Goal: Transaction & Acquisition: Complete application form

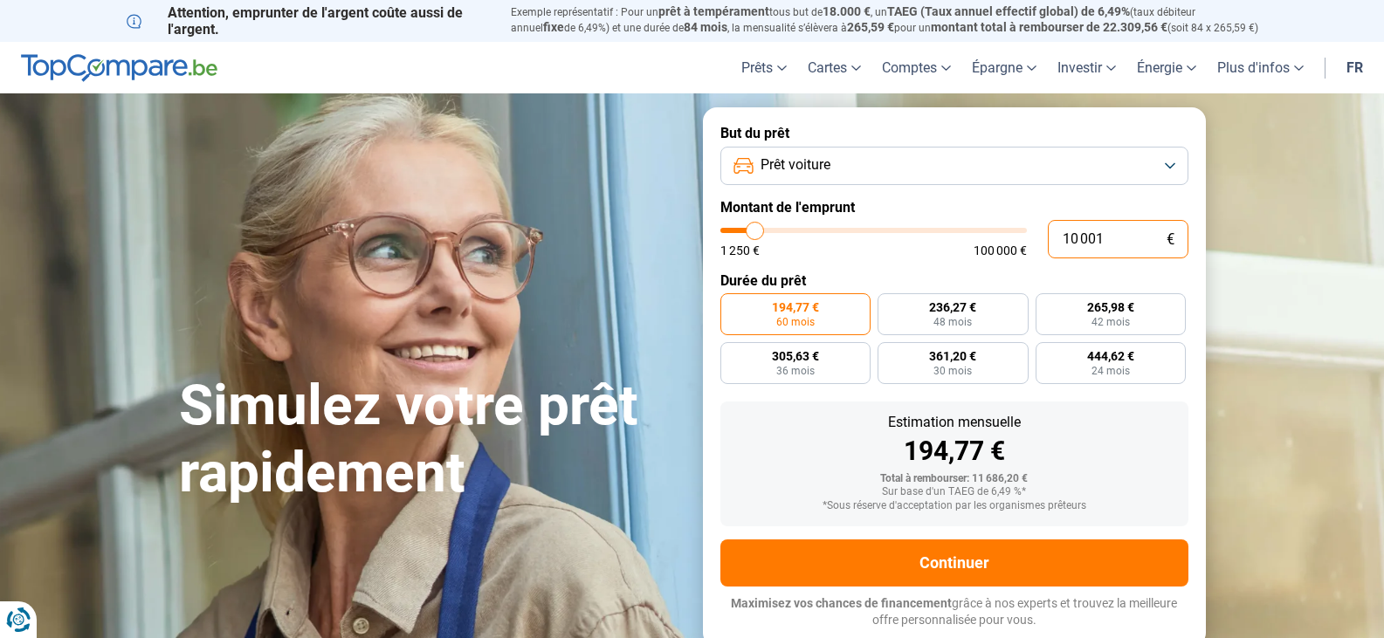
click at [1110, 236] on input "10 001" at bounding box center [1118, 239] width 141 height 38
type input "1 000"
type input "1250"
type input "100"
type input "1250"
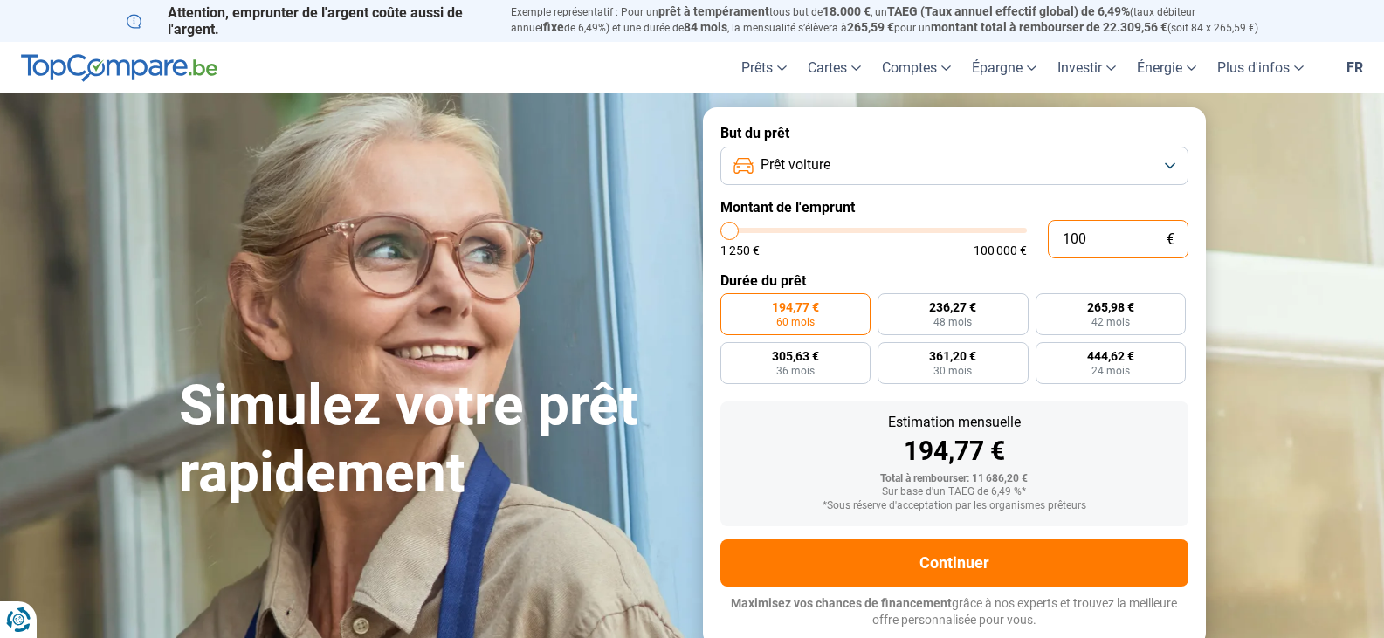
type input "10"
type input "1250"
type input "1"
type input "1250"
type input "11"
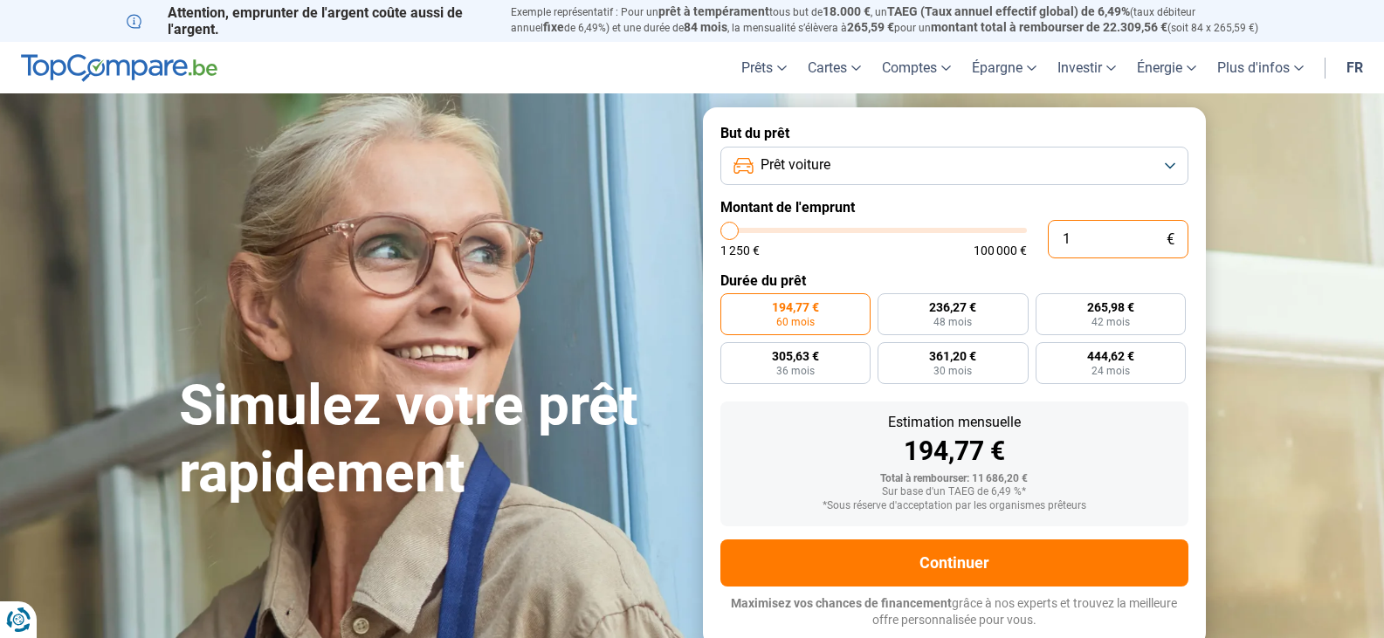
type input "1250"
type input "111"
type input "1250"
type input "1 114"
type input "1250"
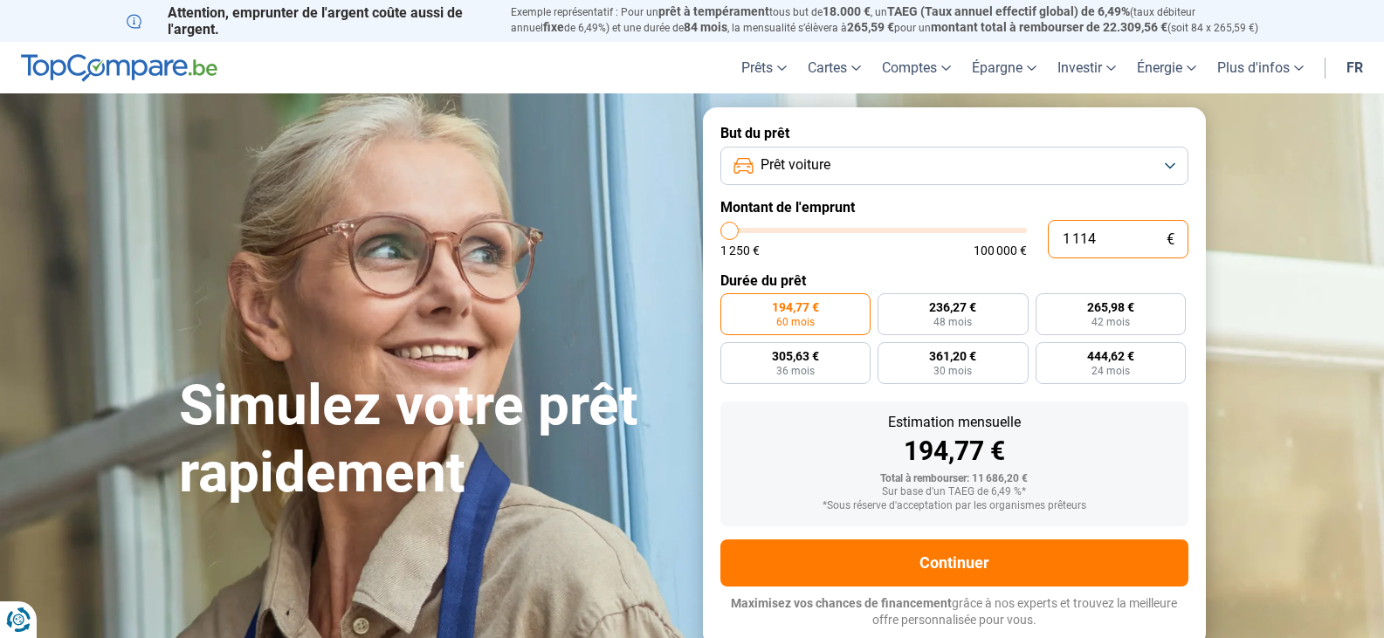
type input "11 145"
type input "11250"
type input "11 145"
click at [807, 369] on span "36 mois" at bounding box center [795, 371] width 38 height 10
click at [732, 354] on input "340,59 € 36 mois" at bounding box center [725, 347] width 11 height 11
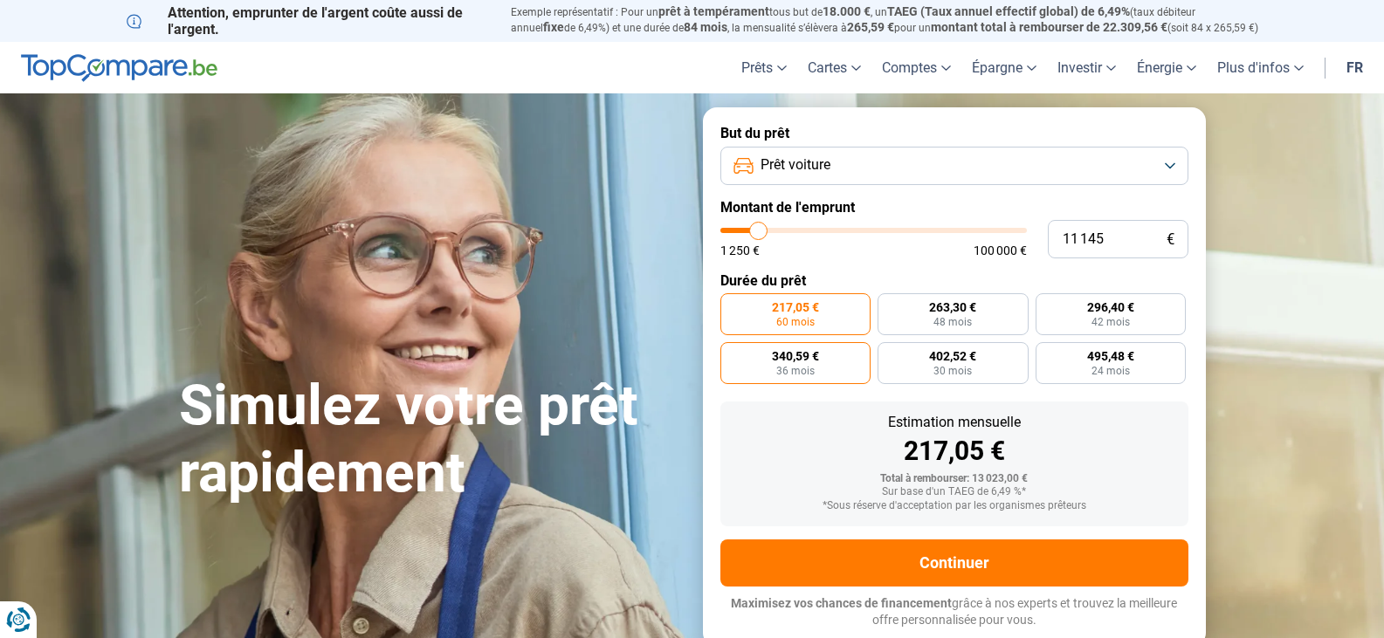
radio input "true"
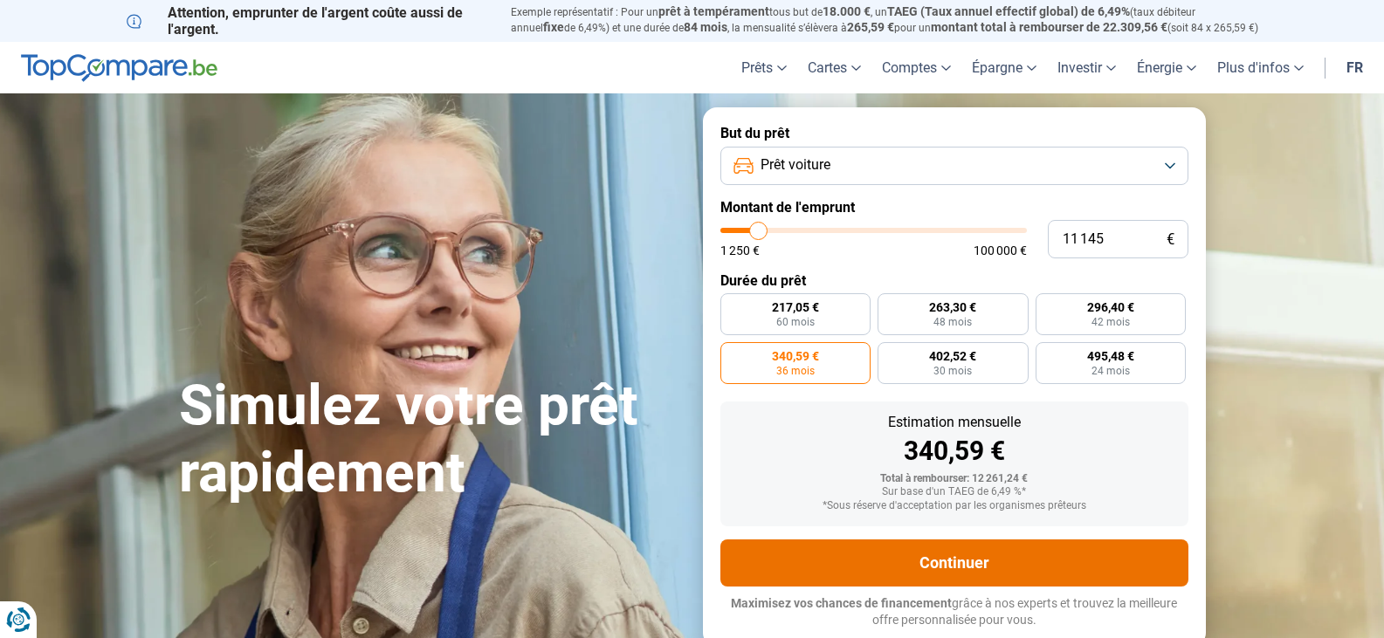
click at [969, 560] on button "Continuer" at bounding box center [954, 562] width 468 height 47
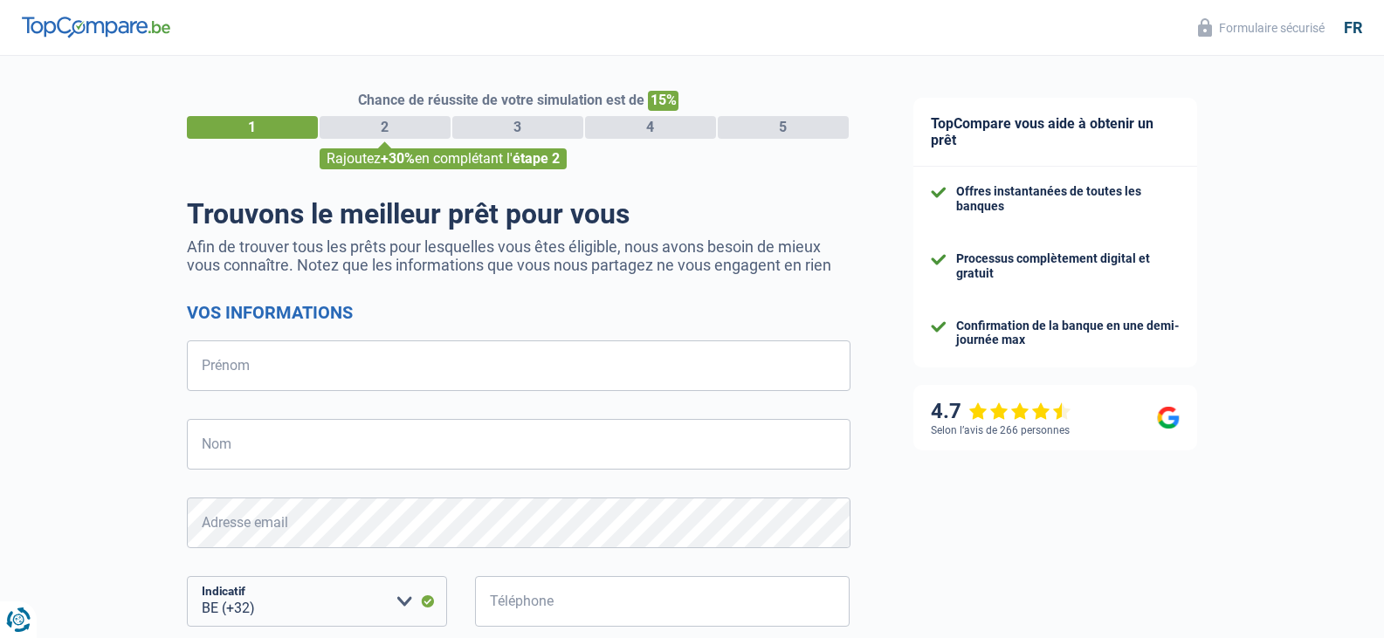
select select "32"
type input "[PERSON_NAME]"
type input "godart van hecke"
type input "474784636"
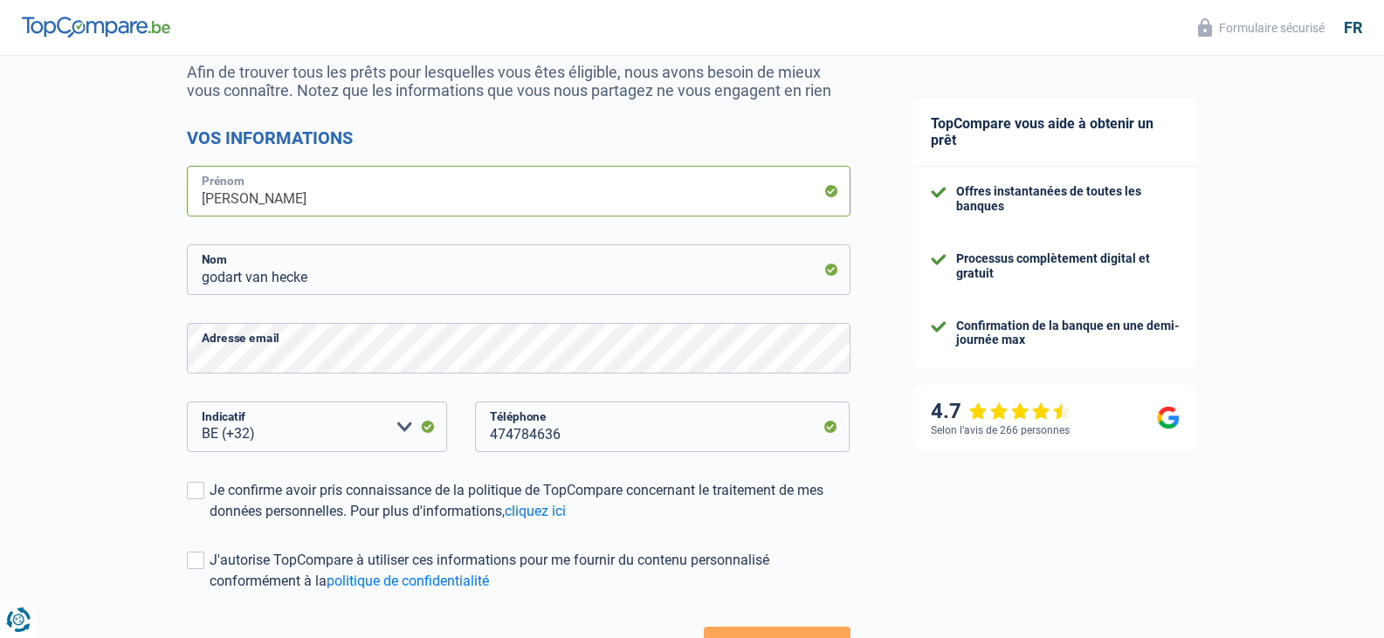
scroll to position [262, 0]
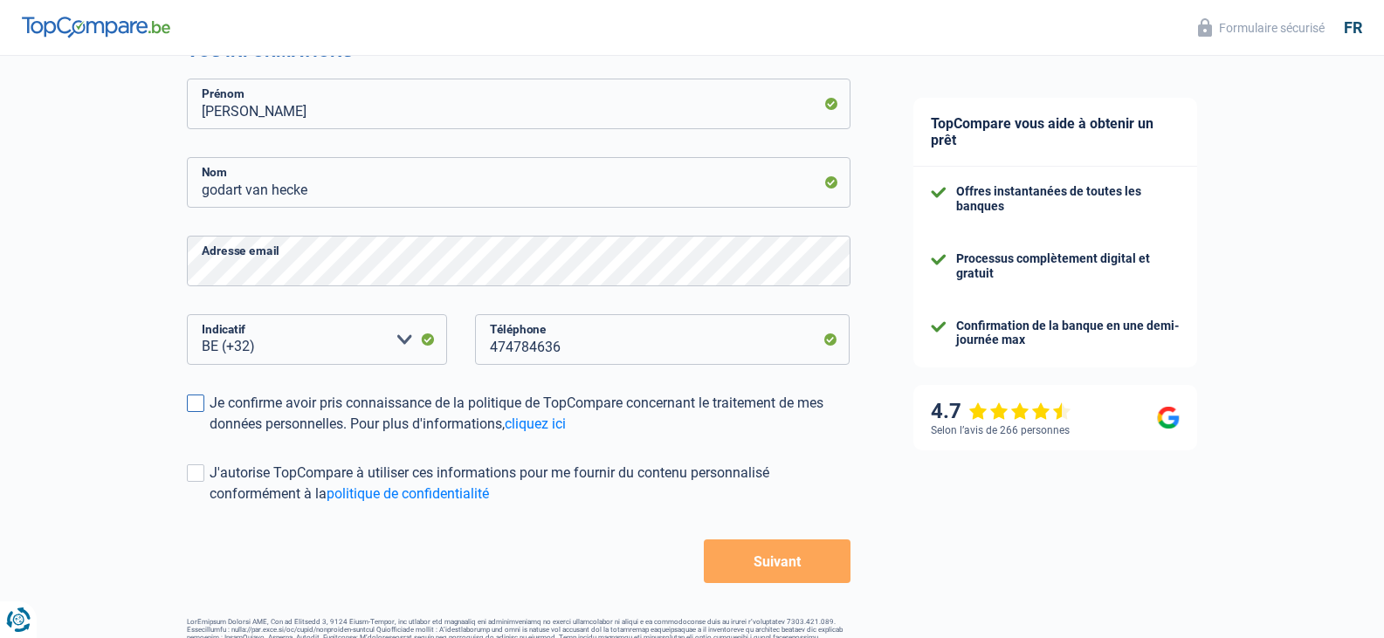
click at [192, 405] on span at bounding box center [195, 403] width 17 height 17
click at [210, 435] on input "Je confirme avoir pris connaissance de la politique de TopCompare concernant le…" at bounding box center [210, 435] width 0 height 0
click at [202, 473] on span at bounding box center [195, 472] width 17 height 17
click at [210, 505] on input "J'autorise TopCompare à utiliser ces informations pour me fournir du contenu pe…" at bounding box center [210, 505] width 0 height 0
click at [761, 560] on button "Suivant" at bounding box center [777, 561] width 146 height 44
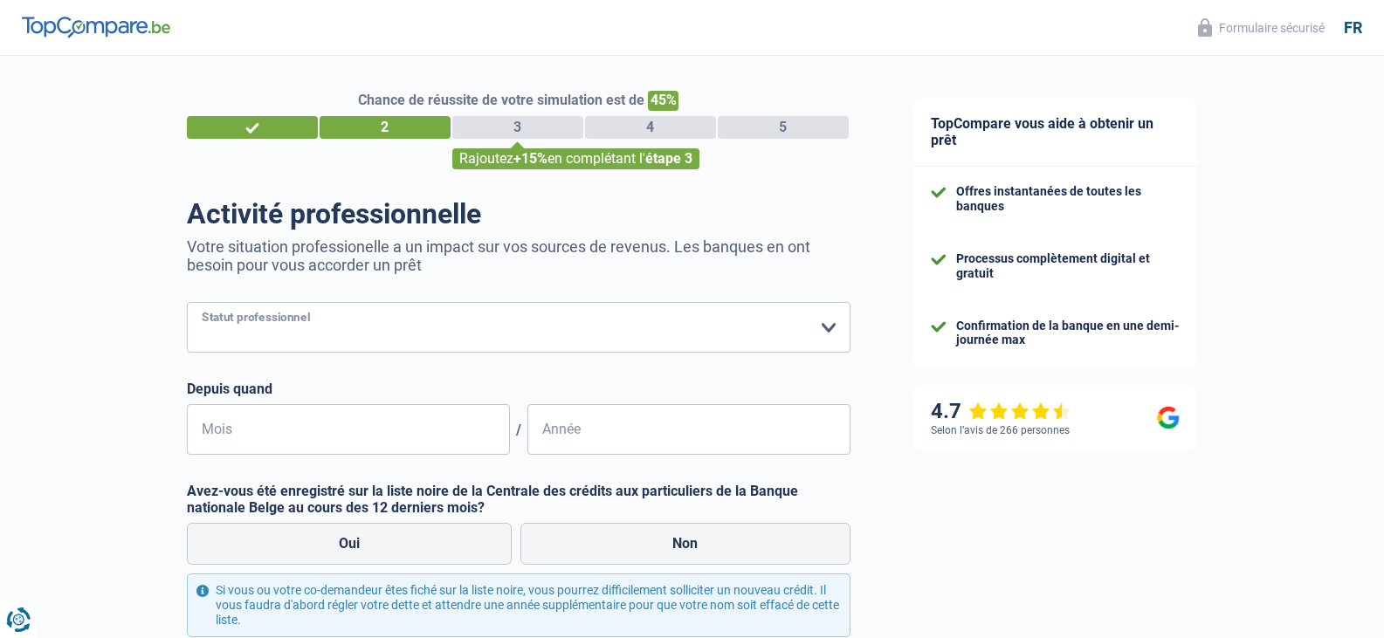
click at [457, 328] on select "Ouvrier Employé privé Employé public Invalide Indépendant Pensionné Chômeur Mut…" at bounding box center [518, 327] width 663 height 51
select select "worker"
click at [187, 304] on select "Ouvrier Employé privé Employé public Invalide Indépendant Pensionné Chômeur Mut…" at bounding box center [518, 327] width 663 height 51
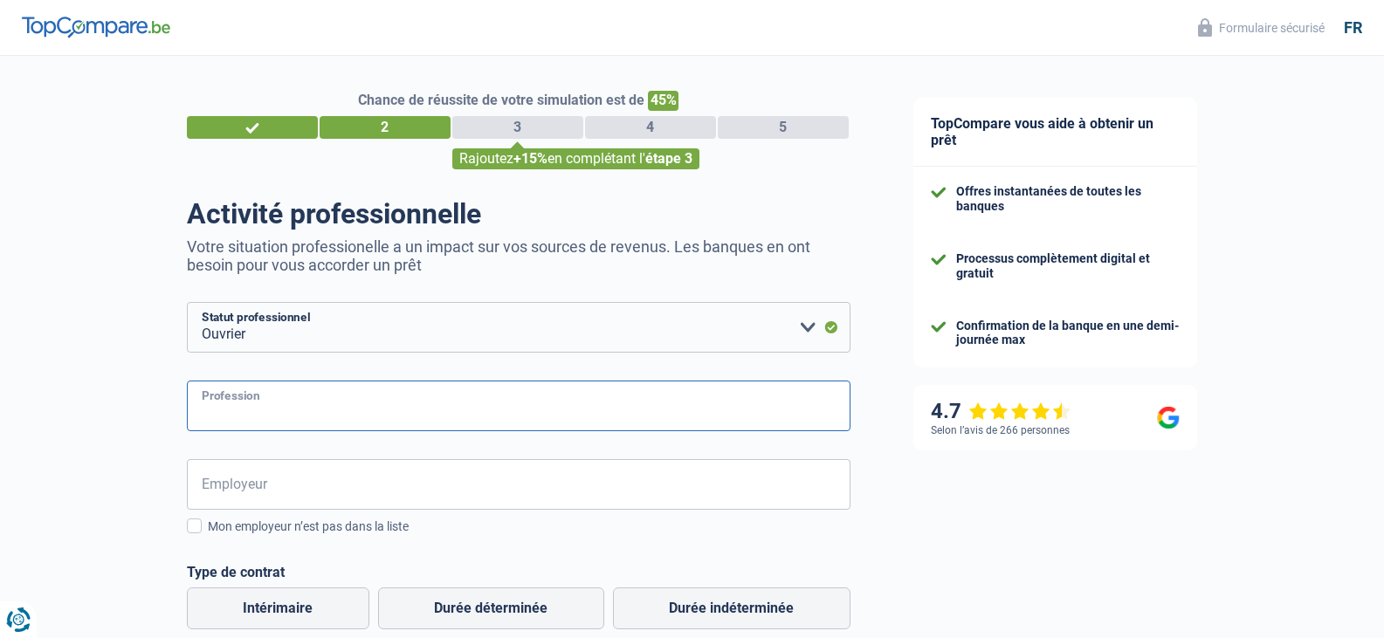
click at [348, 409] on input "Profession" at bounding box center [518, 406] width 663 height 51
type input "cuisinier"
click at [309, 490] on input "Employeur" at bounding box center [518, 484] width 663 height 51
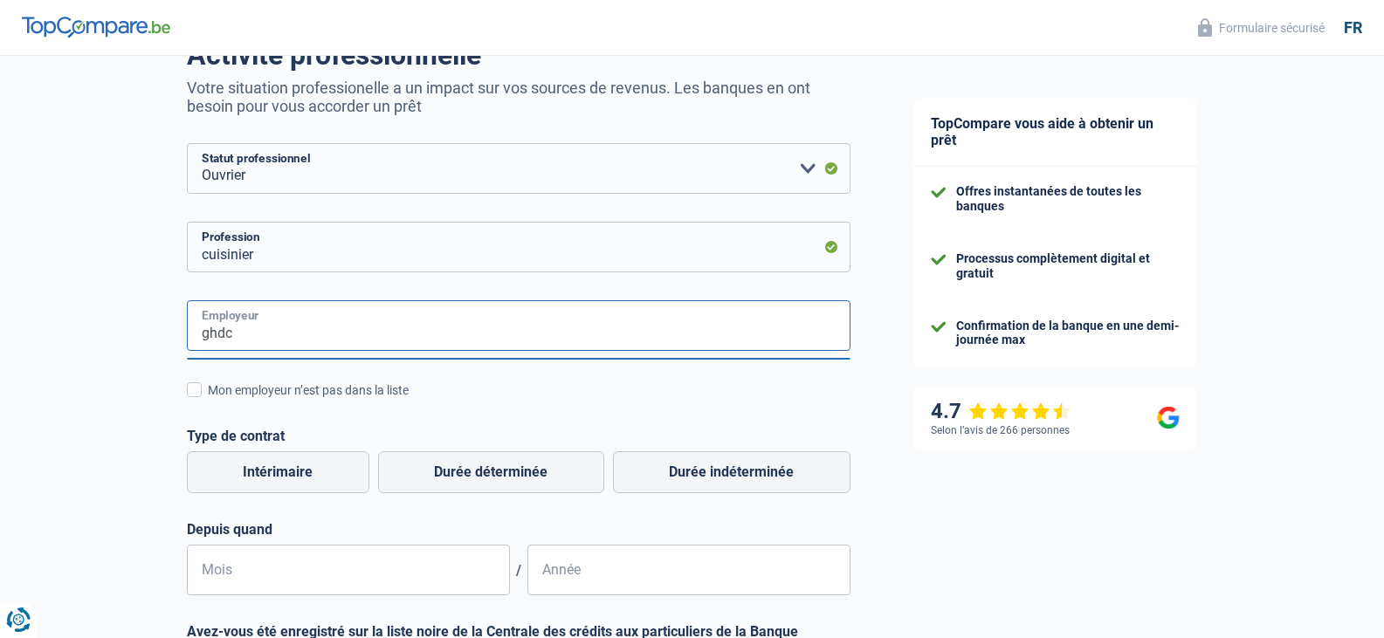
scroll to position [175, 0]
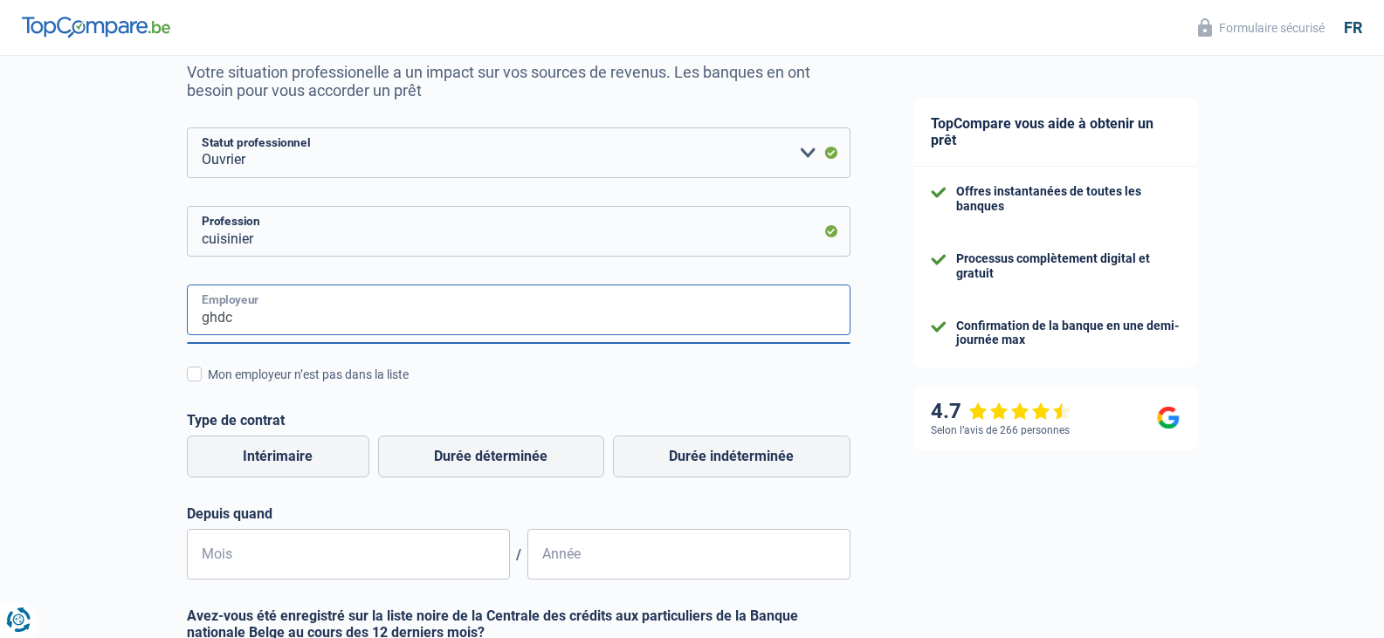
click at [290, 319] on input "ghdc" at bounding box center [518, 310] width 663 height 51
type input "g"
click at [313, 332] on input "Employeur" at bounding box center [518, 310] width 663 height 51
click at [316, 319] on input "Employeur" at bounding box center [518, 310] width 663 height 51
click at [309, 348] on fieldset "Employeur Tous les champs sont obligatoires. Veuillez sélectionner une option" at bounding box center [518, 321] width 663 height 73
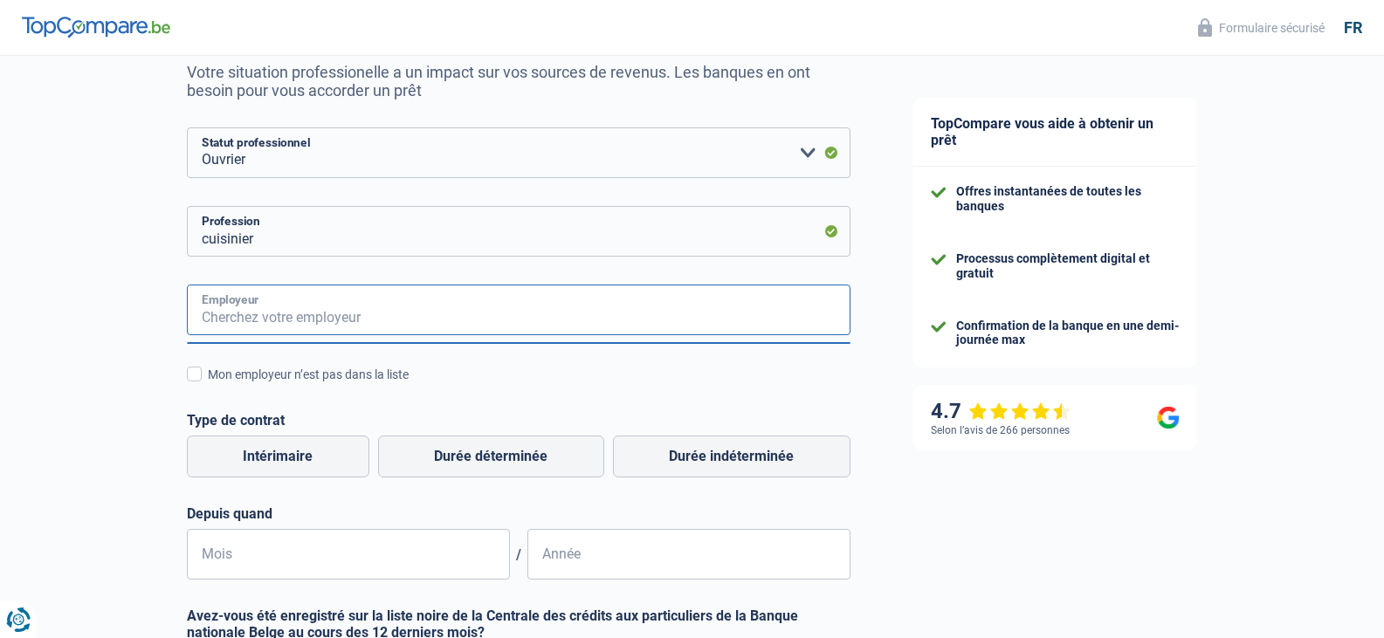
click at [316, 327] on input "Employeur" at bounding box center [518, 310] width 663 height 51
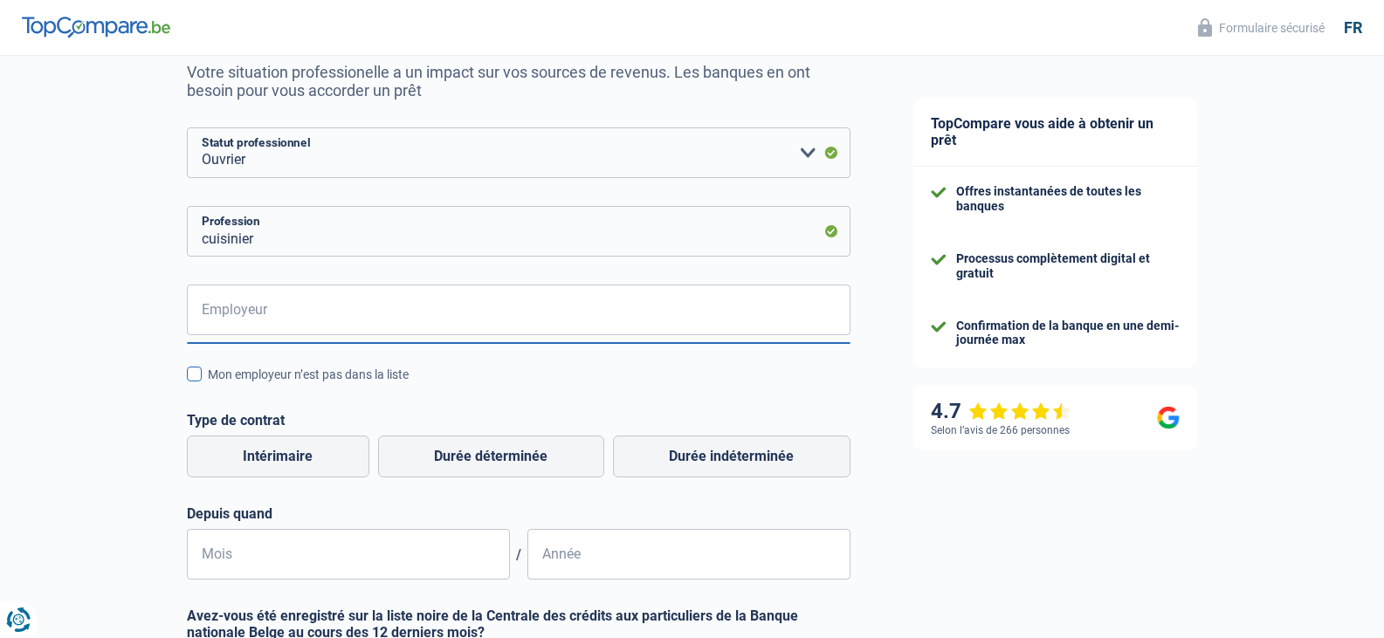
click at [200, 375] on span at bounding box center [194, 374] width 15 height 15
click at [208, 384] on input "Mon employeur n’est pas dans la liste" at bounding box center [208, 384] width 0 height 0
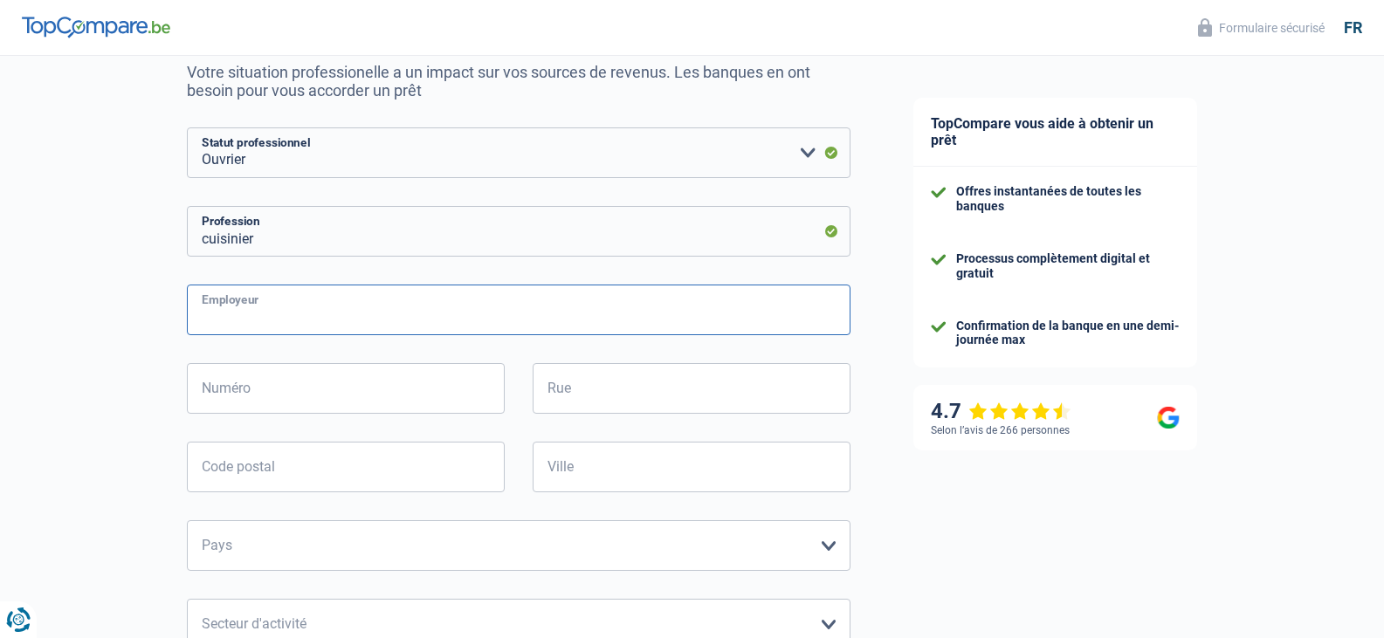
click at [279, 306] on input "Employeur" at bounding box center [518, 310] width 663 height 51
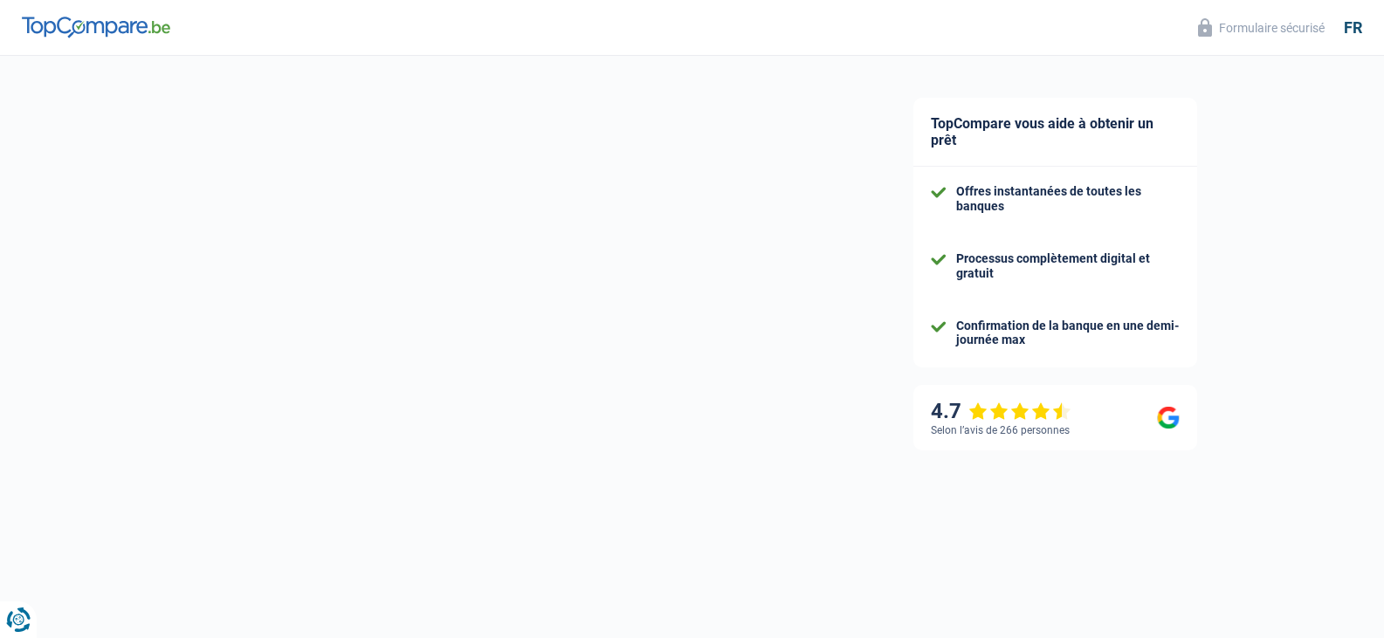
scroll to position [10, 0]
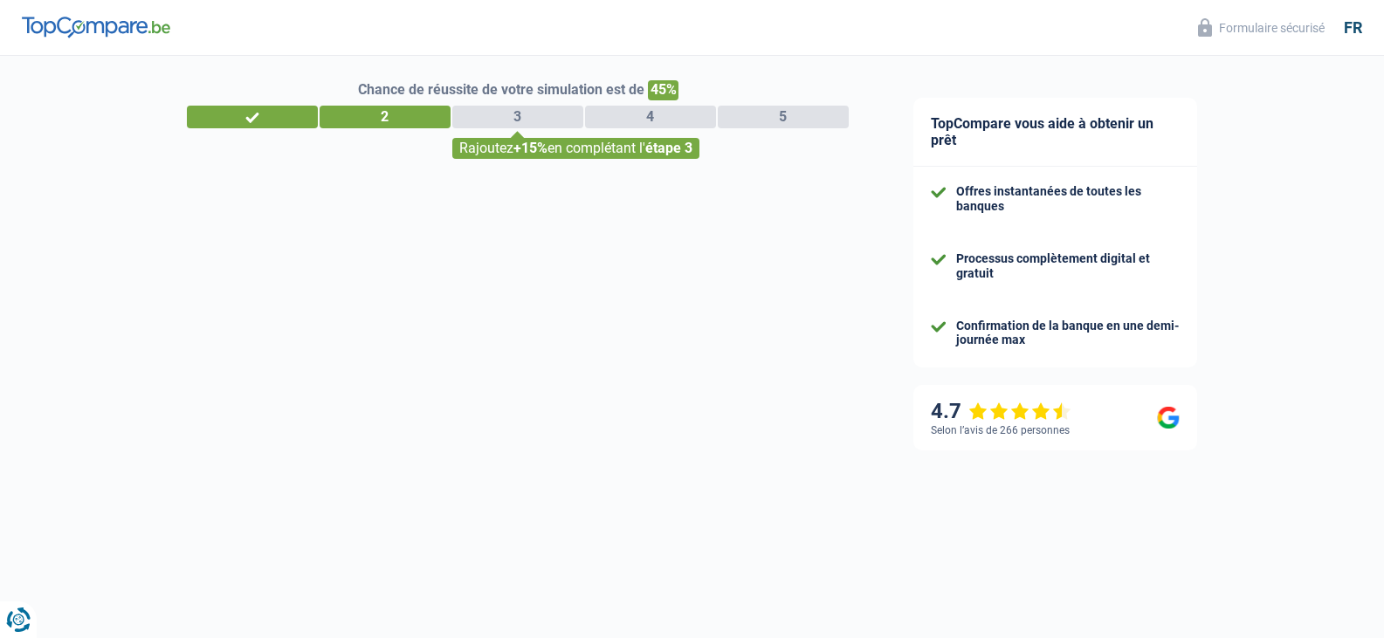
select select "32"
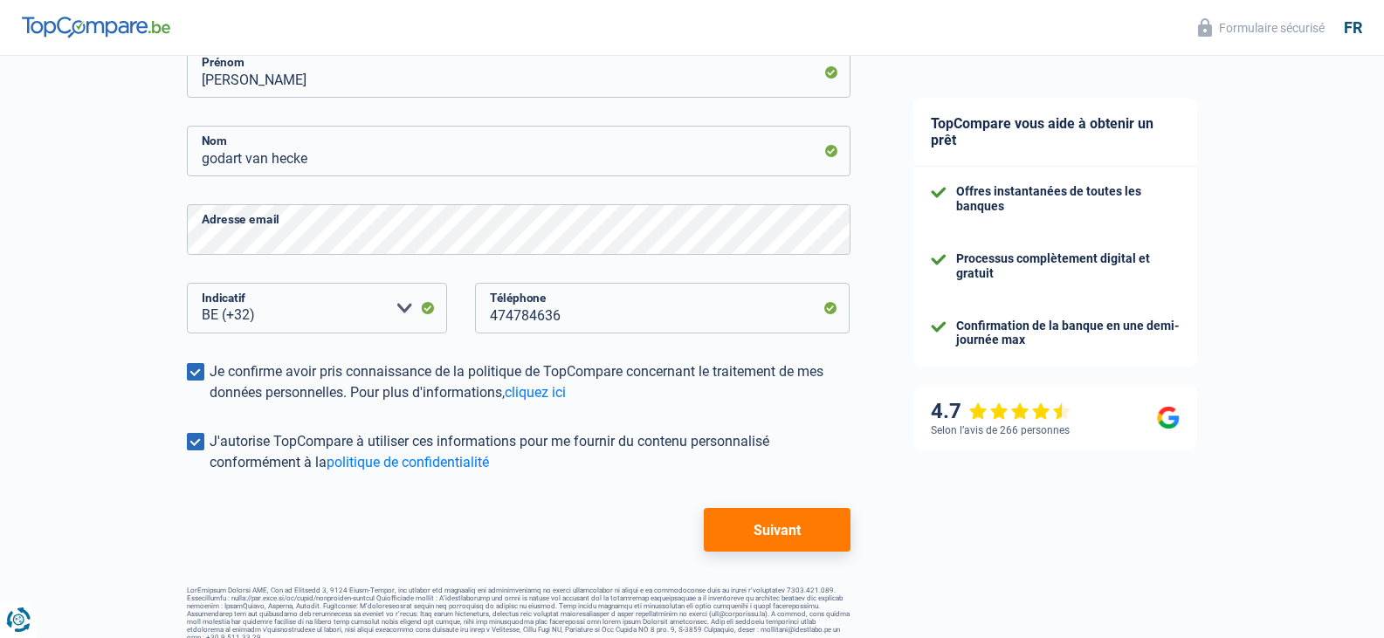
scroll to position [310, 0]
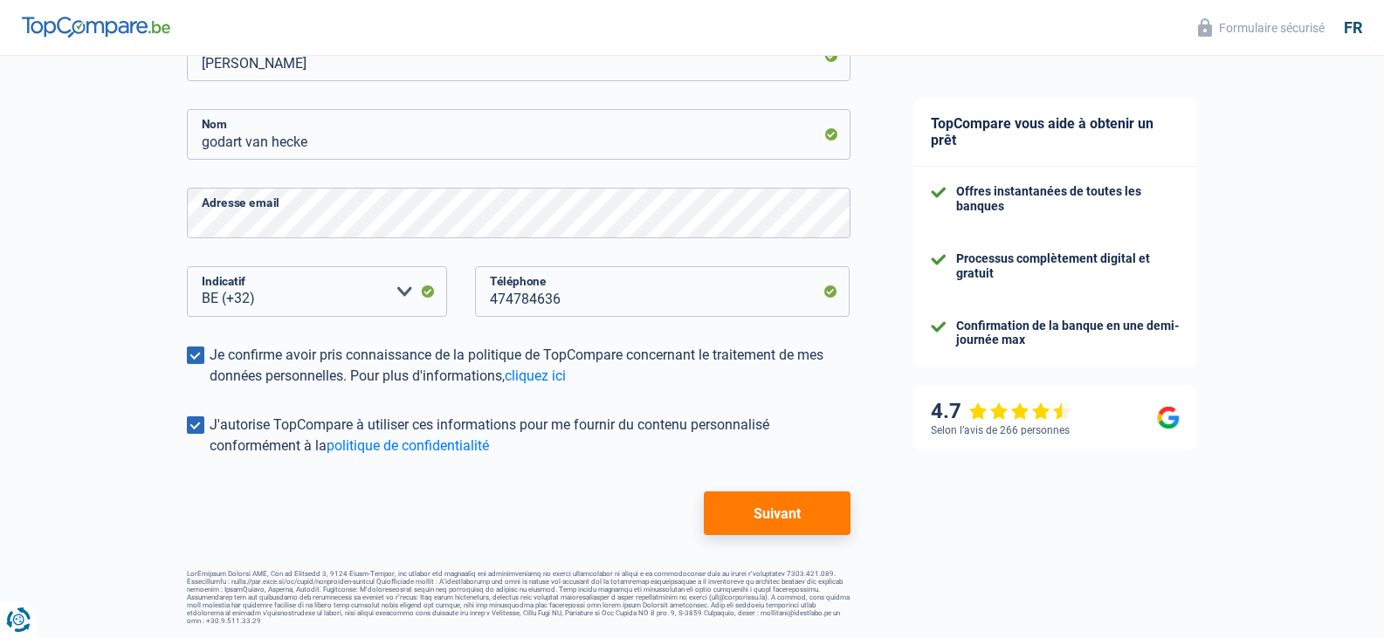
click at [815, 512] on button "Suivant" at bounding box center [777, 513] width 146 height 44
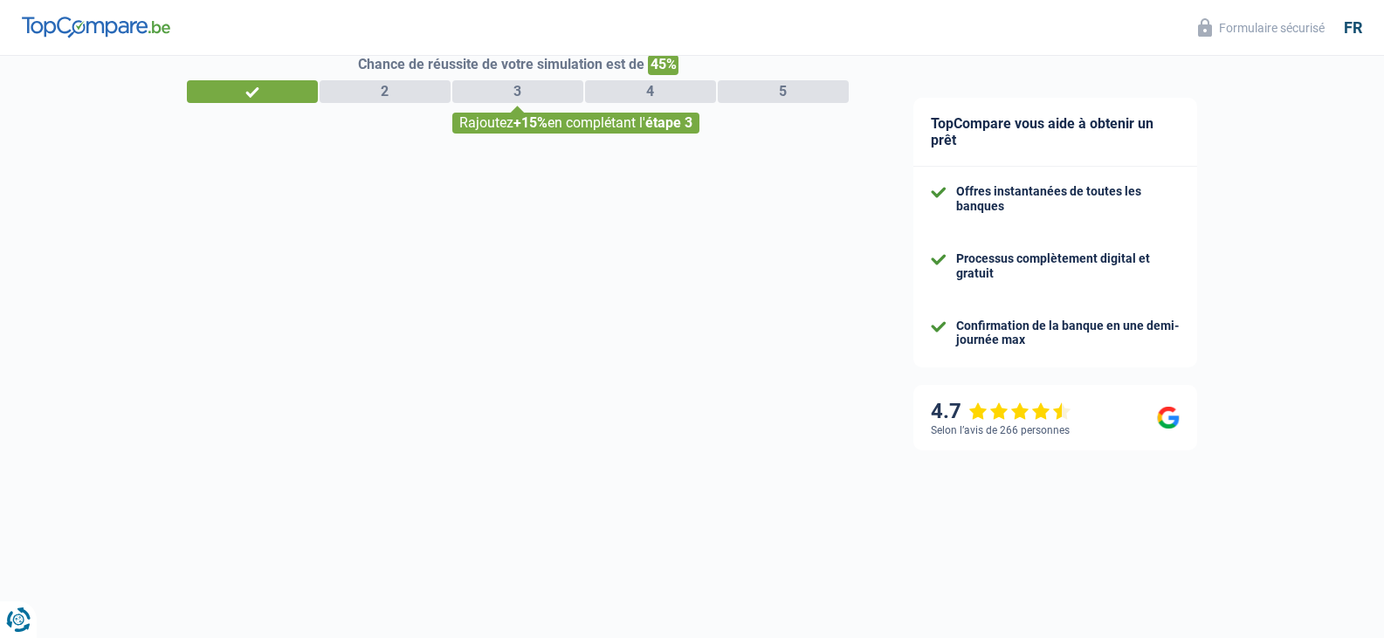
select select "worker"
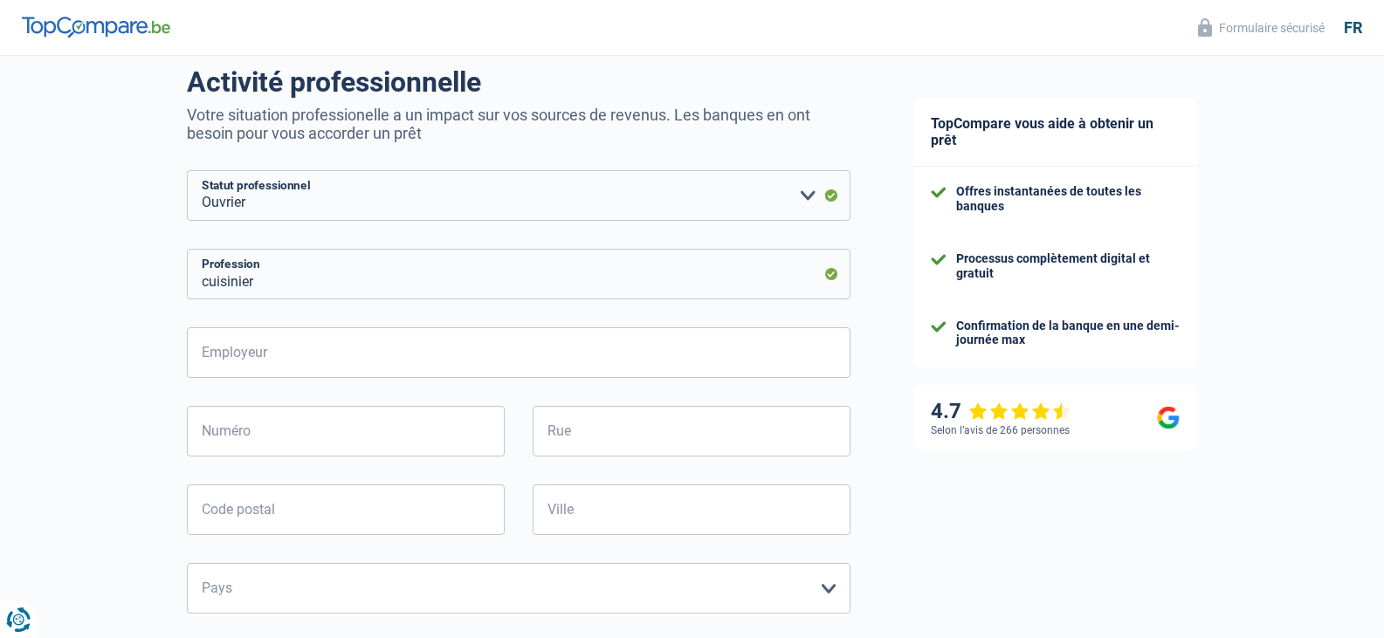
scroll to position [175, 0]
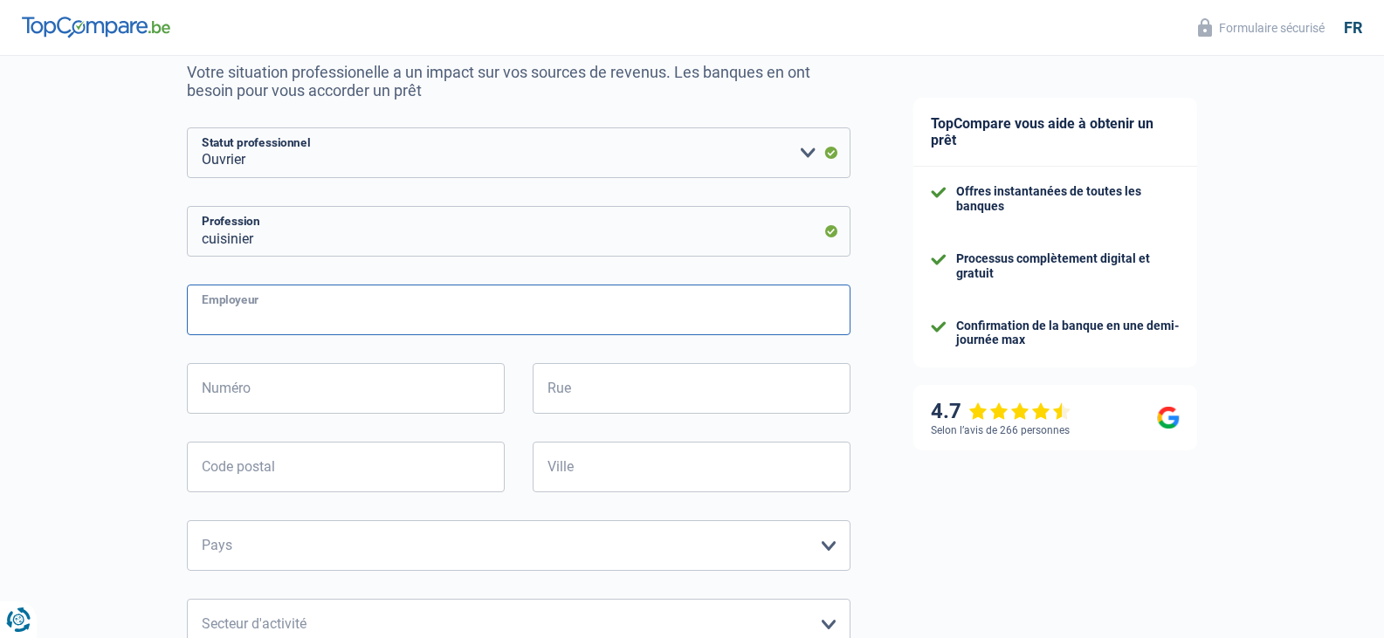
click at [296, 294] on input "Employeur" at bounding box center [518, 310] width 663 height 51
click at [279, 311] on input "Employeur" at bounding box center [518, 310] width 663 height 51
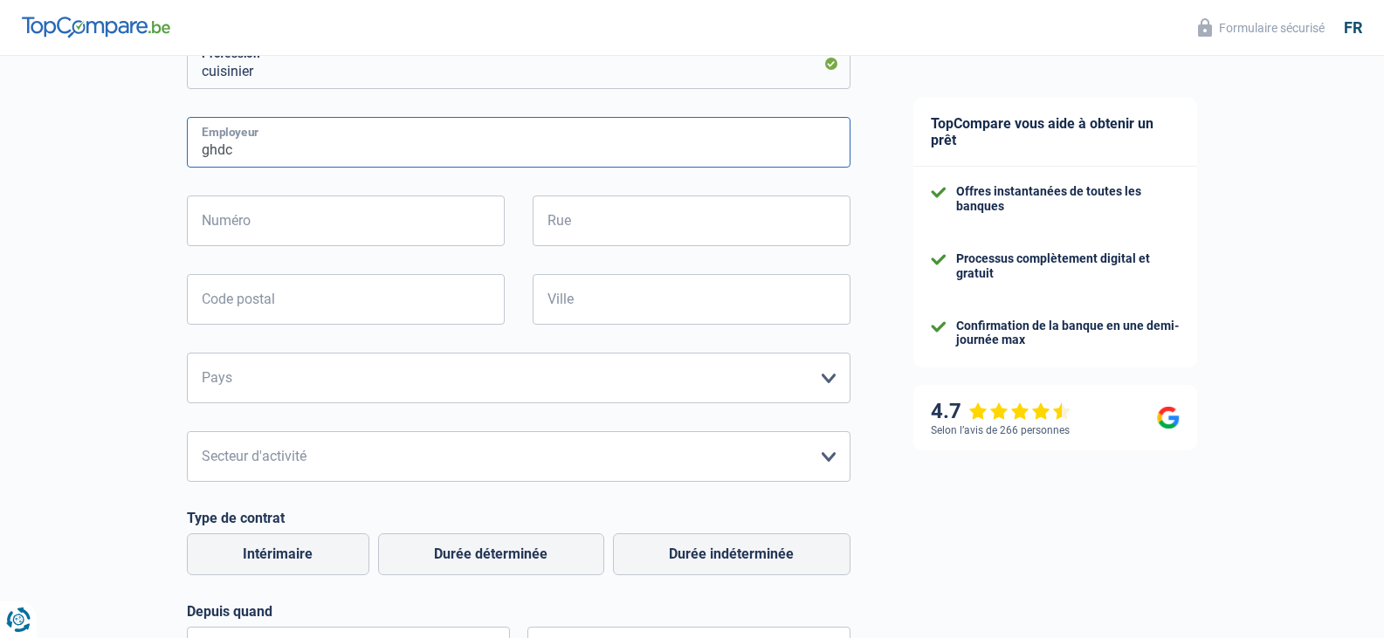
scroll to position [349, 0]
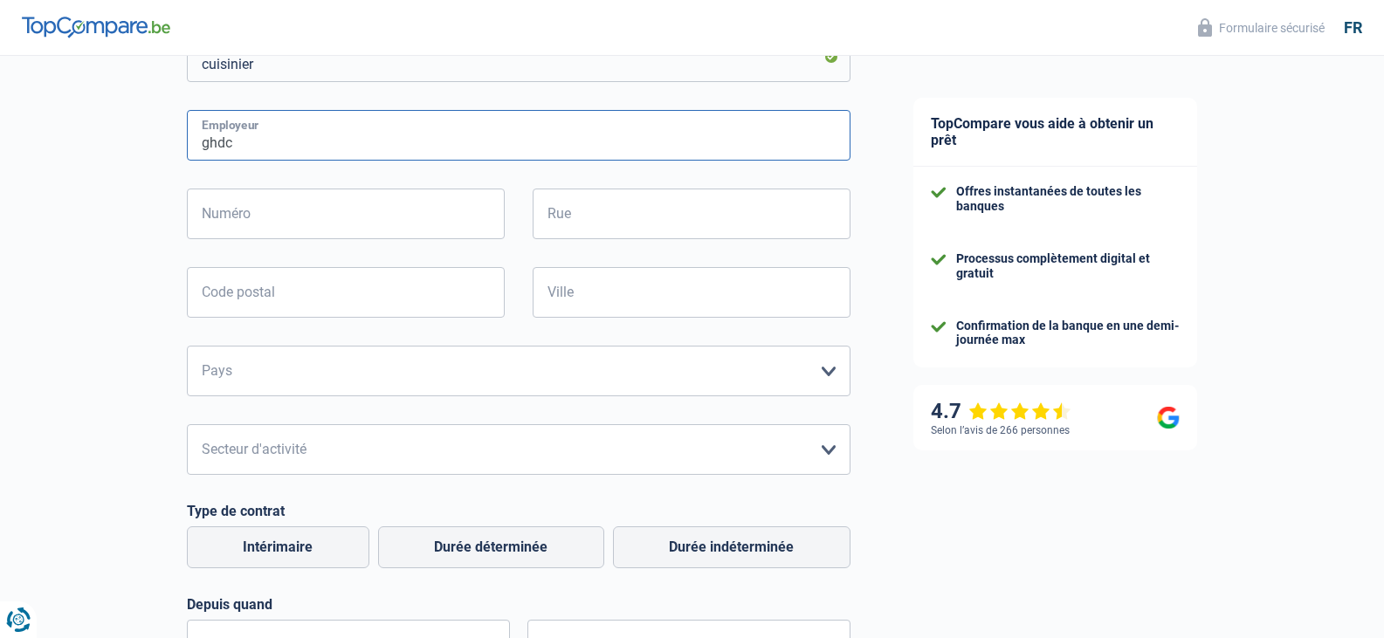
type input "ghdc"
click at [245, 456] on select "Agriculture/Pêche Industrie Horeca Courier/Fitness/Taxi Construction Banques/As…" at bounding box center [518, 449] width 663 height 51
select select "bigCompanies"
click at [187, 426] on select "Agriculture/Pêche Industrie Horeca Courier/Fitness/Taxi Construction Banques/As…" at bounding box center [518, 449] width 663 height 51
click at [748, 552] on label "Durée indéterminée" at bounding box center [731, 547] width 237 height 42
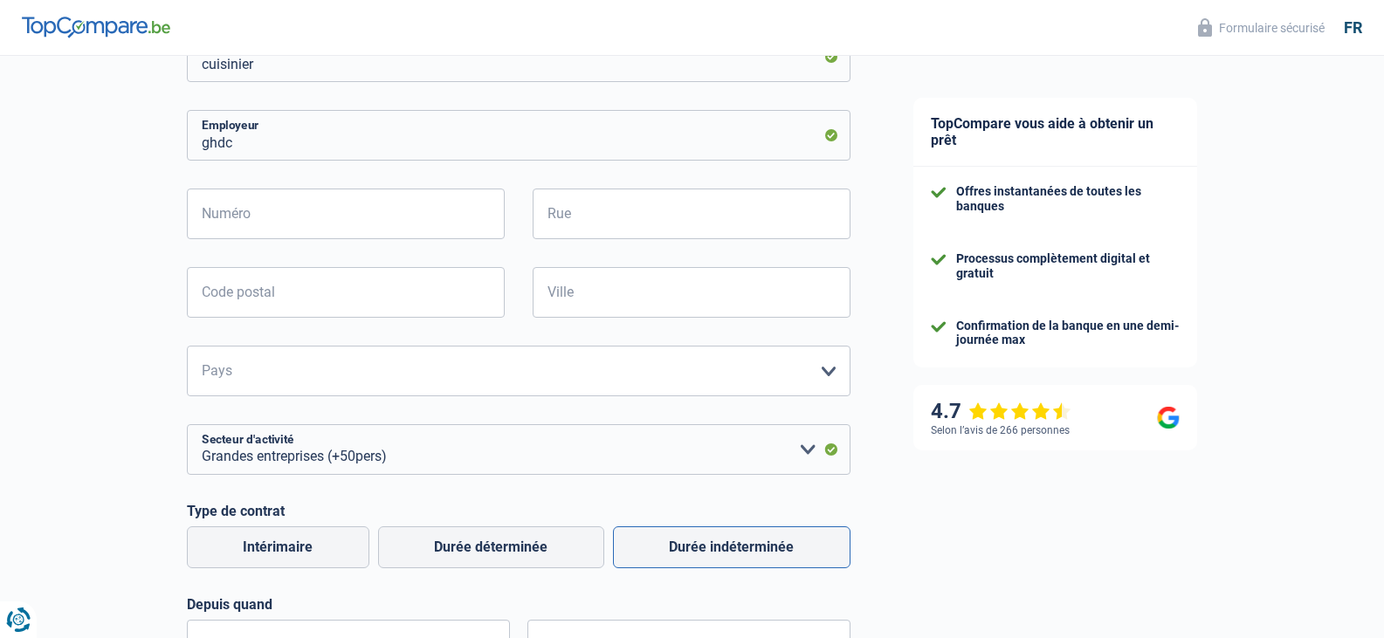
click at [748, 552] on input "Durée indéterminée" at bounding box center [731, 547] width 237 height 42
radio input "true"
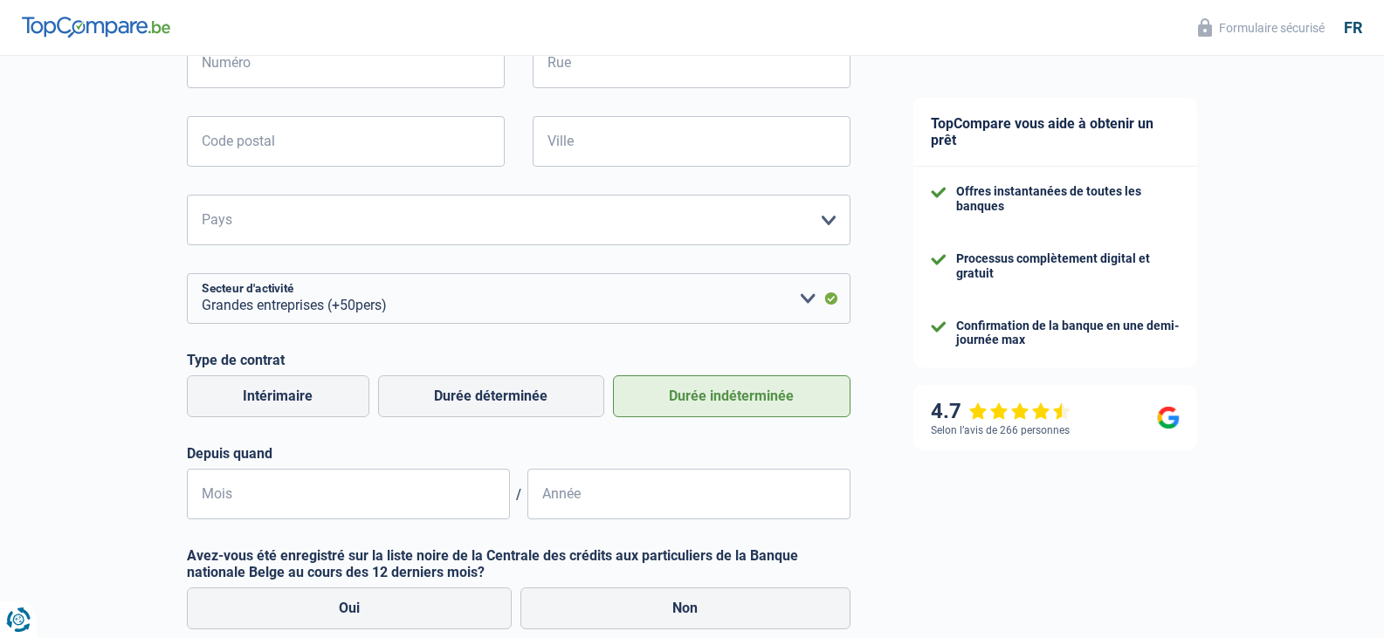
scroll to position [524, 0]
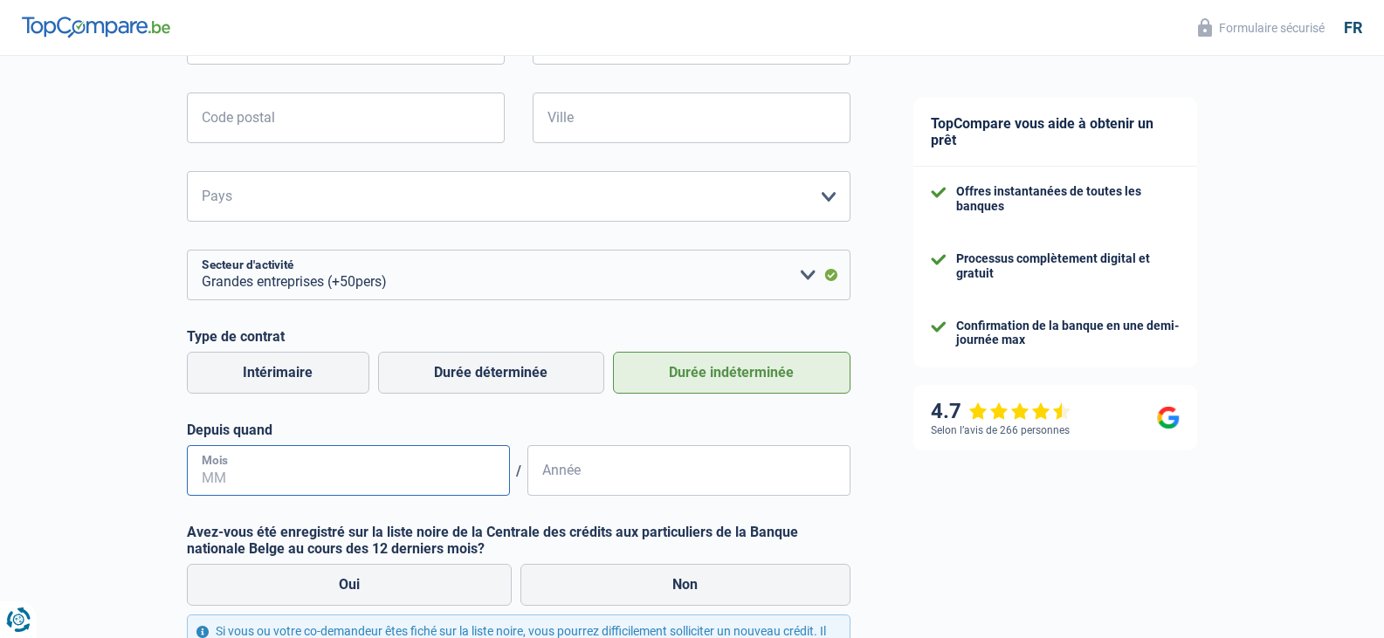
click at [400, 471] on input "Mois" at bounding box center [348, 470] width 323 height 51
type input "10"
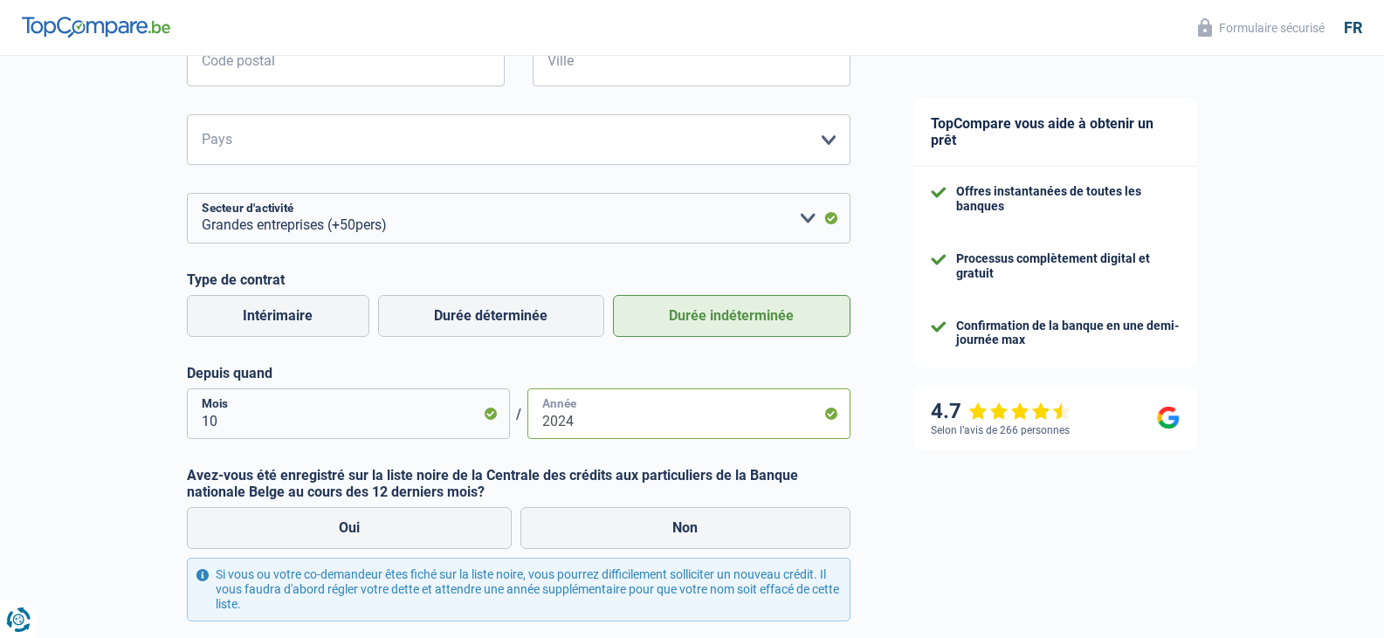
scroll to position [611, 0]
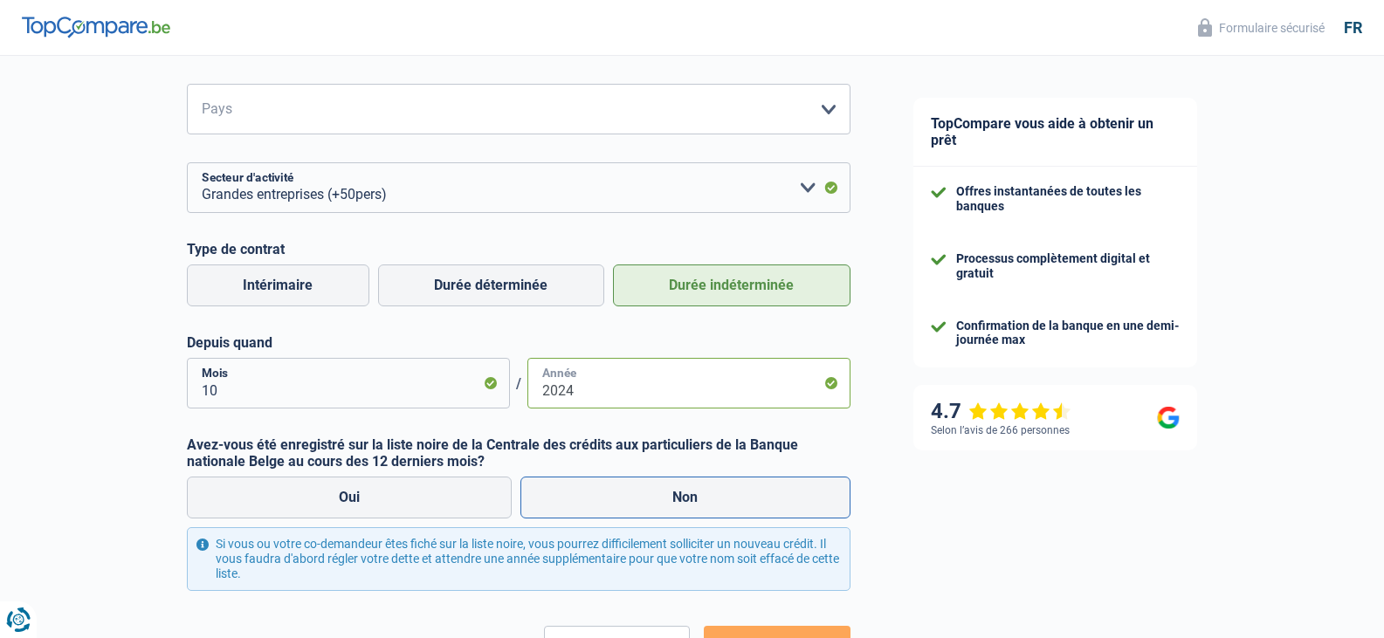
type input "2024"
click at [671, 498] on label "Non" at bounding box center [685, 498] width 330 height 42
click at [671, 498] on input "Non" at bounding box center [685, 498] width 330 height 42
radio input "true"
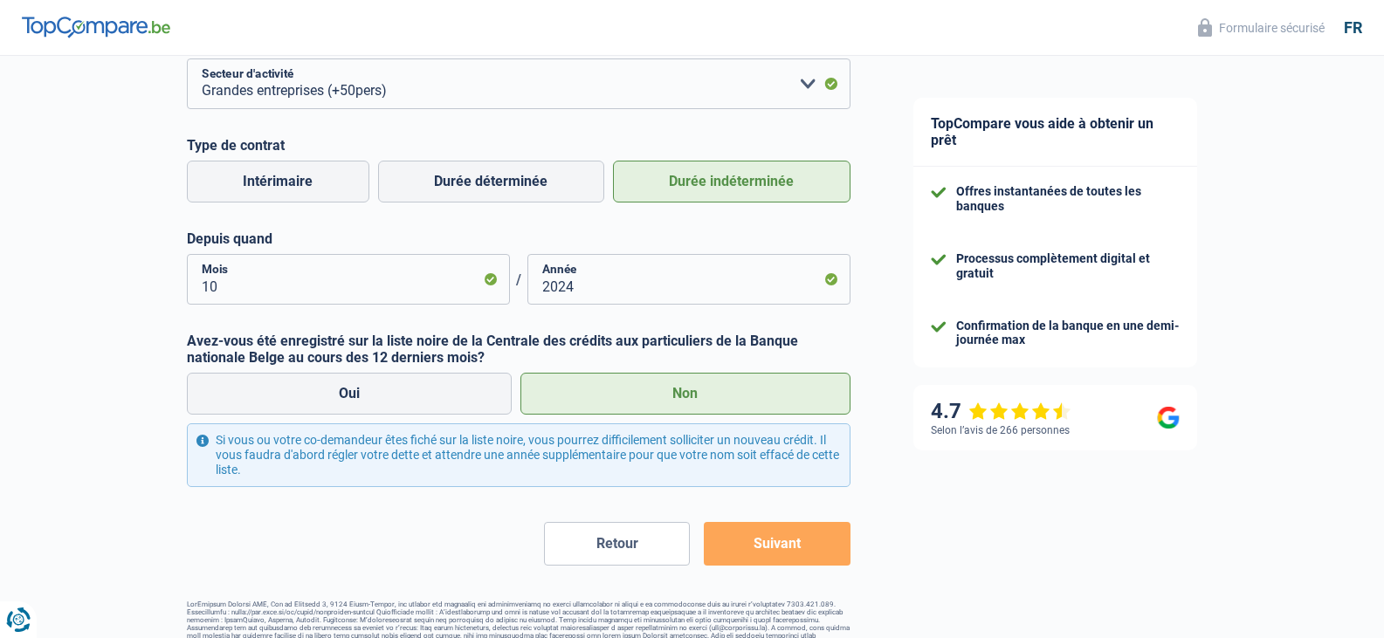
scroll to position [745, 0]
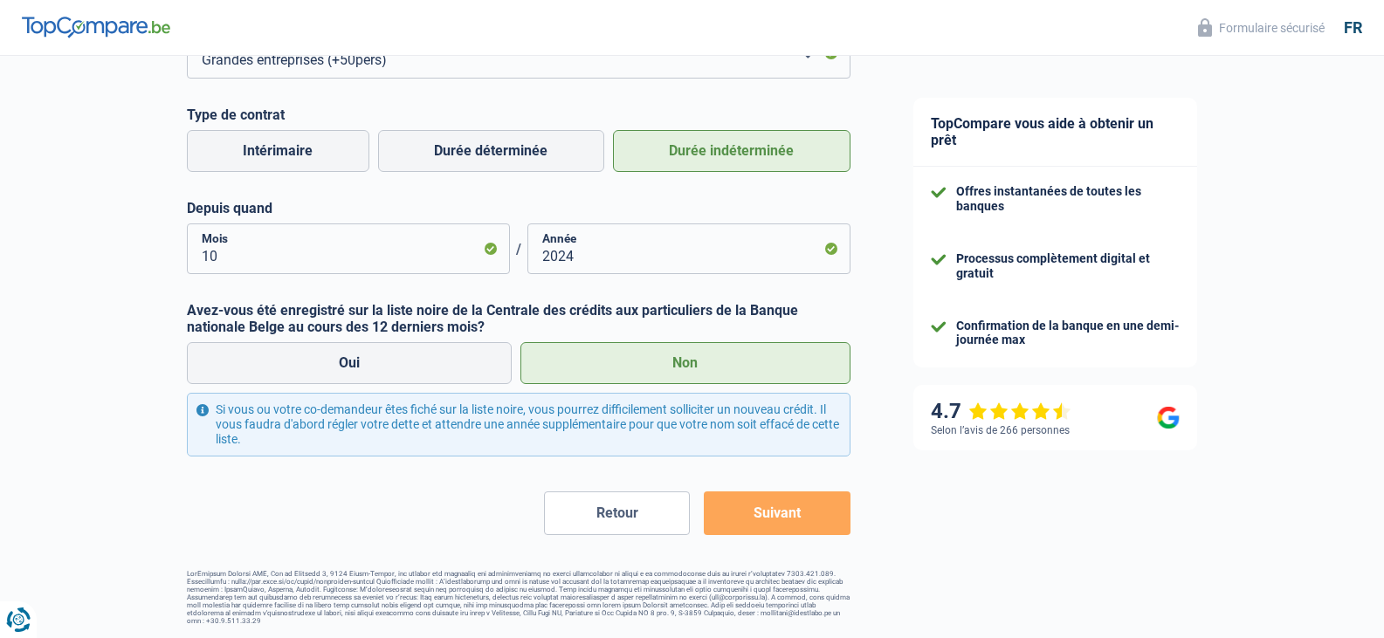
drag, startPoint x: 763, startPoint y: 525, endPoint x: 877, endPoint y: 501, distance: 116.9
click at [763, 525] on button "Suivant" at bounding box center [777, 513] width 146 height 44
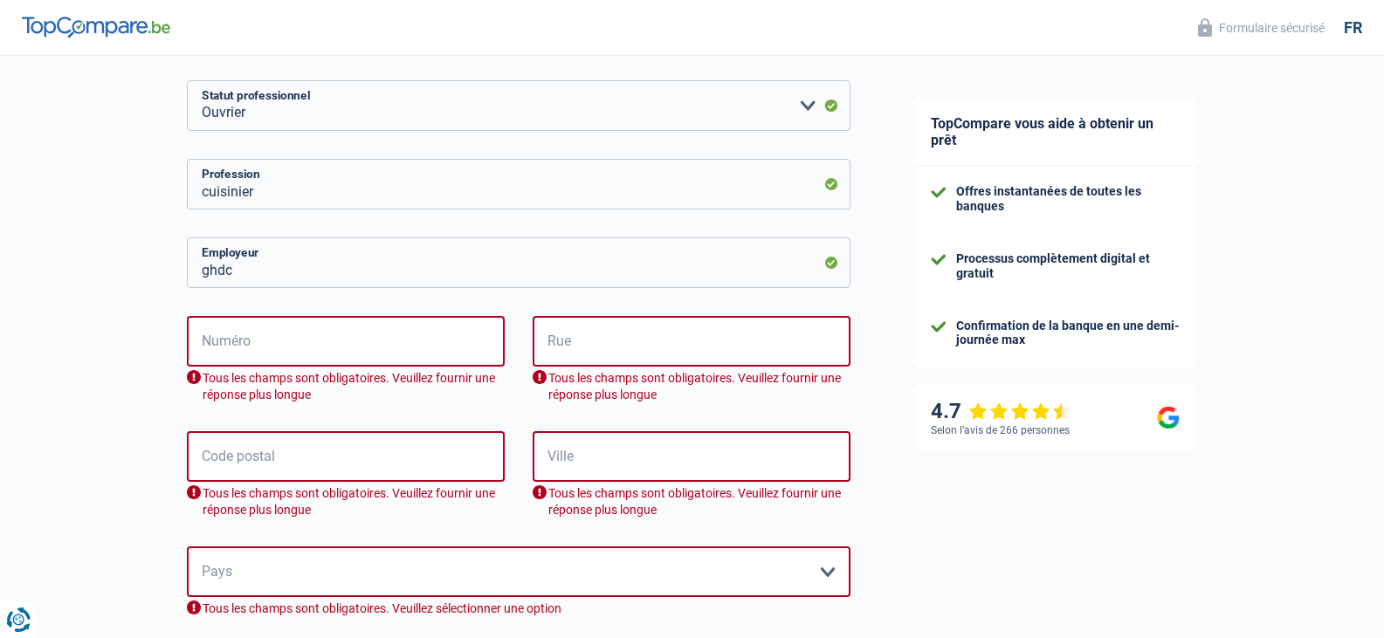
scroll to position [218, 0]
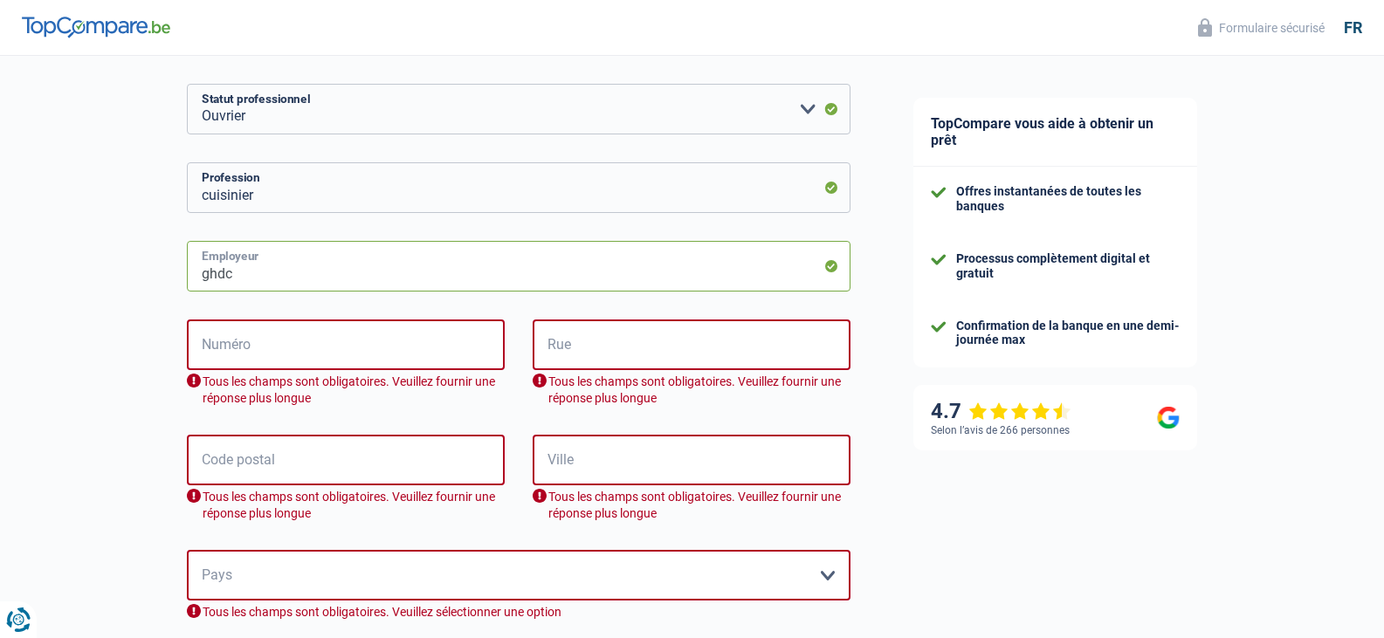
click at [299, 273] on input "ghdc" at bounding box center [518, 266] width 663 height 51
type input "grand hopital de charleroi"
click at [292, 343] on input "Numéro" at bounding box center [346, 344] width 318 height 51
click at [293, 343] on input "Numéro" at bounding box center [346, 344] width 318 height 51
click at [525, 313] on div "grand hopital de charleroi Employeur Numéro Tous les champs sont obligatoires. …" at bounding box center [518, 568] width 663 height 654
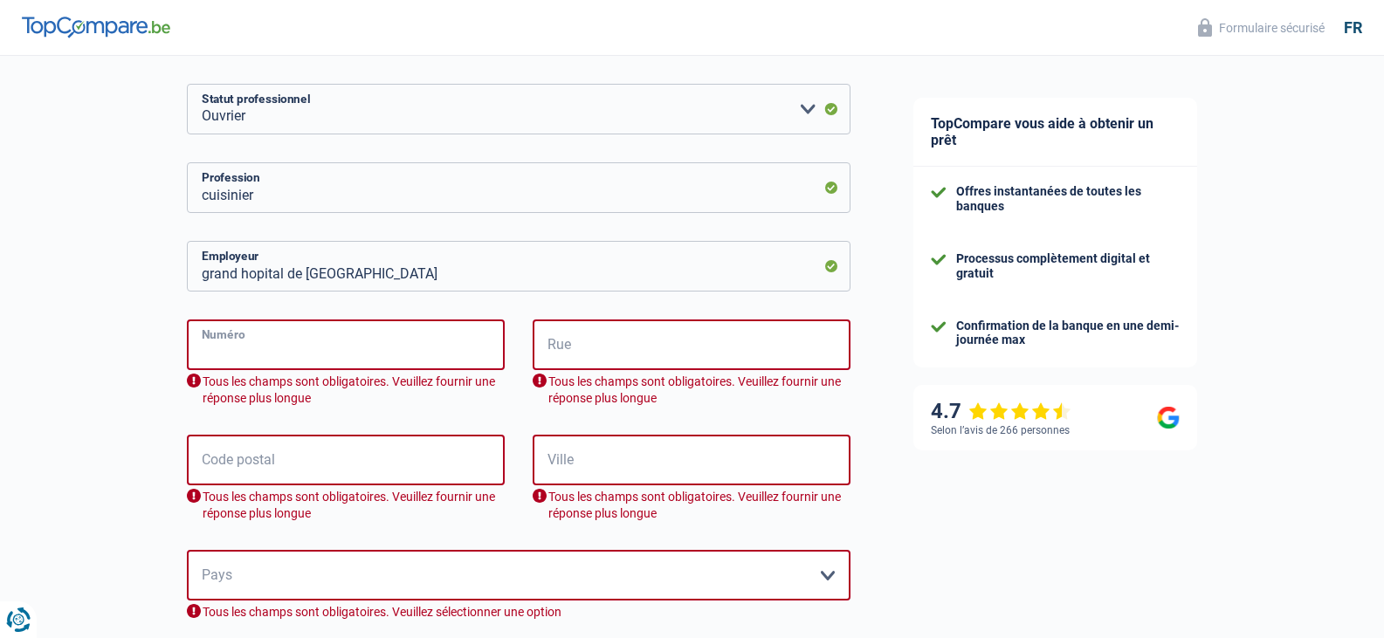
click at [295, 335] on input "Numéro" at bounding box center [346, 344] width 318 height 51
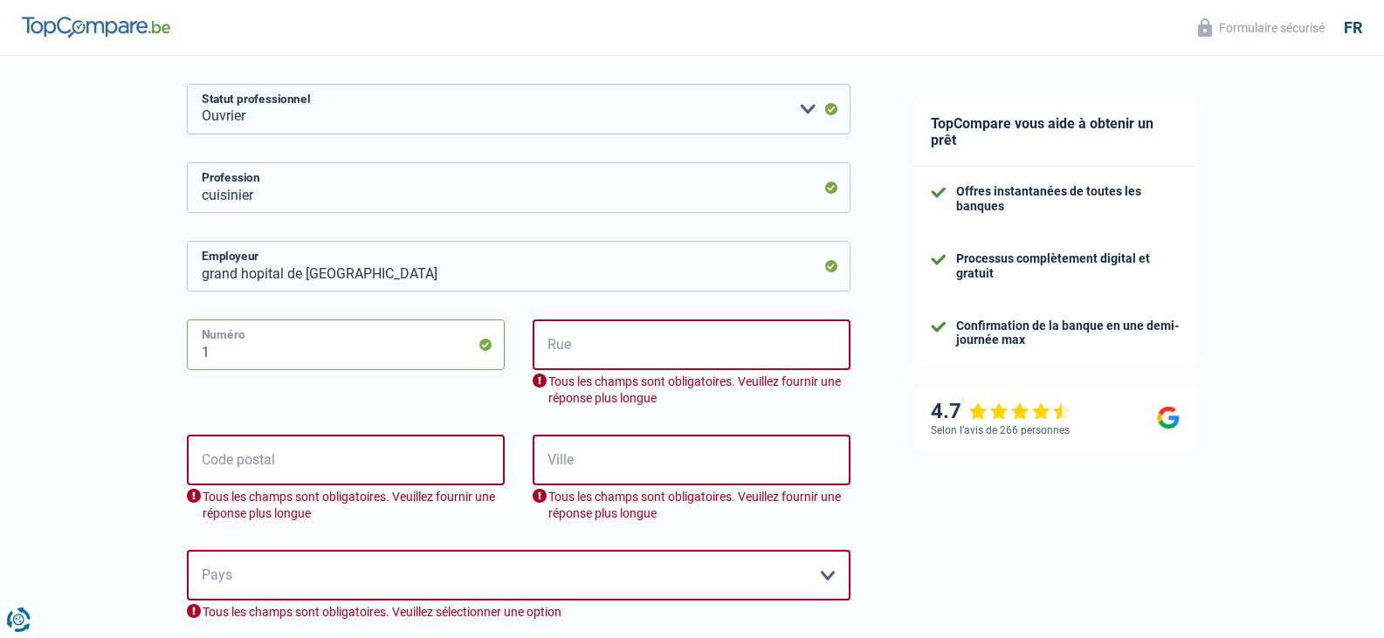
type input "1"
click at [613, 349] on input "Rue" at bounding box center [691, 344] width 318 height 51
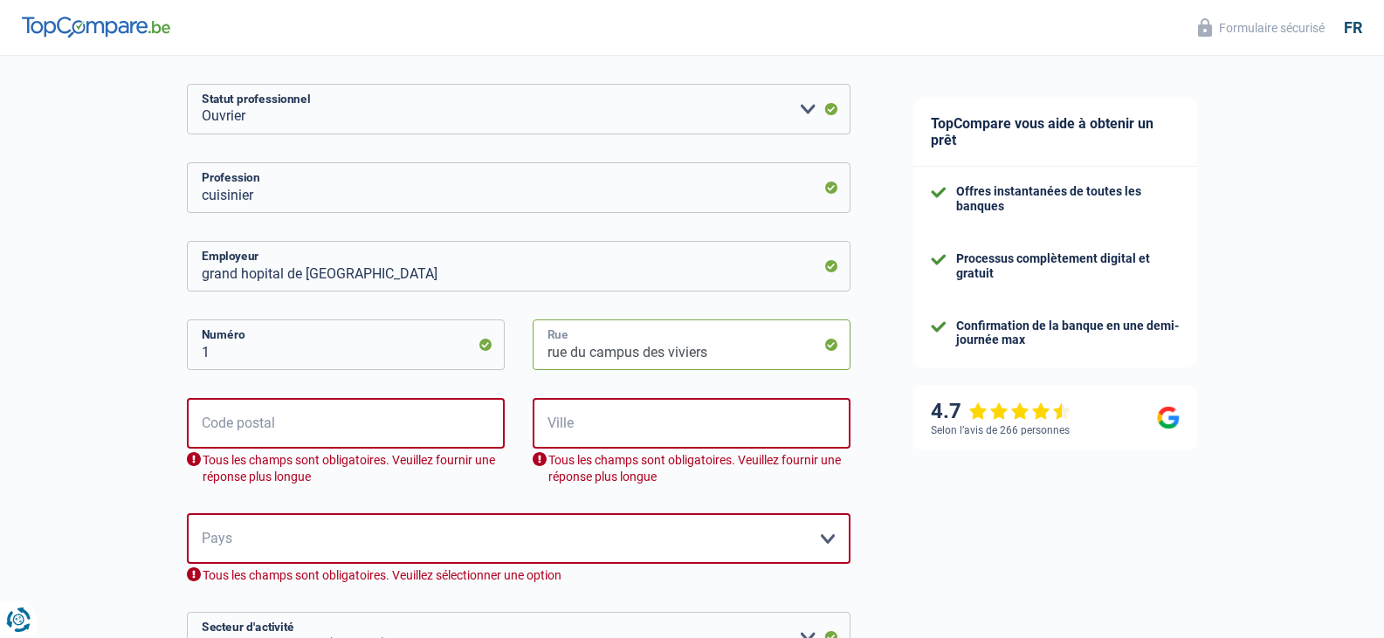
type input "rue du campus des viviers"
drag, startPoint x: 224, startPoint y: 435, endPoint x: 395, endPoint y: 438, distance: 170.3
click at [224, 435] on input "Code postal" at bounding box center [346, 423] width 318 height 51
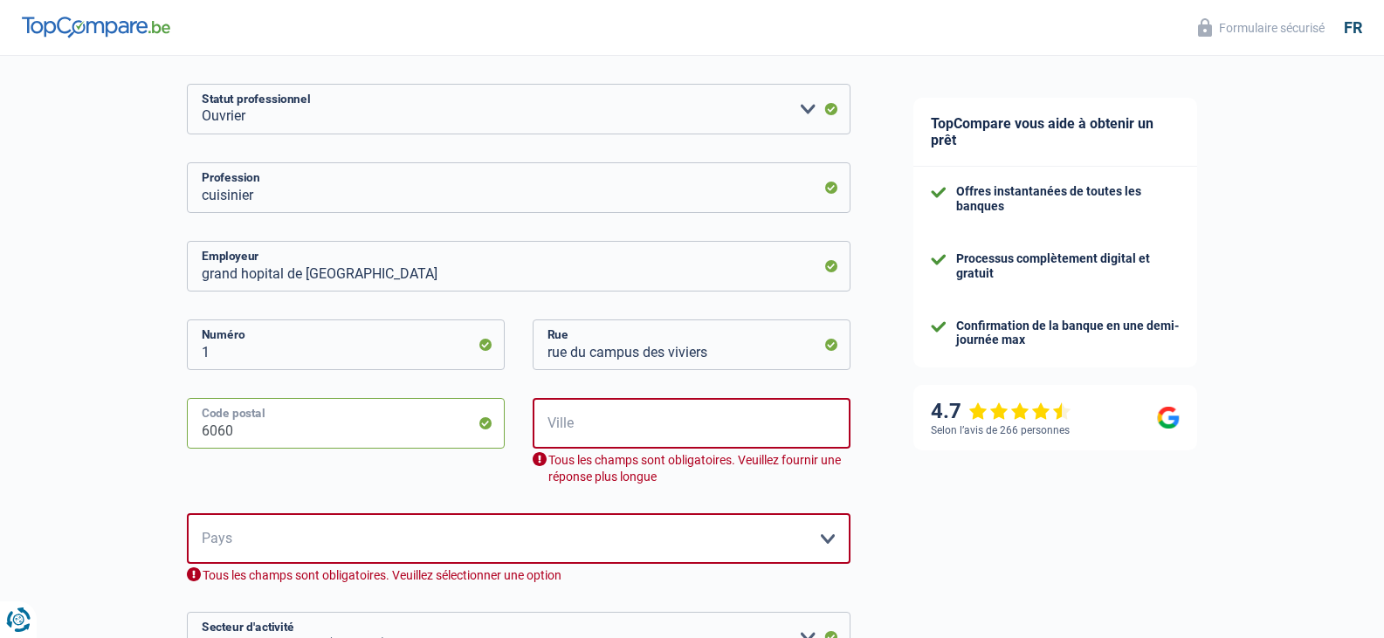
type input "6060"
click at [567, 427] on input "Ville" at bounding box center [691, 423] width 318 height 51
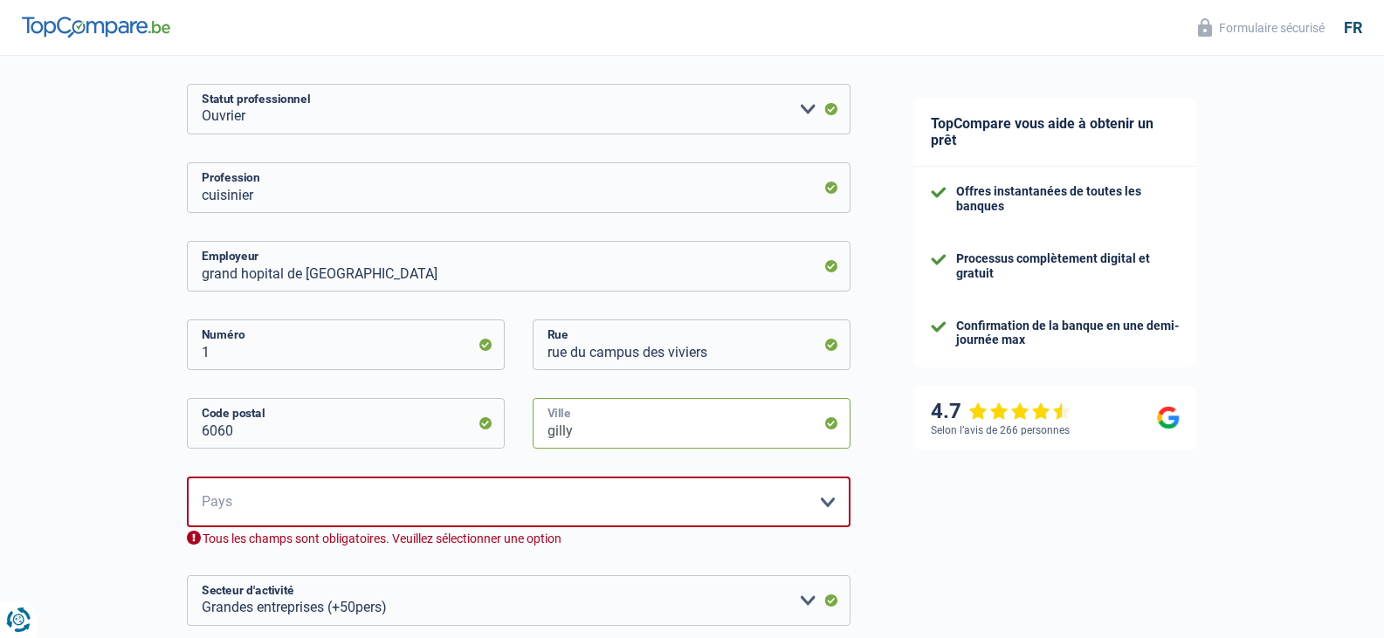
type input "gilly"
click at [582, 500] on select "Belgique France Allemagne Italie Luxembourg Pays-Bas Espagne Suisse Veuillez sé…" at bounding box center [518, 502] width 663 height 51
click at [410, 283] on input "grand hopital de charleroi" at bounding box center [518, 266] width 663 height 51
click at [351, 502] on select "Belgique France Allemagne Italie Luxembourg Pays-Bas Espagne Suisse Veuillez sé…" at bounding box center [518, 502] width 663 height 51
select select "BE"
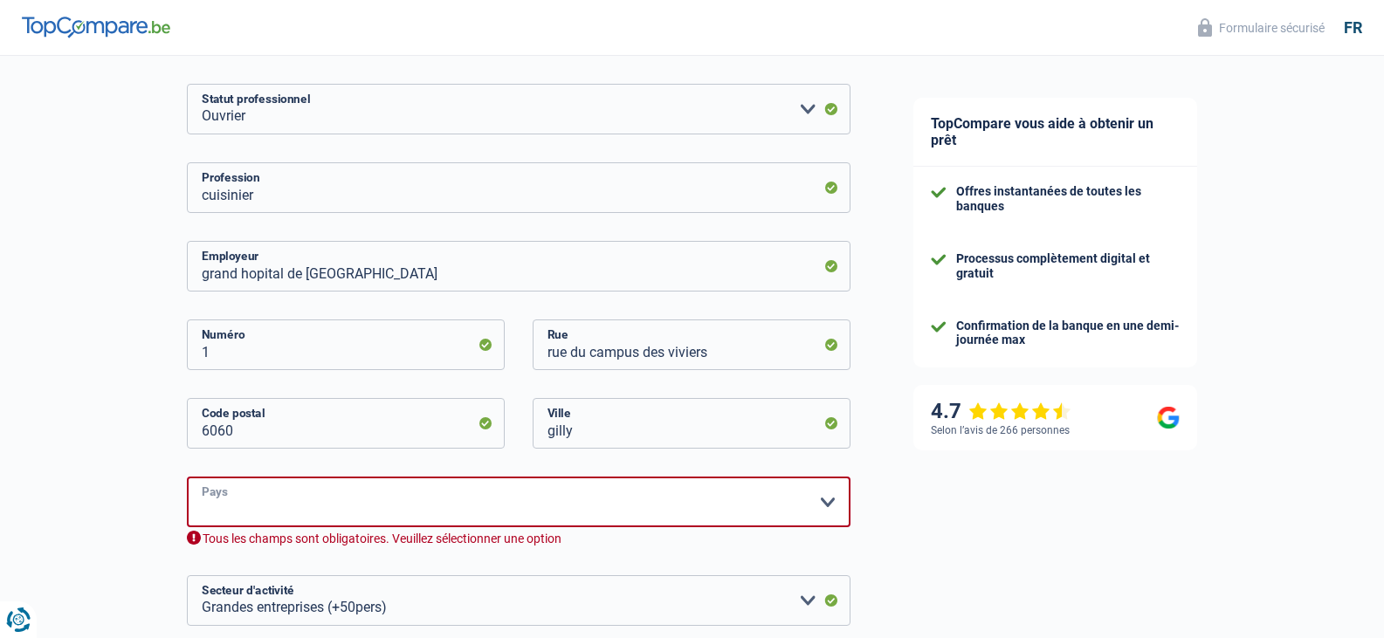
click at [187, 478] on select "Belgique France Allemagne Italie Luxembourg Pays-Bas Espagne Suisse Veuillez sé…" at bounding box center [518, 502] width 663 height 51
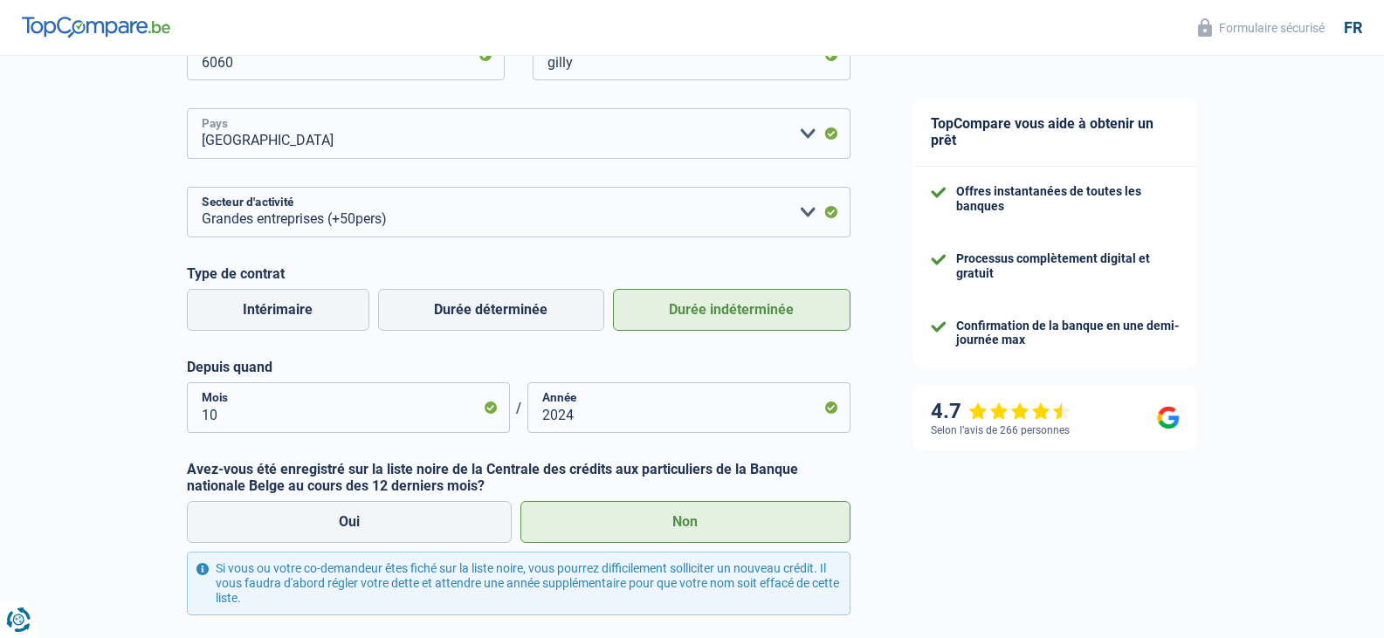
scroll to position [655, 0]
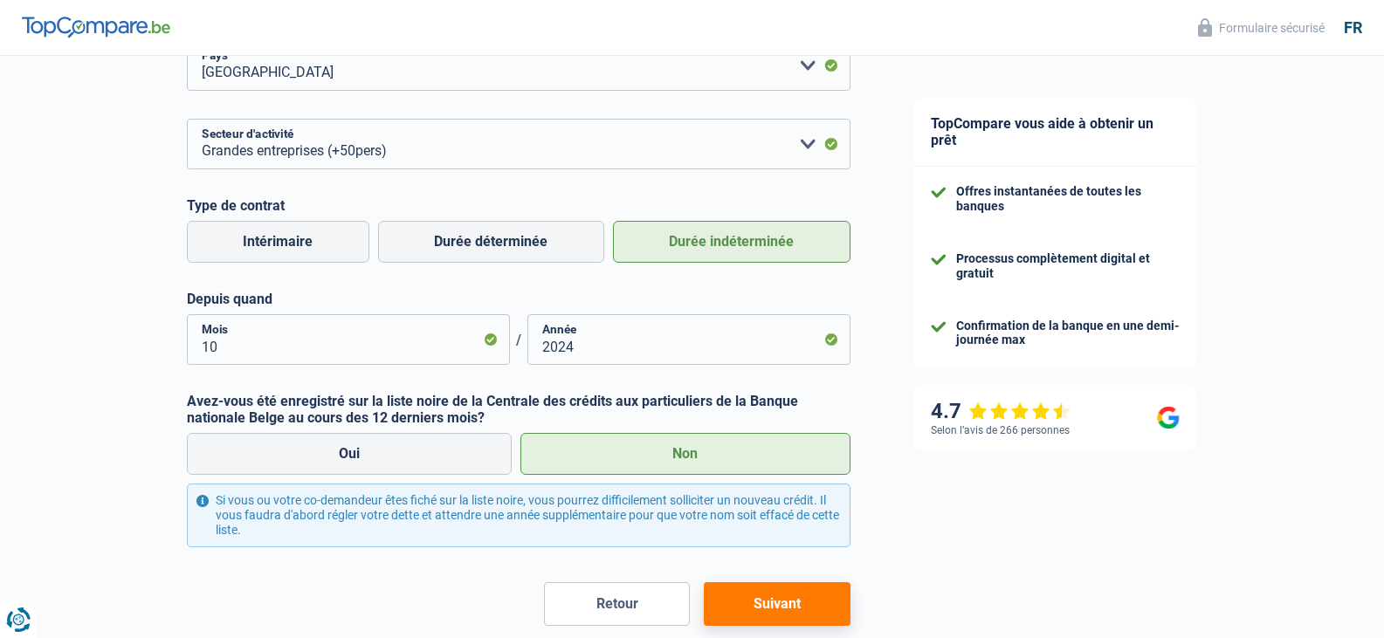
click at [802, 610] on button "Suivant" at bounding box center [777, 604] width 146 height 44
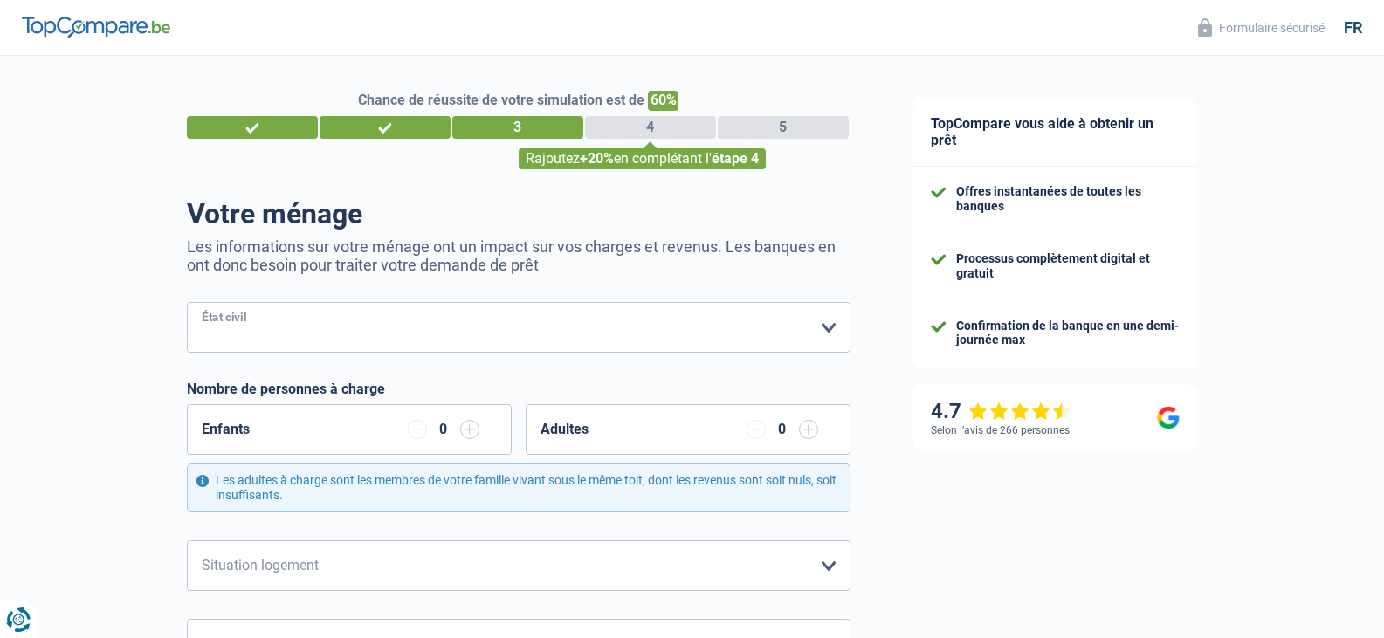
click at [437, 328] on select "Célibataire Marié(e) Cohabitant(e) légal(e) Divorcé(e) Veuf(ve) Séparé (de fait…" at bounding box center [518, 327] width 663 height 51
select select "married"
click at [187, 304] on select "Célibataire Marié(e) Cohabitant(e) légal(e) Divorcé(e) Veuf(ve) Séparé (de fait…" at bounding box center [518, 327] width 663 height 51
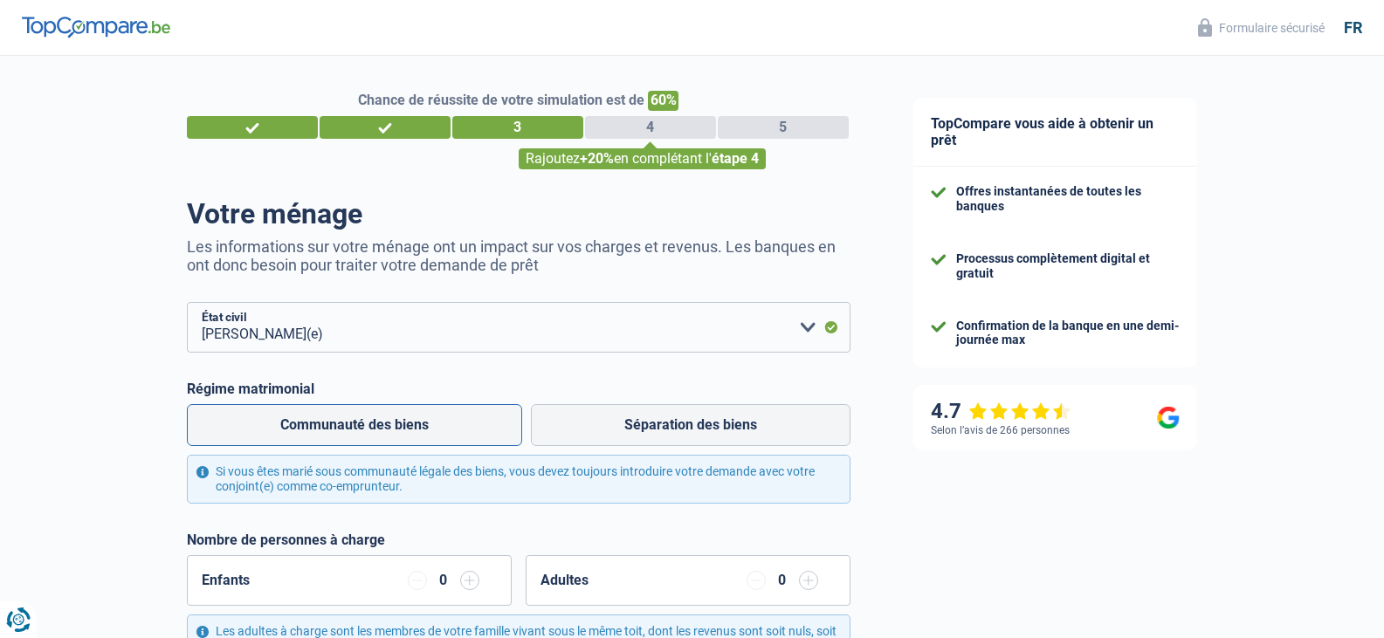
click at [374, 420] on label "Communauté des biens" at bounding box center [354, 425] width 335 height 42
click at [374, 420] on input "Communauté des biens" at bounding box center [354, 425] width 335 height 42
radio input "true"
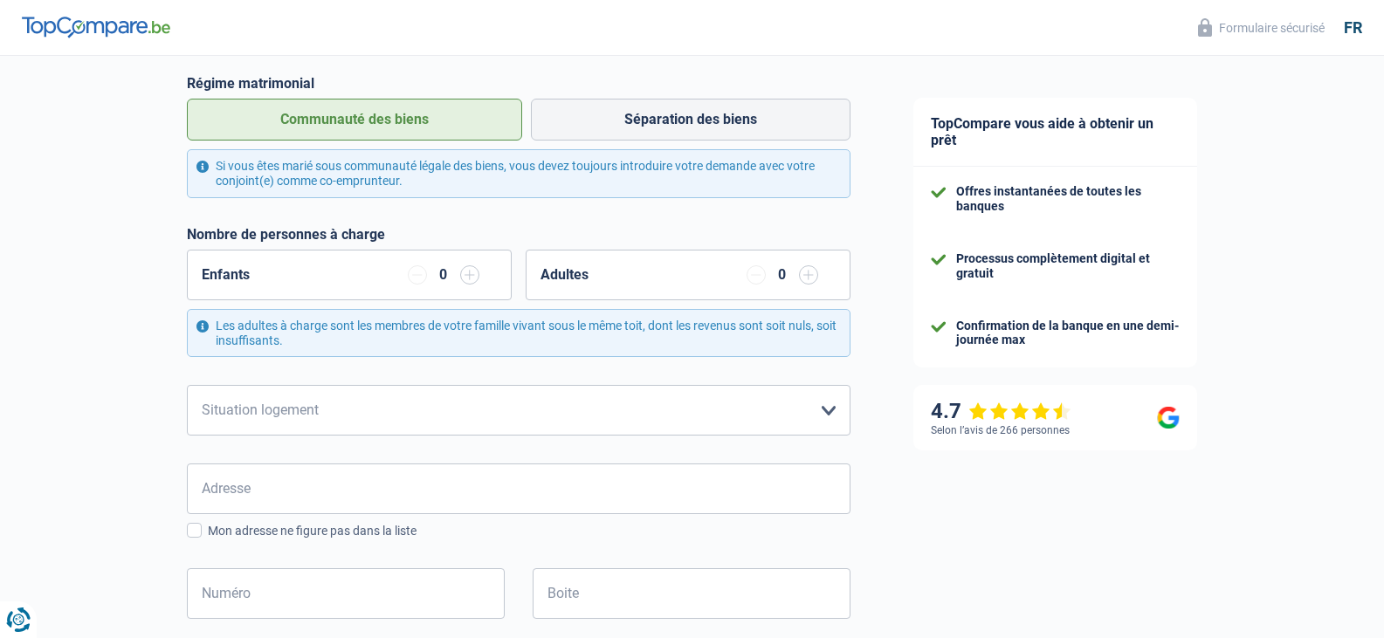
scroll to position [349, 0]
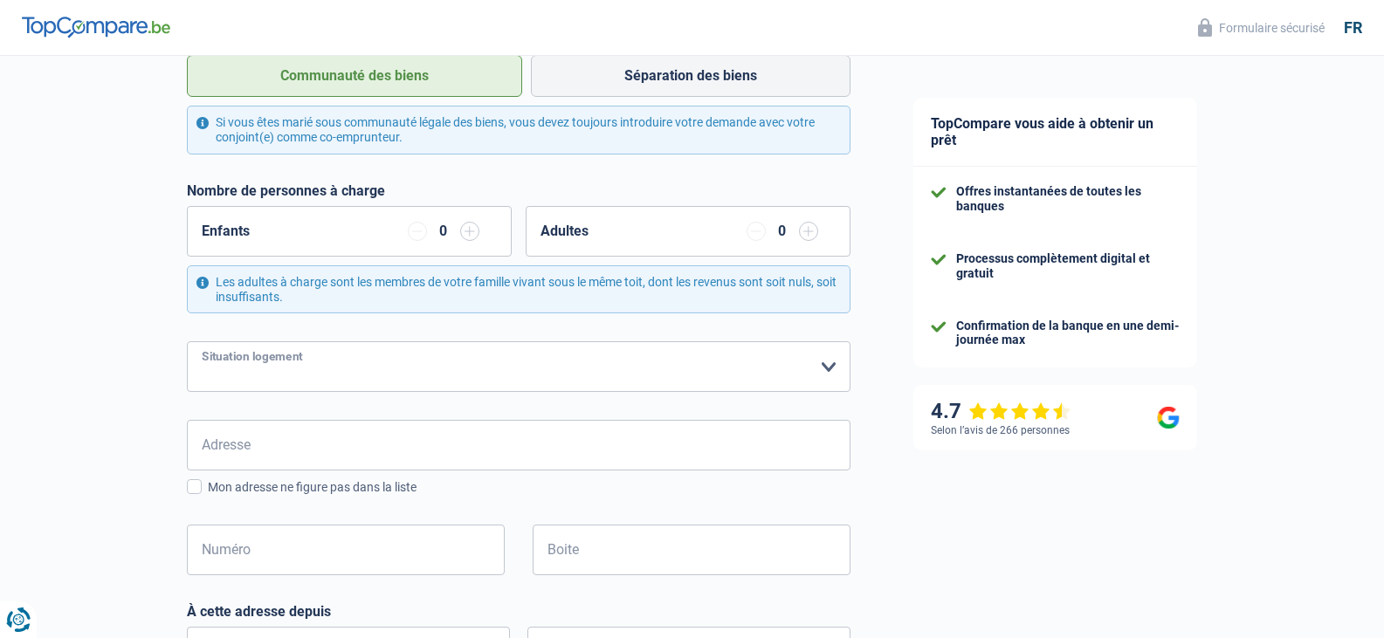
click at [367, 373] on select "Locataire Propriétaire avec prêt hypothécaire Propriétaire sans prêt hypothécai…" at bounding box center [518, 366] width 663 height 51
select select "ownerWithMortgage"
click at [187, 343] on select "Locataire Propriétaire avec prêt hypothécaire Propriétaire sans prêt hypothécai…" at bounding box center [518, 366] width 663 height 51
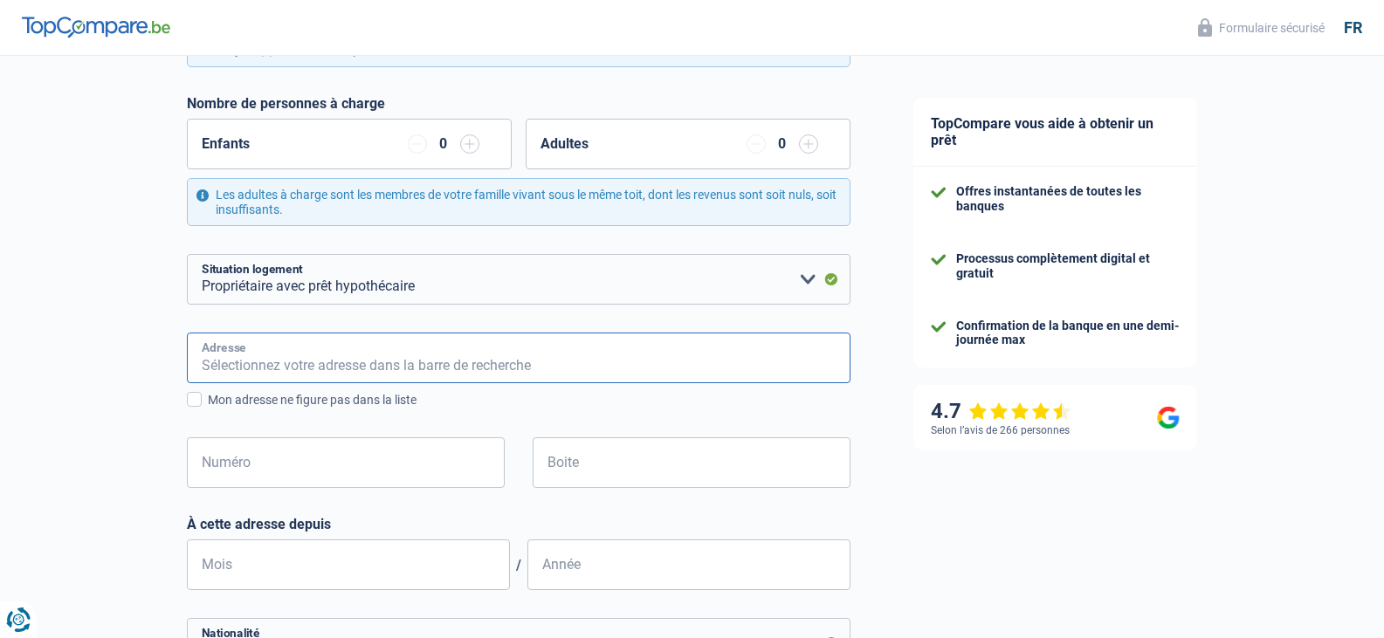
click at [307, 368] on input "Adresse" at bounding box center [518, 358] width 663 height 51
type input "rue du fays 54"
type input "Belgique"
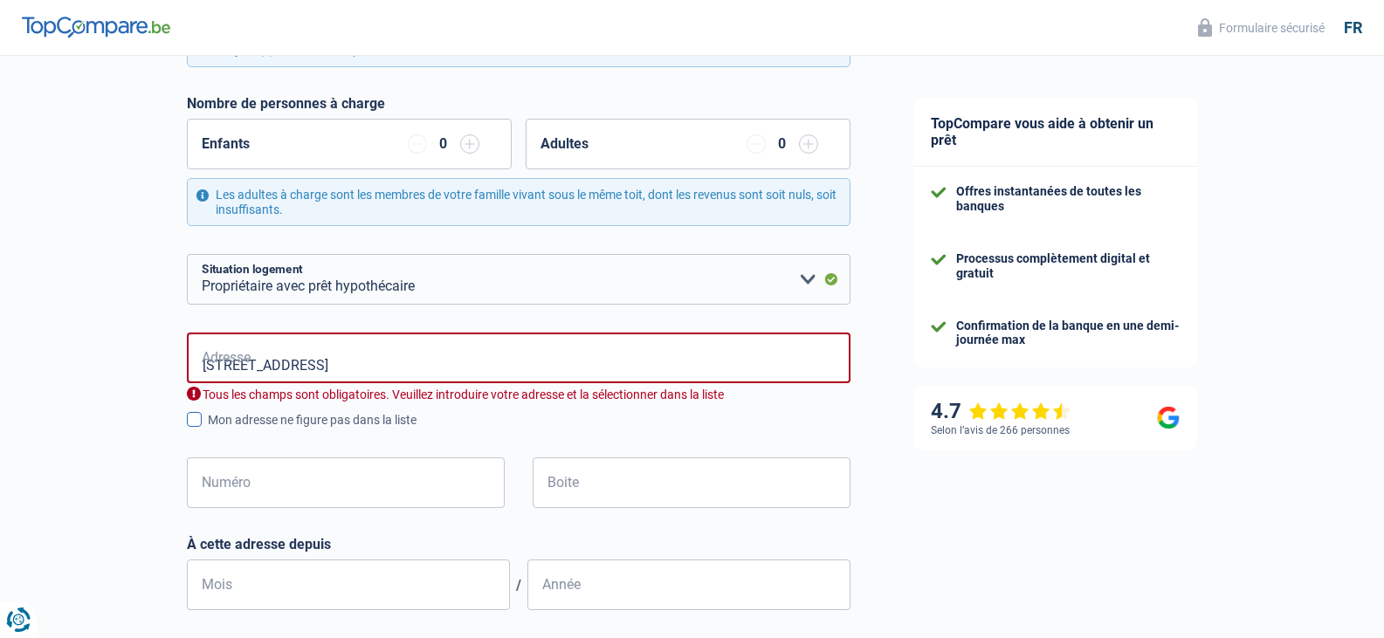
type input "Belgique"
click at [339, 487] on input "Numéro" at bounding box center [346, 482] width 318 height 51
type input "54"
click at [583, 429] on div "Mon adresse ne figure pas dans la liste" at bounding box center [529, 420] width 642 height 18
click at [208, 429] on input "Mon adresse ne figure pas dans la liste" at bounding box center [208, 429] width 0 height 0
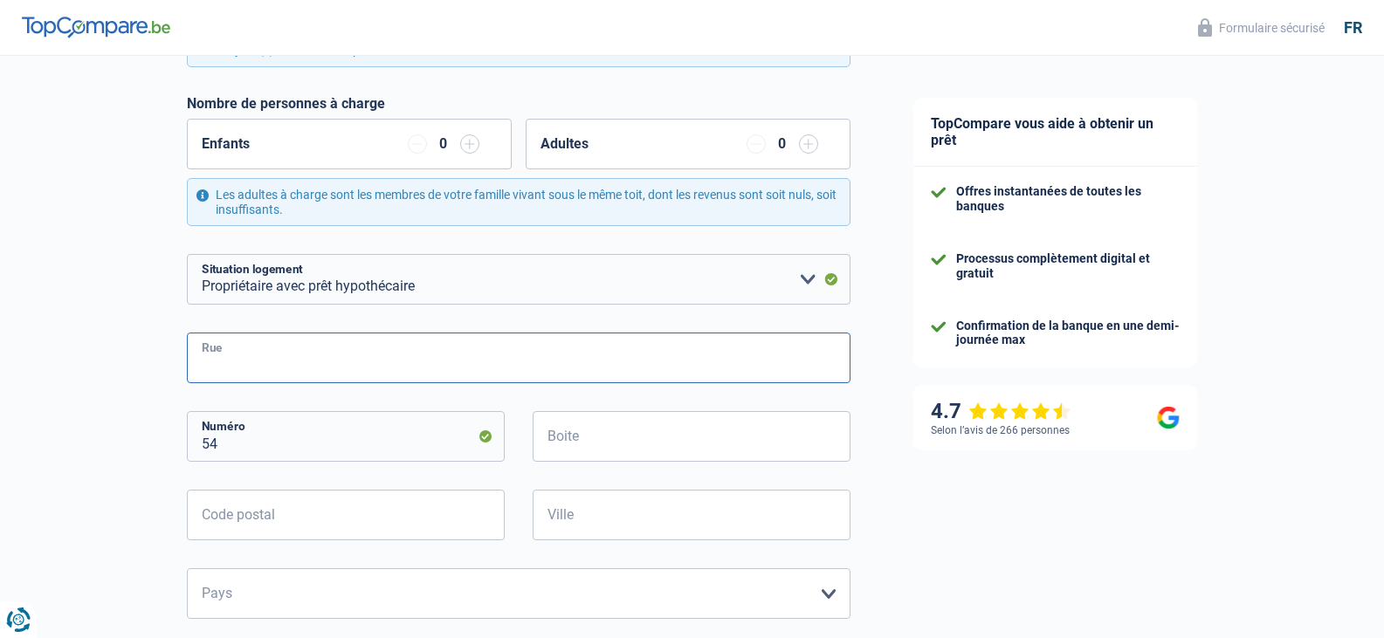
click at [330, 365] on input "Rue" at bounding box center [518, 358] width 663 height 51
type input "rue du fays"
click at [245, 507] on input "Code postal" at bounding box center [346, 515] width 318 height 51
type input "5070"
click at [677, 514] on input "Ville" at bounding box center [691, 515] width 318 height 51
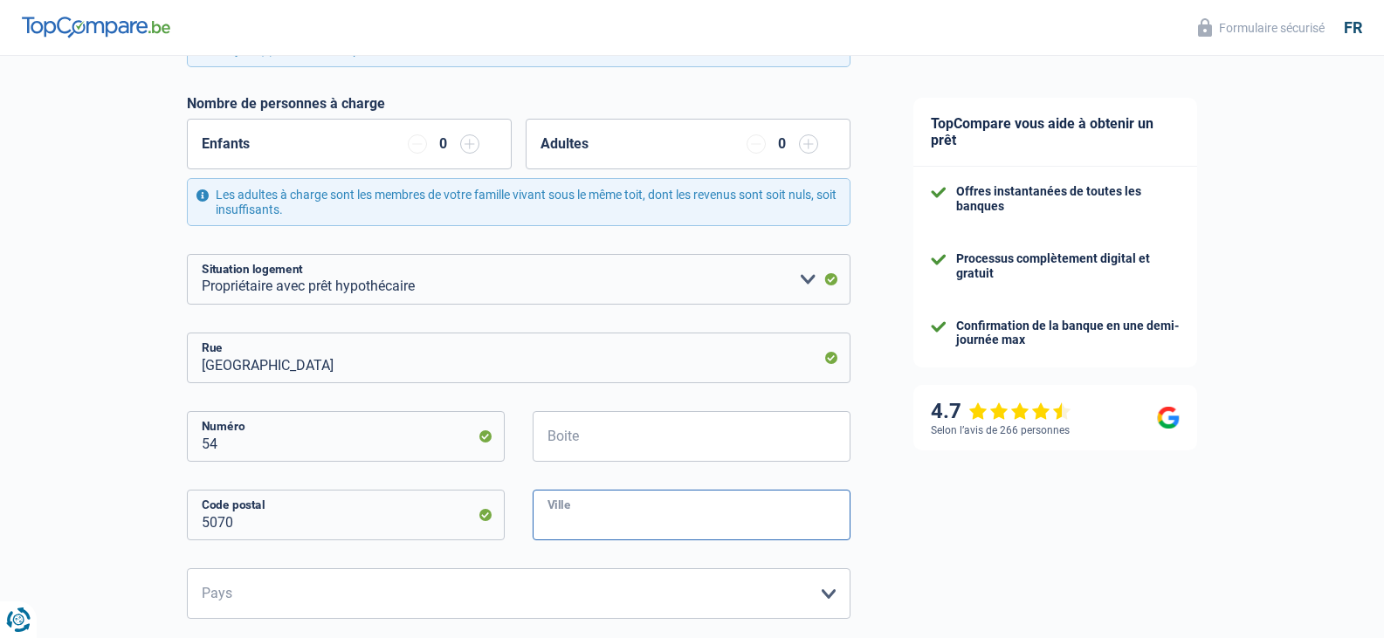
type input "aisemont"
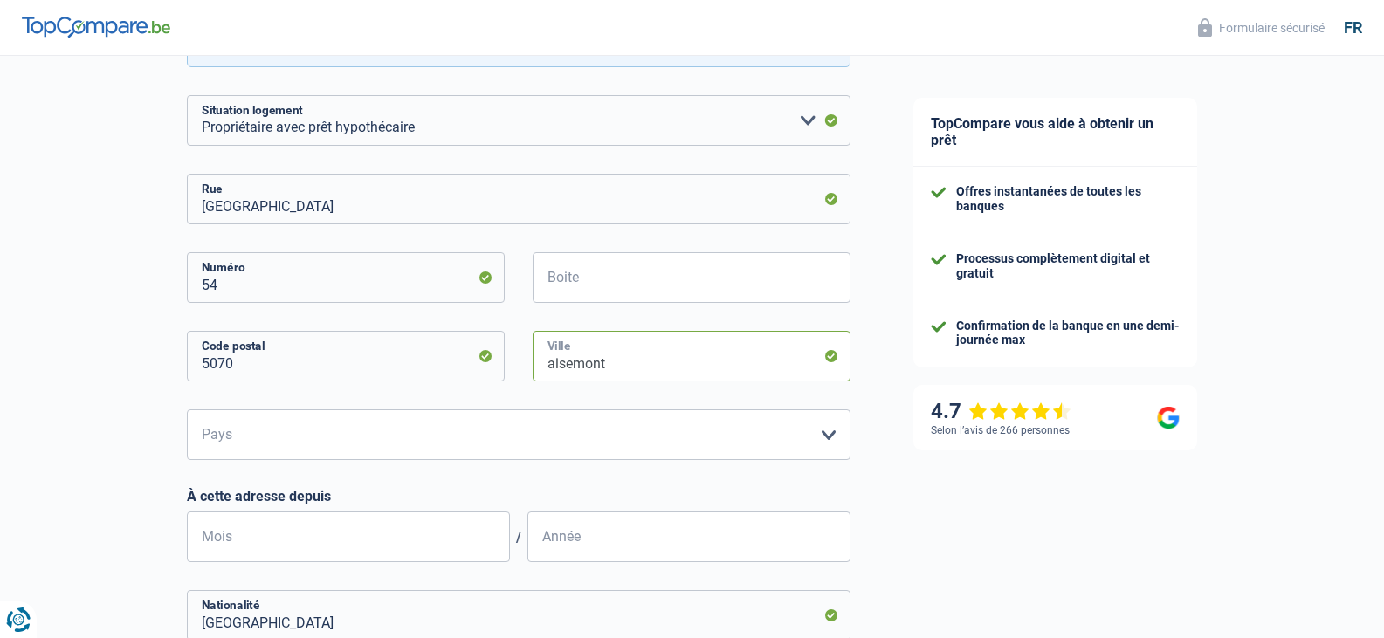
scroll to position [611, 0]
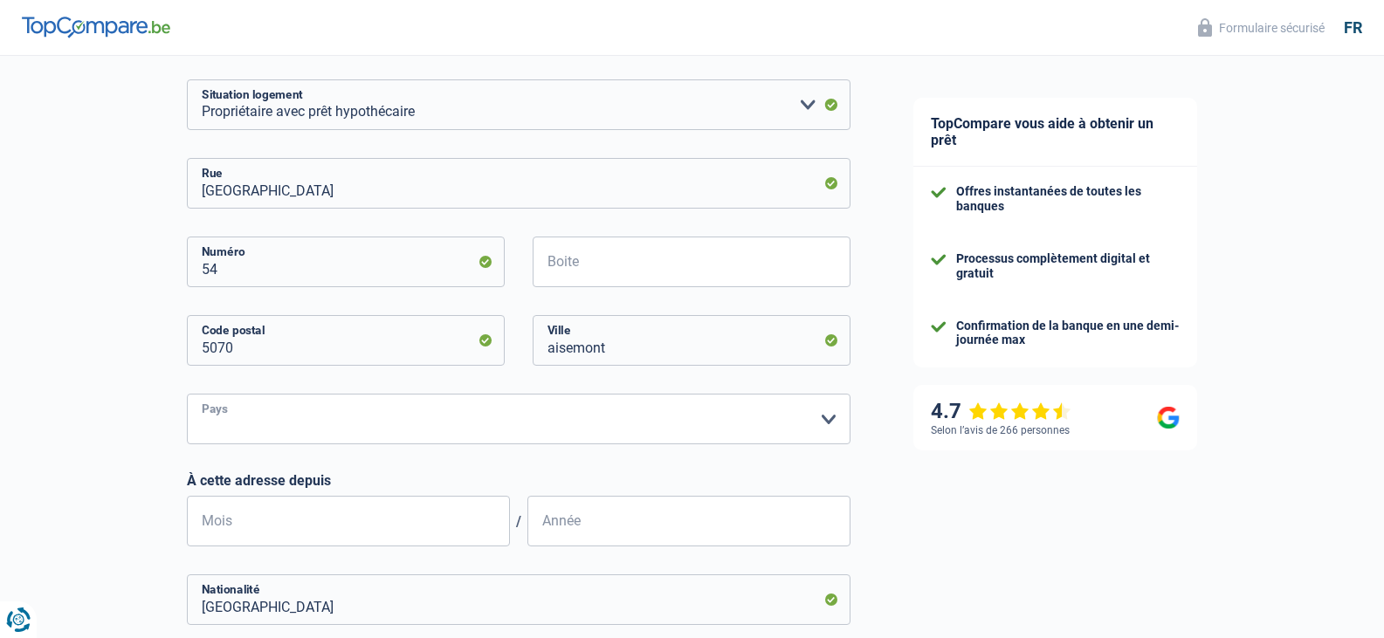
click at [402, 419] on select "Belgique Luxembourg Veuillez sélectionner une option" at bounding box center [518, 419] width 663 height 51
select select "BE"
click at [187, 395] on select "Belgique Luxembourg Veuillez sélectionner une option" at bounding box center [518, 419] width 663 height 51
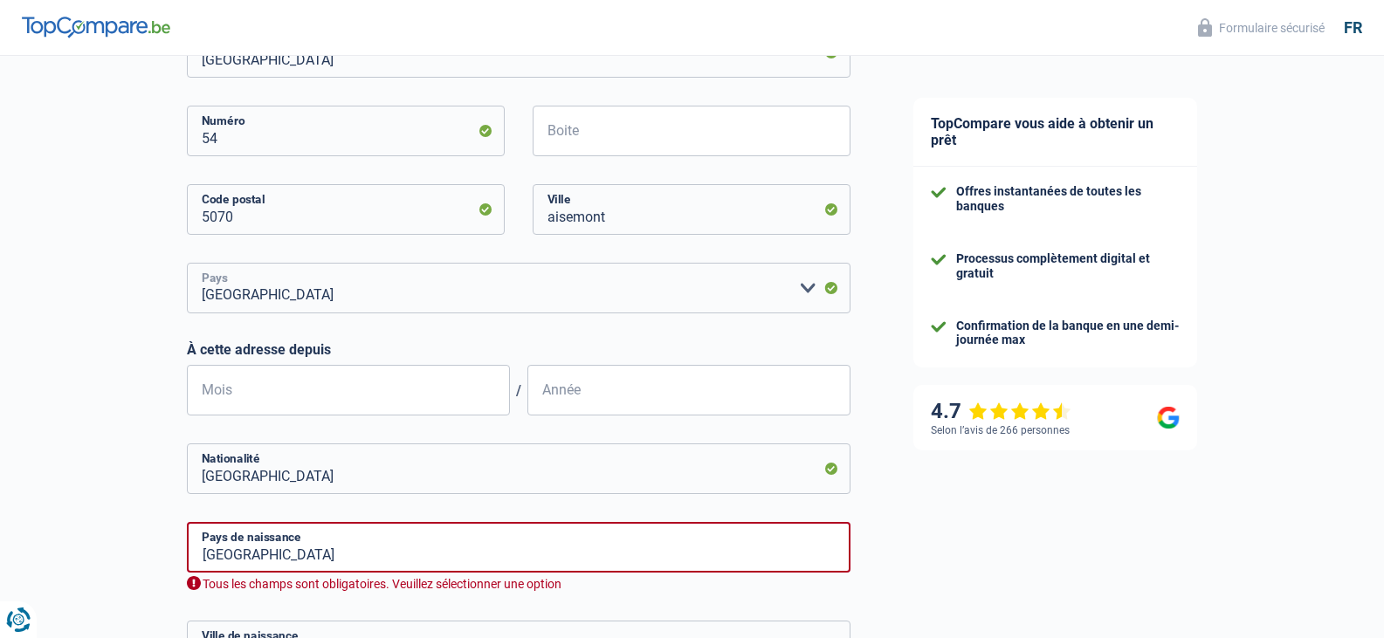
scroll to position [786, 0]
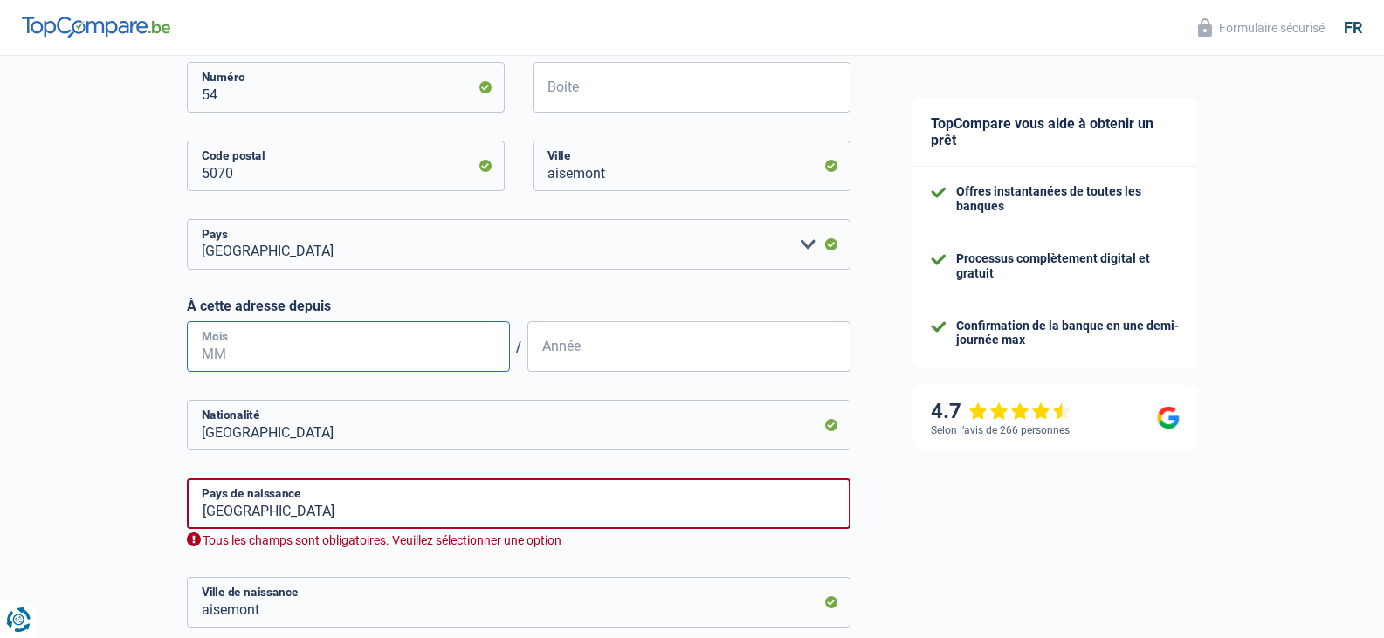
click at [463, 350] on input "Mois" at bounding box center [348, 346] width 323 height 51
type input "02"
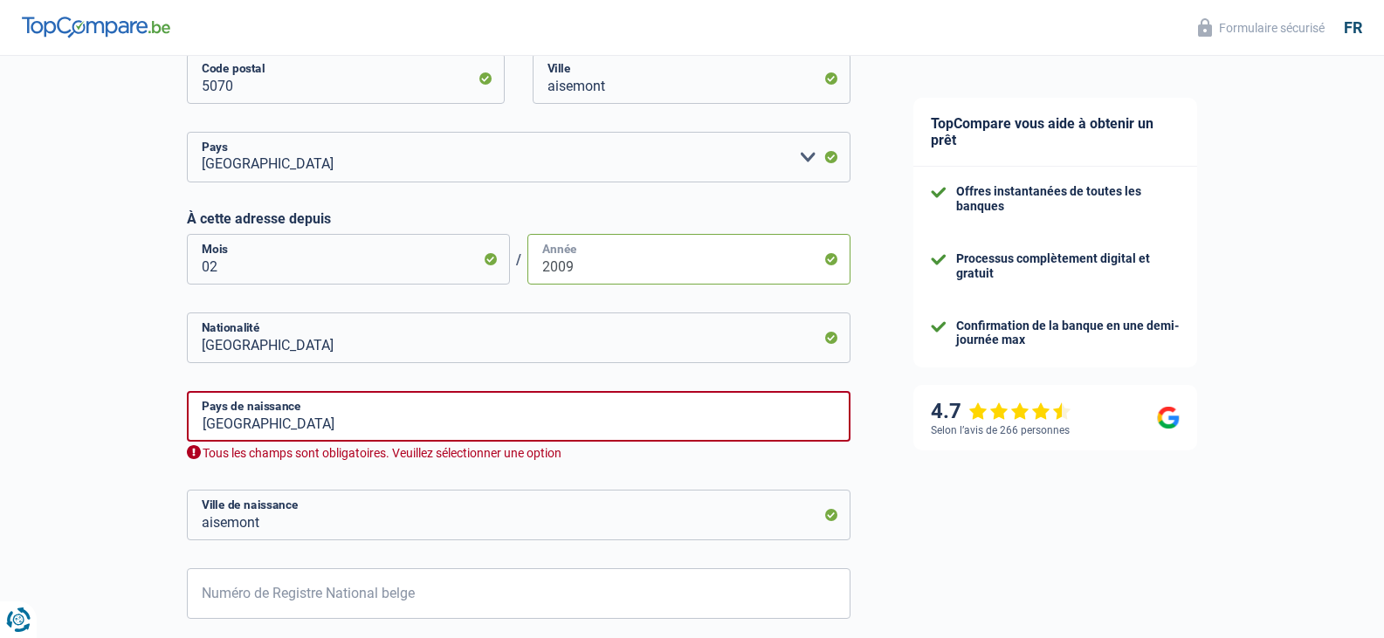
type input "2009"
click at [357, 419] on input "Belgique" at bounding box center [518, 416] width 663 height 51
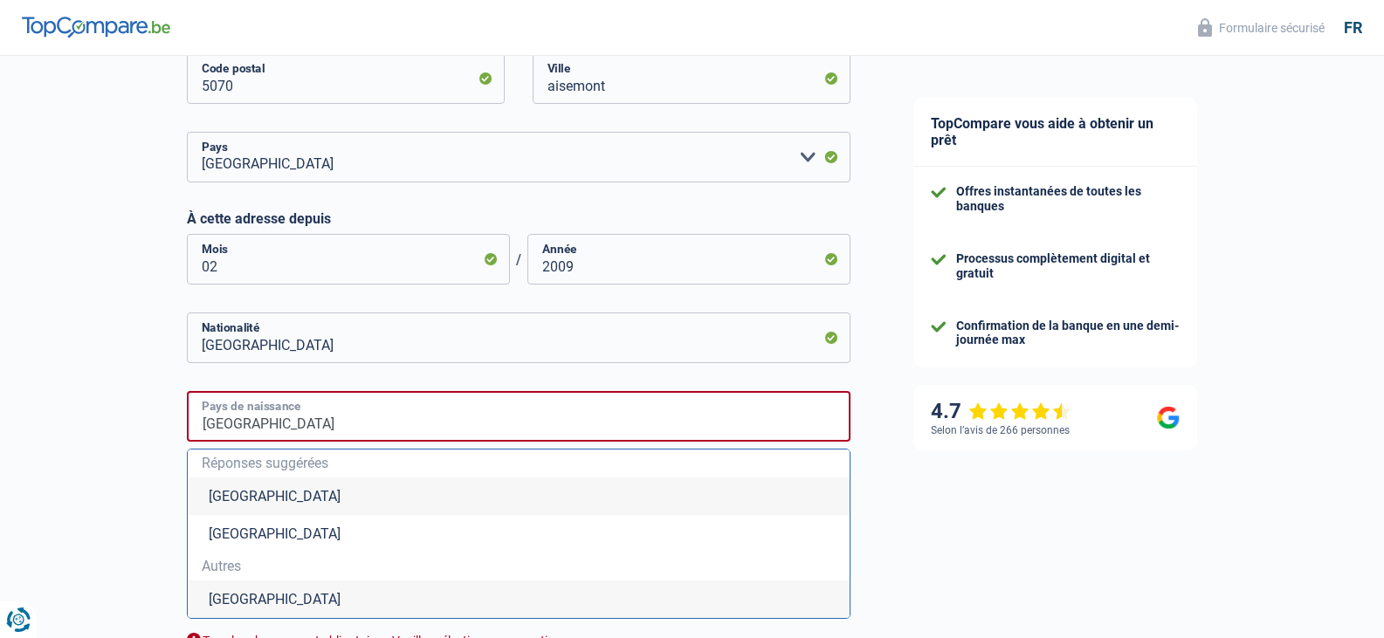
click at [358, 419] on input "Belgique" at bounding box center [518, 416] width 663 height 51
click at [260, 492] on li "Belgique" at bounding box center [519, 496] width 662 height 38
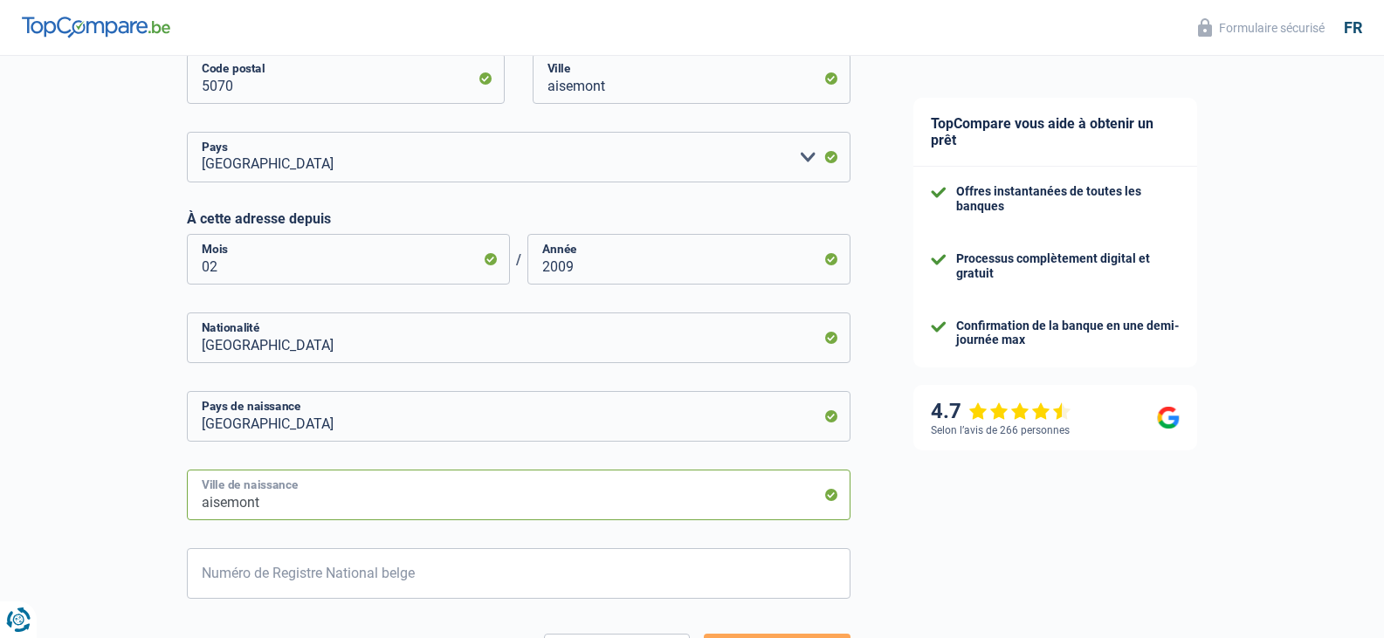
click at [319, 500] on input "aisemont" at bounding box center [518, 495] width 663 height 51
type input "a"
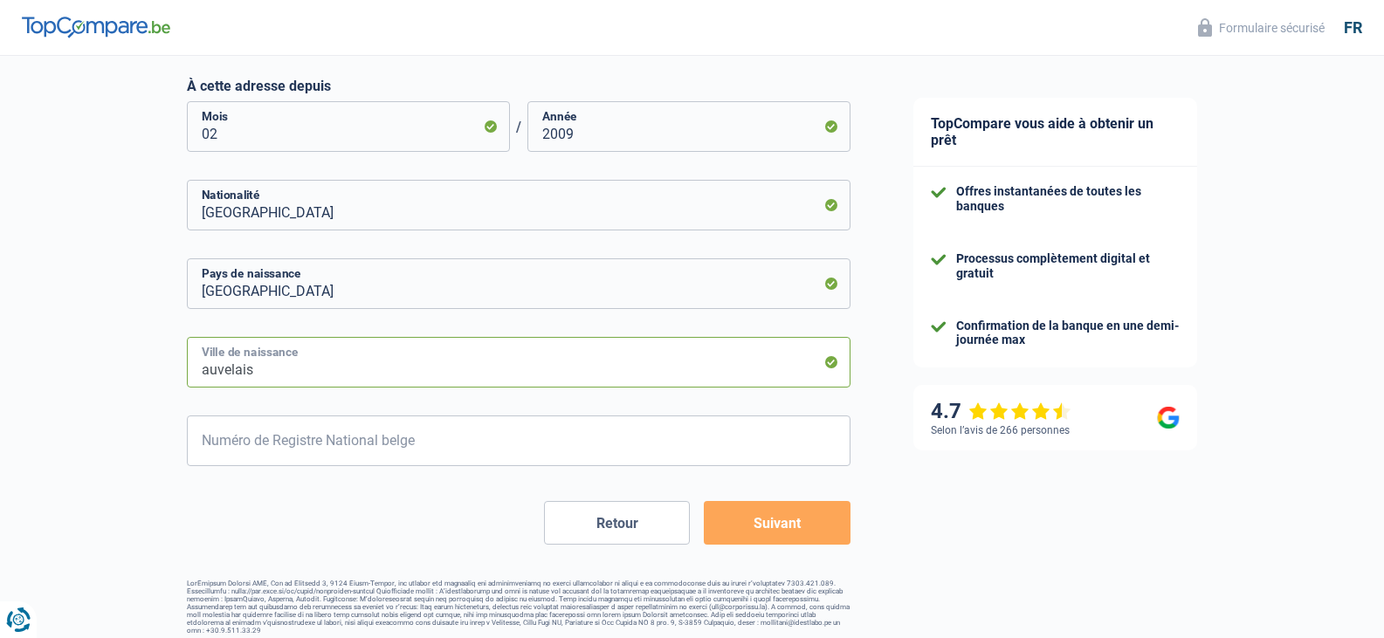
scroll to position [1015, 0]
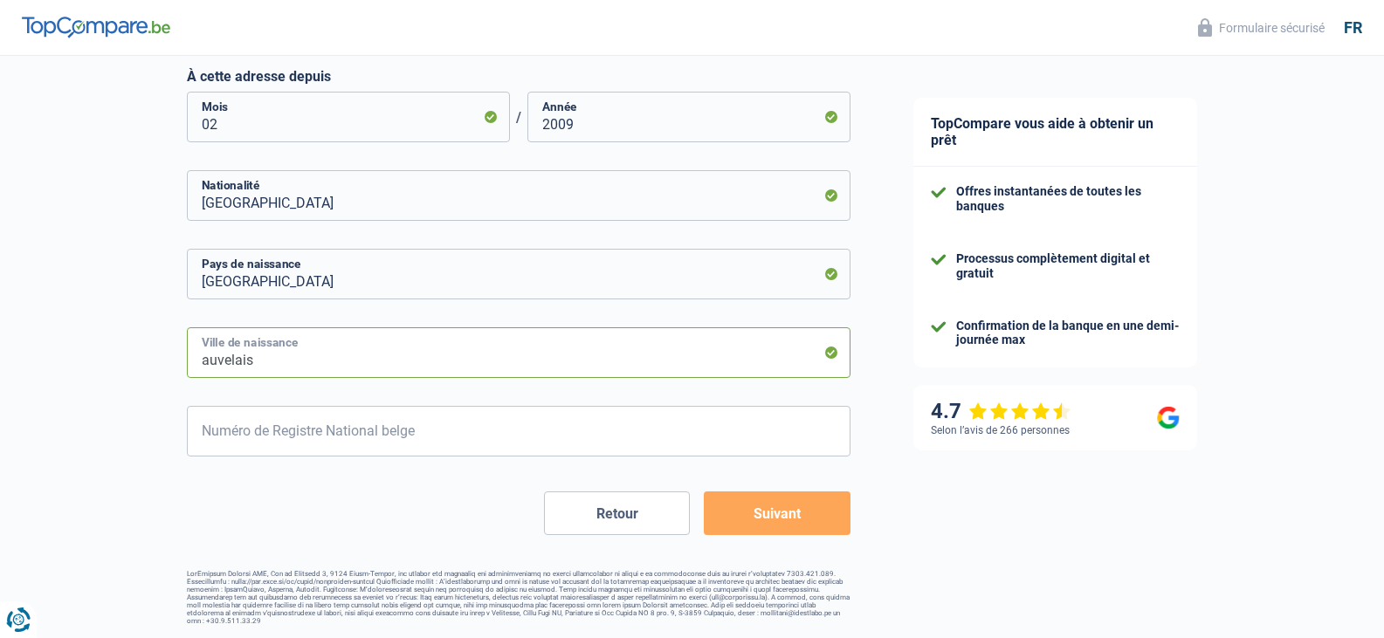
type input "auvelais"
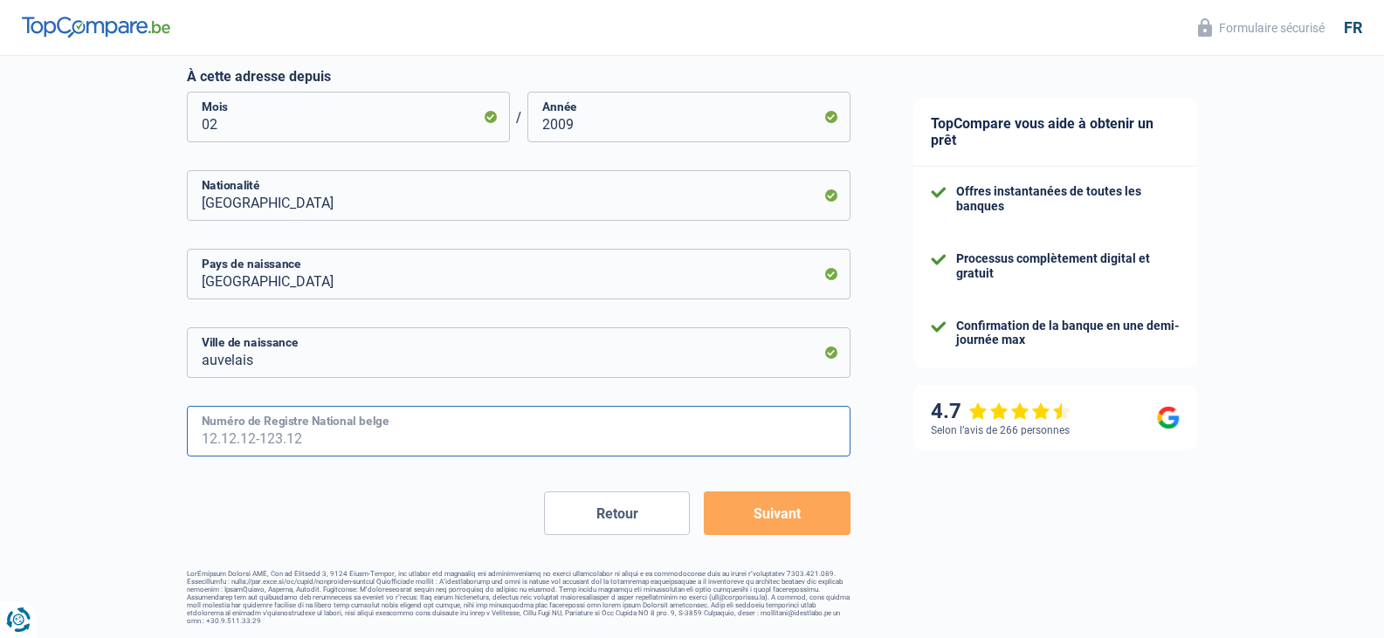
click at [333, 428] on input "Numéro de Registre National belge" at bounding box center [518, 431] width 663 height 51
type input "75.09.03-062.31"
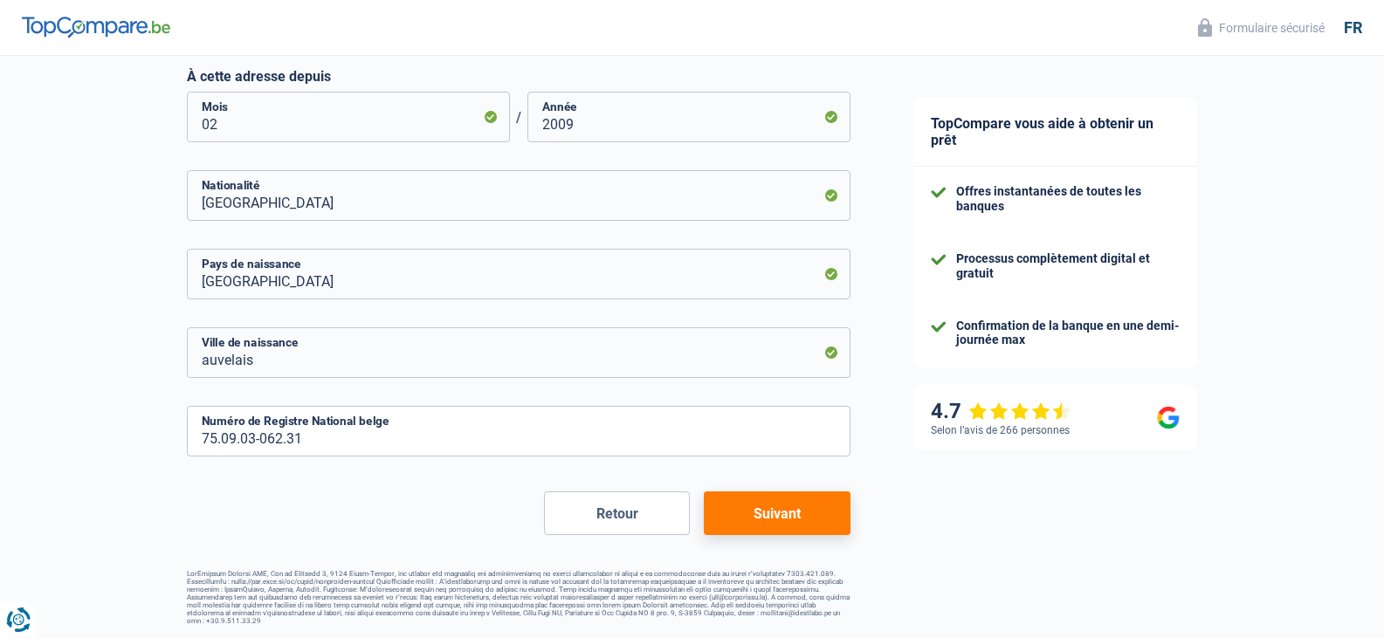
click at [761, 519] on button "Suivant" at bounding box center [777, 513] width 146 height 44
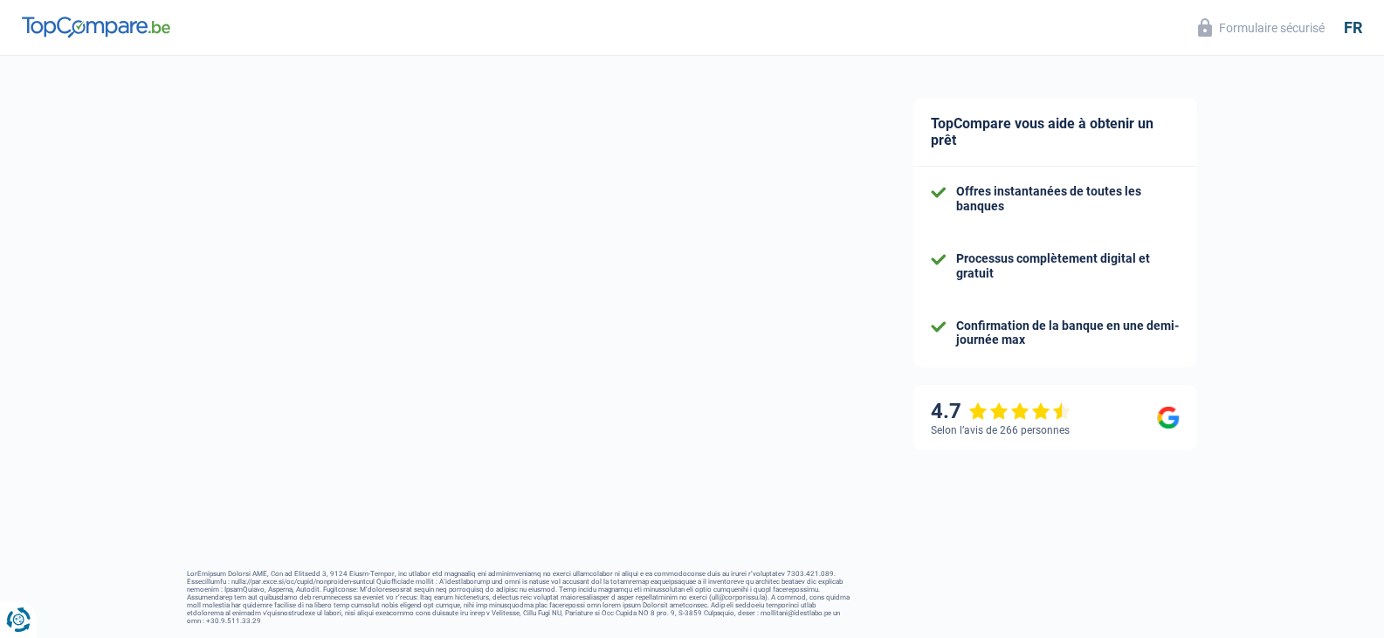
select select "netSalary"
select select "mortgage"
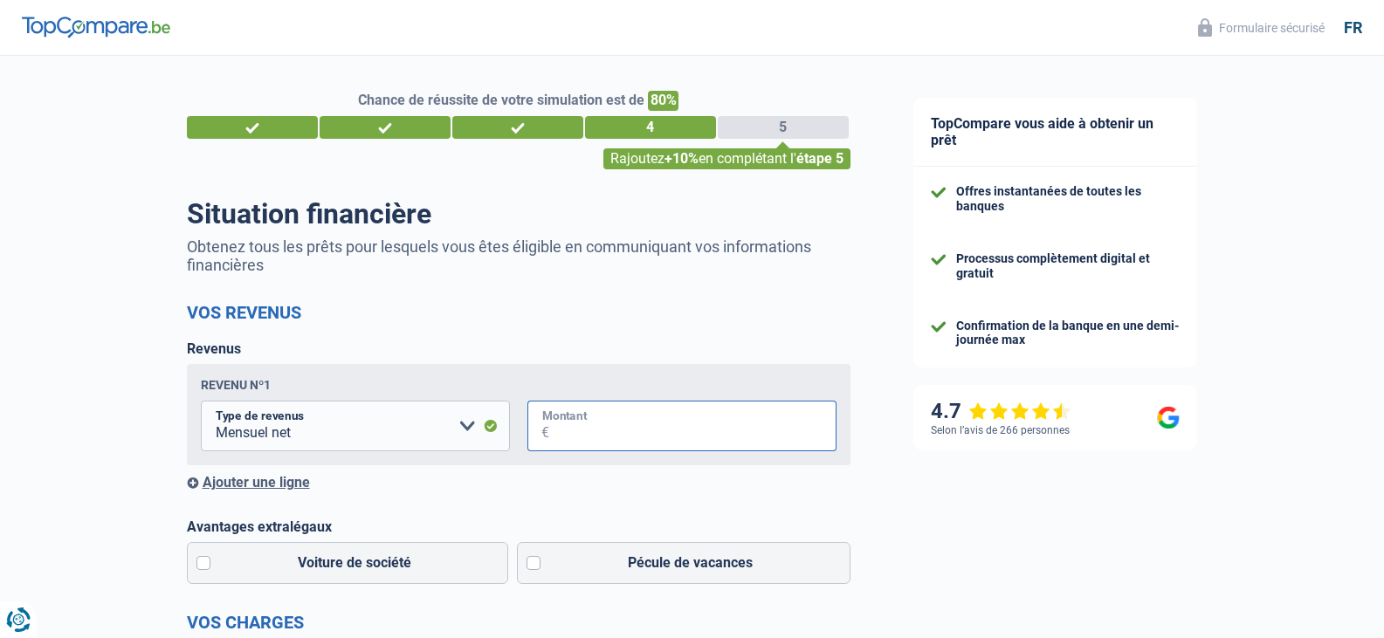
click at [579, 428] on input "Montant" at bounding box center [692, 426] width 287 height 51
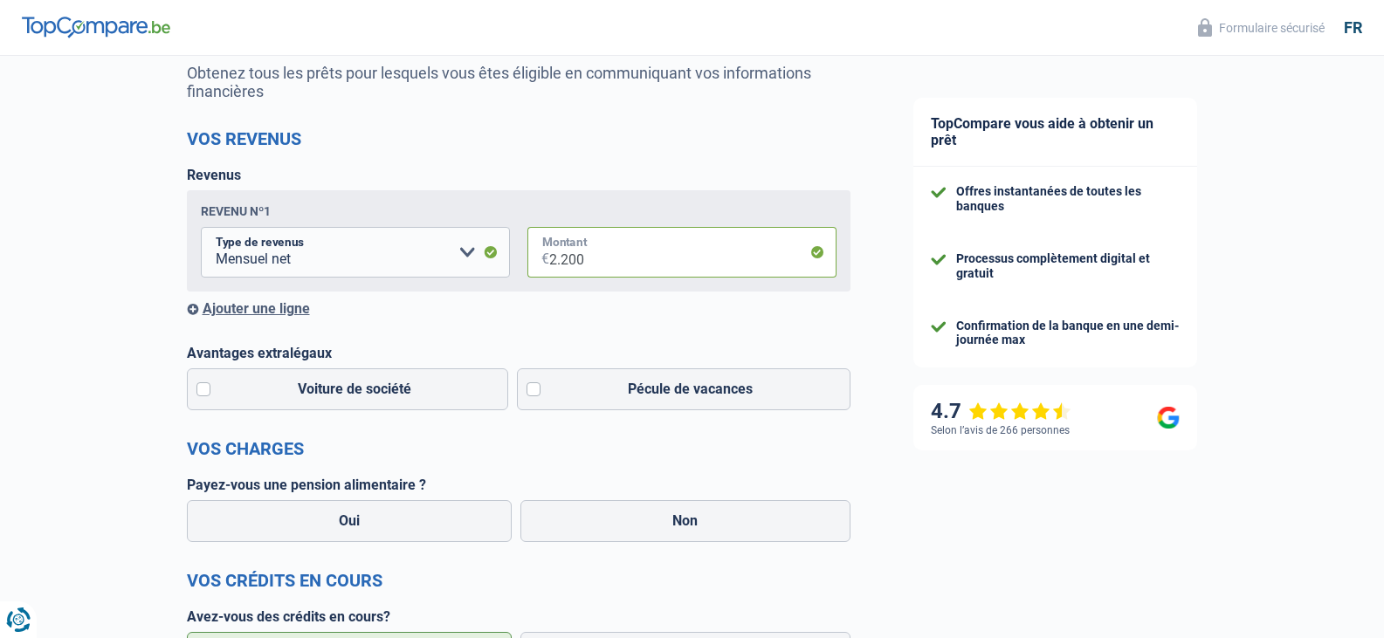
scroll to position [175, 0]
type input "2.200"
click at [528, 389] on label "Pécule de vacances" at bounding box center [683, 388] width 333 height 42
click at [528, 389] on input "Pécule de vacances" at bounding box center [683, 388] width 333 height 42
checkbox input "true"
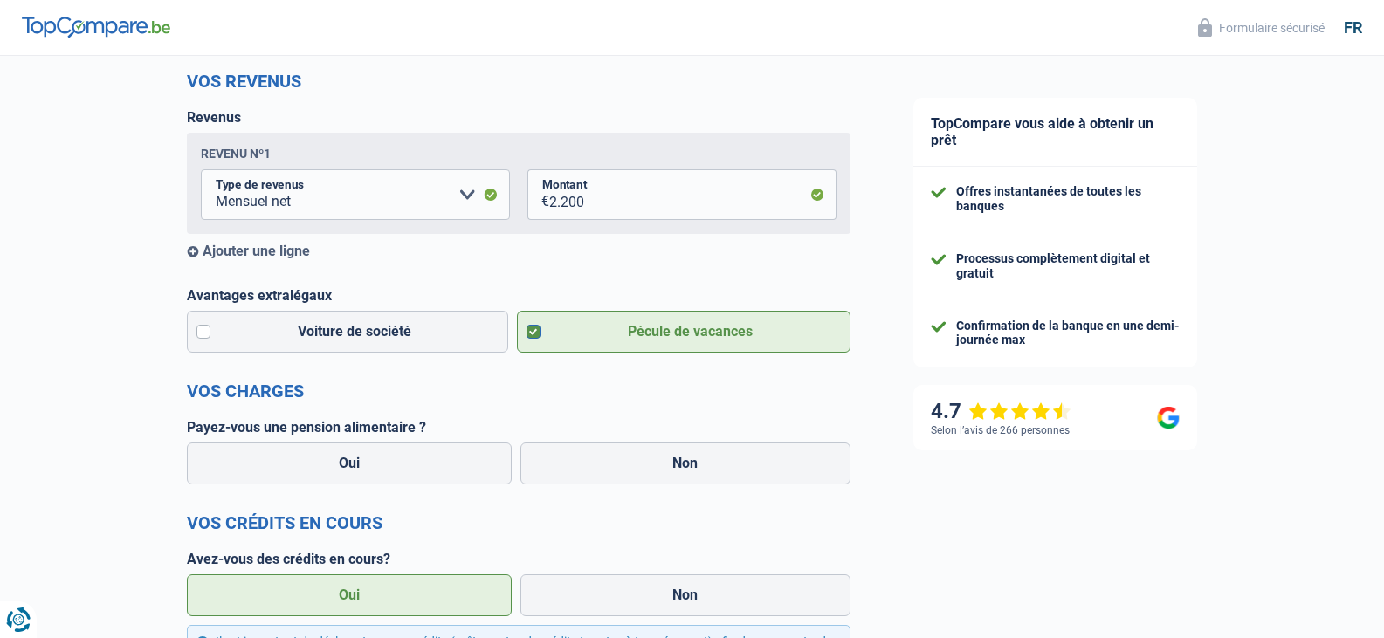
scroll to position [262, 0]
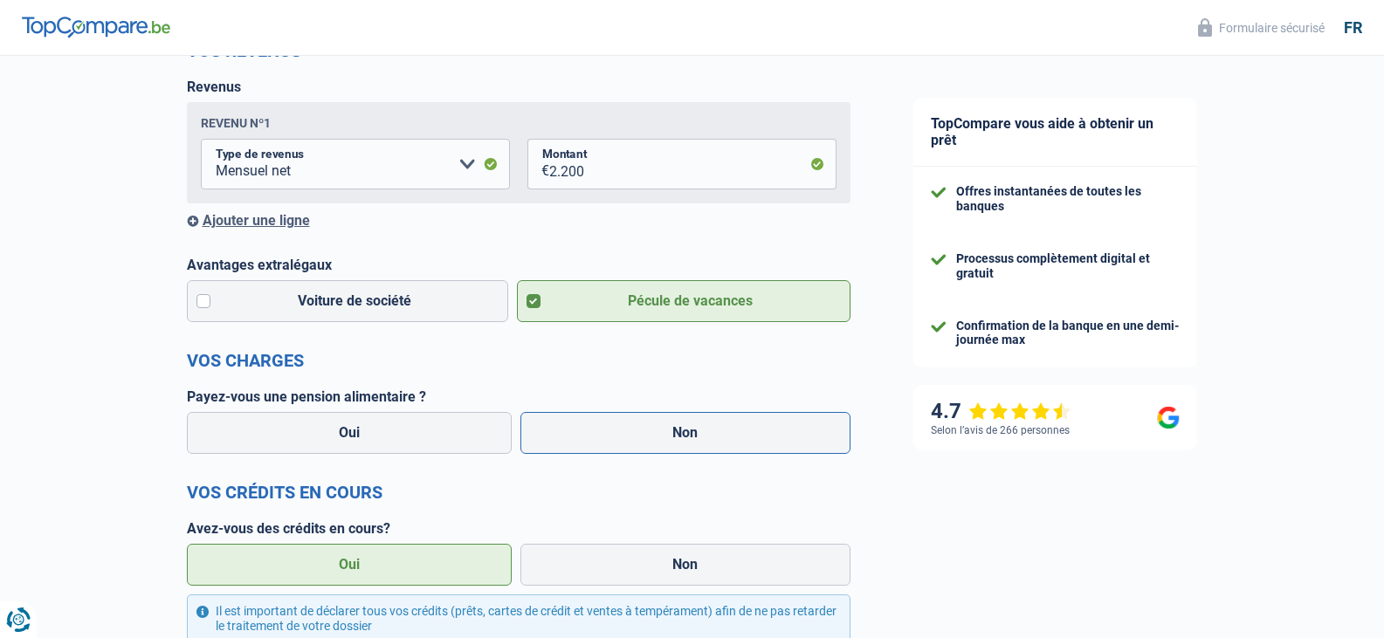
click at [609, 446] on label "Non" at bounding box center [685, 433] width 330 height 42
click at [609, 446] on input "Non" at bounding box center [685, 433] width 330 height 42
radio input "true"
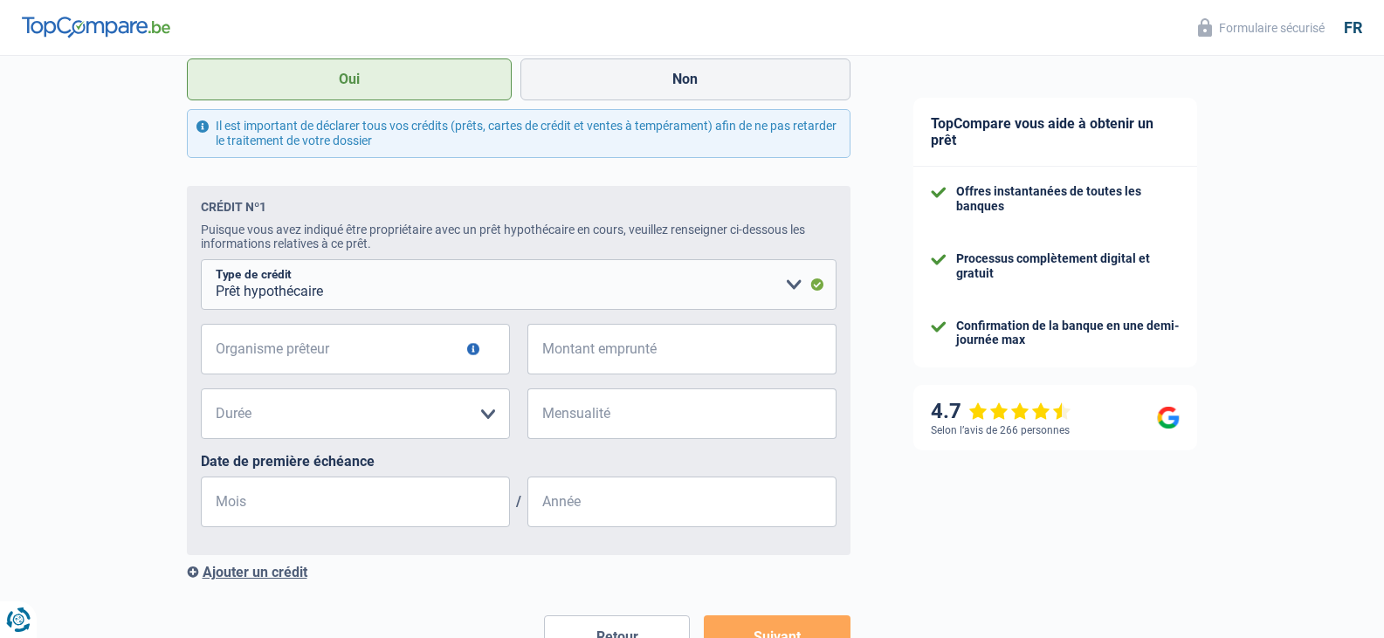
scroll to position [786, 0]
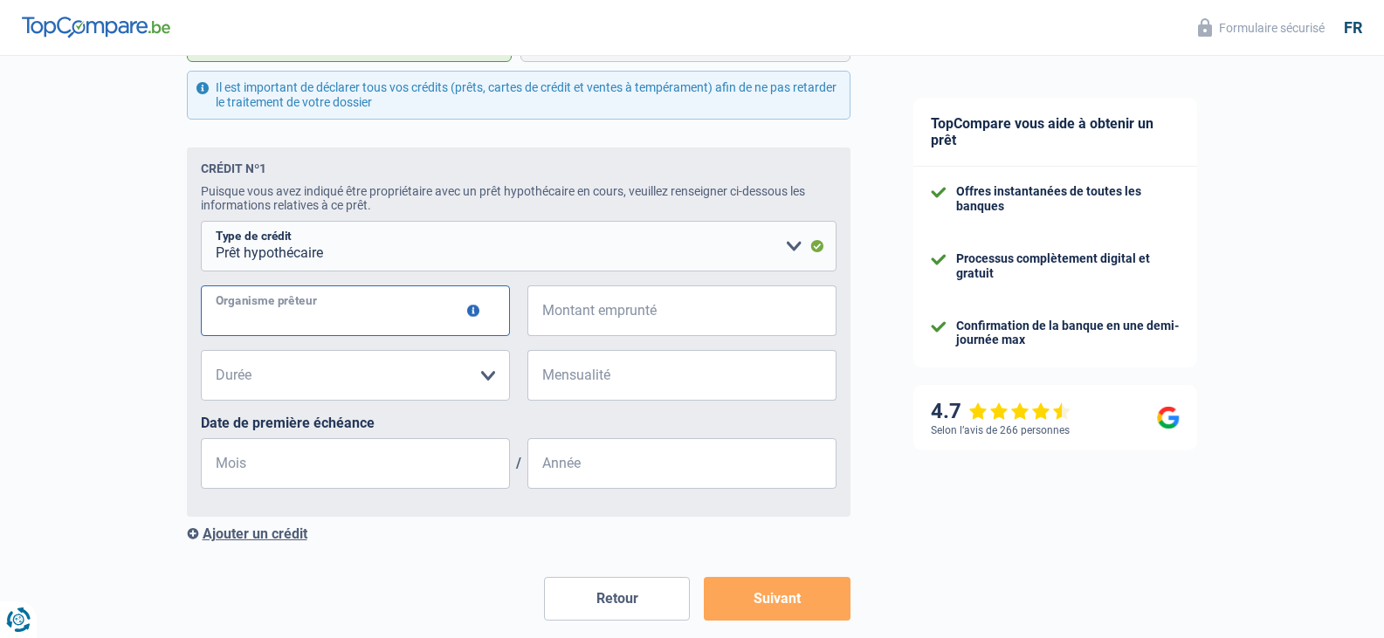
click at [446, 320] on input "Organisme prêteur" at bounding box center [355, 310] width 309 height 51
type input "crelan"
click at [602, 324] on input "Montant emprunté" at bounding box center [692, 310] width 287 height 51
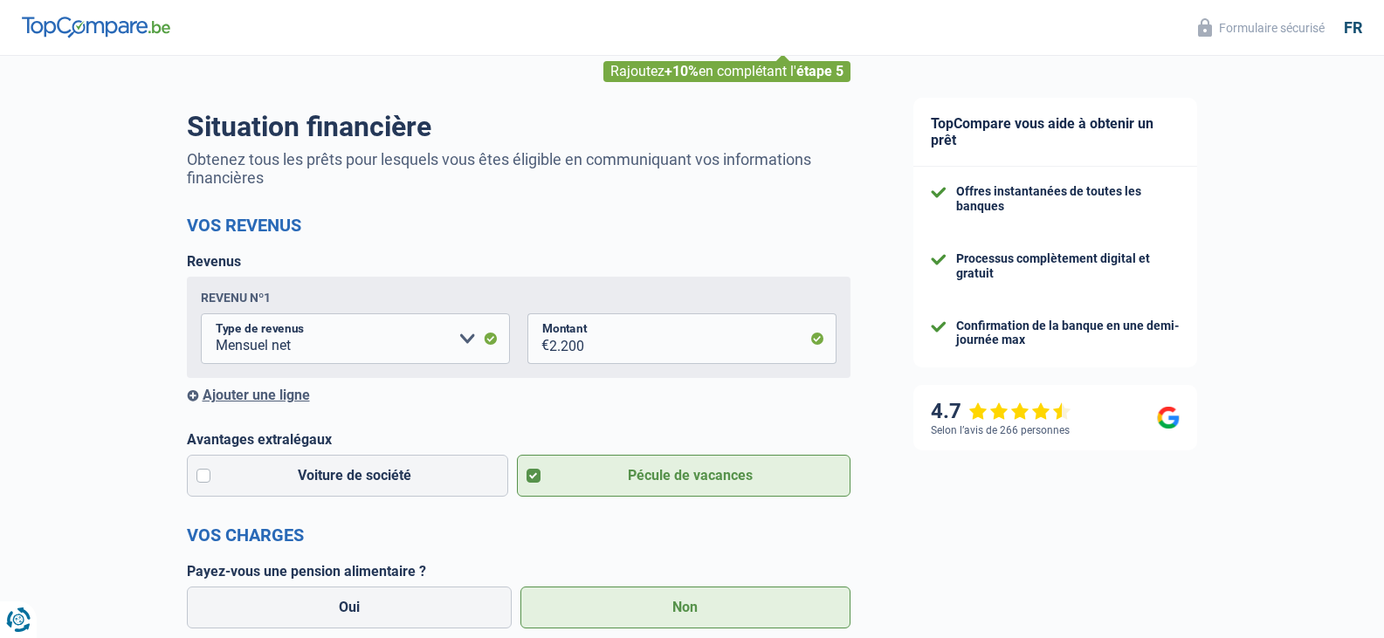
scroll to position [0, 0]
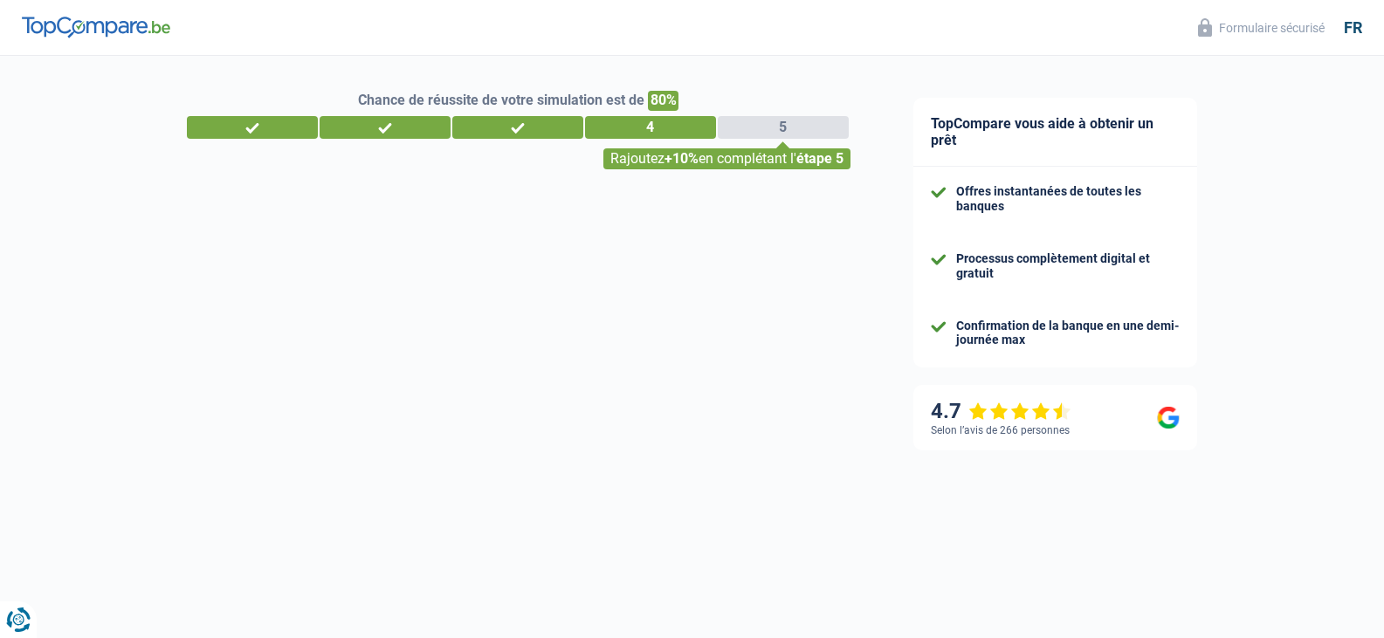
select select "married"
select select "ownerWithMortgage"
select select "BE"
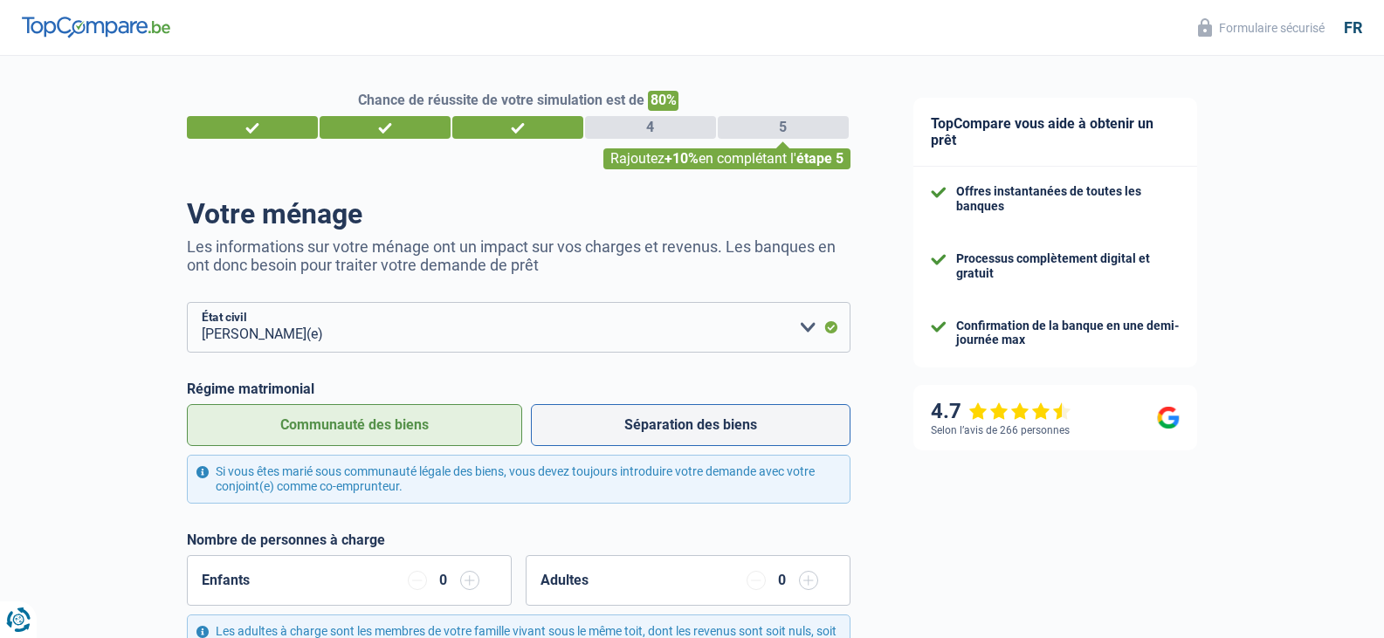
click at [629, 424] on label "Séparation des biens" at bounding box center [690, 425] width 319 height 42
click at [629, 424] on input "Séparation des biens" at bounding box center [690, 425] width 319 height 42
radio input "true"
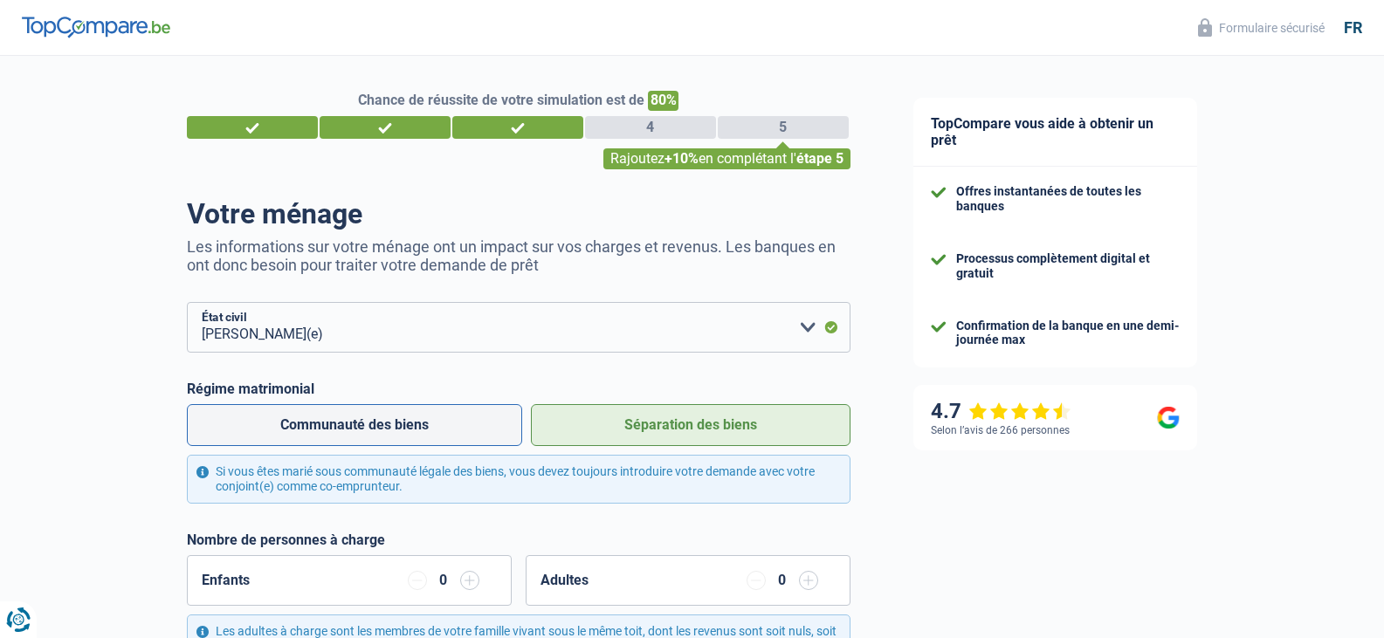
click at [394, 423] on label "Communauté des biens" at bounding box center [354, 425] width 335 height 42
click at [394, 423] on input "Communauté des biens" at bounding box center [354, 425] width 335 height 42
radio input "true"
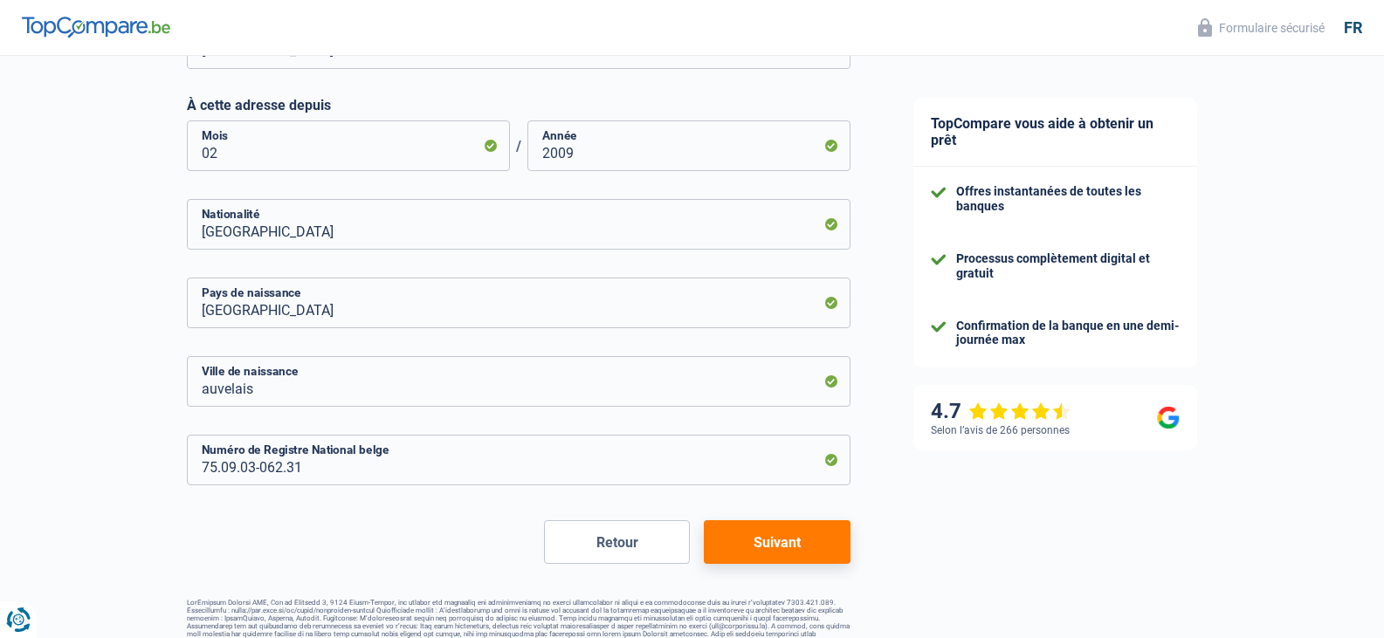
scroll to position [1015, 0]
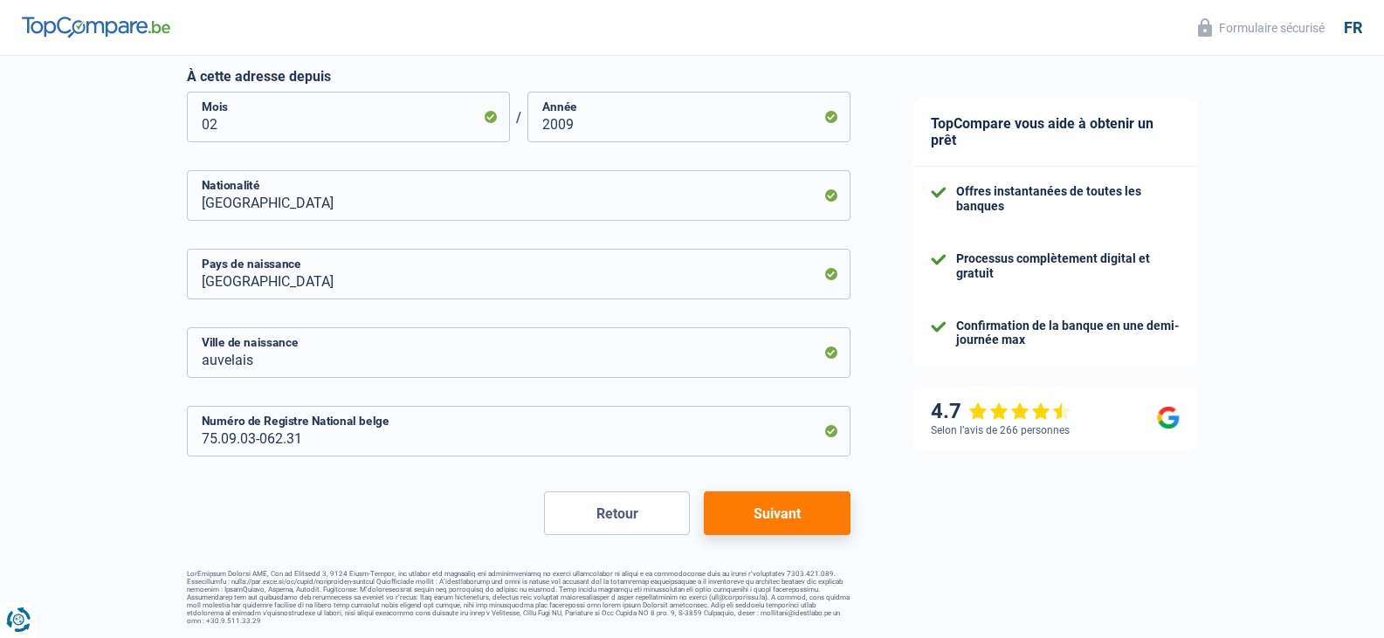
click at [781, 521] on button "Suivant" at bounding box center [777, 513] width 146 height 44
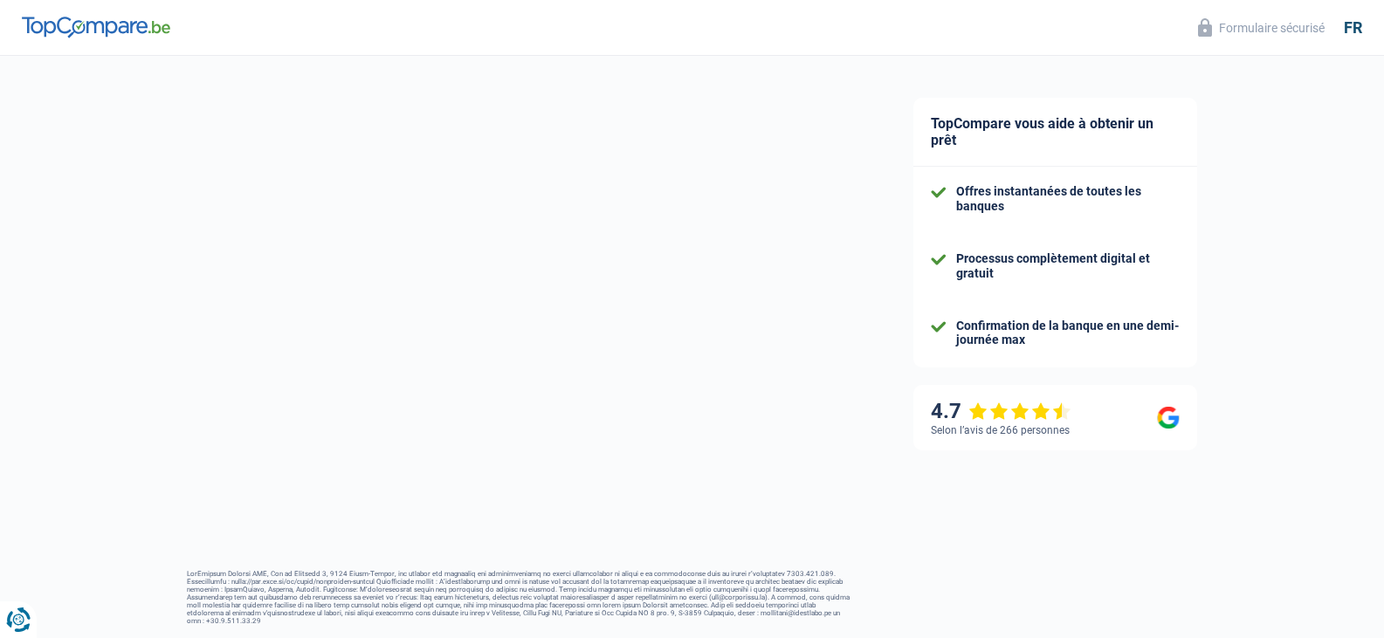
select select "netSalary"
select select "mortgage"
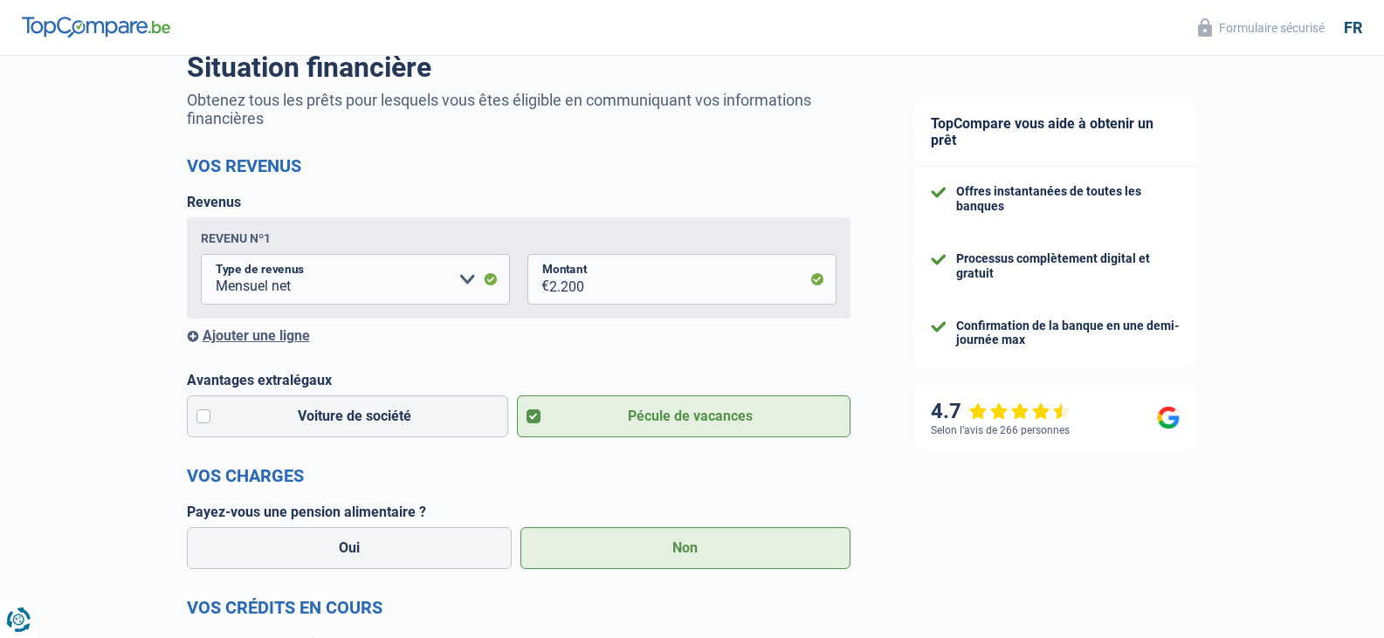
scroll to position [175, 0]
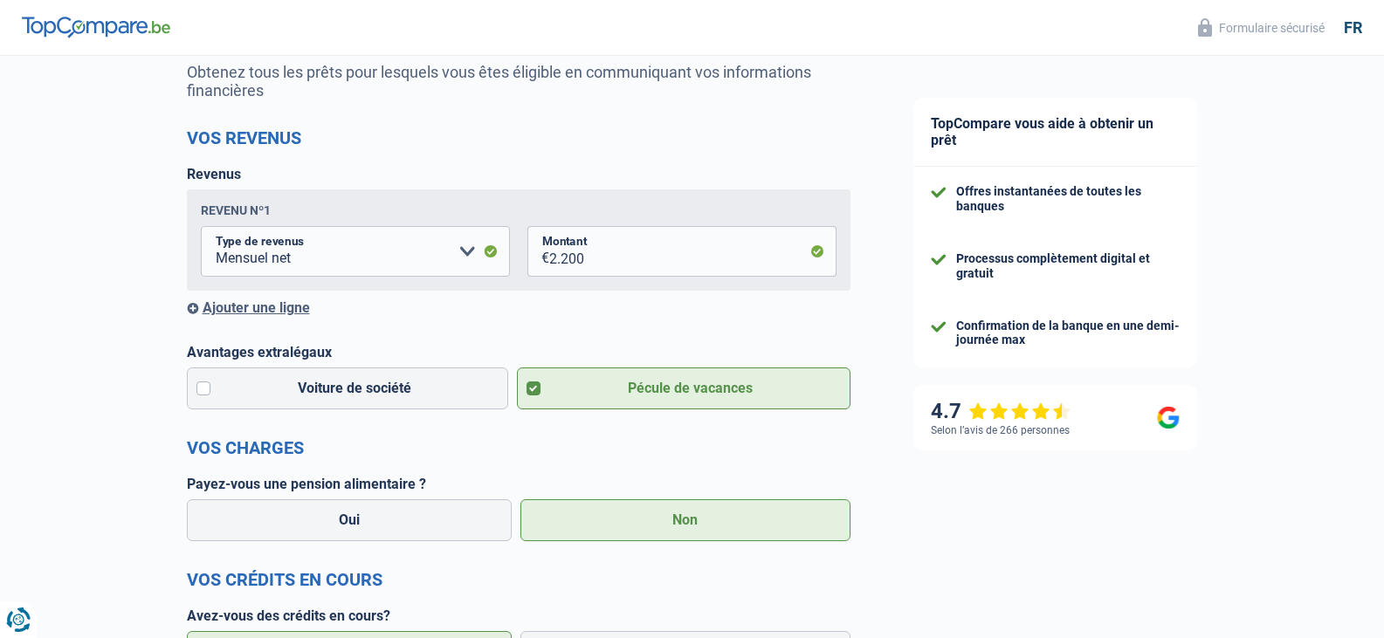
click at [289, 312] on div "Ajouter une ligne" at bounding box center [518, 307] width 663 height 17
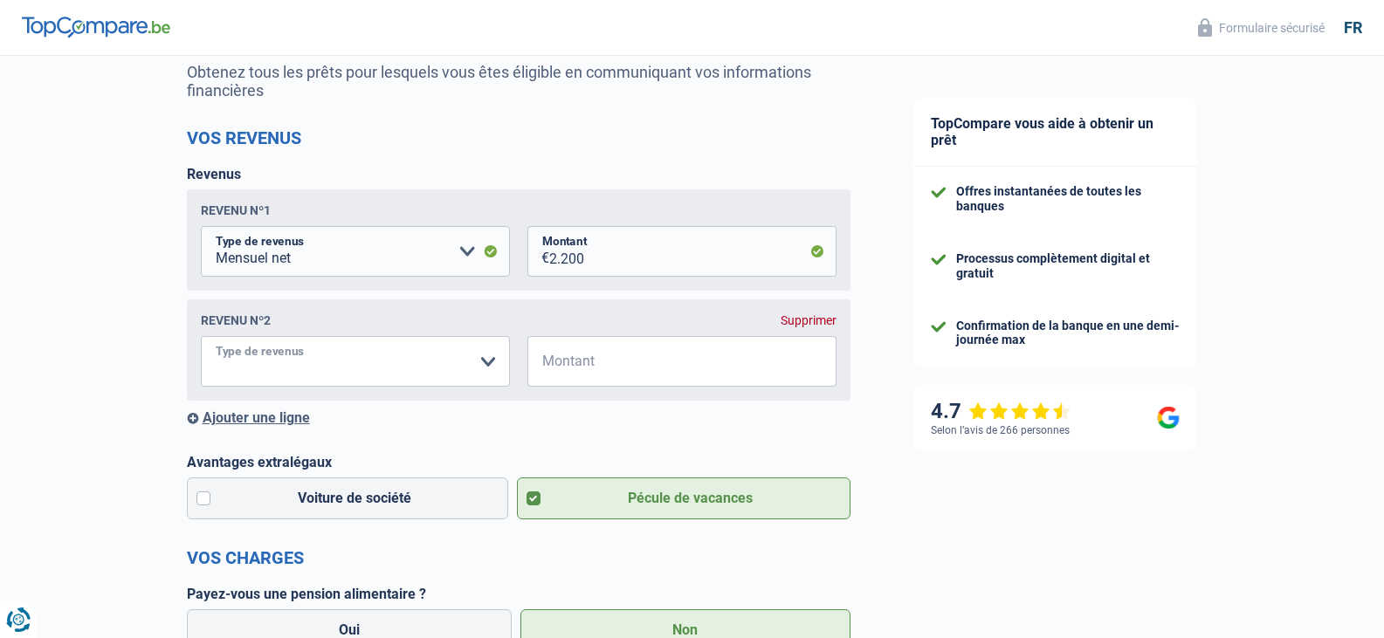
click at [288, 367] on select "Allocation d'handicap Allocations chômage Allocations familiales Chèques repas …" at bounding box center [355, 361] width 309 height 51
select select "netSalary"
click at [201, 340] on select "Allocation d'handicap Allocations chômage Allocations familiales Chèques repas …" at bounding box center [355, 361] width 309 height 51
click at [358, 367] on select "Allocation d'handicap Allocations chômage Allocations familiales Chèques repas …" at bounding box center [355, 361] width 309 height 51
click at [360, 365] on select "Allocation d'handicap Allocations chômage Allocations familiales Chèques repas …" at bounding box center [355, 361] width 309 height 51
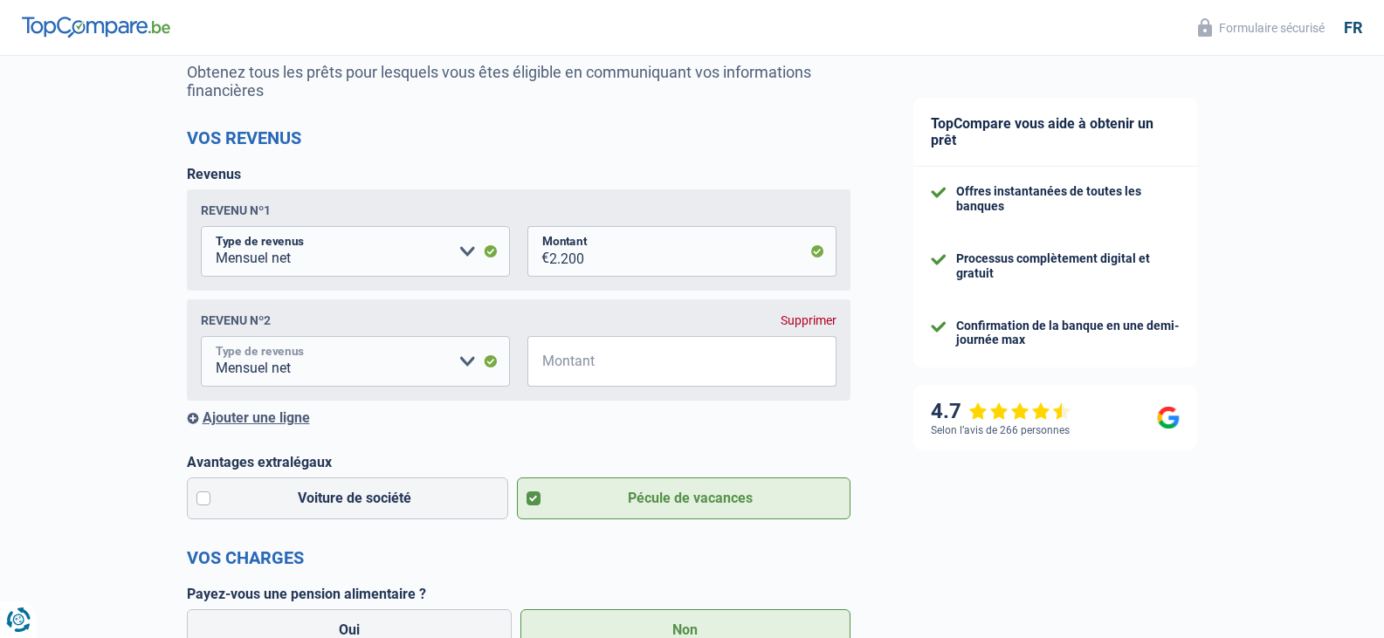
click at [367, 354] on select "Allocation d'handicap Allocations chômage Allocations familiales Chèques repas …" at bounding box center [355, 361] width 309 height 51
click at [821, 320] on div "Supprimer" at bounding box center [808, 320] width 56 height 14
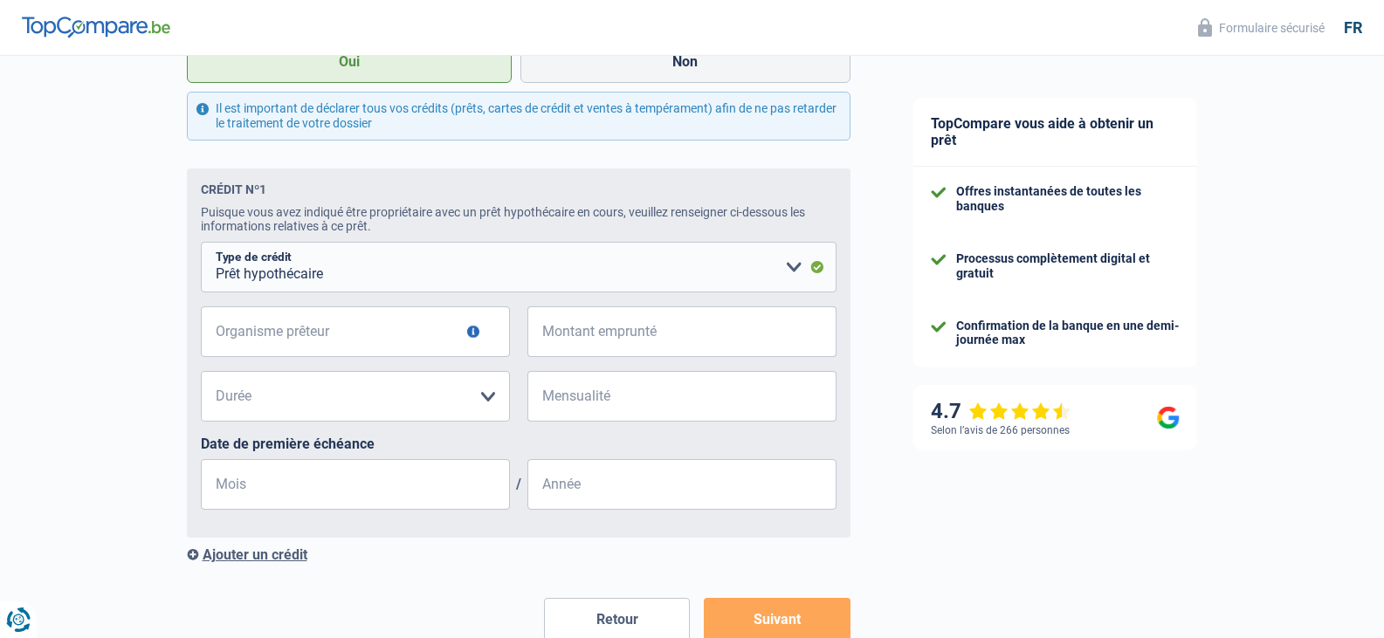
scroll to position [786, 0]
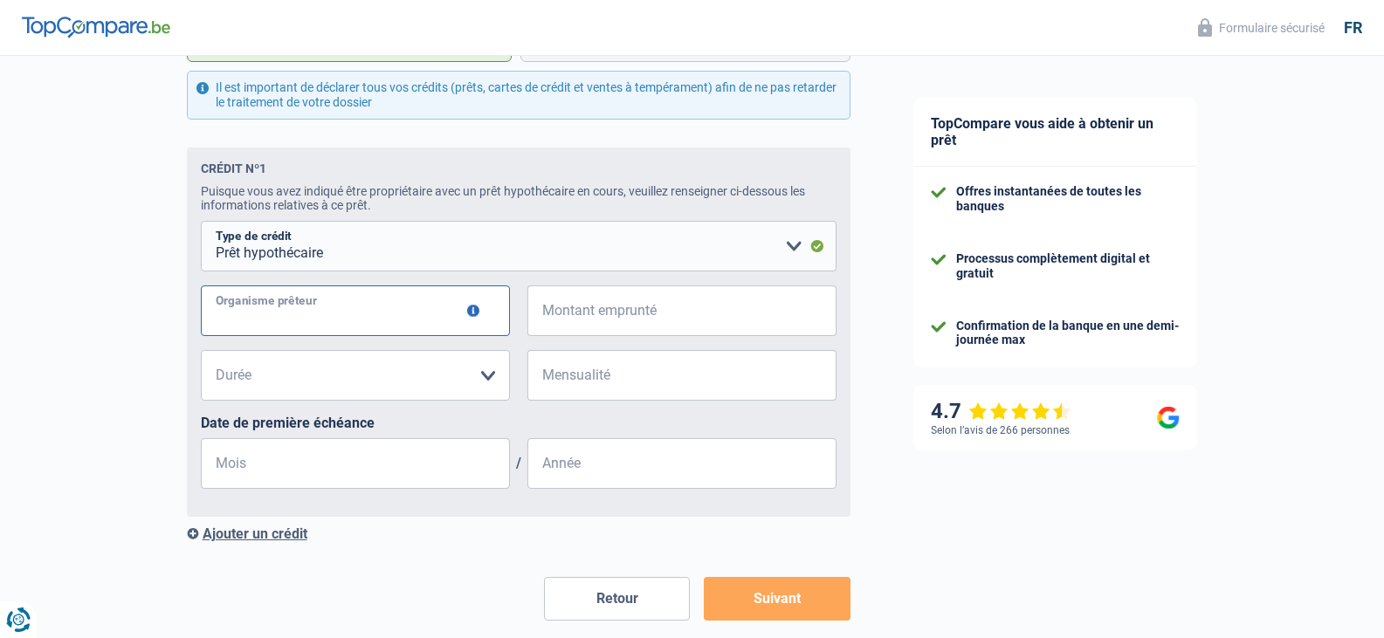
click at [295, 313] on input "Organisme prêteur" at bounding box center [355, 310] width 309 height 51
type input "crelan"
click at [598, 311] on input "Montant emprunté" at bounding box center [692, 310] width 287 height 51
type input "200.000"
click at [448, 381] on select "120 mois 180 mois 240 mois 300 mois 360 mois 420 mois Veuillez sélectionner une…" at bounding box center [355, 375] width 309 height 51
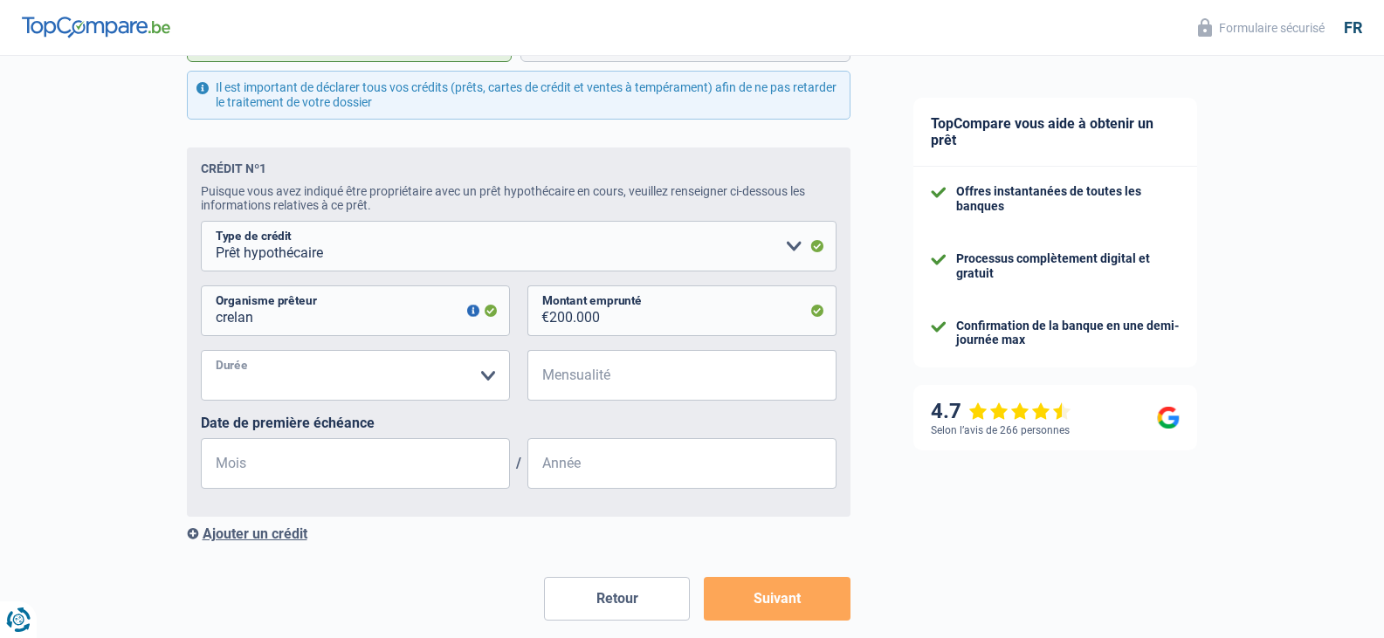
select select "300"
click at [201, 354] on select "120 mois 180 mois 240 mois 300 mois 360 mois 420 mois Veuillez sélectionner une…" at bounding box center [355, 375] width 309 height 51
click at [608, 388] on input "Mensualité" at bounding box center [692, 375] width 287 height 51
type input "389"
click at [448, 464] on input "Mois" at bounding box center [355, 463] width 309 height 51
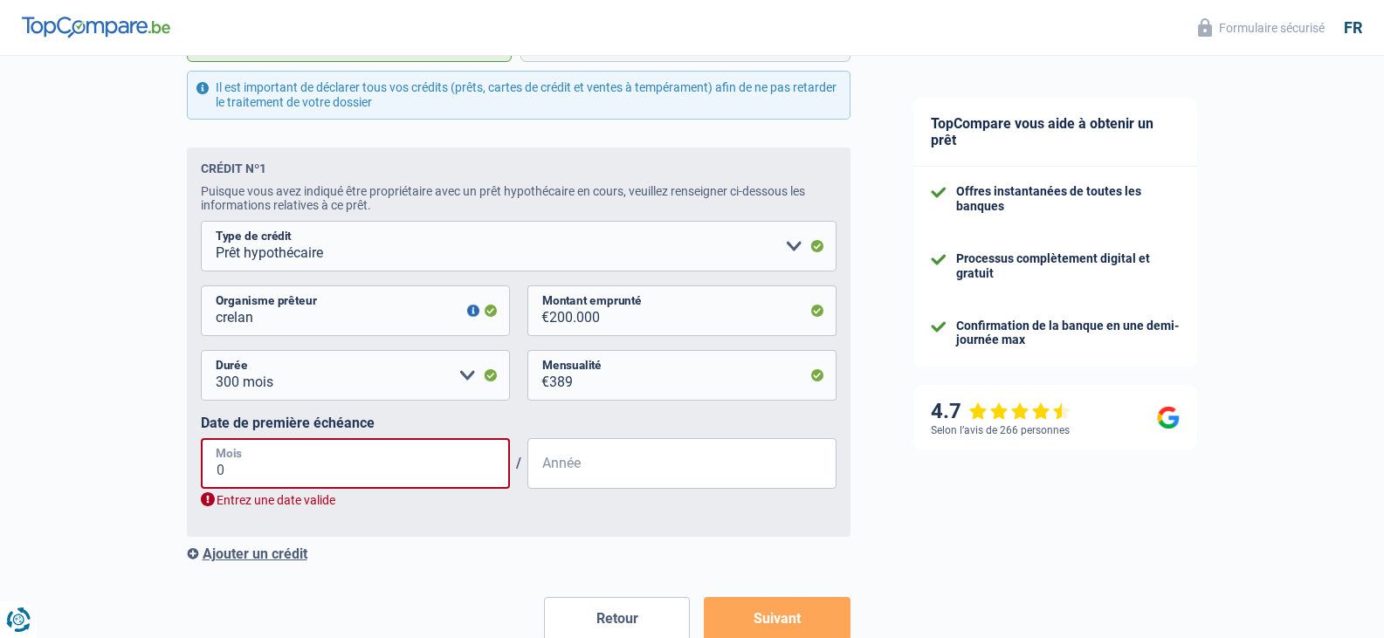
type input "03"
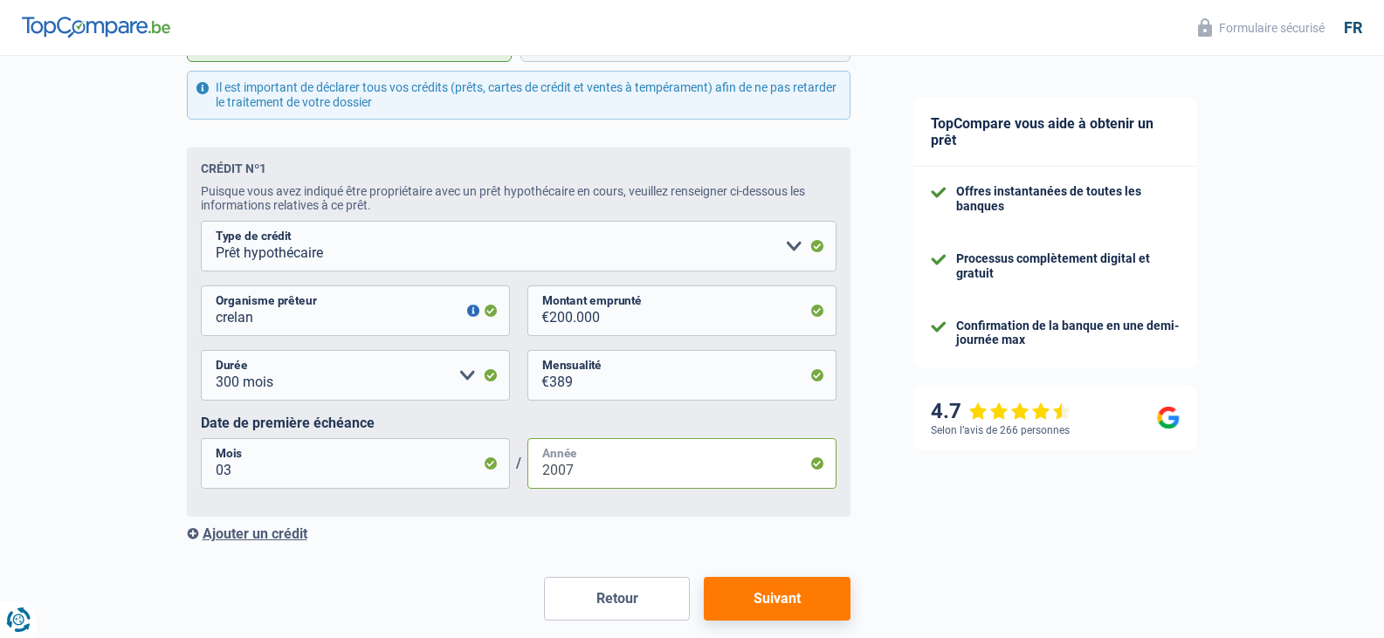
type input "2007"
click at [241, 539] on div "Ajouter un crédit" at bounding box center [518, 533] width 663 height 17
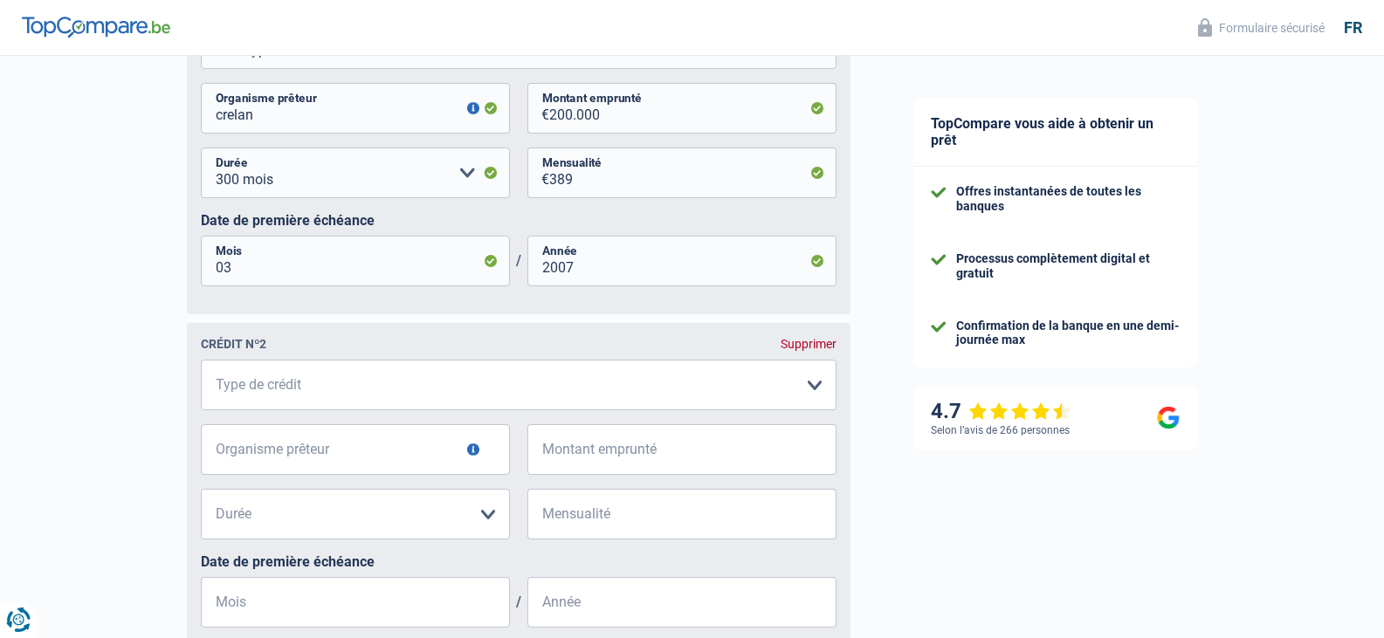
scroll to position [1048, 0]
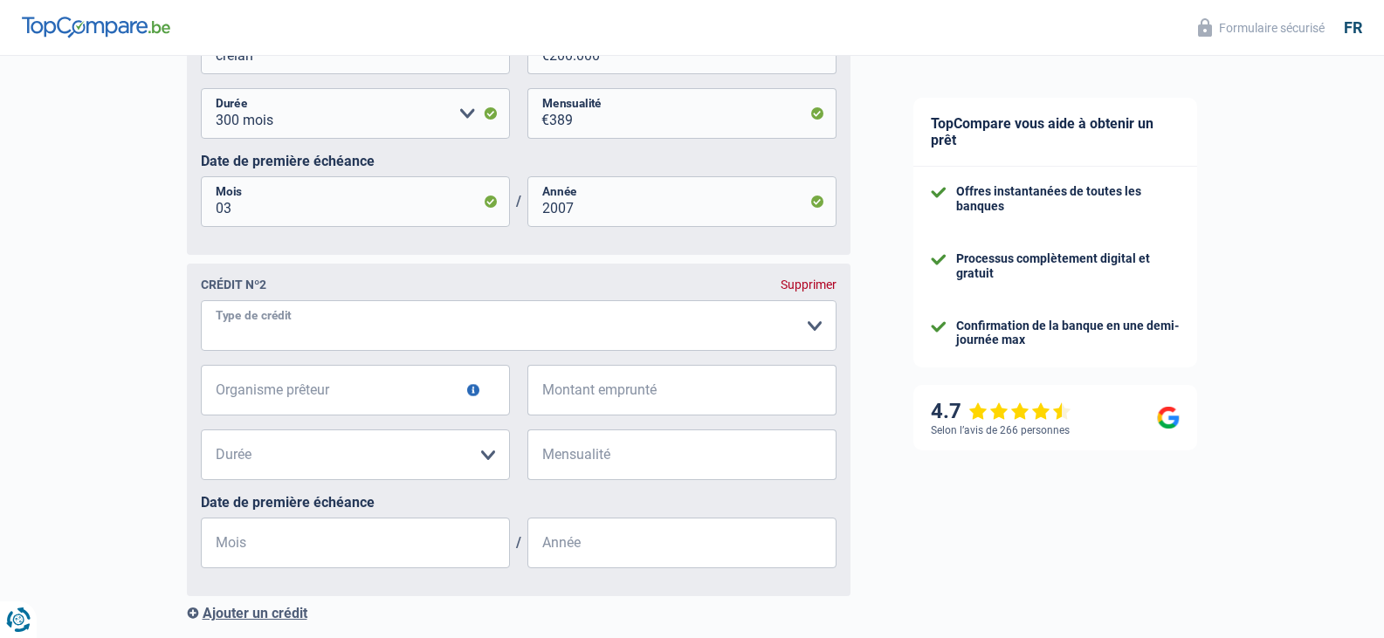
click at [333, 326] on select "Carte ou ouverture de crédit Prêt hypothécaire Vente à tempérament Prêt à tempé…" at bounding box center [518, 325] width 635 height 51
select select "mortgage"
click at [201, 344] on select "Carte ou ouverture de crédit Prêt hypothécaire Vente à tempérament Prêt à tempé…" at bounding box center [518, 325] width 635 height 51
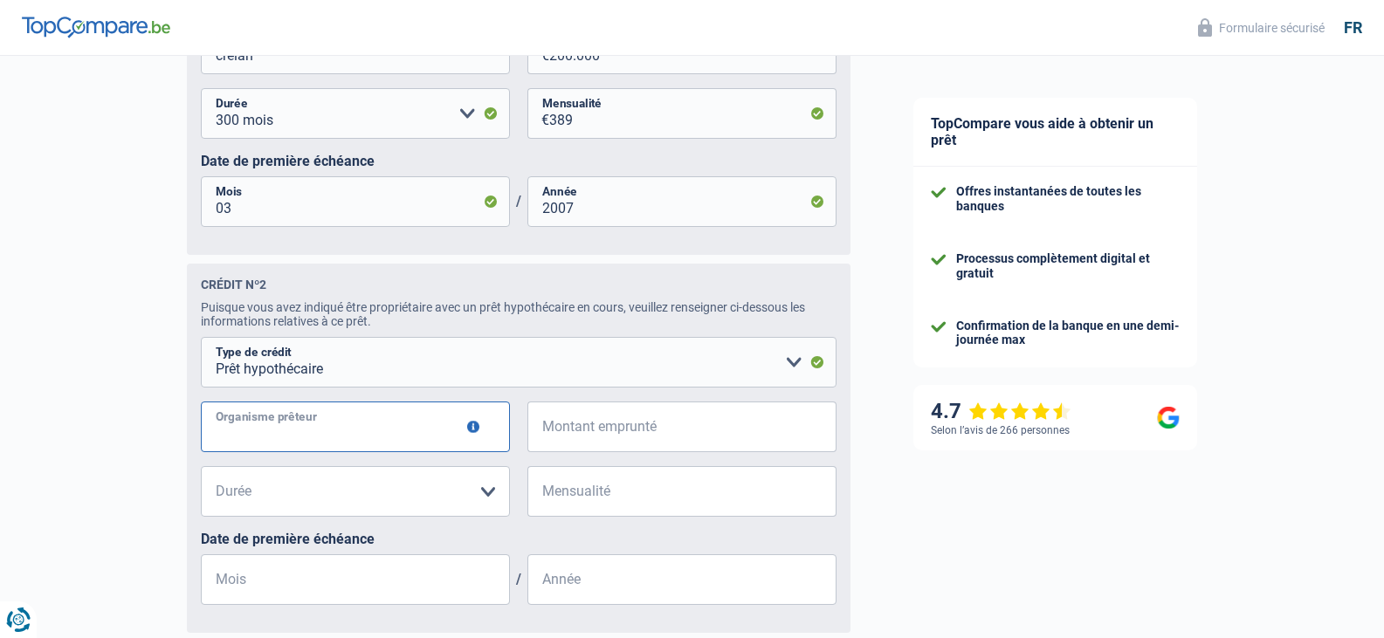
click at [303, 436] on input "Organisme prêteur" at bounding box center [355, 427] width 309 height 51
type input "crelan"
click at [623, 435] on input "Montant emprunté" at bounding box center [692, 427] width 287 height 51
type input "26.000"
click at [441, 502] on select "120 mois 180 mois 240 mois 300 mois 360 mois 420 mois Veuillez sélectionner une…" at bounding box center [355, 491] width 309 height 51
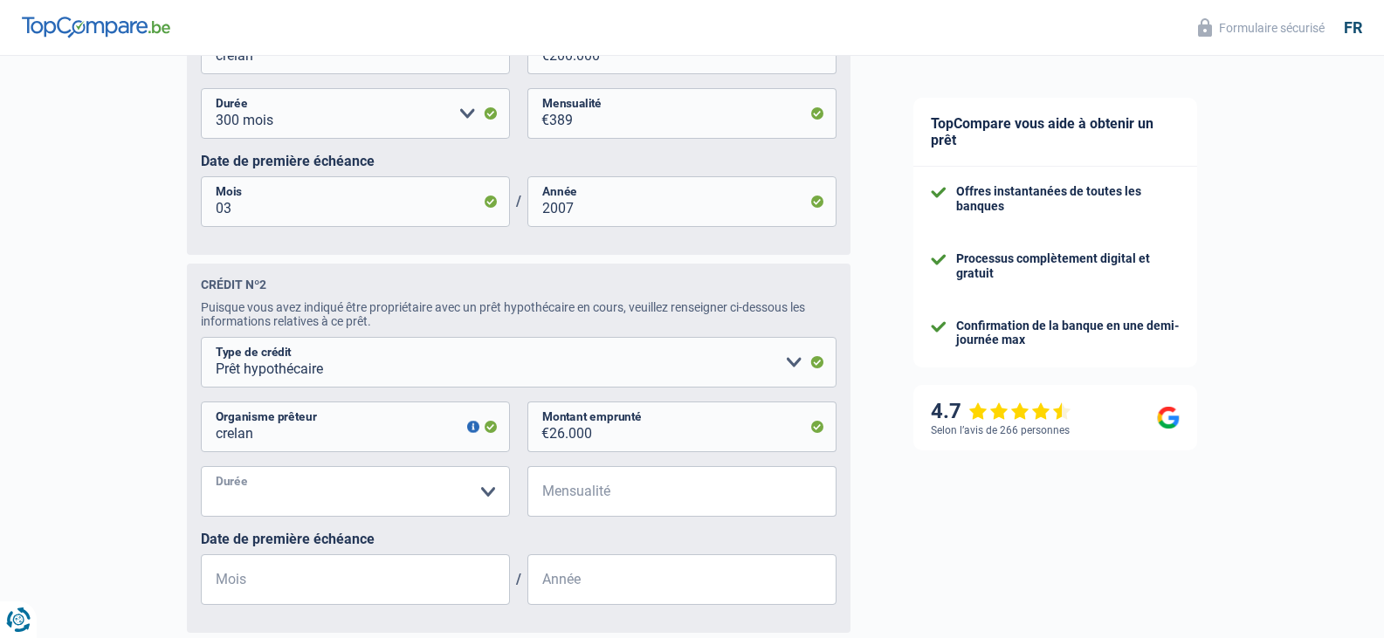
select select "120"
click at [201, 473] on select "120 mois 180 mois 240 mois 300 mois 360 mois 420 mois Veuillez sélectionner une…" at bounding box center [355, 491] width 309 height 51
click at [231, 502] on select "120 mois 180 mois 240 mois 300 mois 360 mois 420 mois Veuillez sélectionner une…" at bounding box center [355, 491] width 309 height 51
click at [247, 508] on select "120 mois 180 mois 240 mois 300 mois 360 mois 420 mois Veuillez sélectionner une…" at bounding box center [355, 491] width 309 height 51
click at [635, 495] on input "Mensualité" at bounding box center [692, 491] width 287 height 51
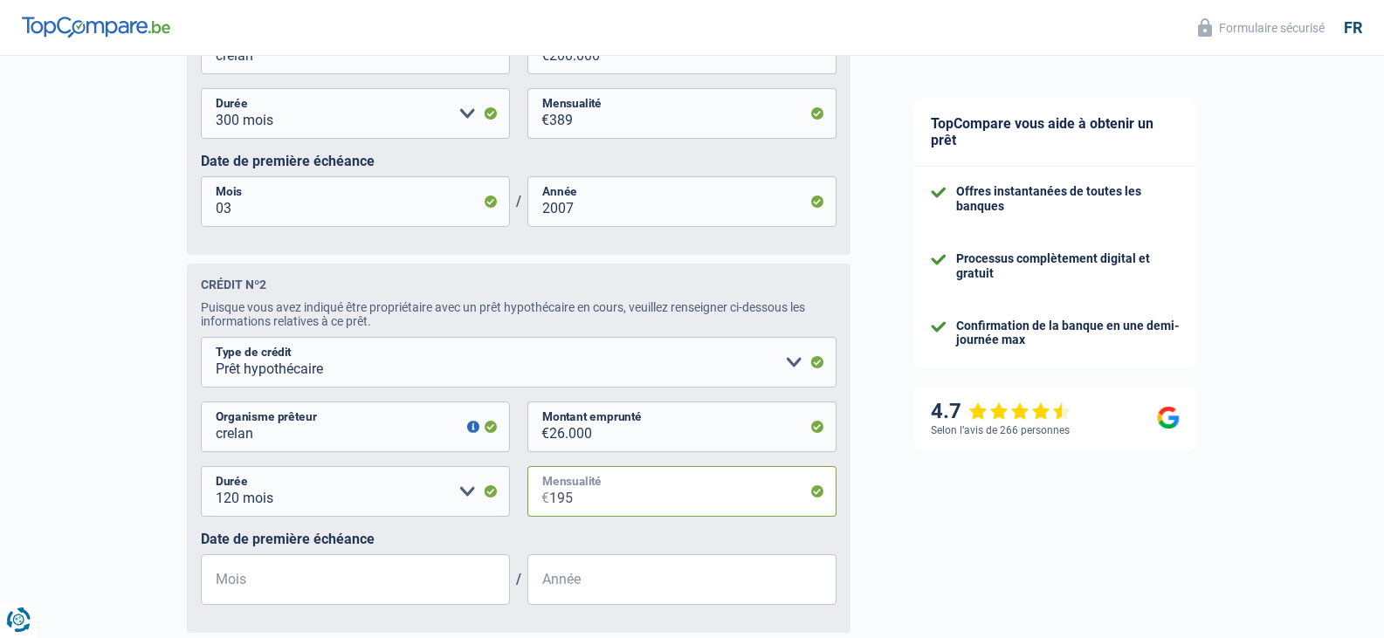
type input "195"
click at [366, 581] on input "Mois" at bounding box center [355, 579] width 309 height 51
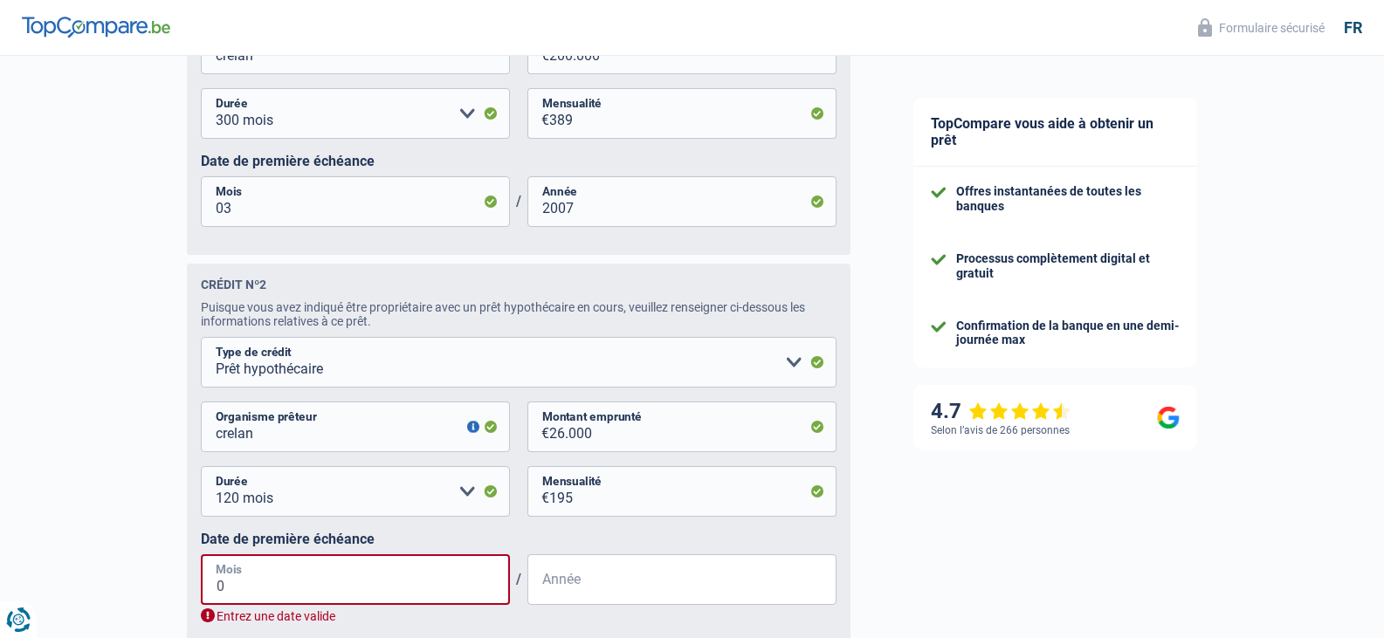
type input "07"
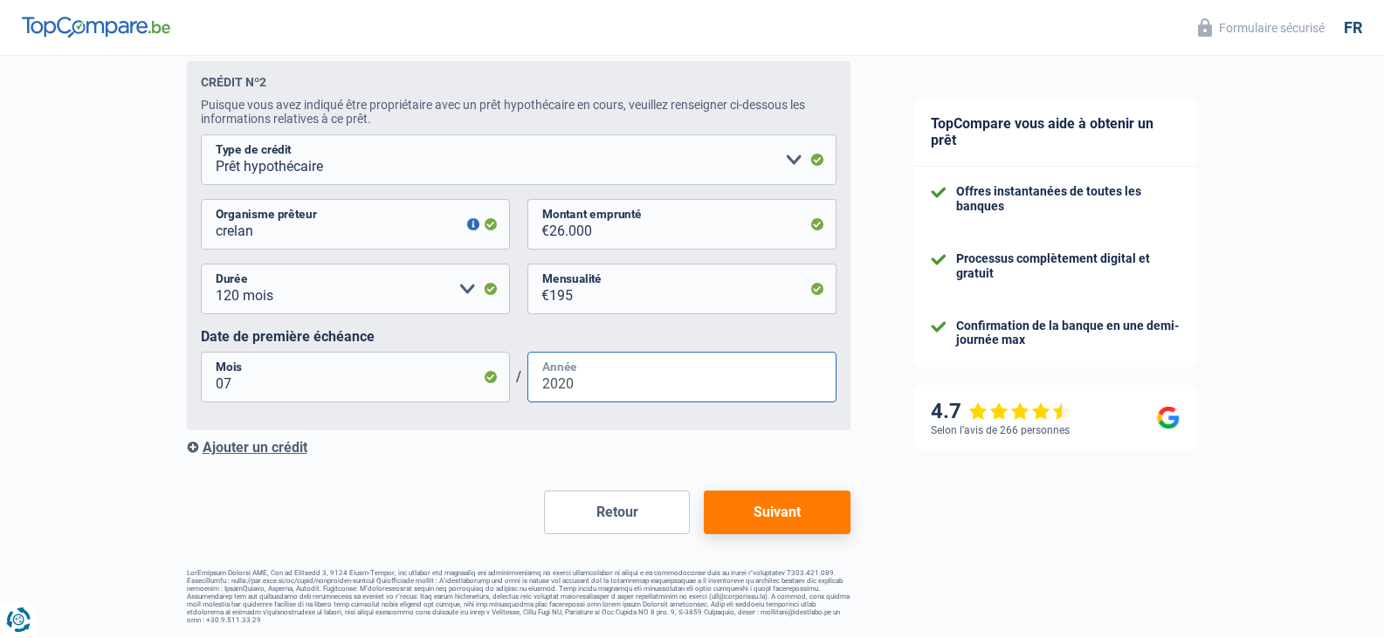
scroll to position [1255, 0]
type input "2020"
click at [787, 505] on button "Suivant" at bounding box center [777, 513] width 146 height 44
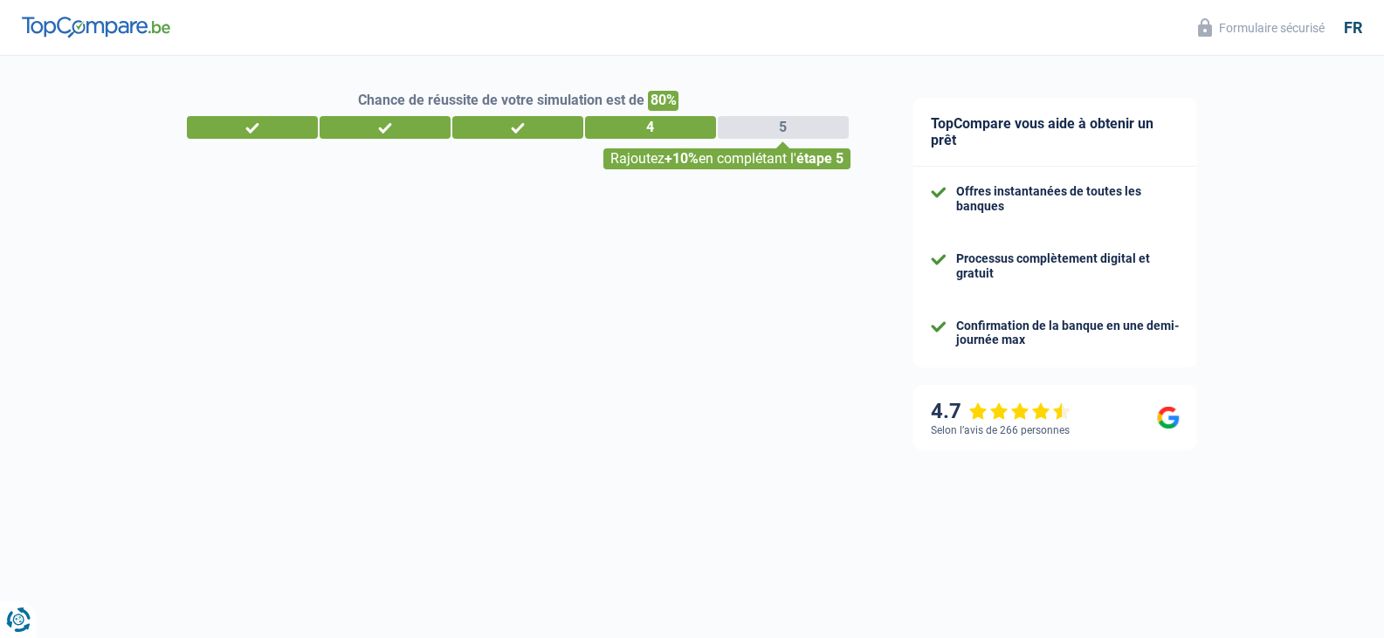
select select "netSalary"
select select "mortgage"
select select "300"
select select "mortgage"
select select "120"
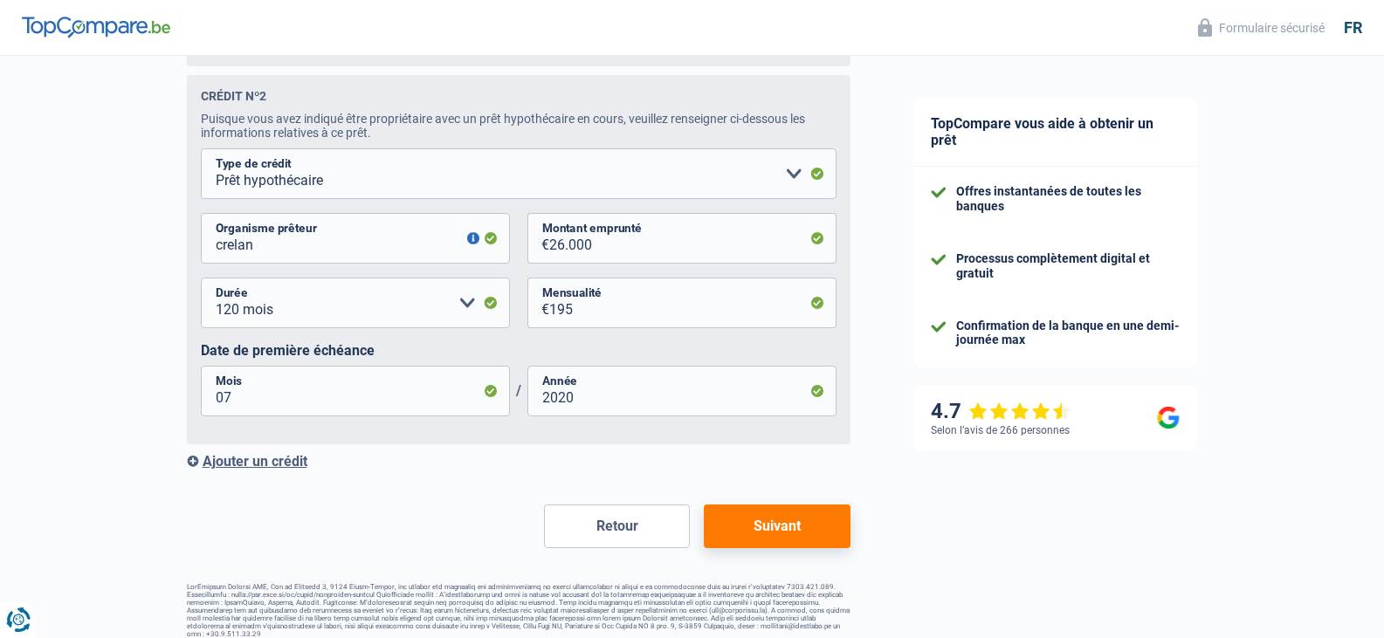
scroll to position [1255, 0]
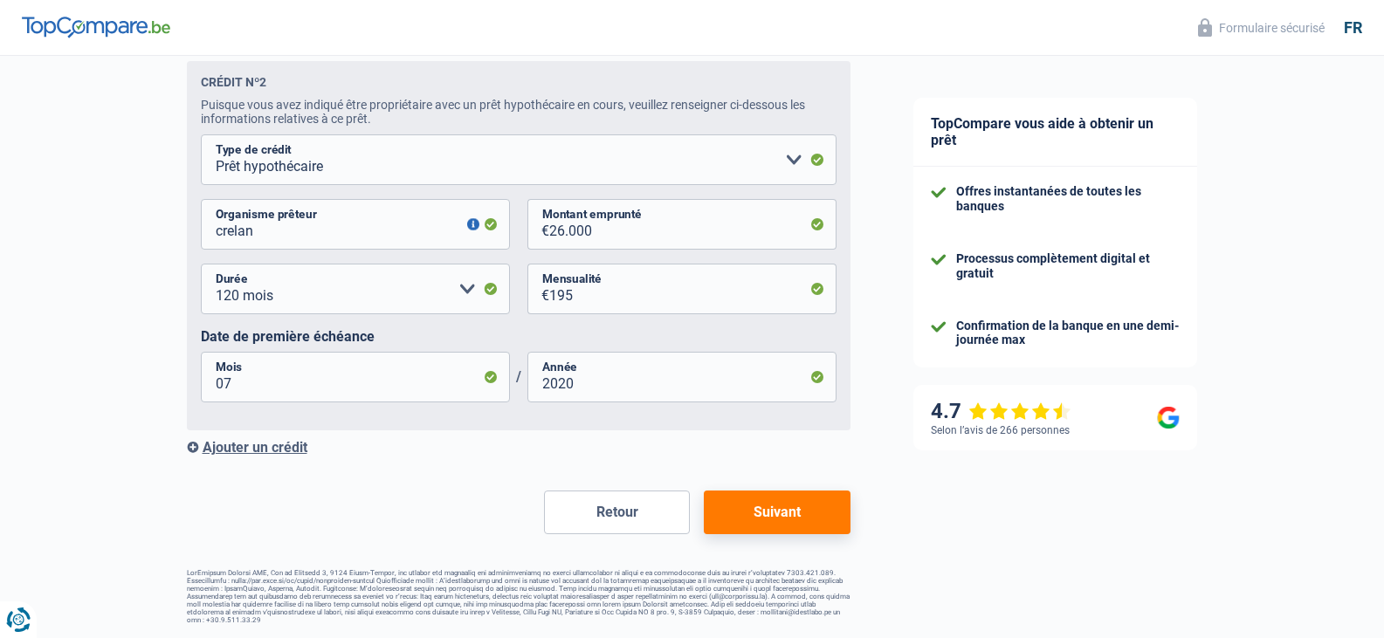
click at [237, 449] on div "Ajouter un crédit" at bounding box center [518, 447] width 663 height 17
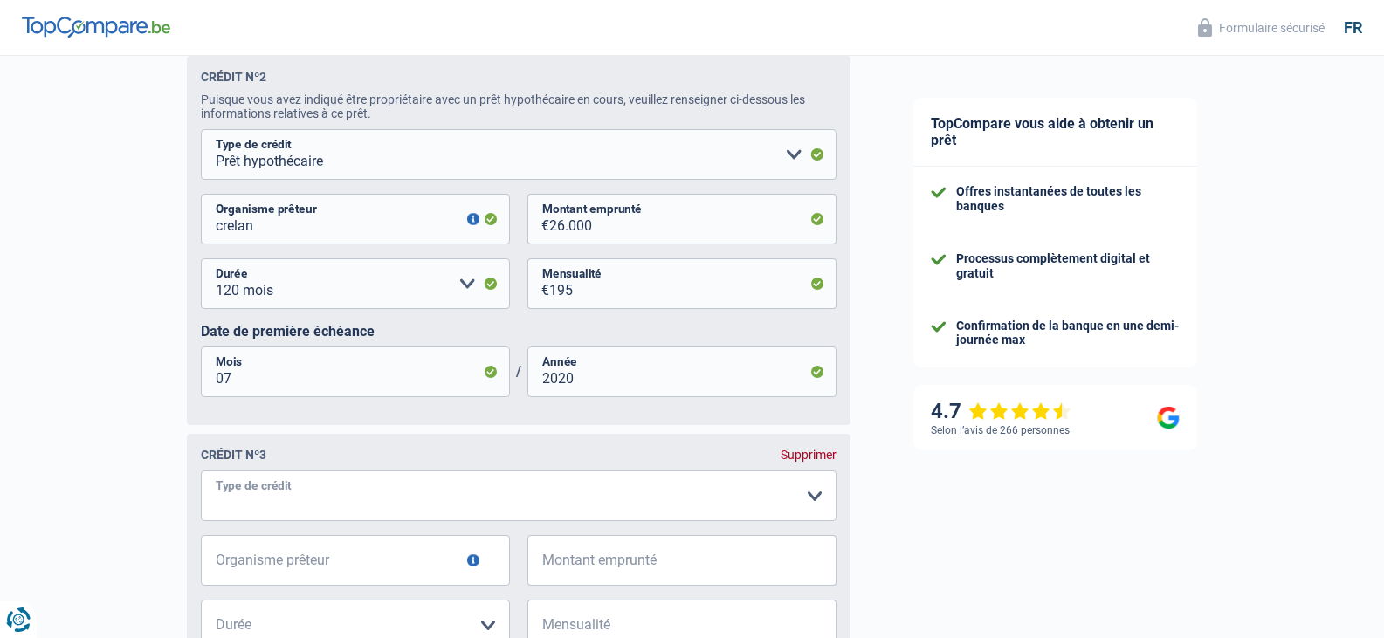
click at [350, 501] on select "Carte ou ouverture de crédit Prêt hypothécaire Vente à tempérament Prêt à tempé…" at bounding box center [518, 496] width 635 height 51
select select "mortgage"
click at [201, 517] on select "Carte ou ouverture de crédit Prêt hypothécaire Vente à tempérament Prêt à tempé…" at bounding box center [518, 496] width 635 height 51
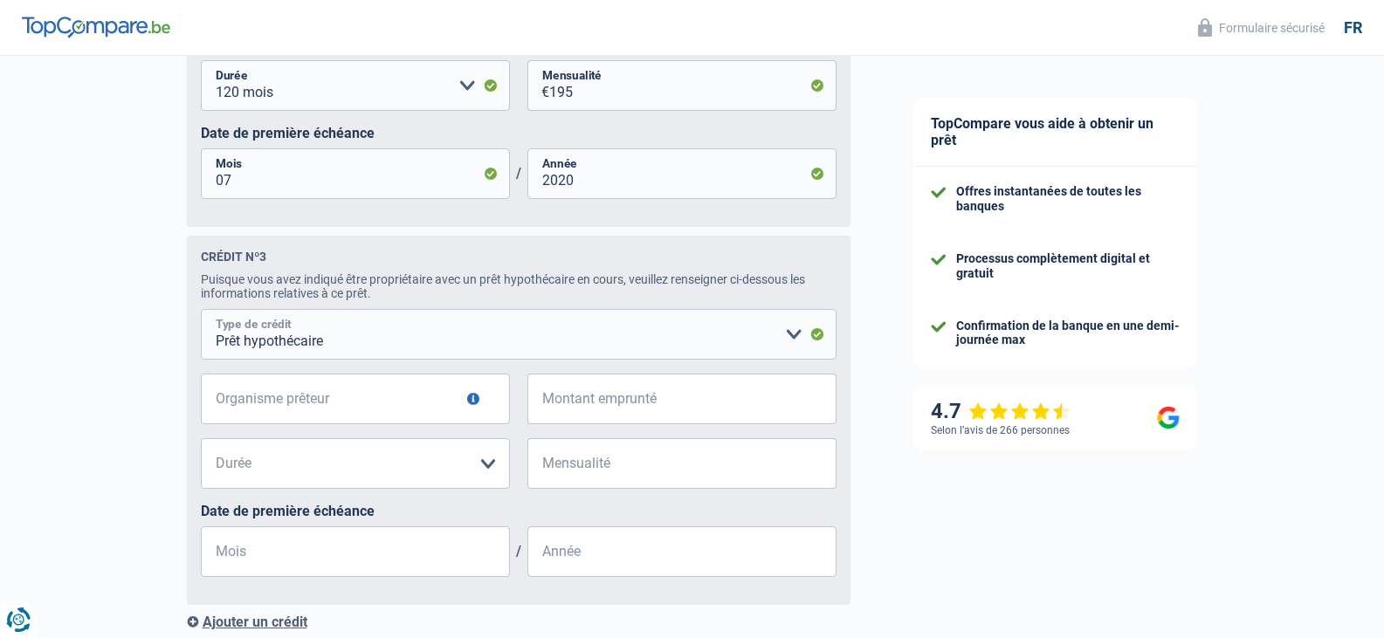
scroll to position [1517, 0]
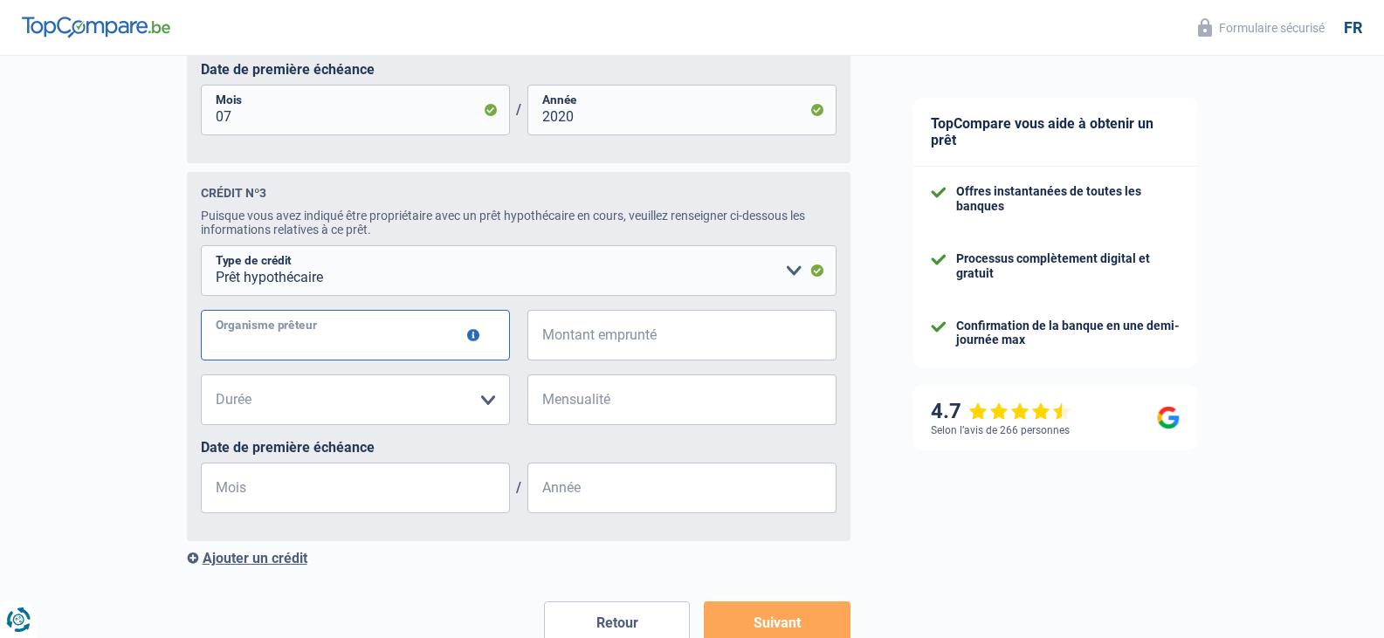
click at [395, 346] on input "Organisme prêteur" at bounding box center [355, 335] width 309 height 51
type input "crelan"
click at [589, 349] on input "Montant emprunté" at bounding box center [692, 335] width 287 height 51
type input "22.176"
click at [381, 409] on select "120 mois 180 mois 240 mois 300 mois 360 mois 420 mois Veuillez sélectionner une…" at bounding box center [355, 399] width 309 height 51
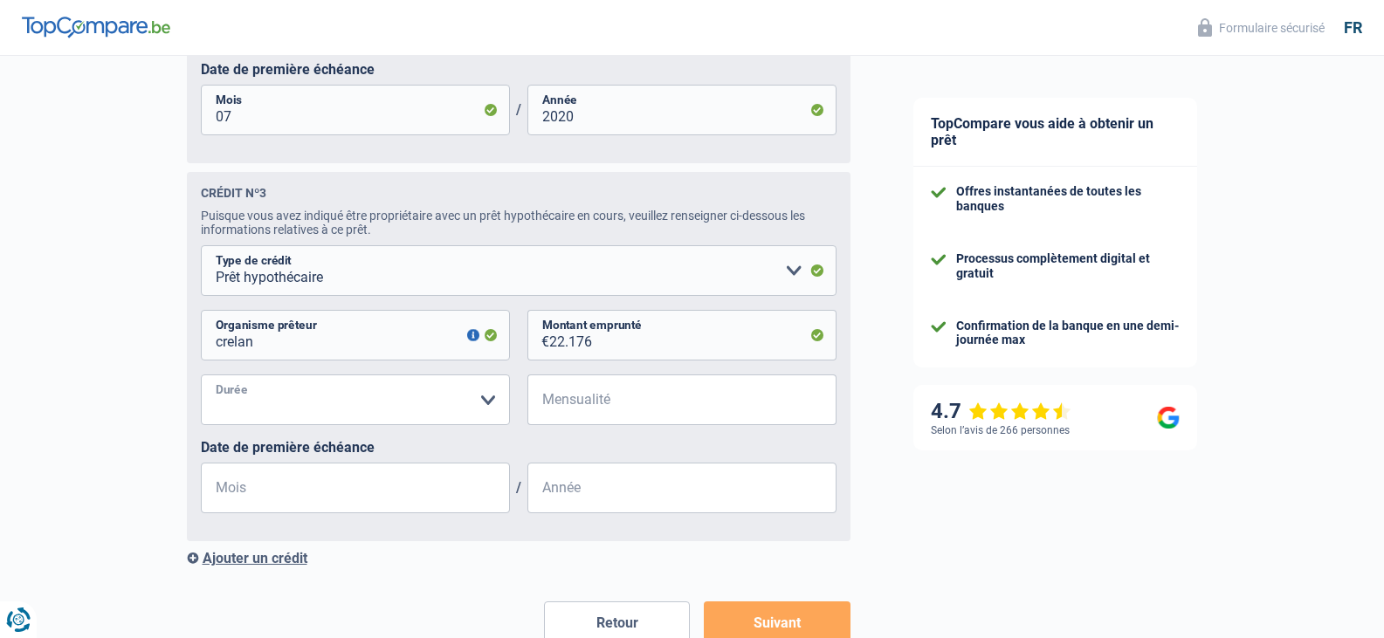
select select "120"
click at [201, 384] on select "120 mois 180 mois 240 mois 300 mois 360 mois 420 mois Veuillez sélectionner une…" at bounding box center [355, 399] width 309 height 51
click at [583, 414] on input "Mensualité" at bounding box center [692, 399] width 287 height 51
type input "242"
click at [371, 503] on input "Mois" at bounding box center [355, 488] width 309 height 51
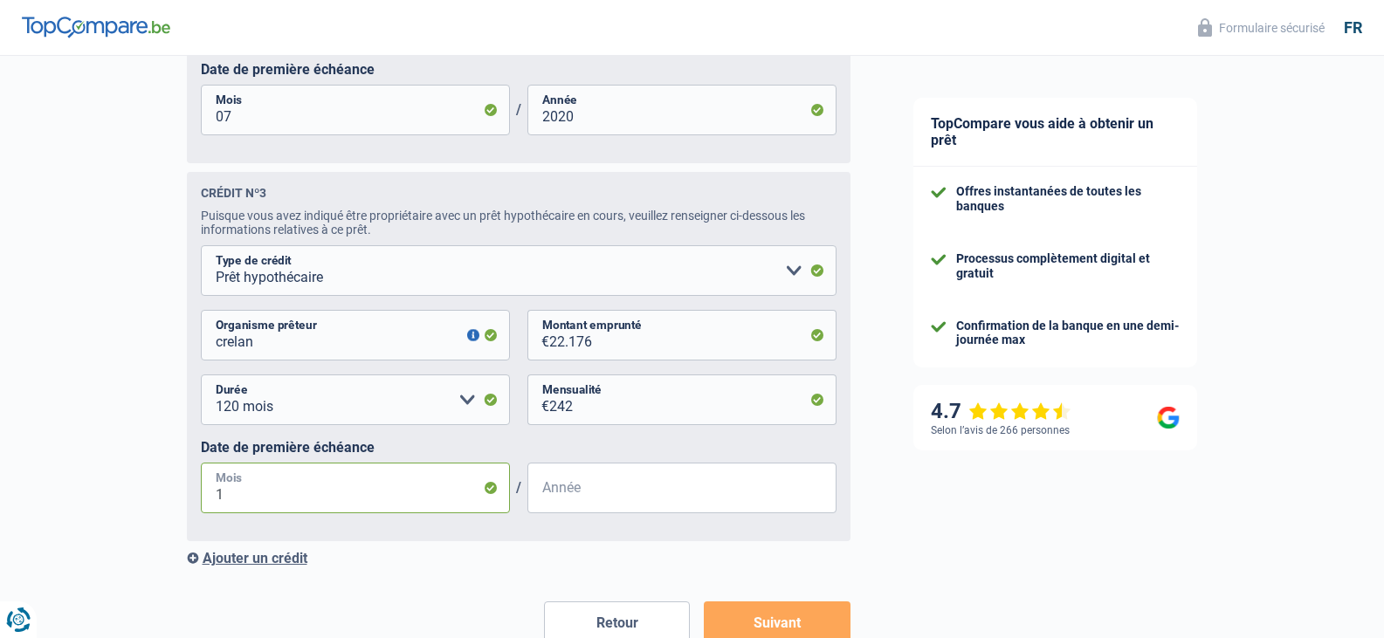
type input "12"
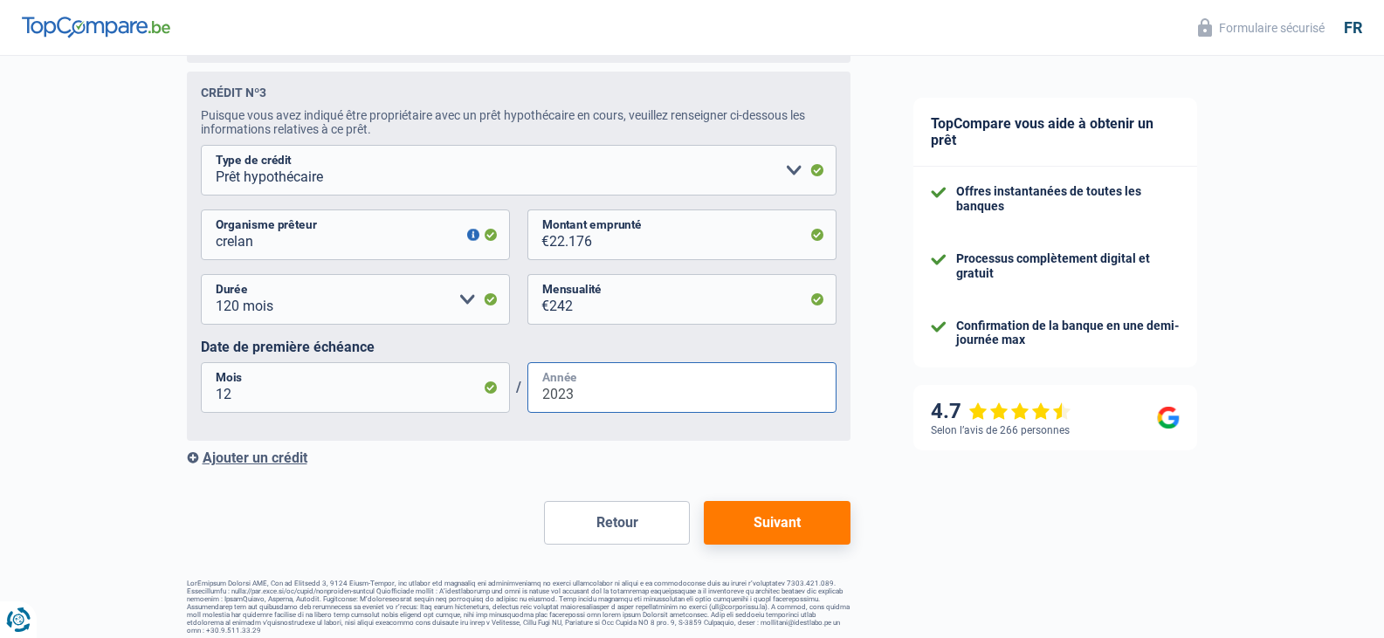
scroll to position [1636, 0]
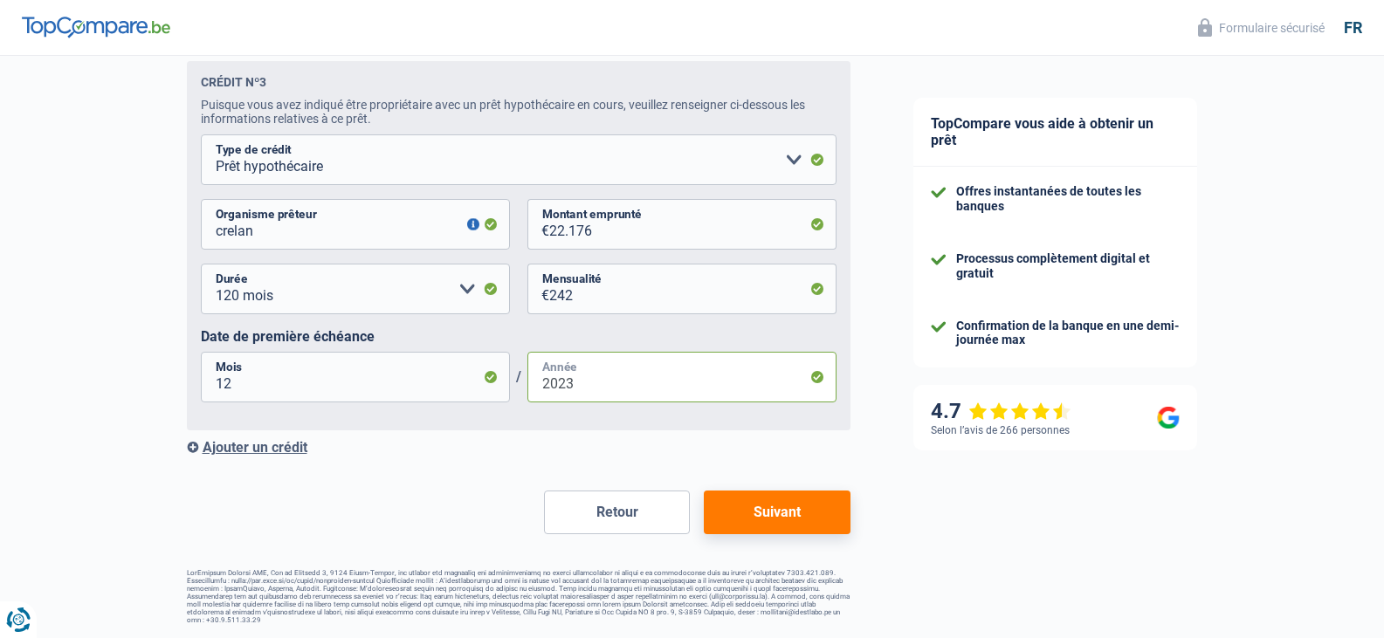
type input "2023"
click at [256, 452] on div "Ajouter un crédit" at bounding box center [518, 447] width 663 height 17
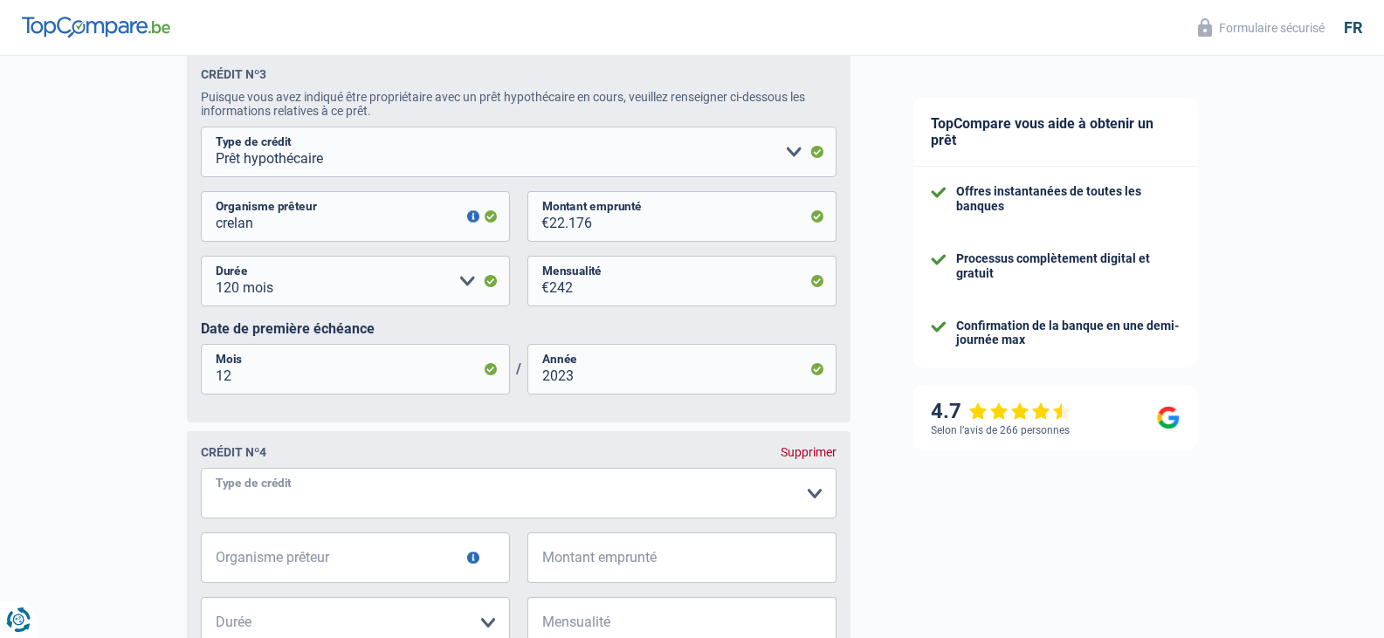
click at [424, 499] on select "Carte ou ouverture de crédit Prêt hypothécaire Vente à tempérament Prêt à tempé…" at bounding box center [518, 493] width 635 height 51
select select "personalLoan"
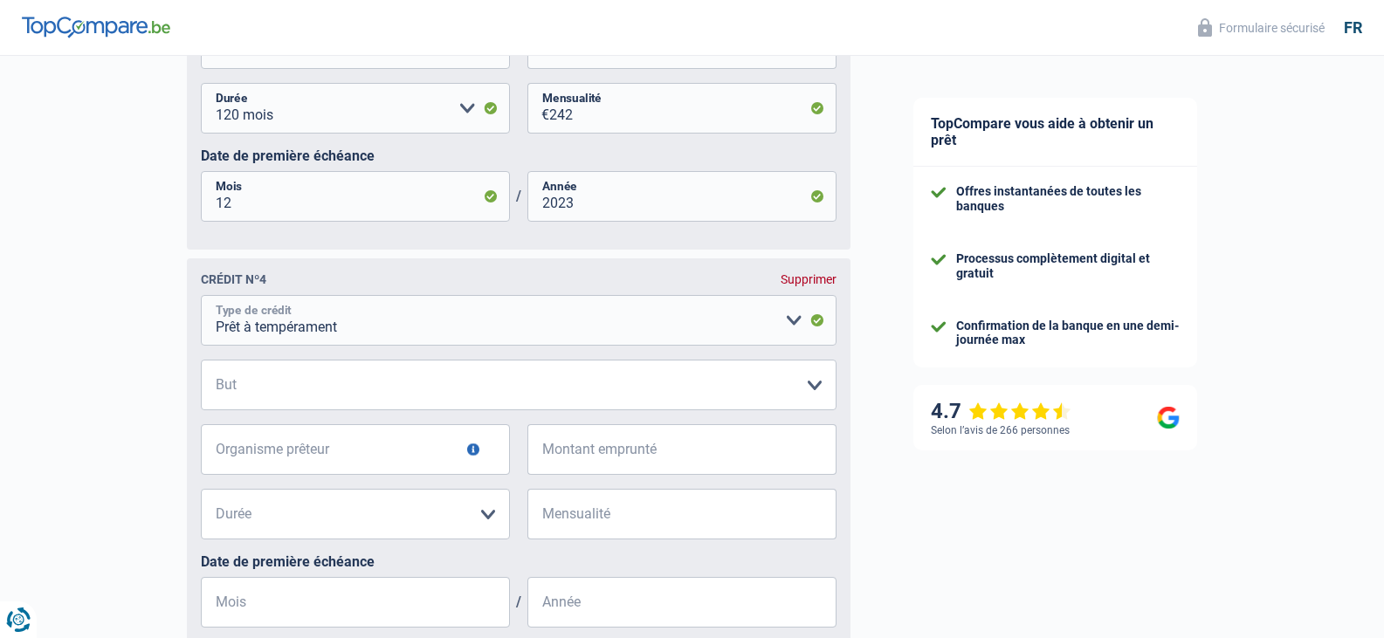
scroll to position [1898, 0]
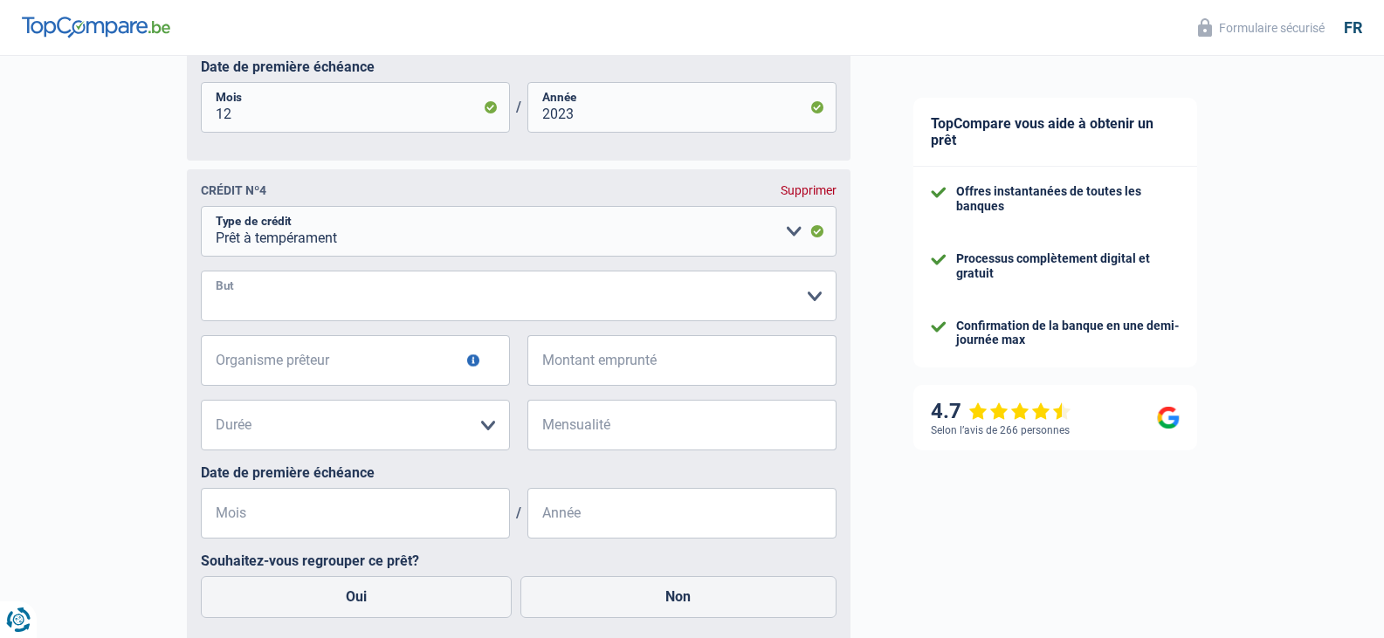
click at [376, 303] on select "Confort maison: meubles, textile, peinture, électroménager, outillage non-profe…" at bounding box center [518, 296] width 635 height 51
select select "other"
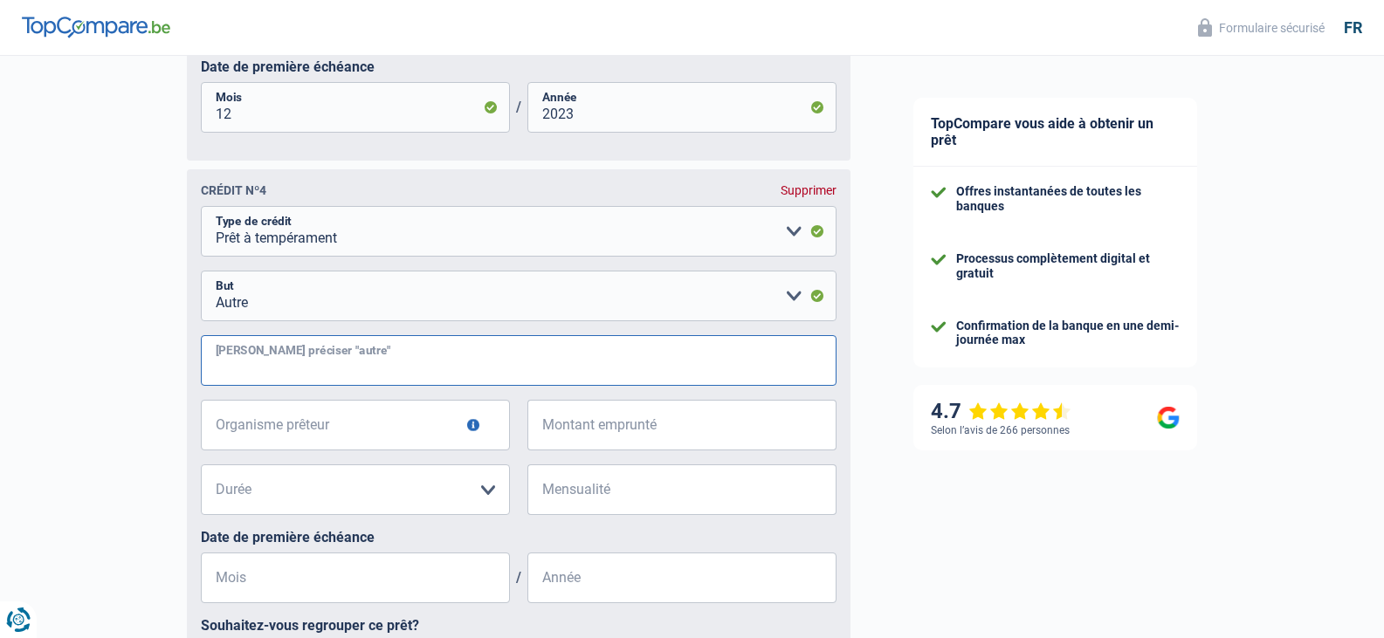
click at [347, 374] on input "Veuillez préciser "autre"" at bounding box center [518, 360] width 635 height 51
type input "fin d'indépendant"
click at [358, 438] on input "Organisme prêteur" at bounding box center [355, 425] width 309 height 51
type input "crelan"
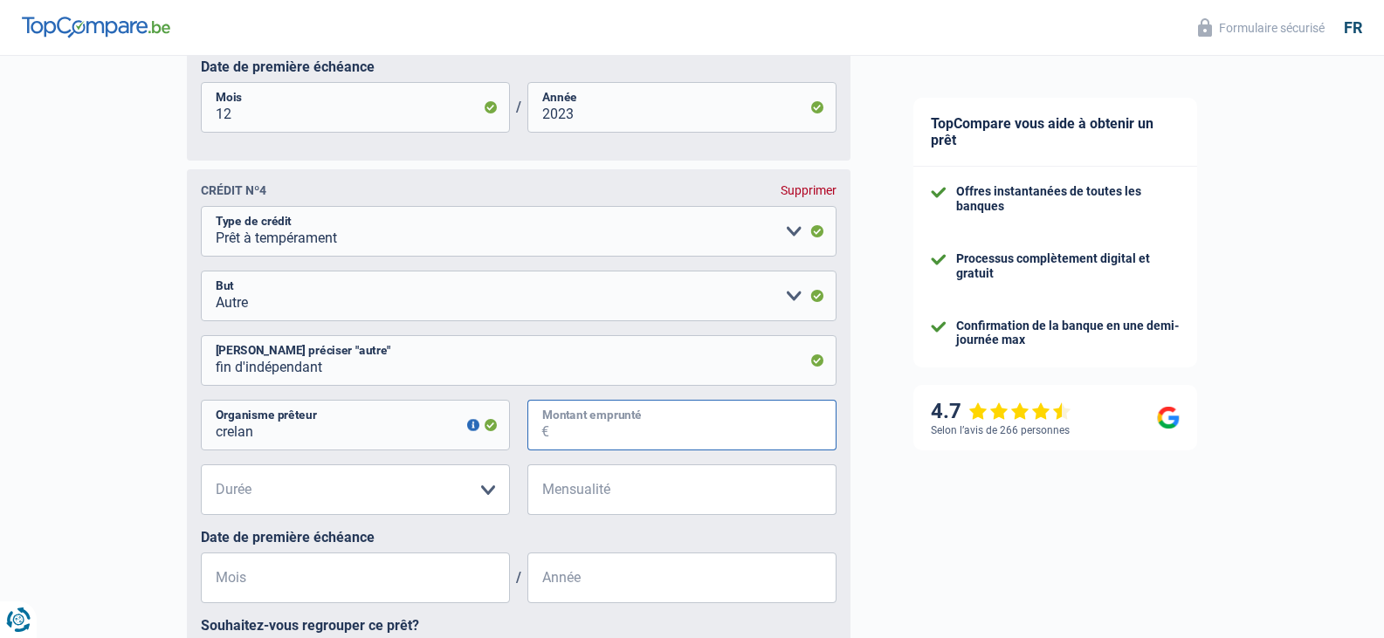
click at [550, 441] on input "Montant emprunté" at bounding box center [692, 425] width 287 height 51
type input "15.000"
click at [406, 503] on select "12 mois 18 mois 24 mois 30 mois 36 mois 42 mois 48 mois 60 mois Veuillez sélect…" at bounding box center [355, 489] width 309 height 51
select select "48"
click at [201, 475] on select "12 mois 18 mois 24 mois 30 mois 36 mois 42 mois 48 mois 60 mois Veuillez sélect…" at bounding box center [355, 489] width 309 height 51
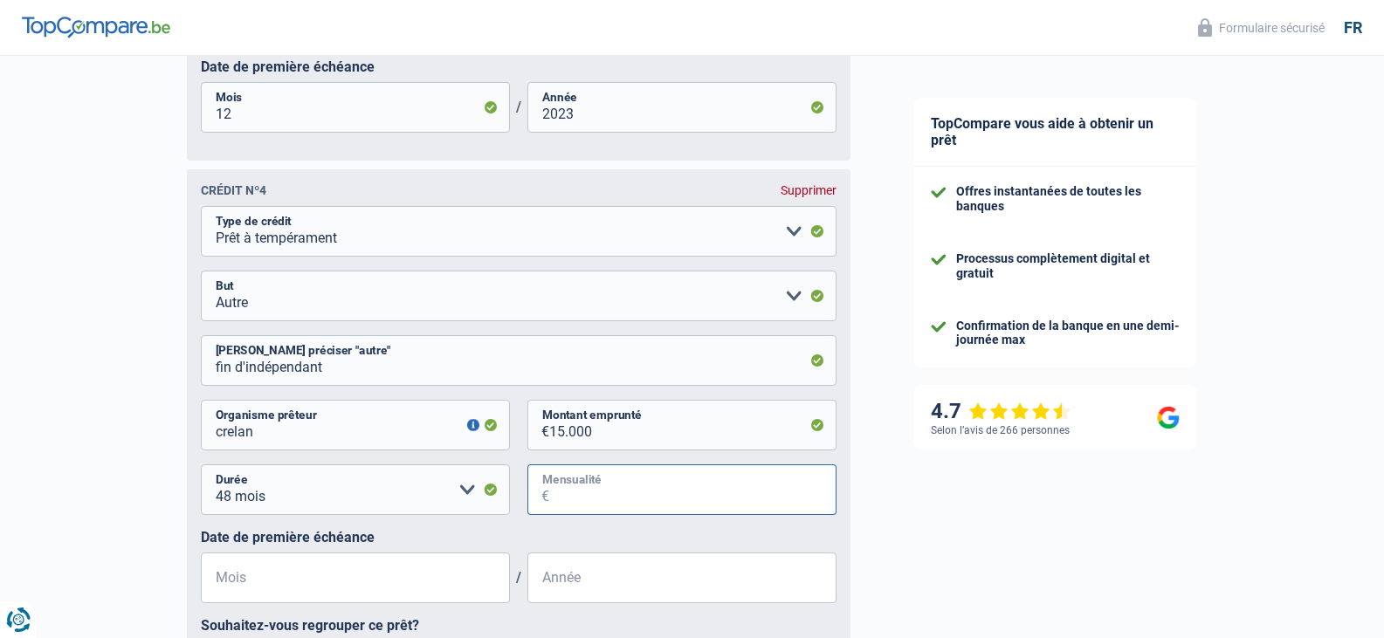
click at [608, 497] on input "Mensualité" at bounding box center [692, 489] width 287 height 51
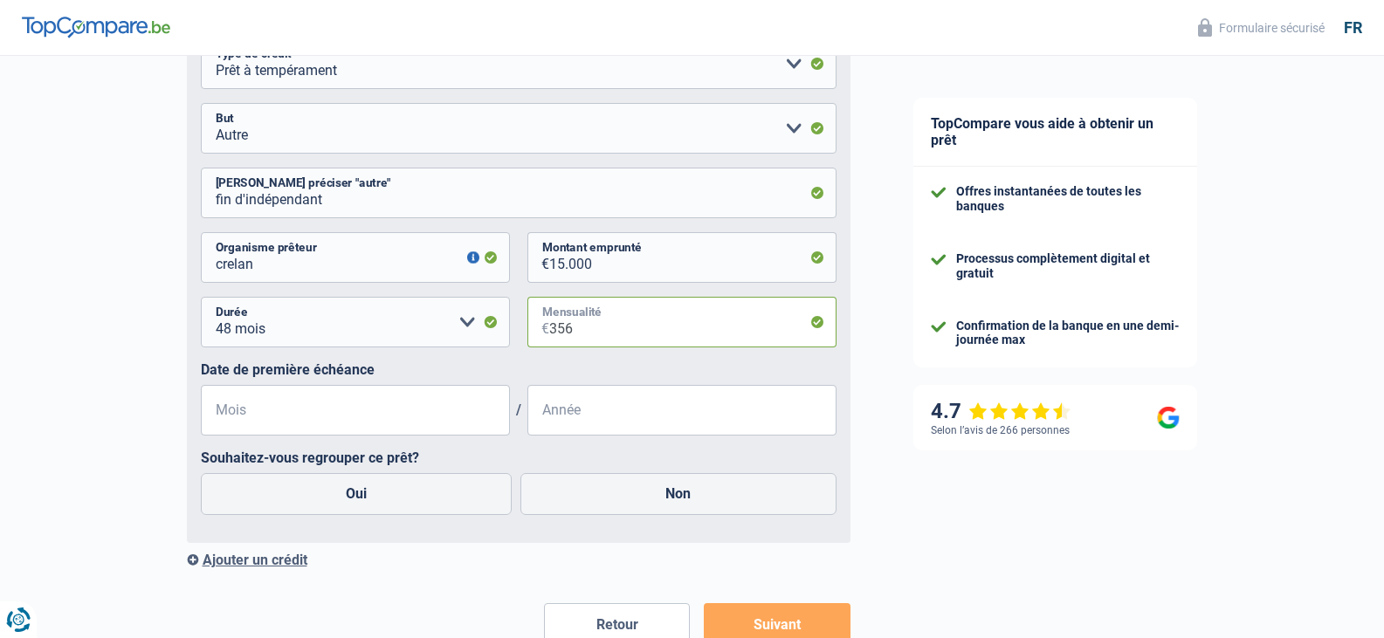
scroll to position [2072, 0]
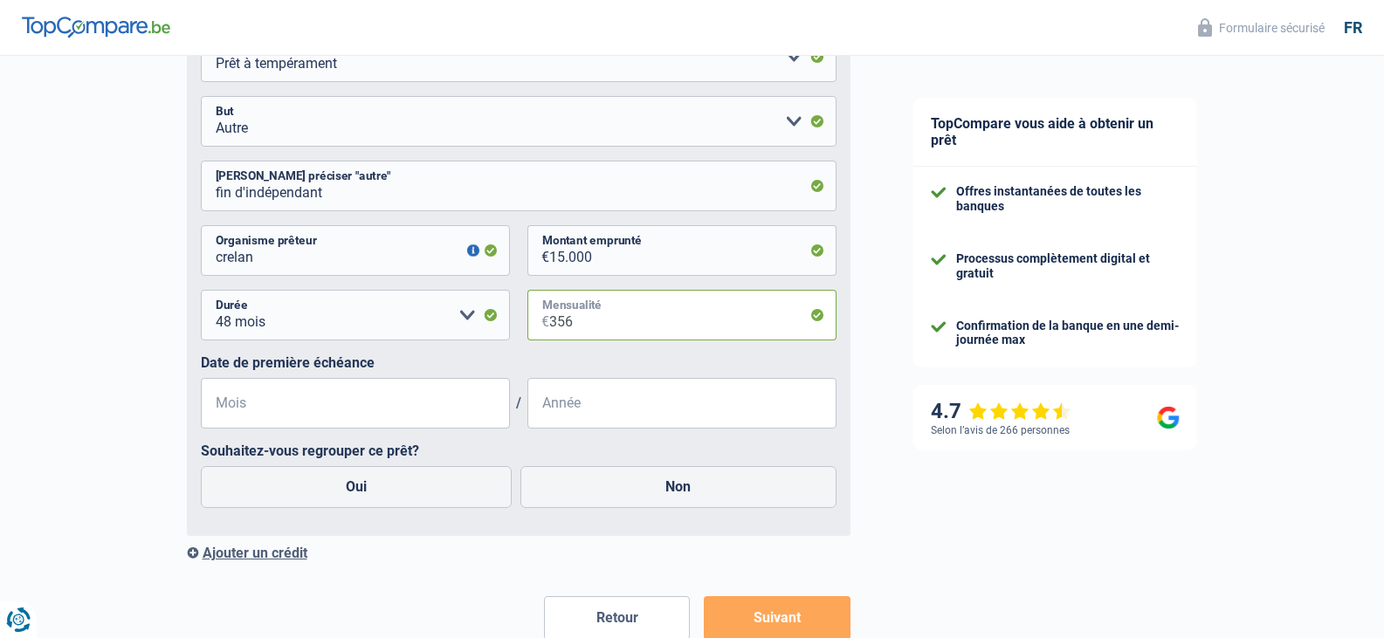
type input "356"
click at [280, 410] on input "Mois" at bounding box center [355, 403] width 309 height 51
type input "12"
type input "2023"
click at [391, 504] on label "Oui" at bounding box center [357, 487] width 312 height 42
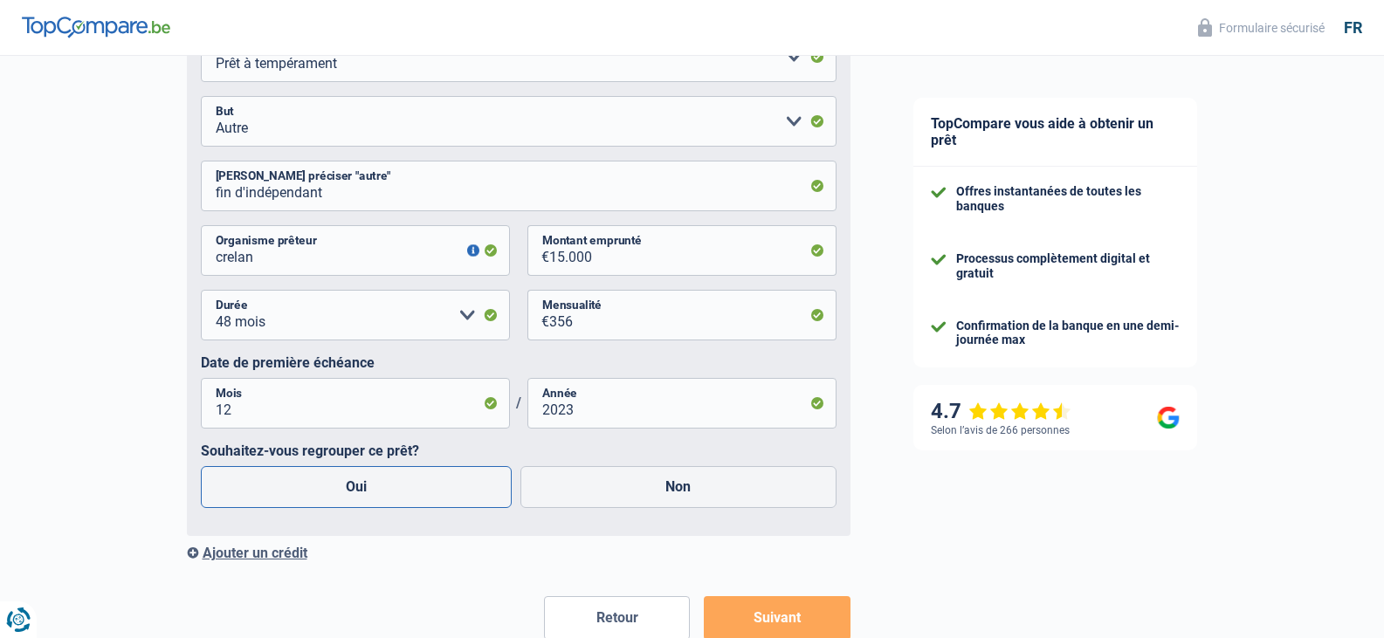
click at [391, 504] on input "Oui" at bounding box center [357, 487] width 312 height 42
radio input "true"
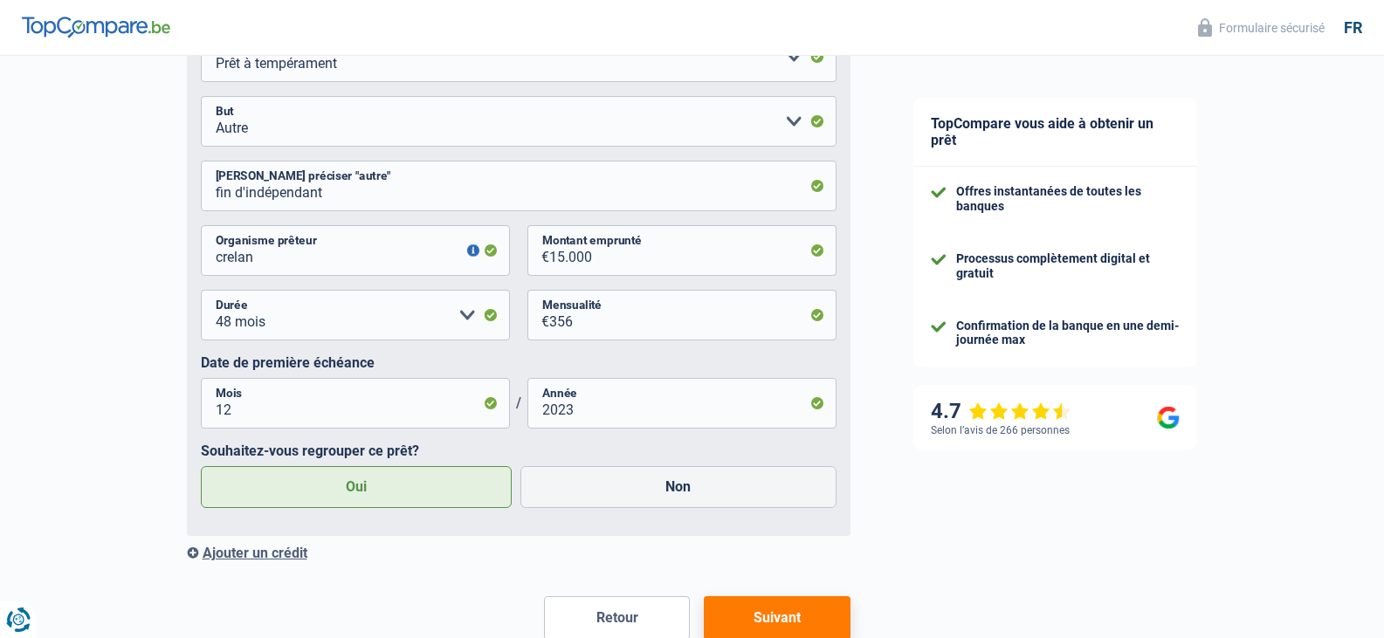
click at [262, 561] on div "Ajouter un crédit" at bounding box center [518, 553] width 663 height 17
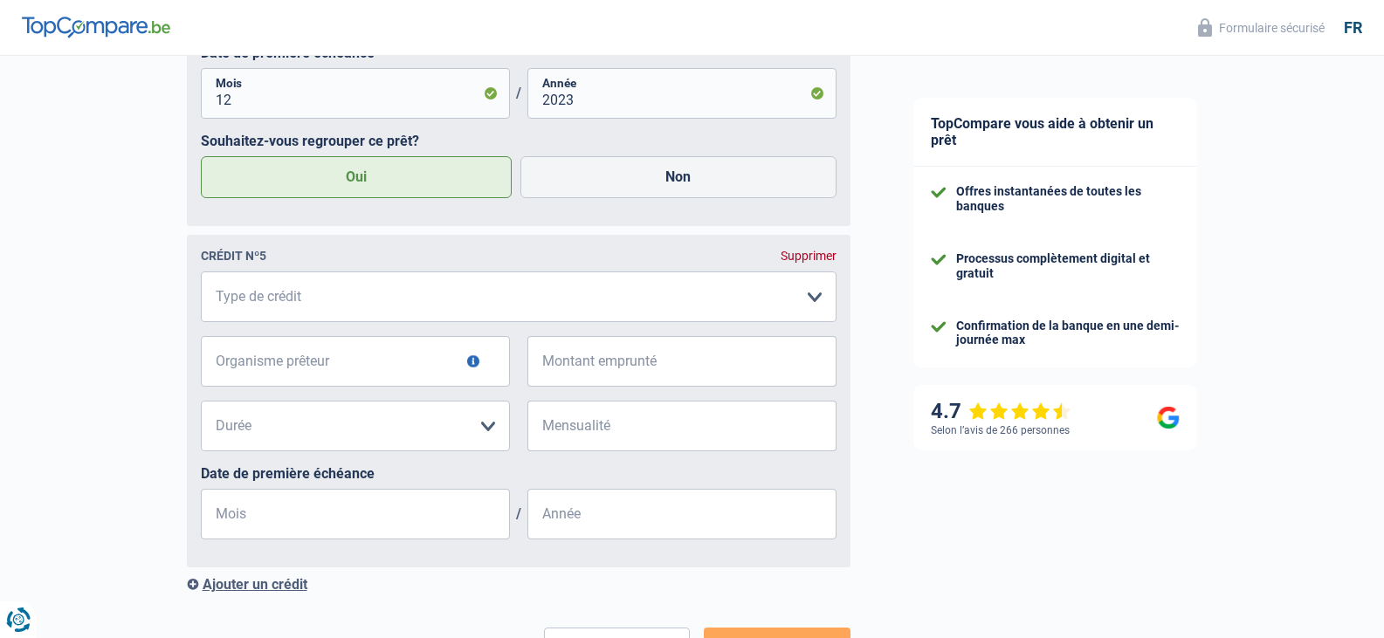
scroll to position [2421, 0]
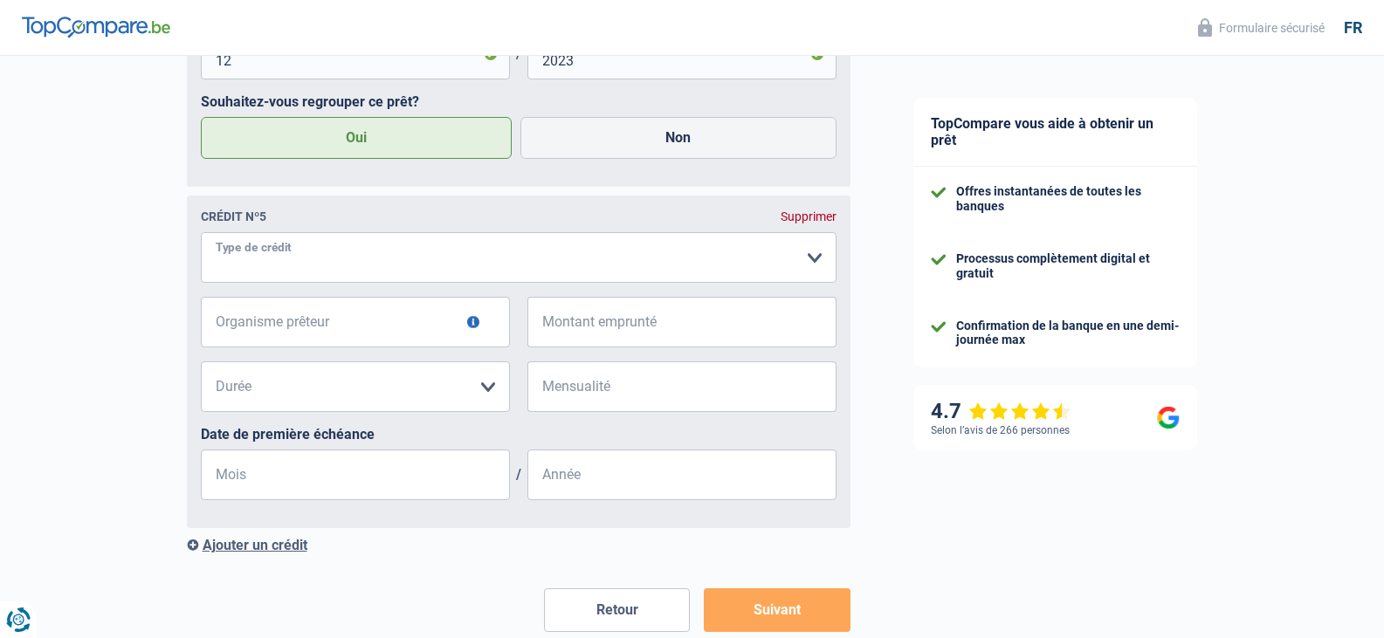
click at [333, 276] on select "Carte ou ouverture de crédit Prêt hypothécaire Vente à tempérament Prêt à tempé…" at bounding box center [518, 257] width 635 height 51
select select "personalLoan"
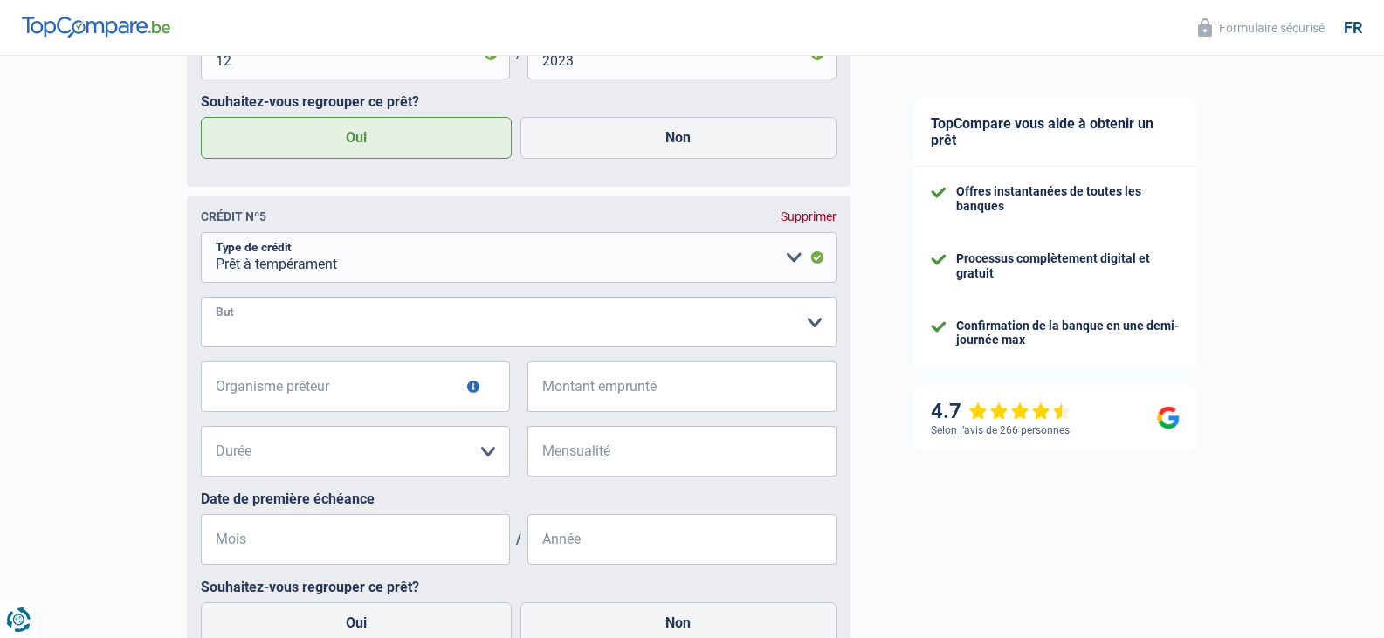
click at [346, 340] on select "Confort maison: meubles, textile, peinture, électroménager, outillage non-profe…" at bounding box center [518, 322] width 635 height 51
select select "other"
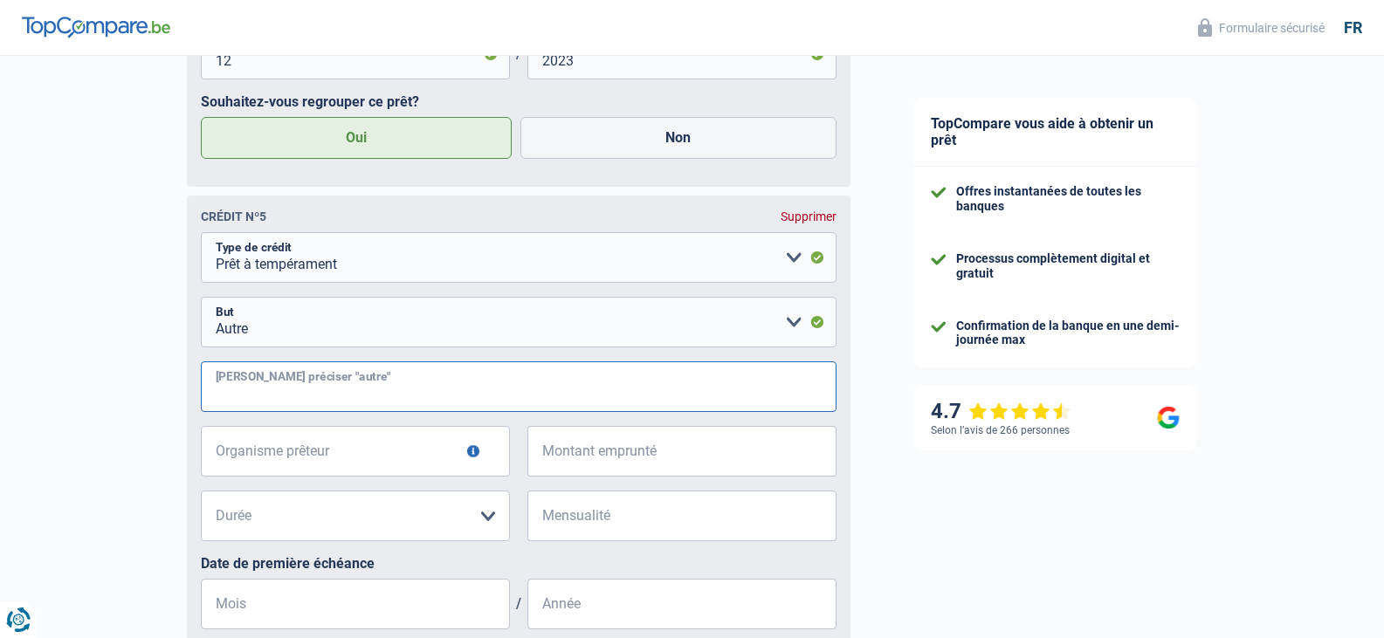
click at [388, 395] on input "Veuillez préciser "autre"" at bounding box center [518, 386] width 635 height 51
type input "fin d'independant"
click at [340, 477] on input "Organisme prêteur" at bounding box center [355, 451] width 309 height 51
type input "mozzeno"
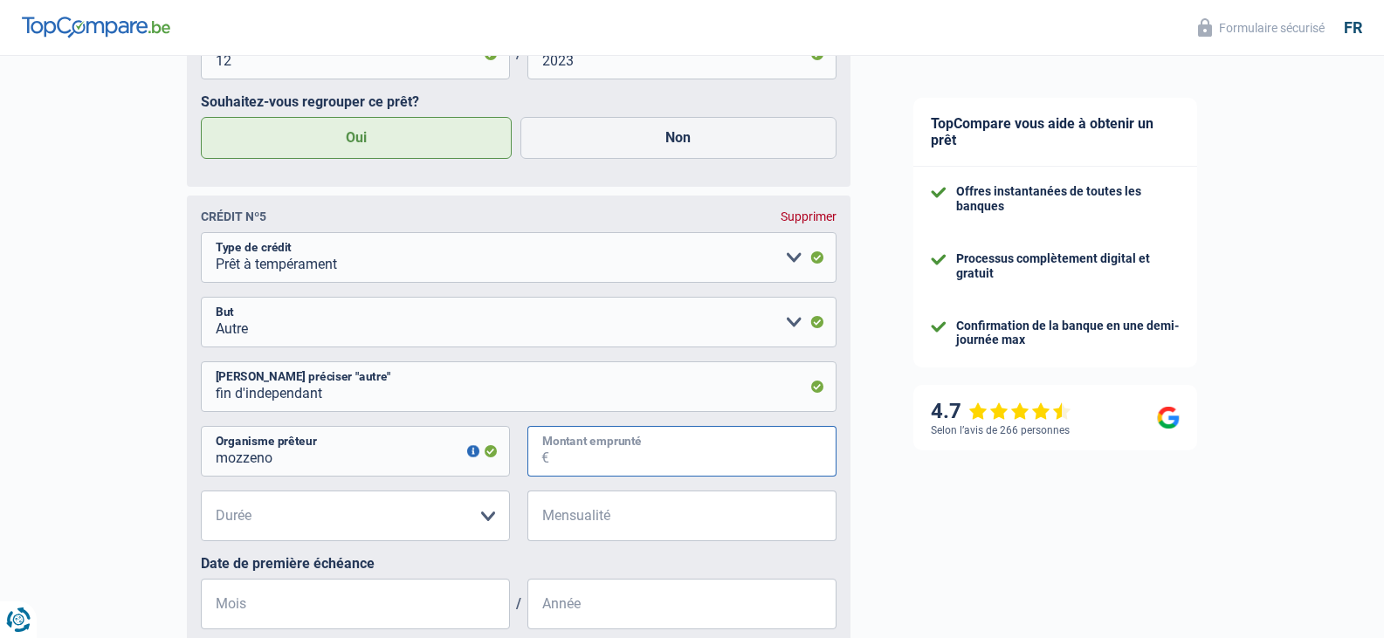
click at [621, 459] on input "Montant emprunté" at bounding box center [692, 451] width 287 height 51
type input "15.000"
click at [384, 535] on select "12 mois 18 mois 24 mois 30 mois 36 mois 42 mois 48 mois 60 mois Veuillez sélect…" at bounding box center [355, 516] width 309 height 51
select select "60"
click at [201, 502] on select "12 mois 18 mois 24 mois 30 mois 36 mois 42 mois 48 mois 60 mois Veuillez sélect…" at bounding box center [355, 516] width 309 height 51
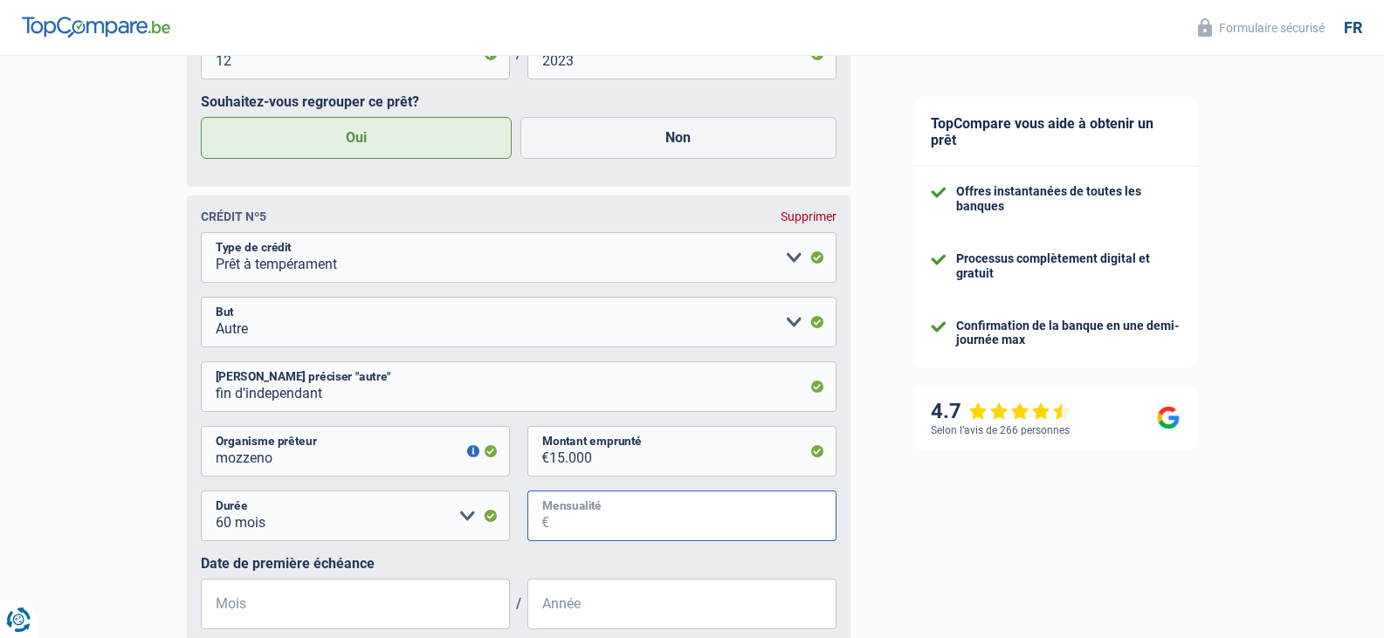
click at [590, 532] on input "Mensualité" at bounding box center [692, 516] width 287 height 51
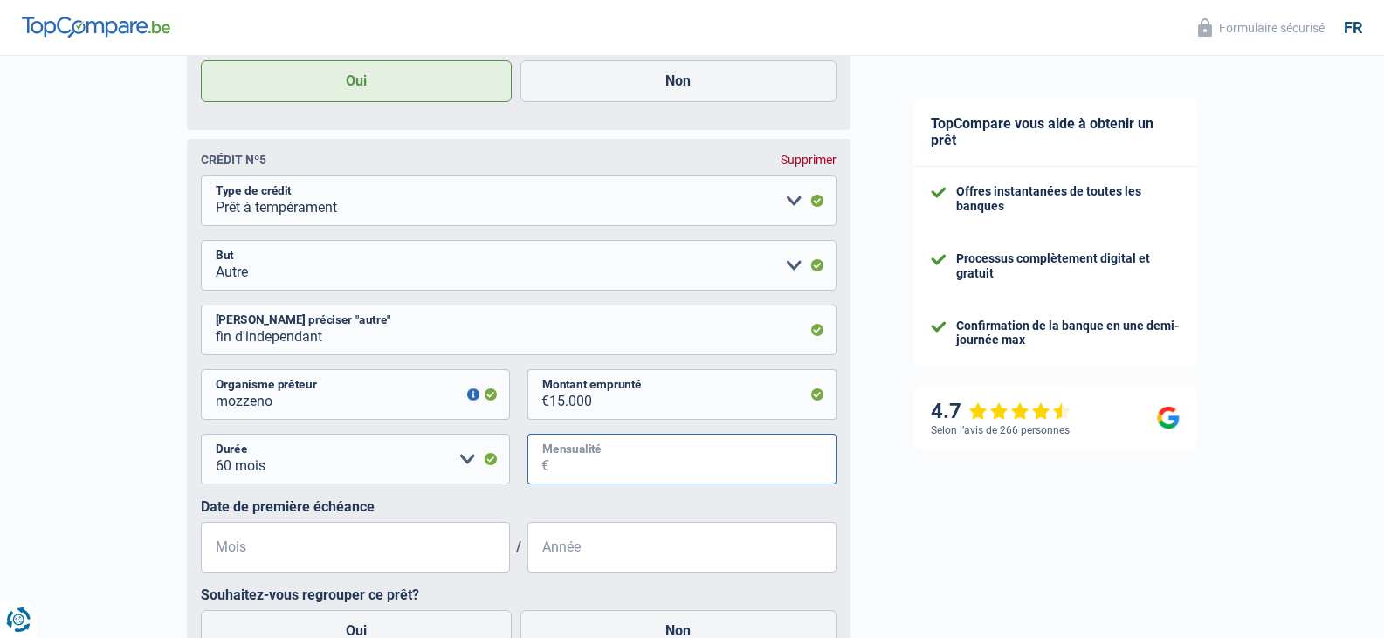
scroll to position [2509, 0]
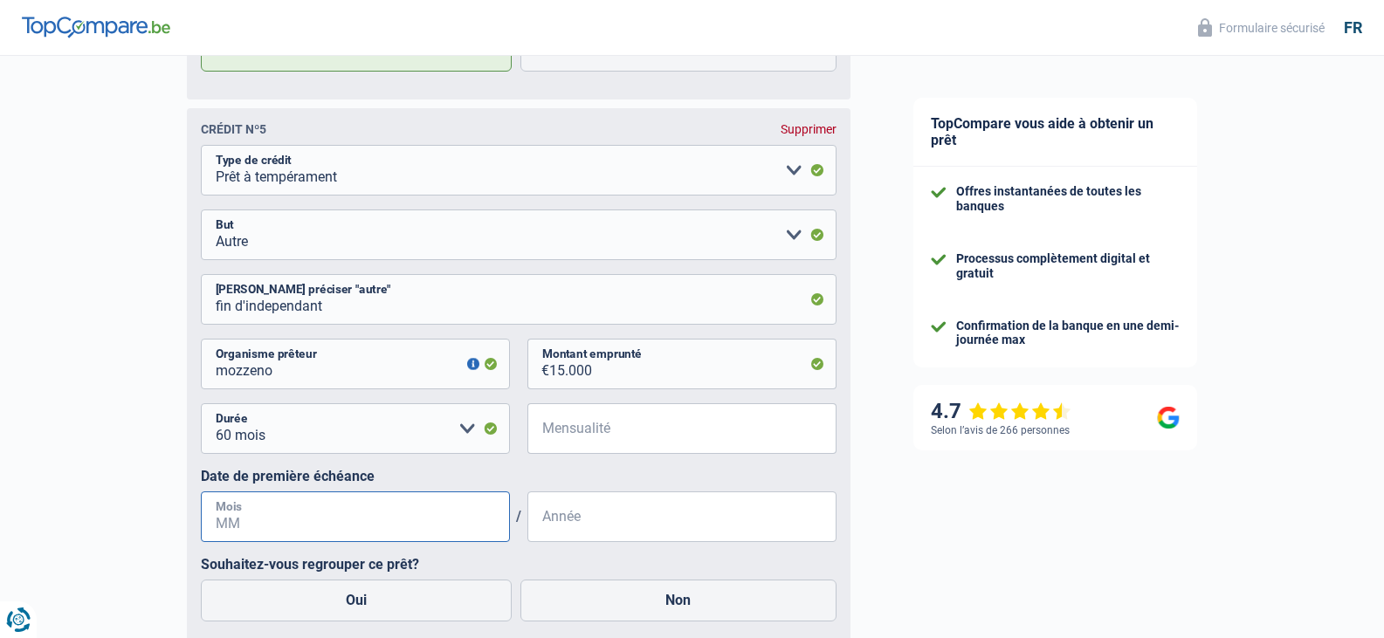
click at [386, 530] on input "Mois" at bounding box center [355, 516] width 309 height 51
type input "10"
type input "2024"
click at [615, 440] on input "Mensualité" at bounding box center [692, 428] width 287 height 51
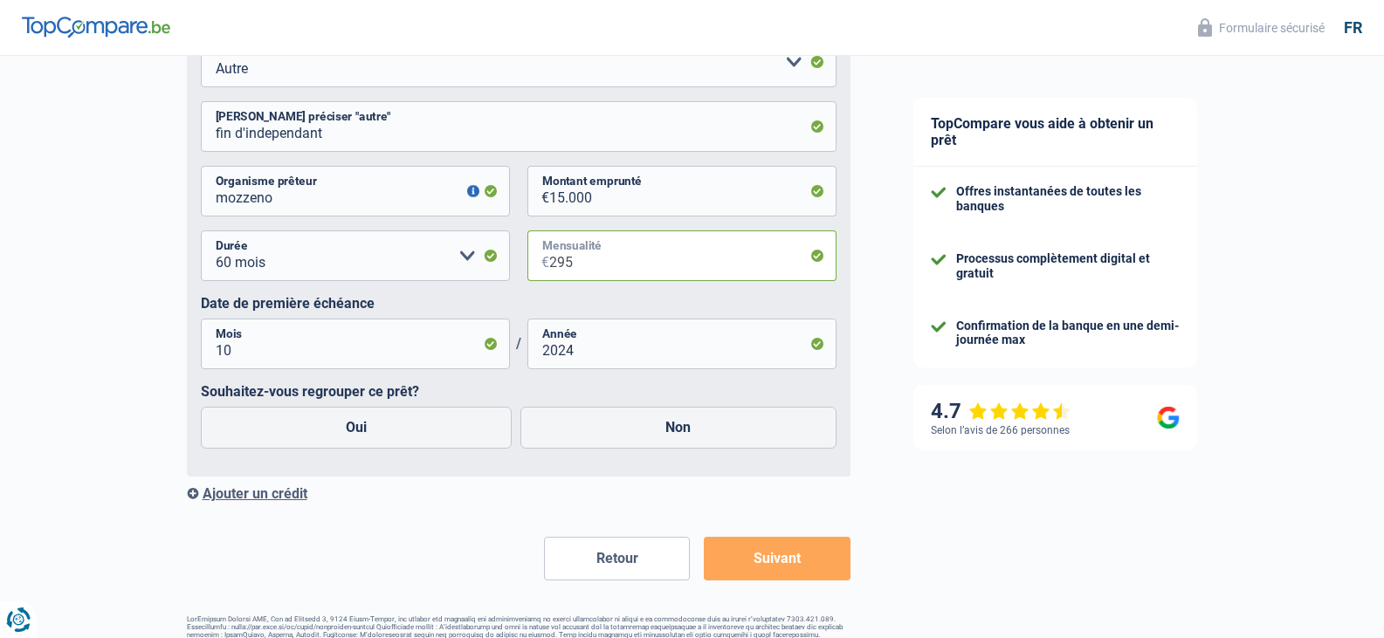
scroll to position [2683, 0]
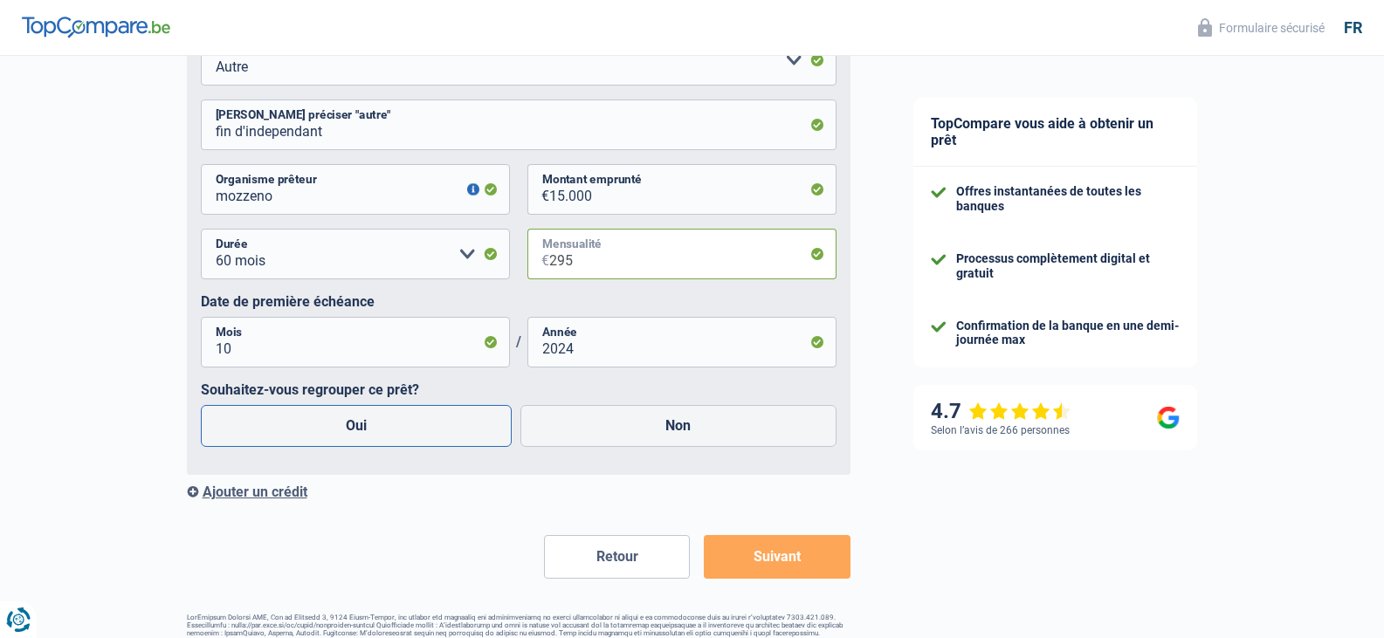
type input "295"
click at [305, 436] on label "Oui" at bounding box center [357, 426] width 312 height 42
click at [305, 436] on input "Oui" at bounding box center [357, 426] width 312 height 42
radio input "true"
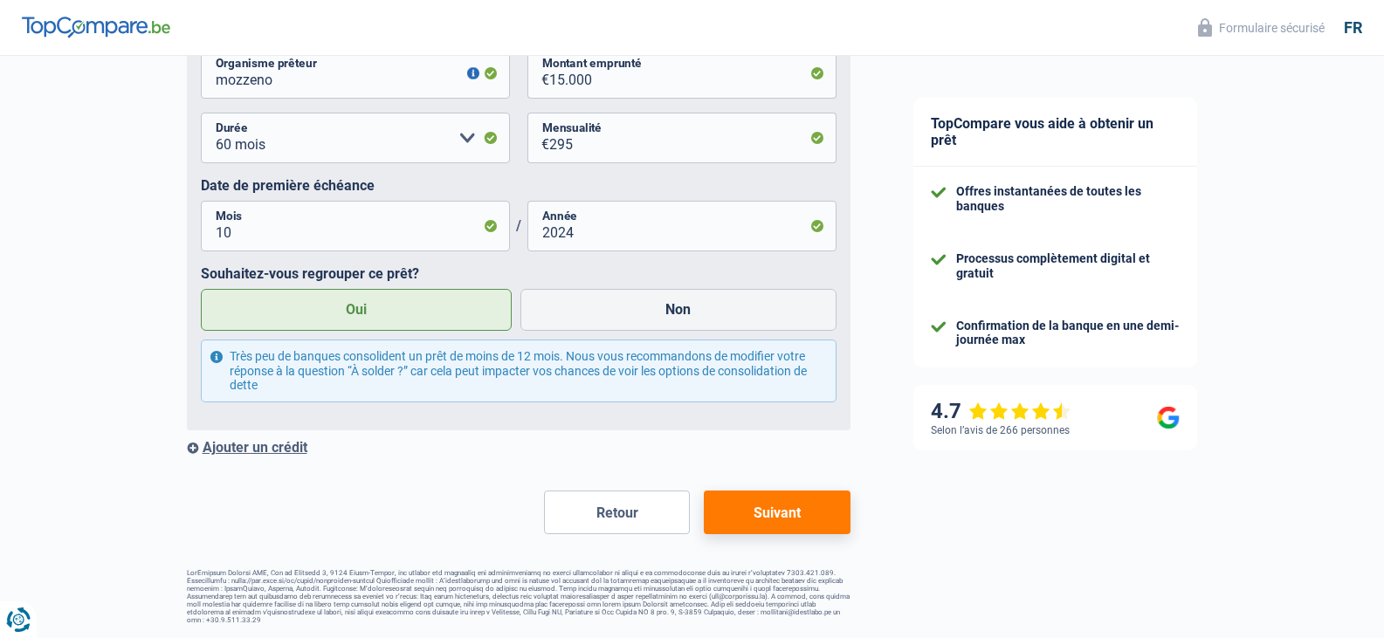
scroll to position [2809, 0]
click at [752, 515] on button "Suivant" at bounding box center [777, 513] width 146 height 44
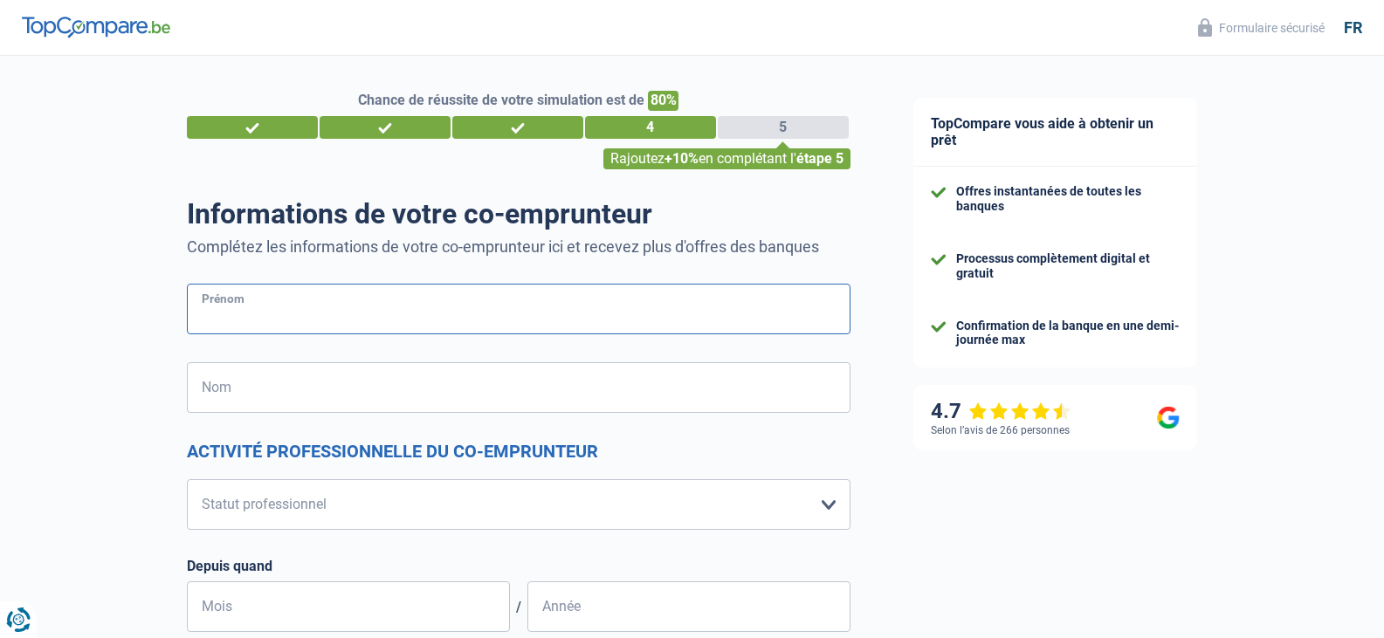
click at [518, 305] on input "Prénom" at bounding box center [518, 309] width 663 height 51
type input "dominique"
click at [250, 393] on input "Nom" at bounding box center [518, 387] width 663 height 51
type input "toniotti"
click at [234, 496] on select "Ouvrier Employé privé Employé public Invalide Indépendant Pensionné Chômeur Mut…" at bounding box center [518, 504] width 663 height 51
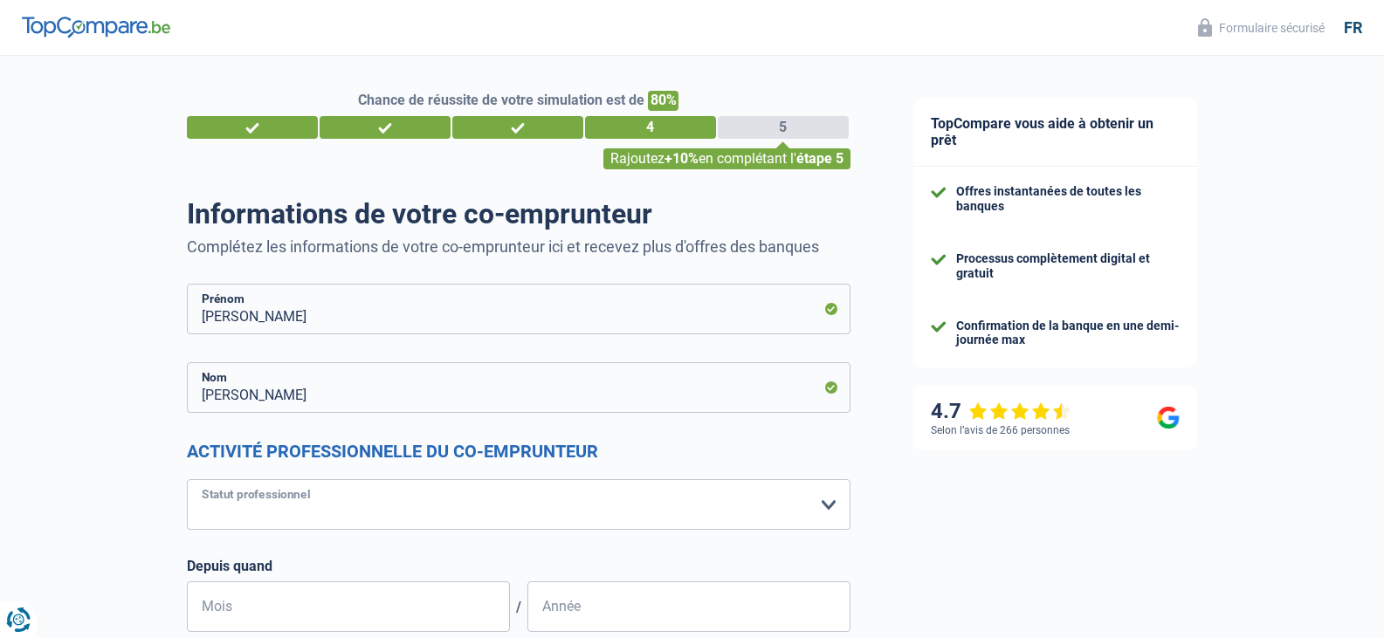
select select "privateEmployee"
click at [187, 480] on select "Ouvrier Employé privé Employé public Invalide Indépendant Pensionné Chômeur Mut…" at bounding box center [518, 504] width 663 height 51
select select "netSalary"
select select "mealVouchers"
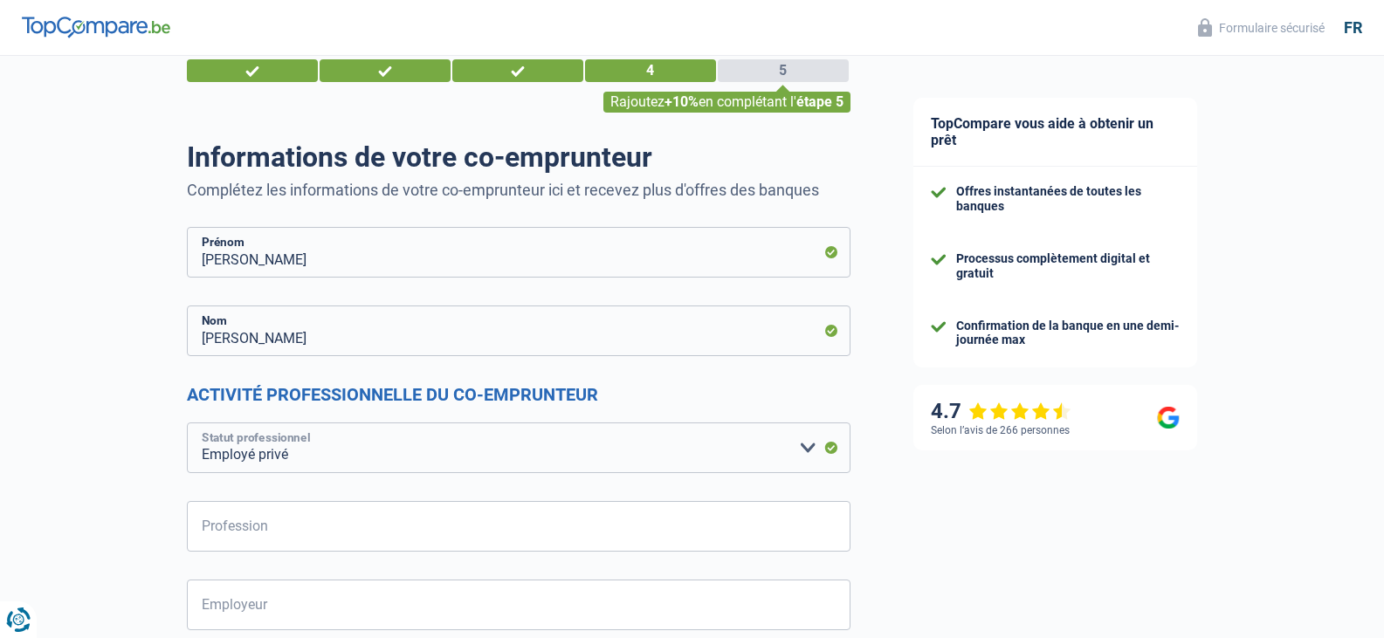
scroll to position [87, 0]
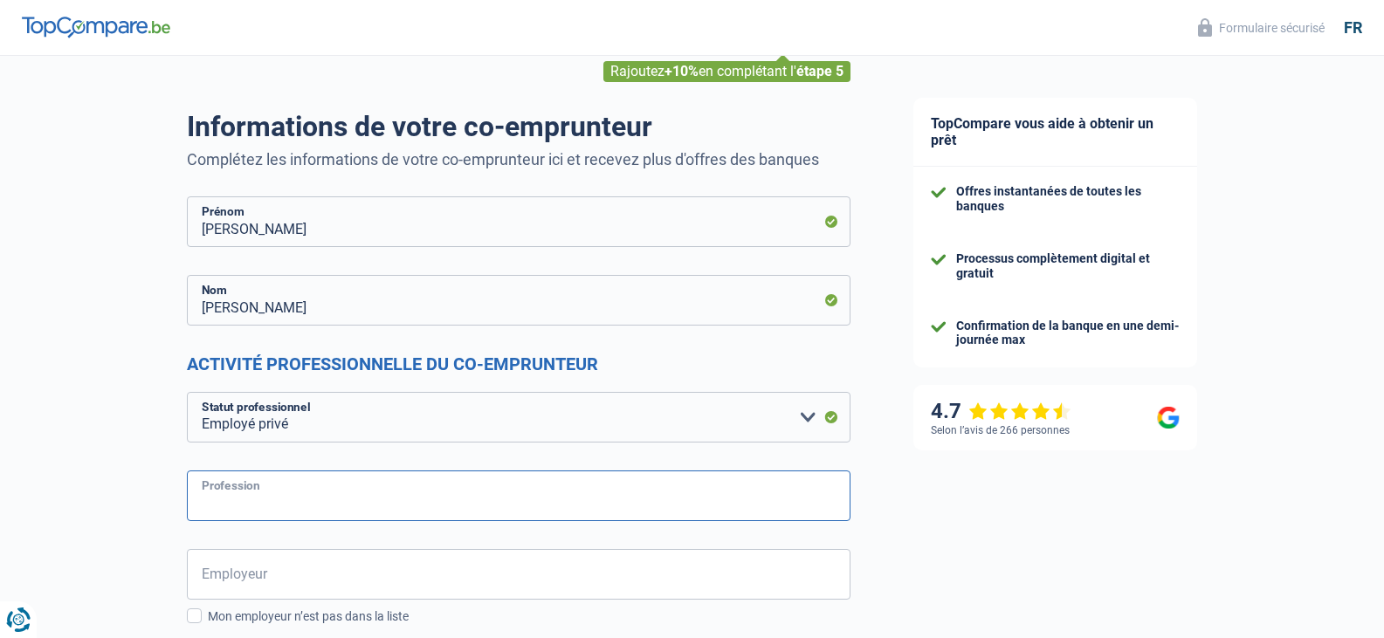
click at [299, 505] on input "Profession" at bounding box center [518, 496] width 663 height 51
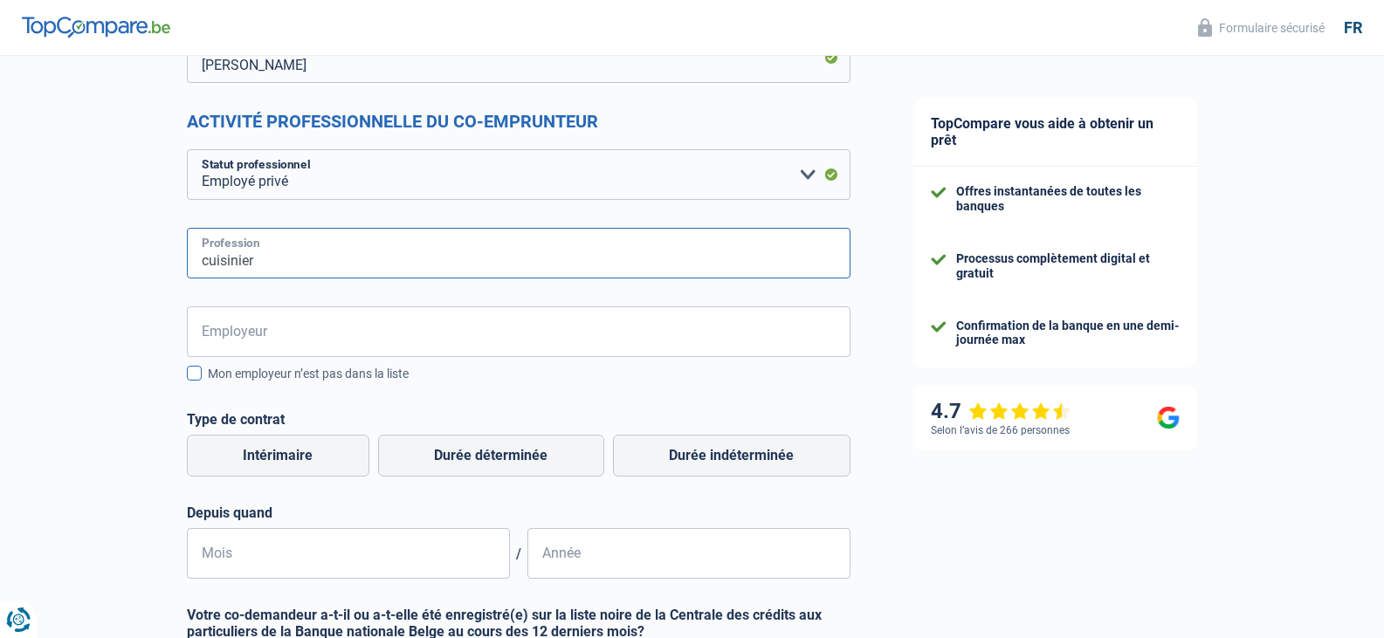
scroll to position [349, 0]
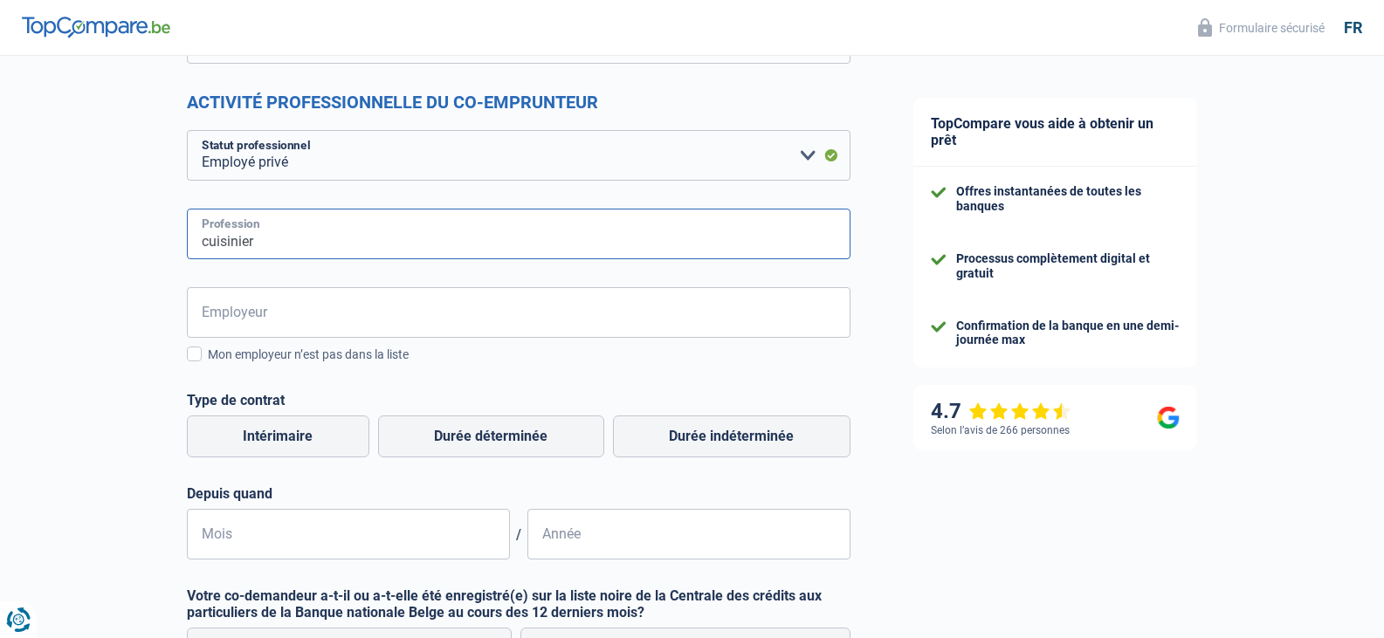
type input "cuisinier"
click at [327, 322] on input "Employeur" at bounding box center [518, 312] width 663 height 51
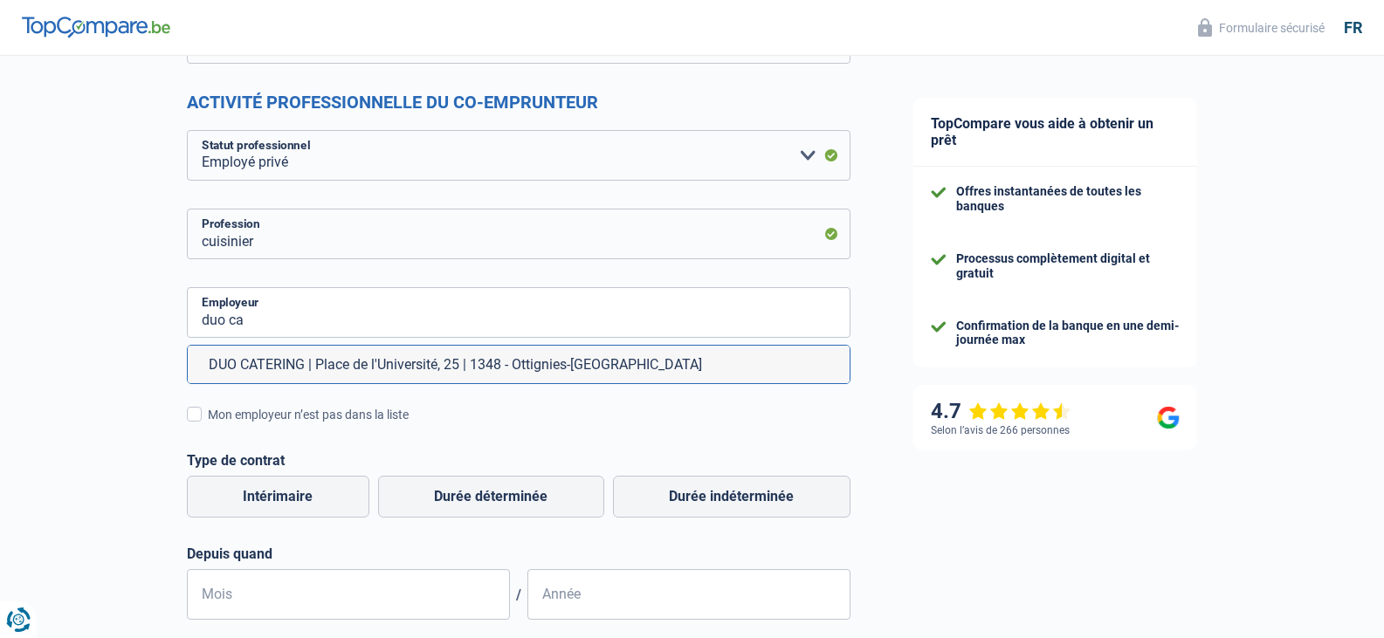
click at [323, 360] on li "DUO CATERING | Place de l'Université, 25 | 1348 - Ottignies-Louvain-la-Neuve" at bounding box center [519, 365] width 662 height 38
type input "DUO CATERING | Place de l'Université, 25 | 1348 - Ottignies-Louvain-la-Neuve"
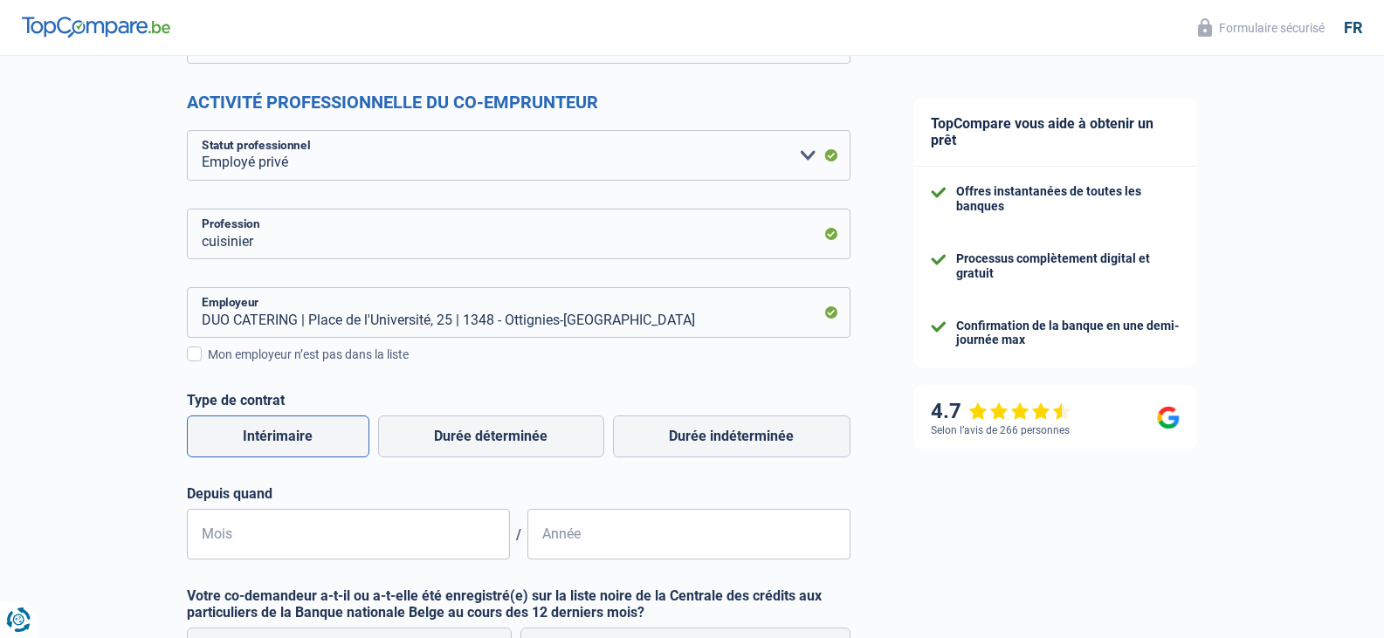
click at [301, 433] on label "Intérimaire" at bounding box center [278, 437] width 182 height 42
click at [301, 433] on input "Intérimaire" at bounding box center [278, 437] width 182 height 42
radio input "true"
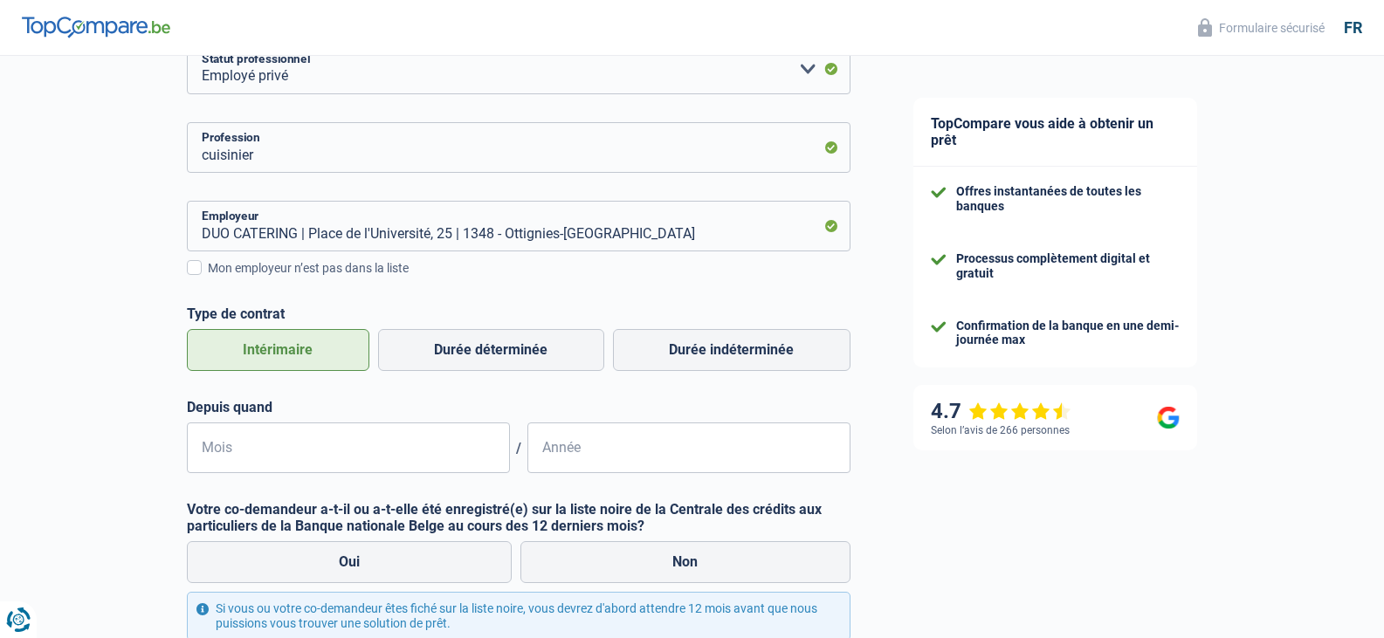
scroll to position [436, 0]
click at [257, 453] on input "Mois" at bounding box center [348, 447] width 323 height 51
type input "03"
type input "2023"
click at [649, 567] on label "Non" at bounding box center [685, 561] width 330 height 42
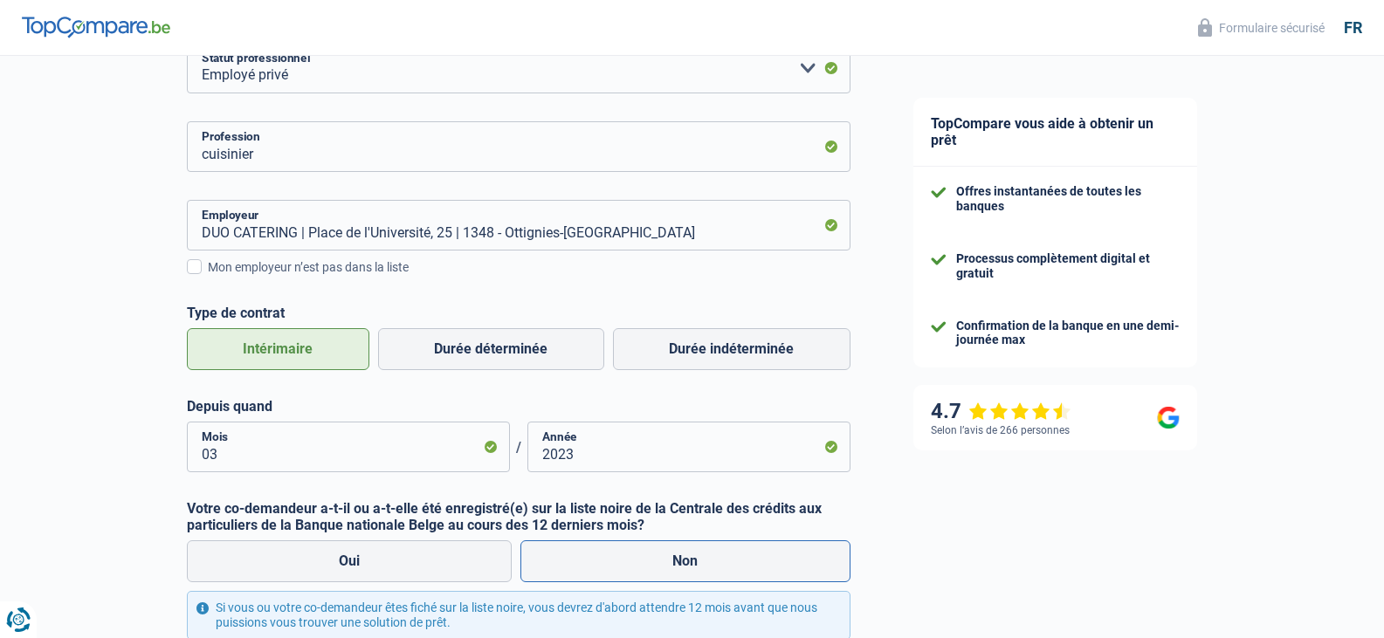
click at [649, 567] on input "Non" at bounding box center [685, 561] width 330 height 42
radio input "true"
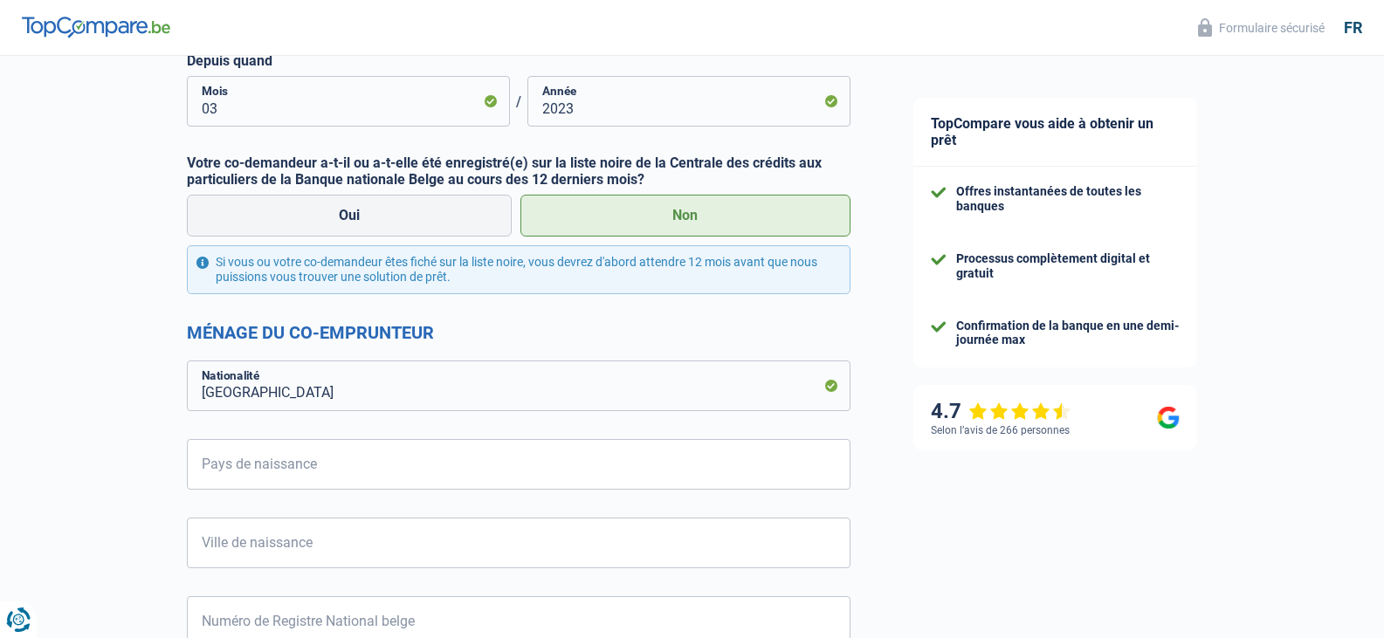
scroll to position [786, 0]
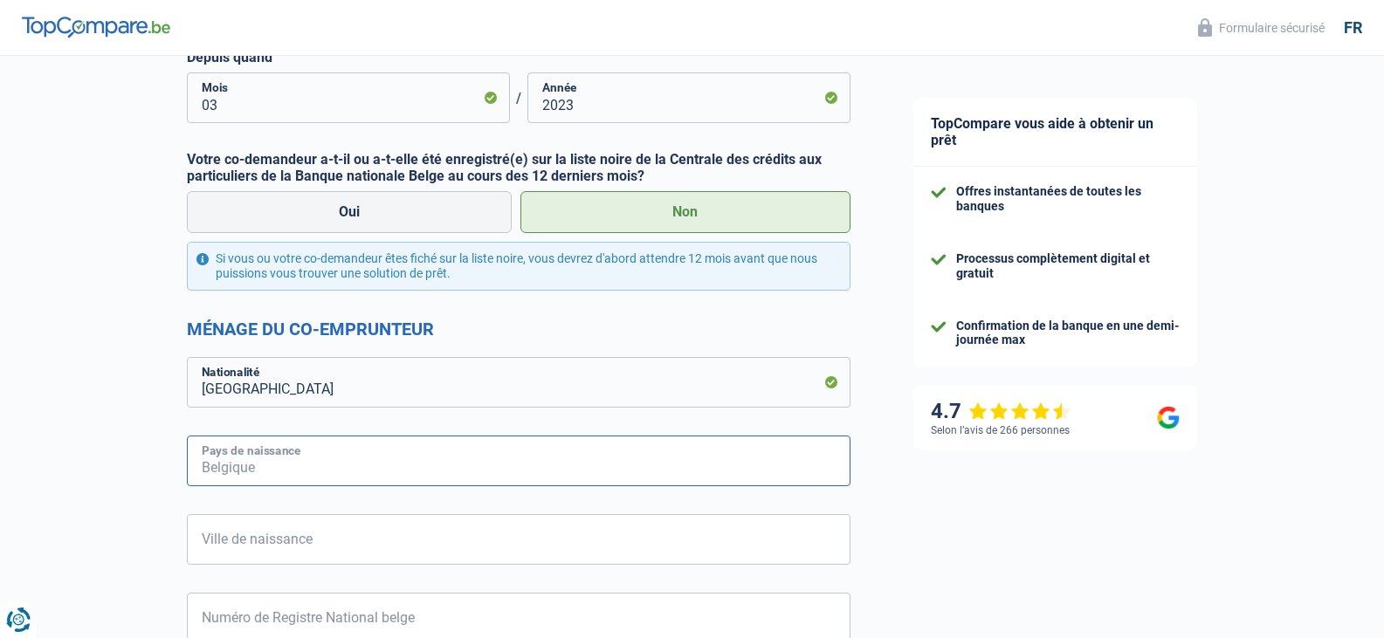
click at [351, 464] on input "Pays de naissance" at bounding box center [518, 461] width 663 height 51
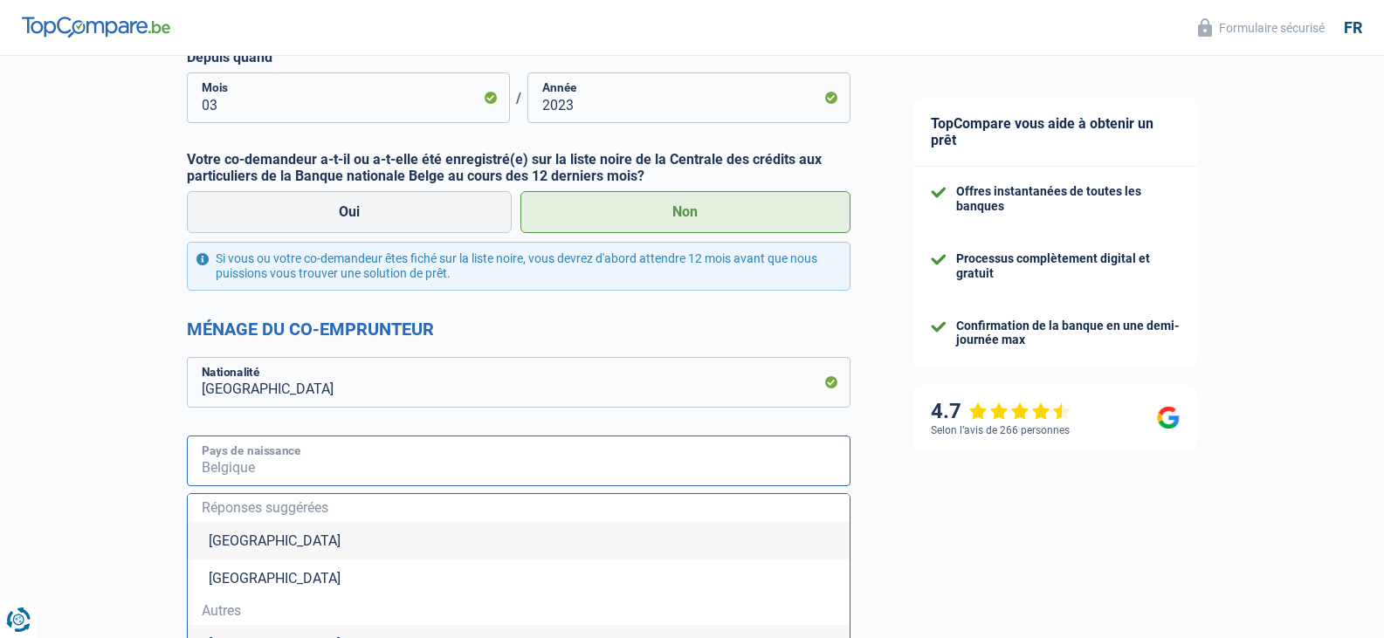
type input "Belgique"
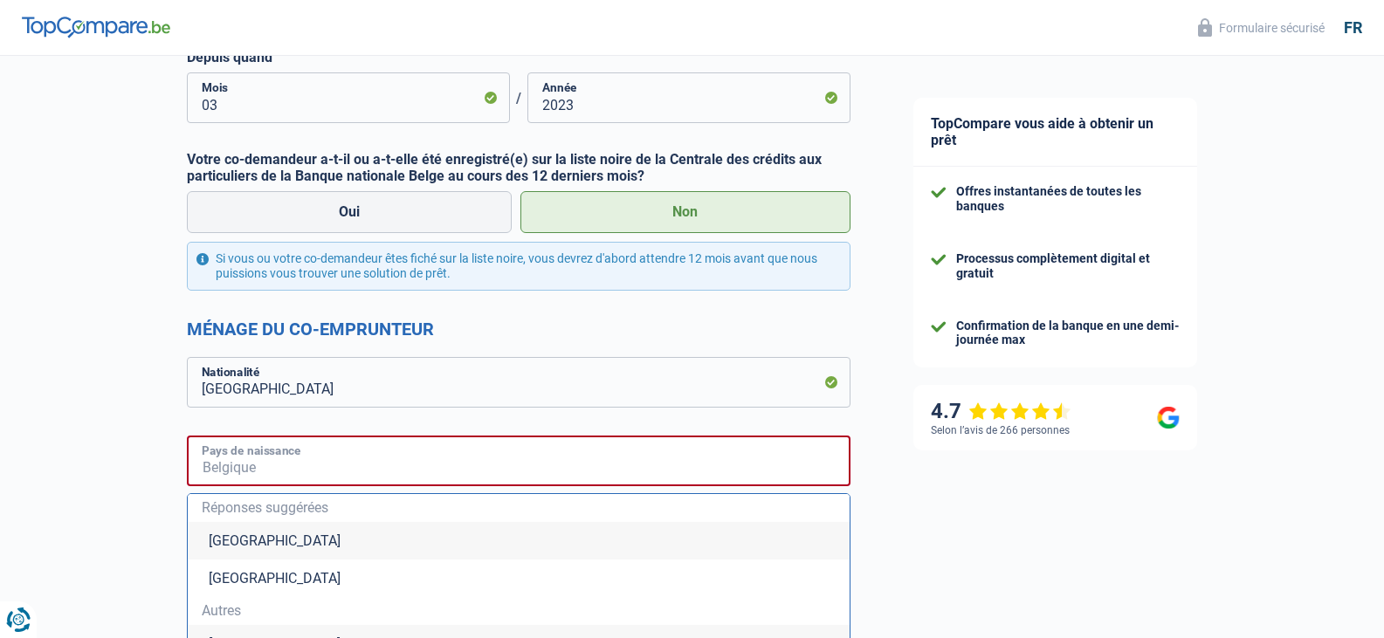
type input "Belgique"
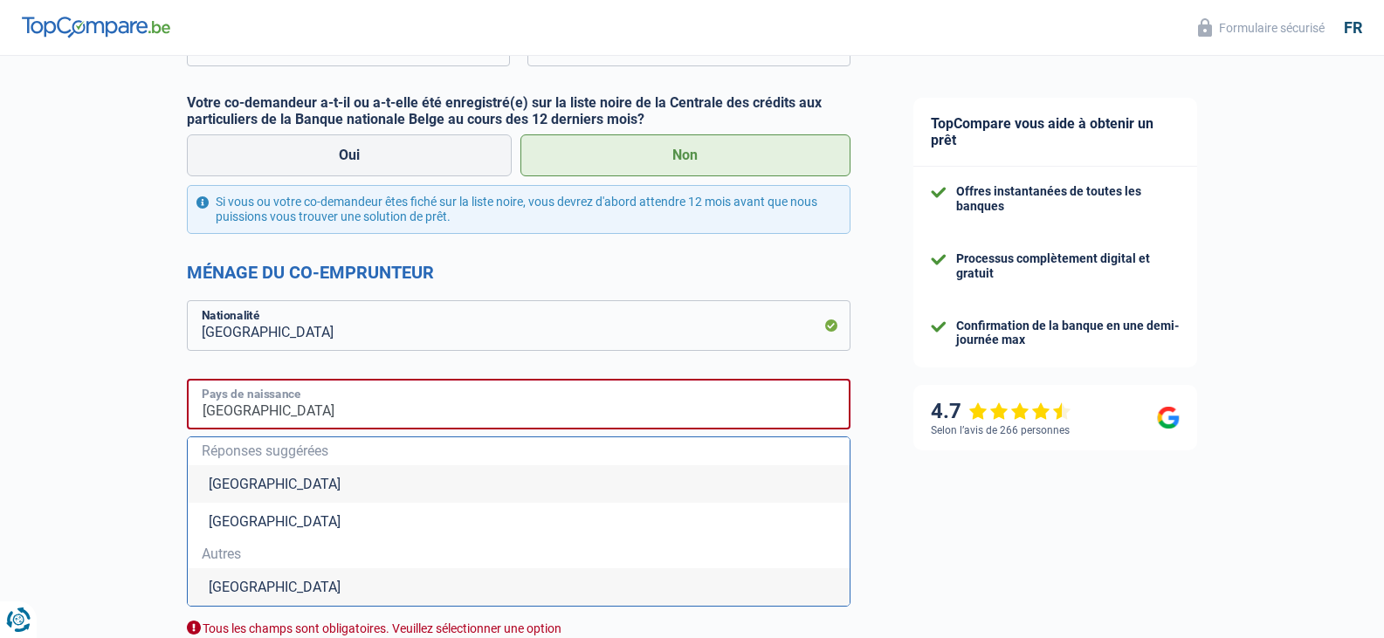
scroll to position [873, 0]
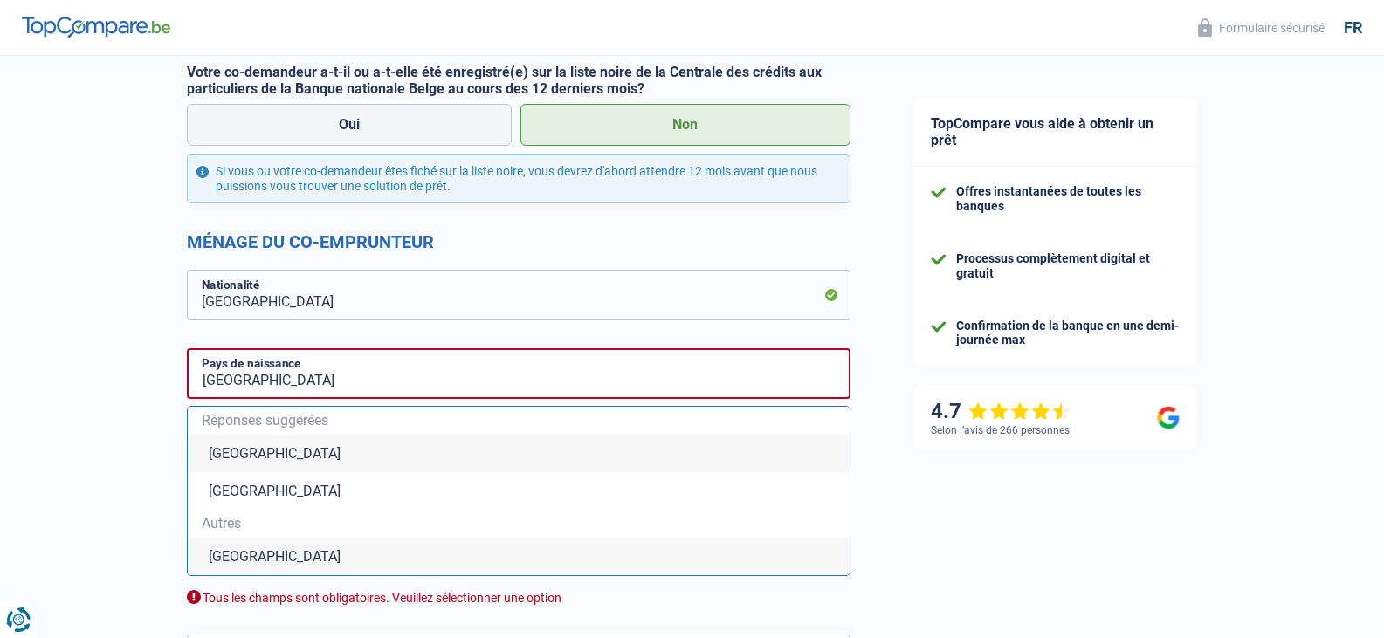
click at [216, 452] on li "Belgique" at bounding box center [519, 454] width 662 height 38
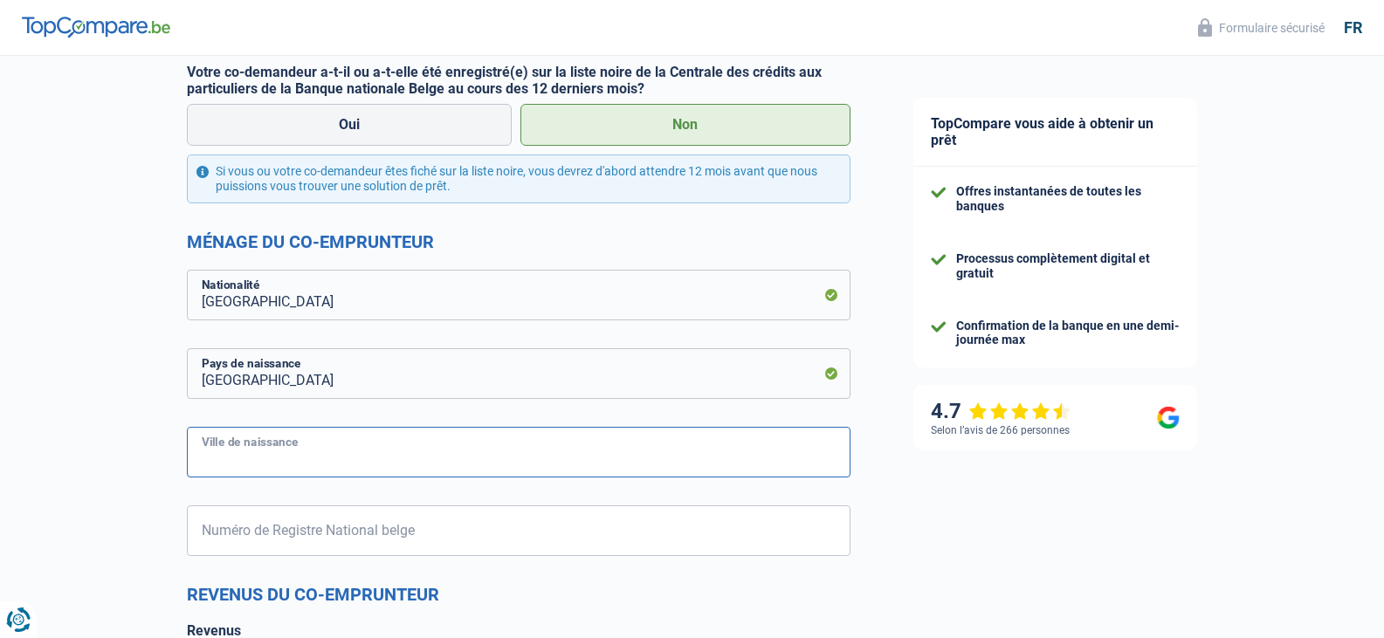
click at [320, 451] on input "Ville de naissance" at bounding box center [518, 452] width 663 height 51
type input "seraing"
click at [313, 534] on input "Numéro de Registre National belge" at bounding box center [518, 530] width 663 height 51
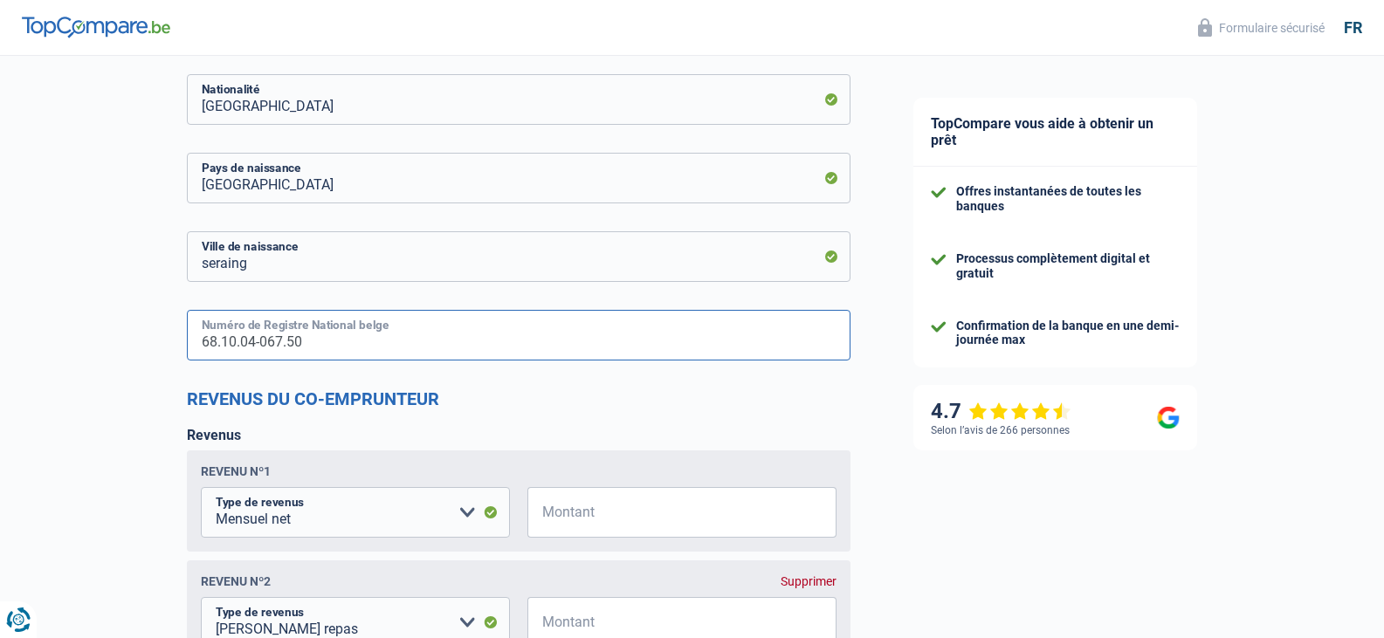
scroll to position [1135, 0]
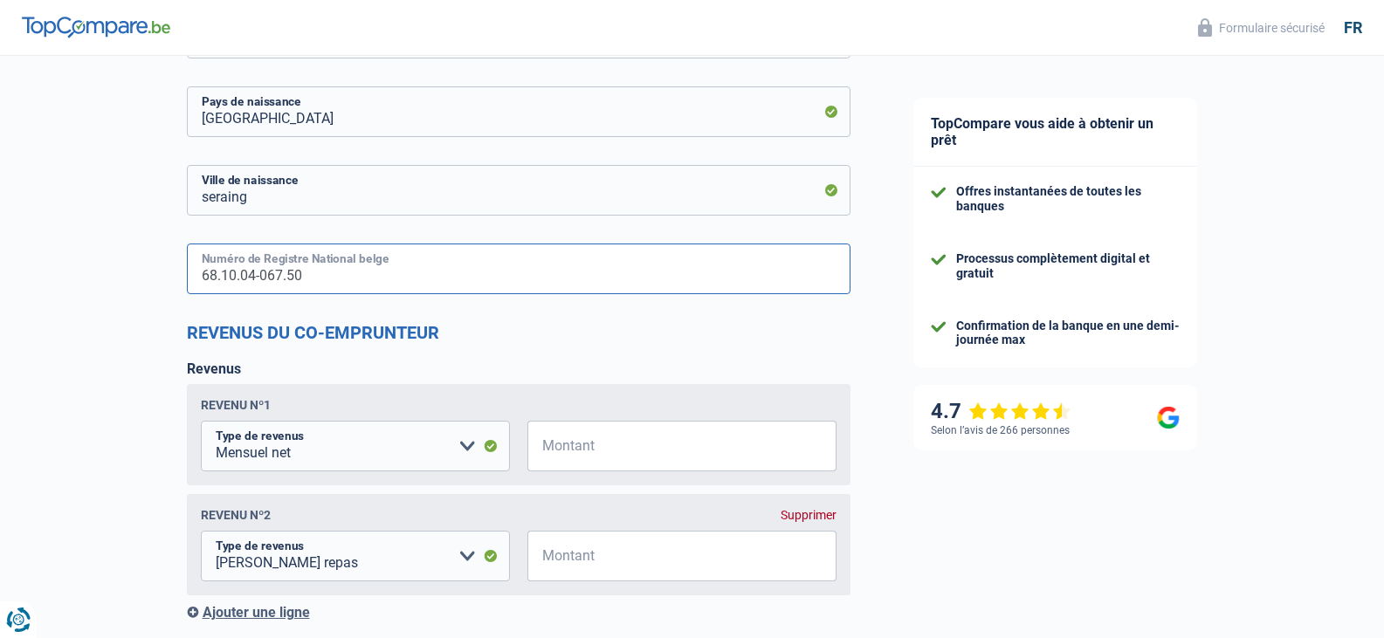
type input "68.10.04-067.50"
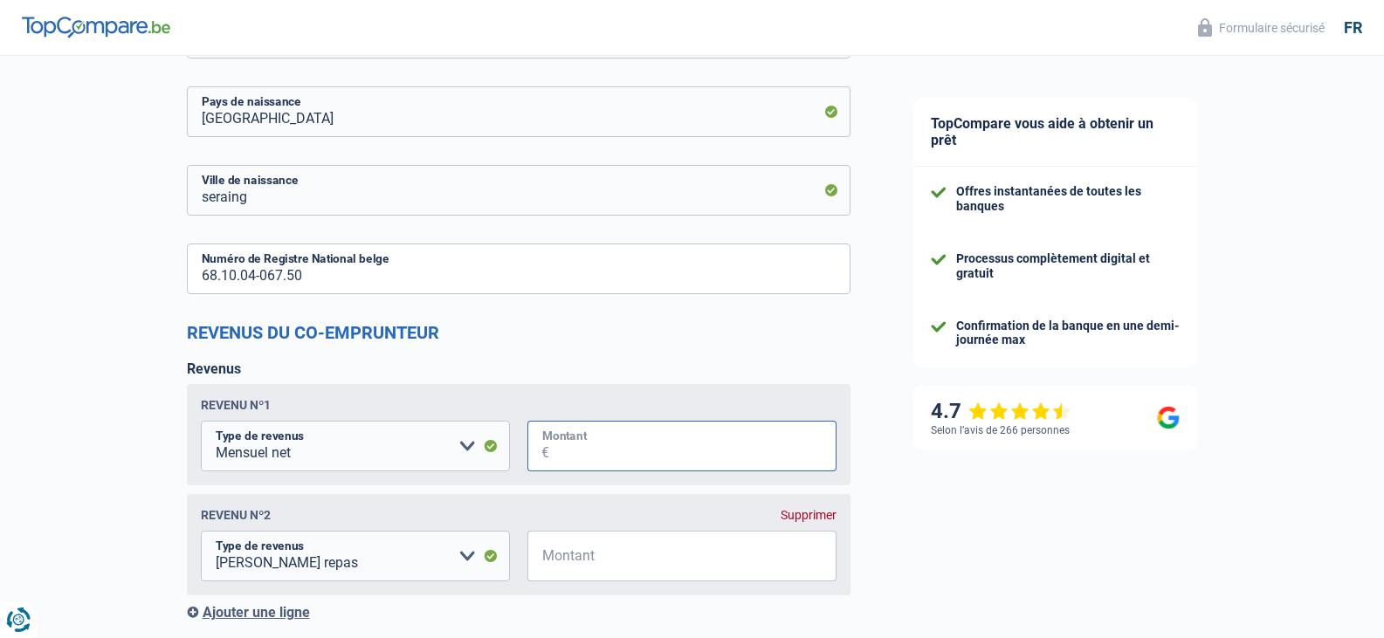
click at [602, 451] on input "Montant" at bounding box center [692, 446] width 287 height 51
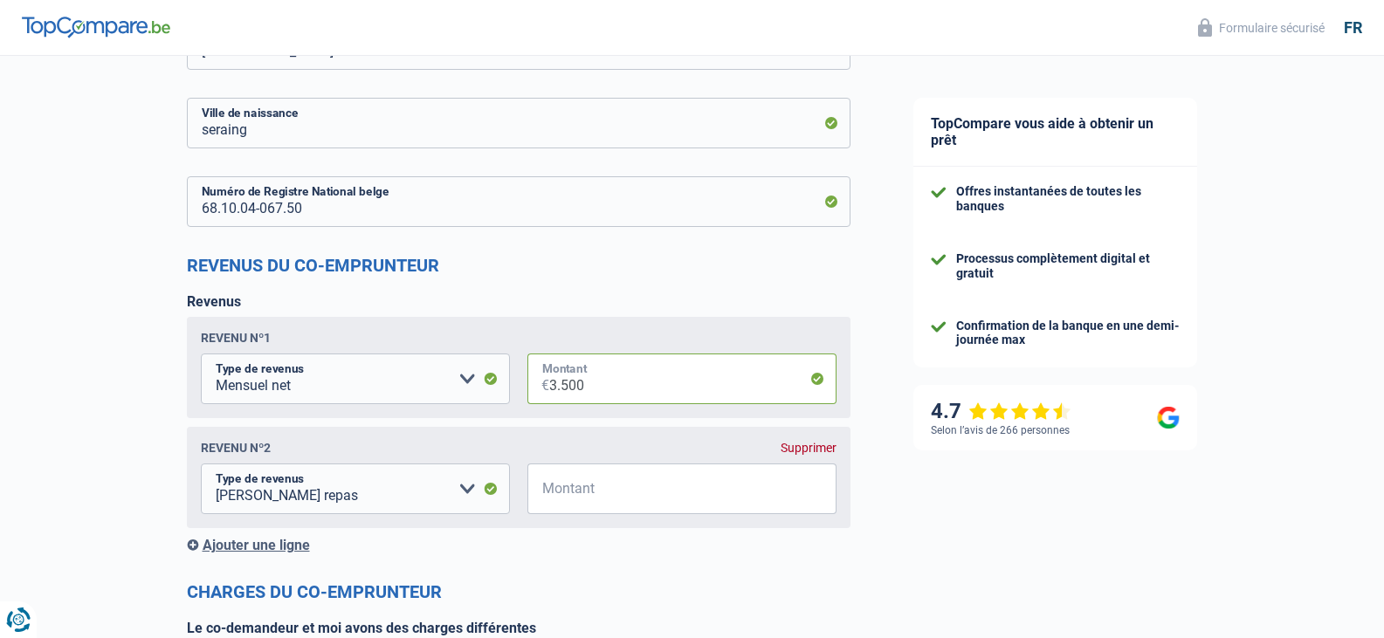
scroll to position [1222, 0]
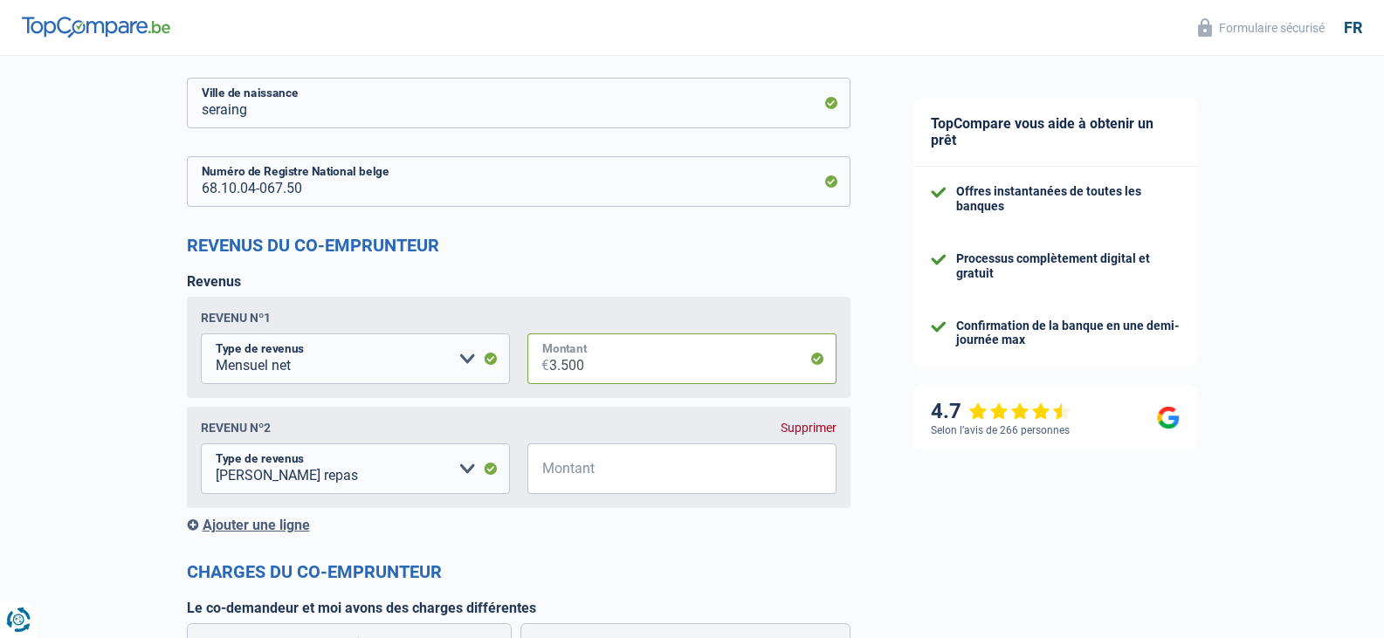
type input "3.500"
click at [792, 432] on div "Supprimer" at bounding box center [808, 428] width 56 height 14
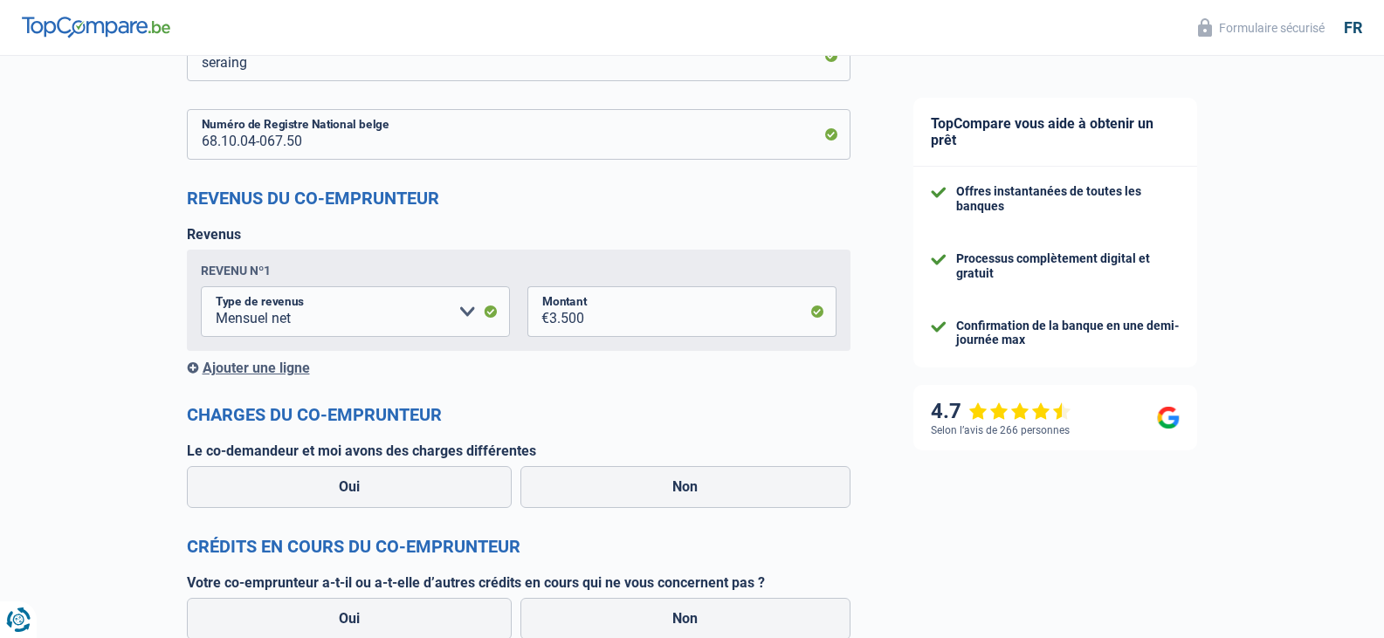
scroll to position [1309, 0]
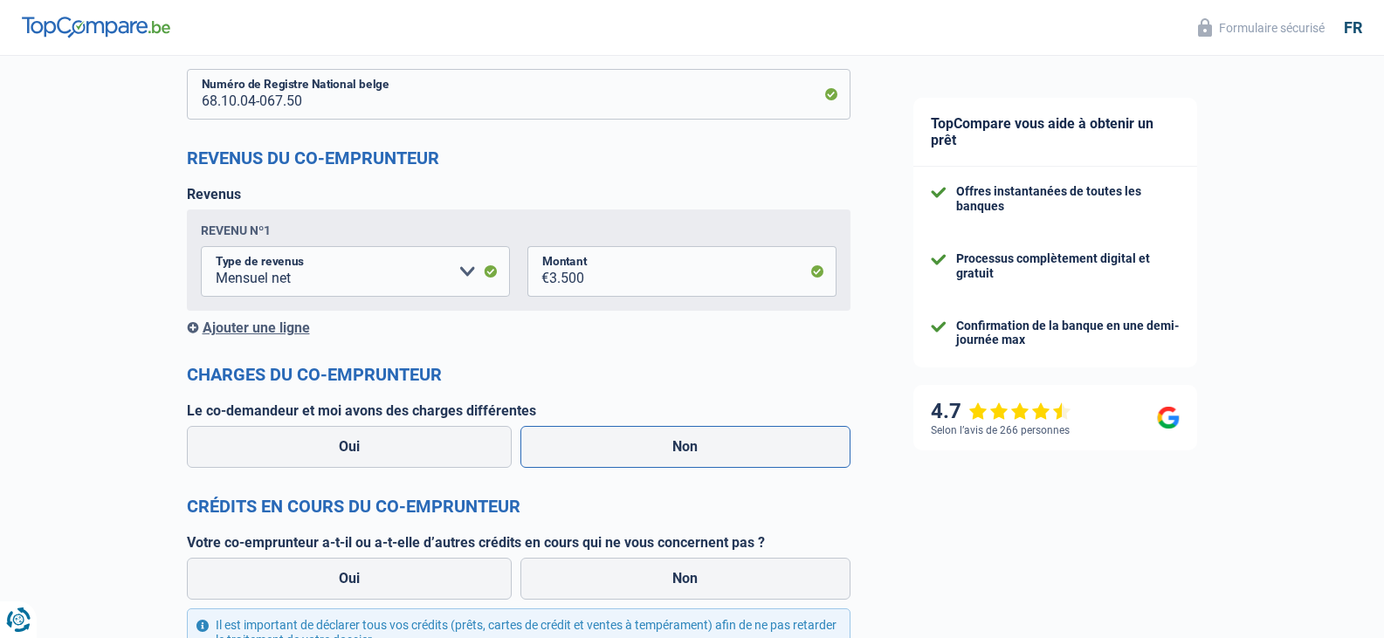
click at [622, 443] on label "Non" at bounding box center [685, 447] width 330 height 42
click at [622, 443] on input "Non" at bounding box center [685, 447] width 330 height 42
radio input "true"
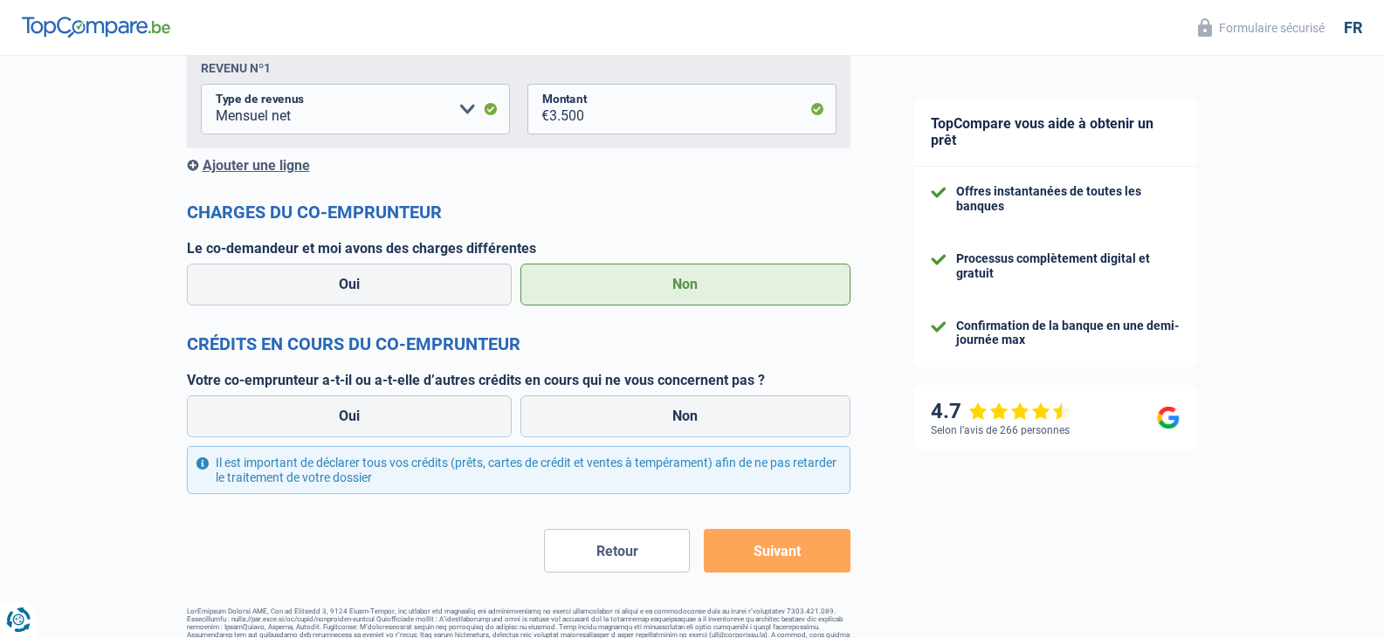
scroll to position [1509, 0]
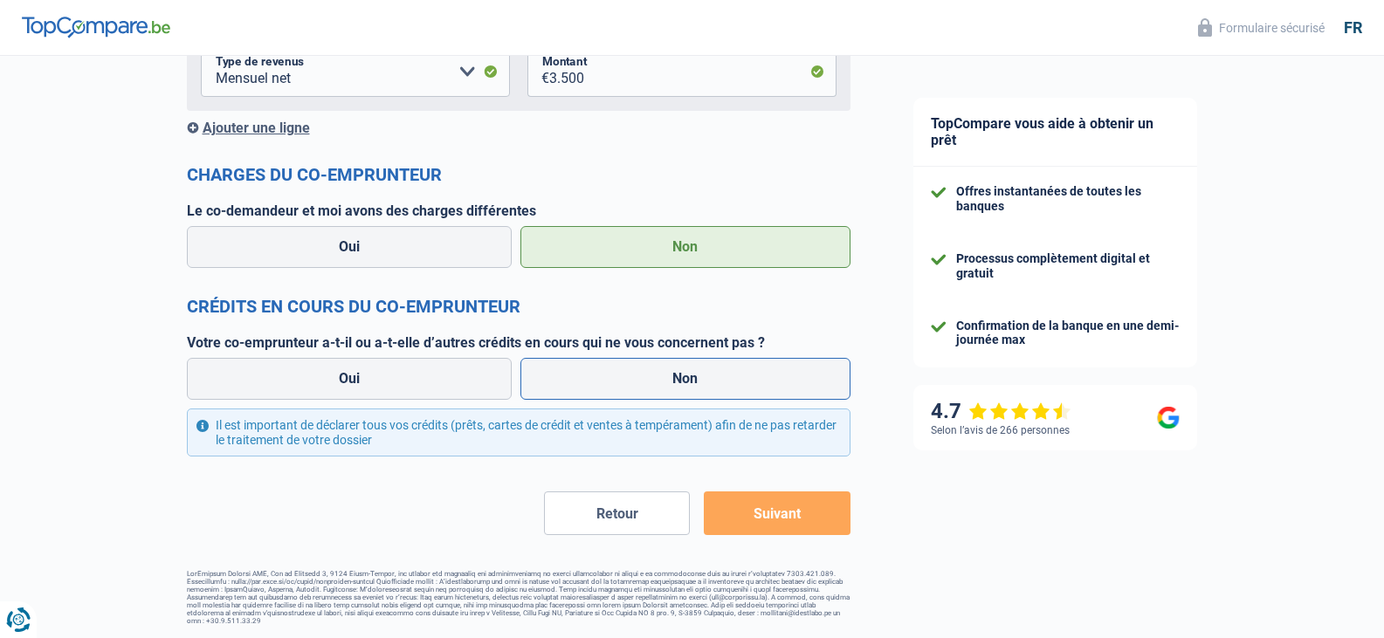
click at [660, 379] on label "Non" at bounding box center [685, 379] width 330 height 42
click at [660, 379] on input "Non" at bounding box center [685, 379] width 330 height 42
radio input "true"
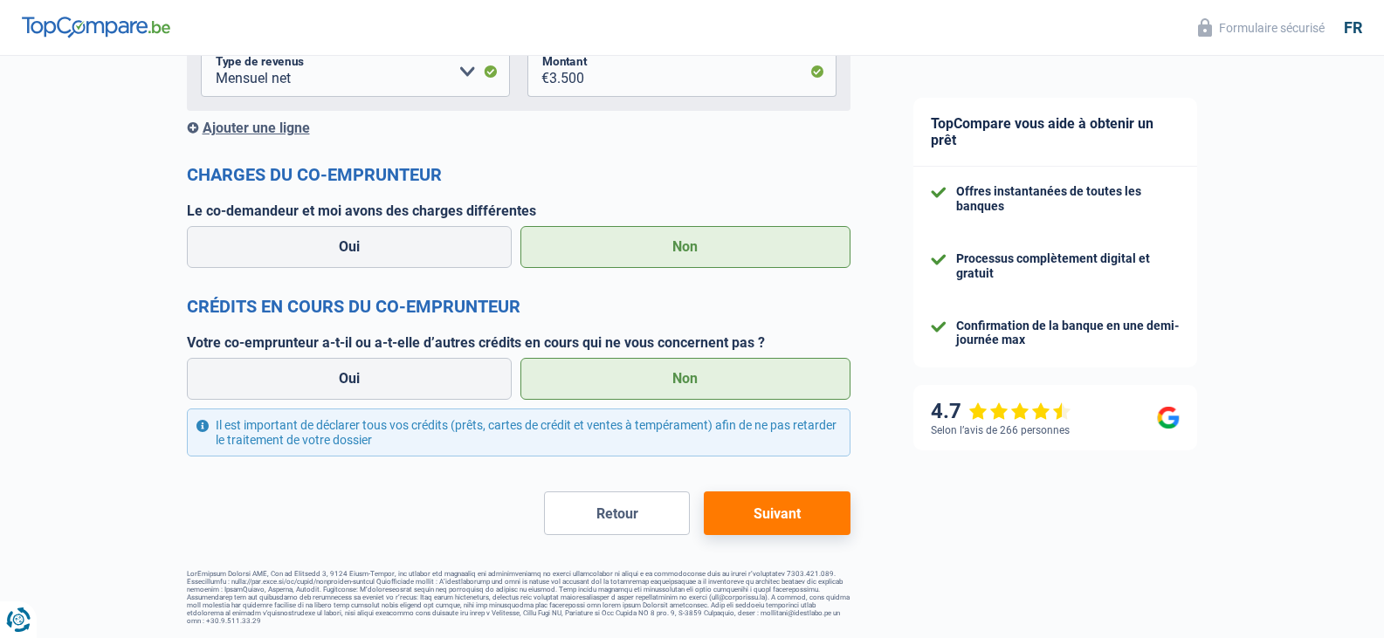
click at [752, 515] on button "Suivant" at bounding box center [777, 513] width 146 height 44
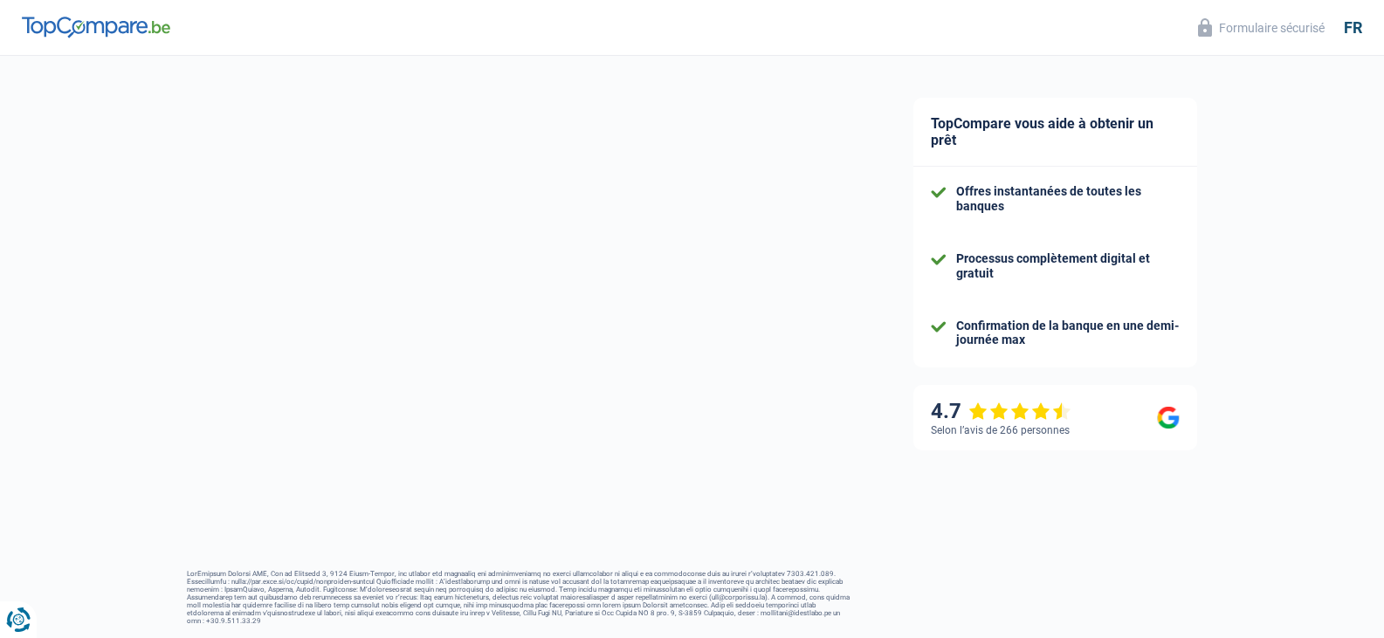
select select "refinancing"
select select "120"
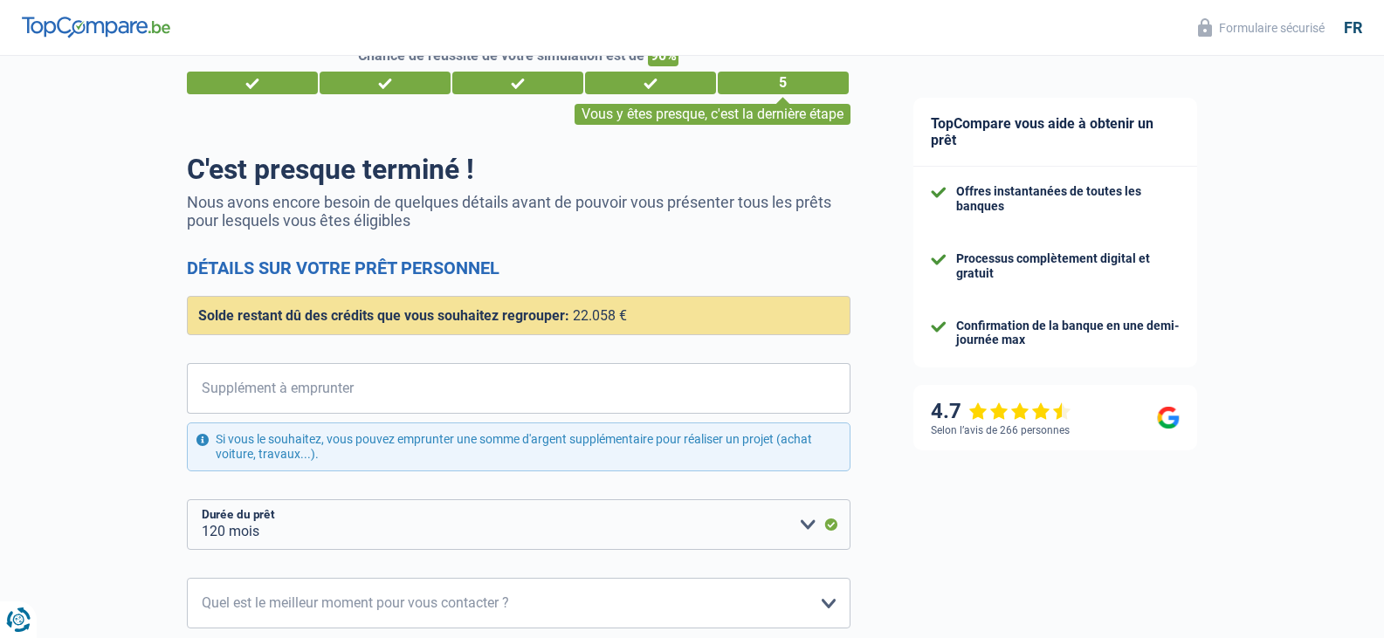
scroll to position [87, 0]
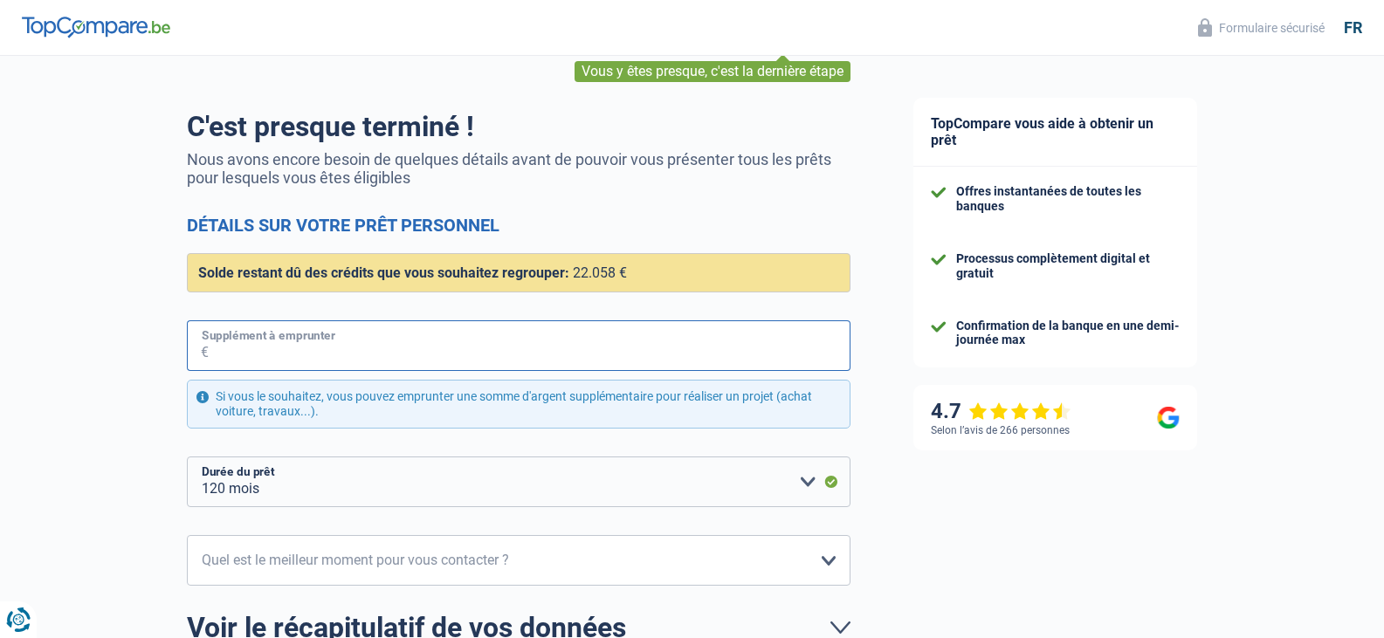
click at [355, 348] on input "Supplément à emprunter" at bounding box center [530, 345] width 642 height 51
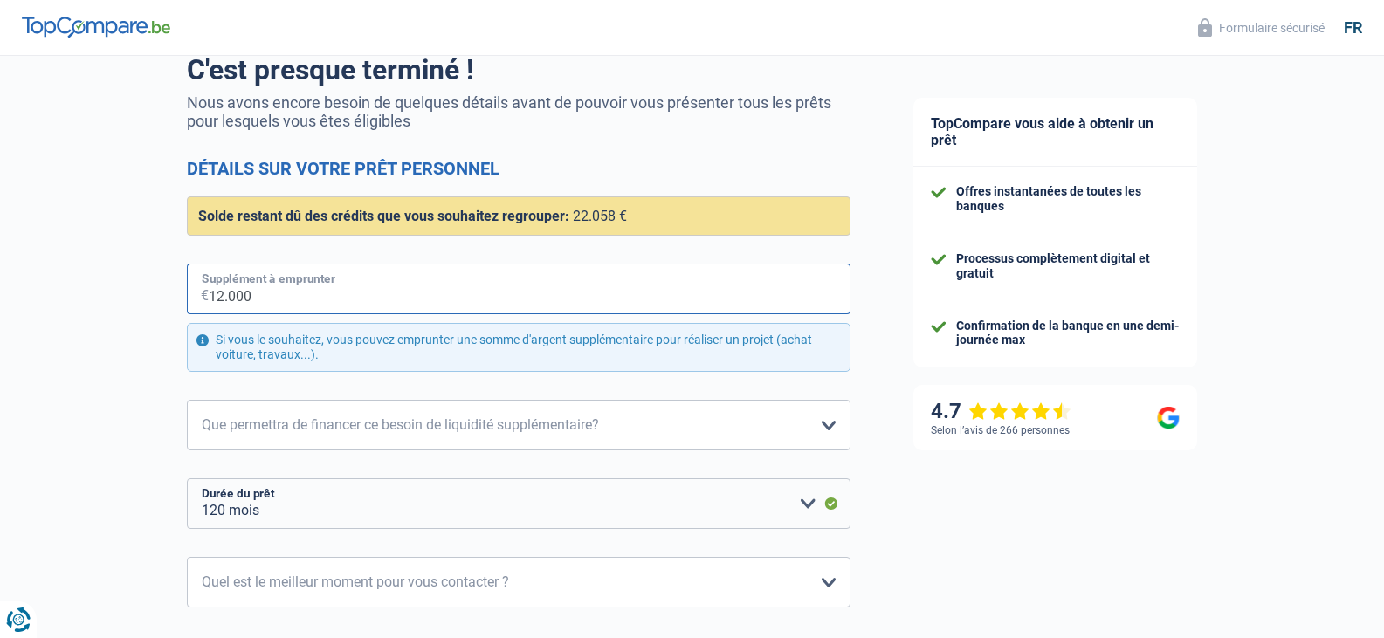
scroll to position [175, 0]
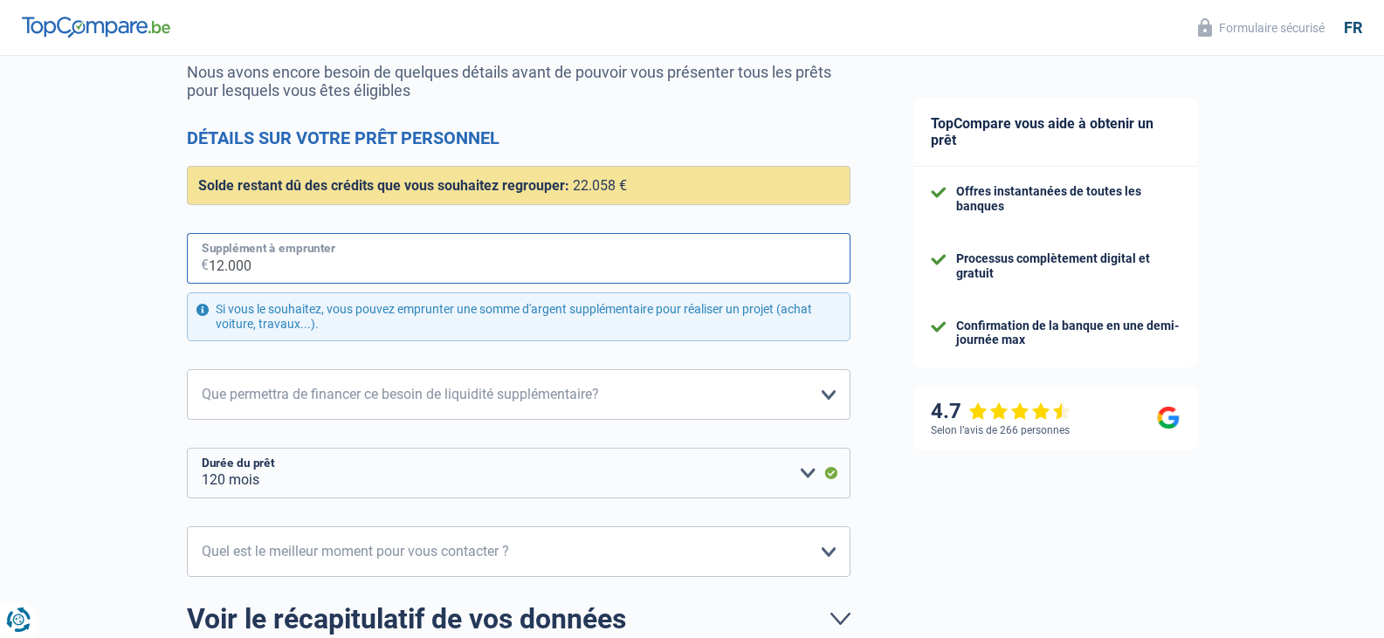
type input "12.000"
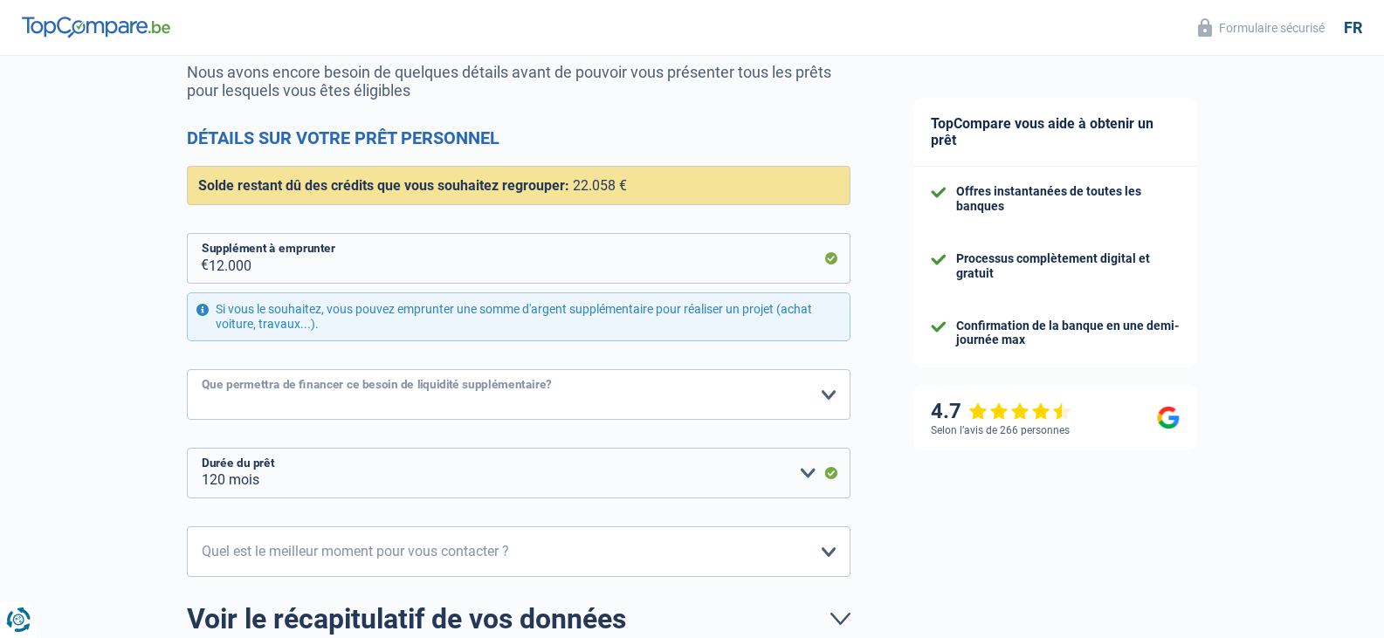
click at [546, 395] on select "Confort maison: meubles, textile, peinture, électroménager, outillage non-profe…" at bounding box center [518, 394] width 663 height 51
select select "car"
click at [187, 370] on select "Confort maison: meubles, textile, peinture, électroménager, outillage non-profe…" at bounding box center [518, 394] width 663 height 51
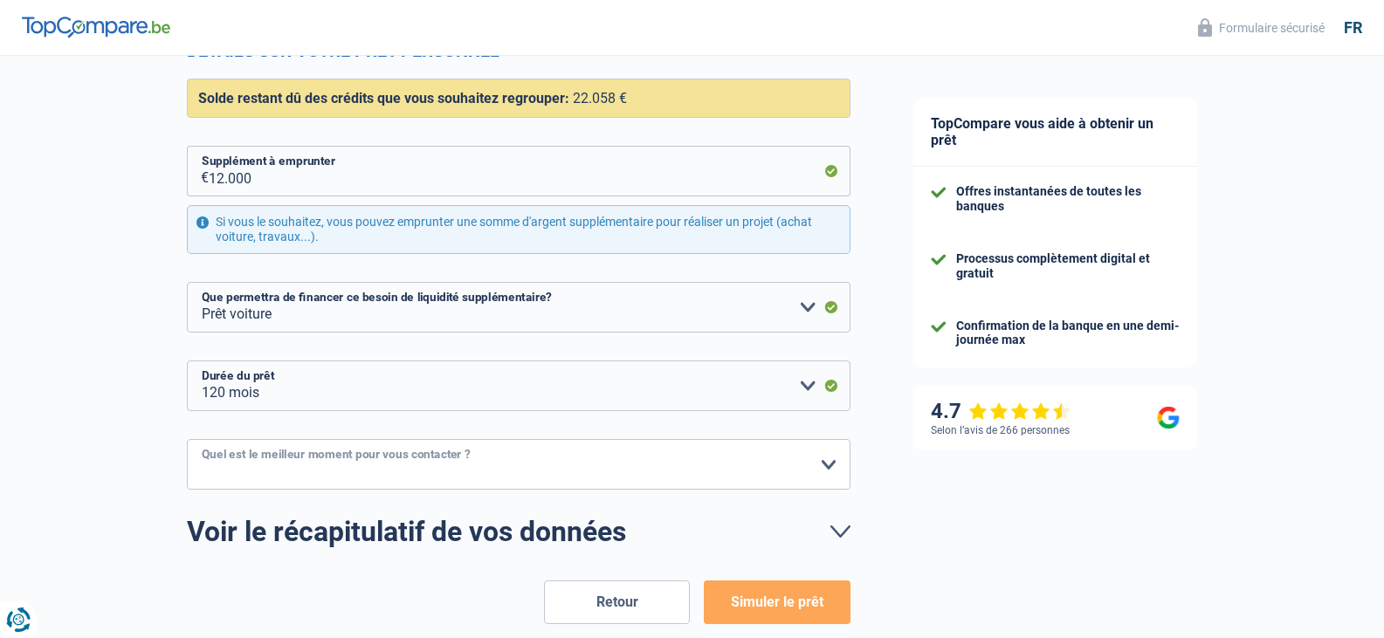
click at [490, 475] on select "10h-12h 12h-14h 14h-16h 16h-18h Veuillez sélectionner une option" at bounding box center [518, 464] width 663 height 51
select select "14-16"
click at [187, 440] on select "10h-12h 12h-14h 14h-16h 16h-18h Veuillez sélectionner une option" at bounding box center [518, 464] width 663 height 51
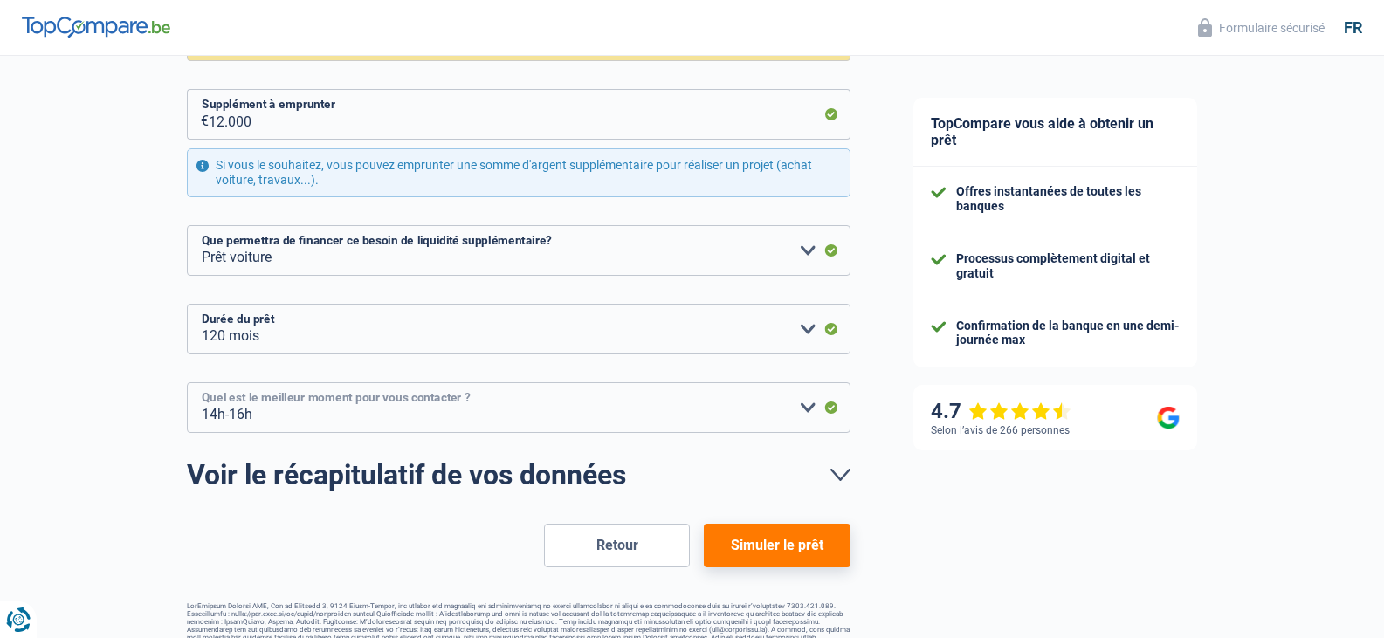
scroll to position [349, 0]
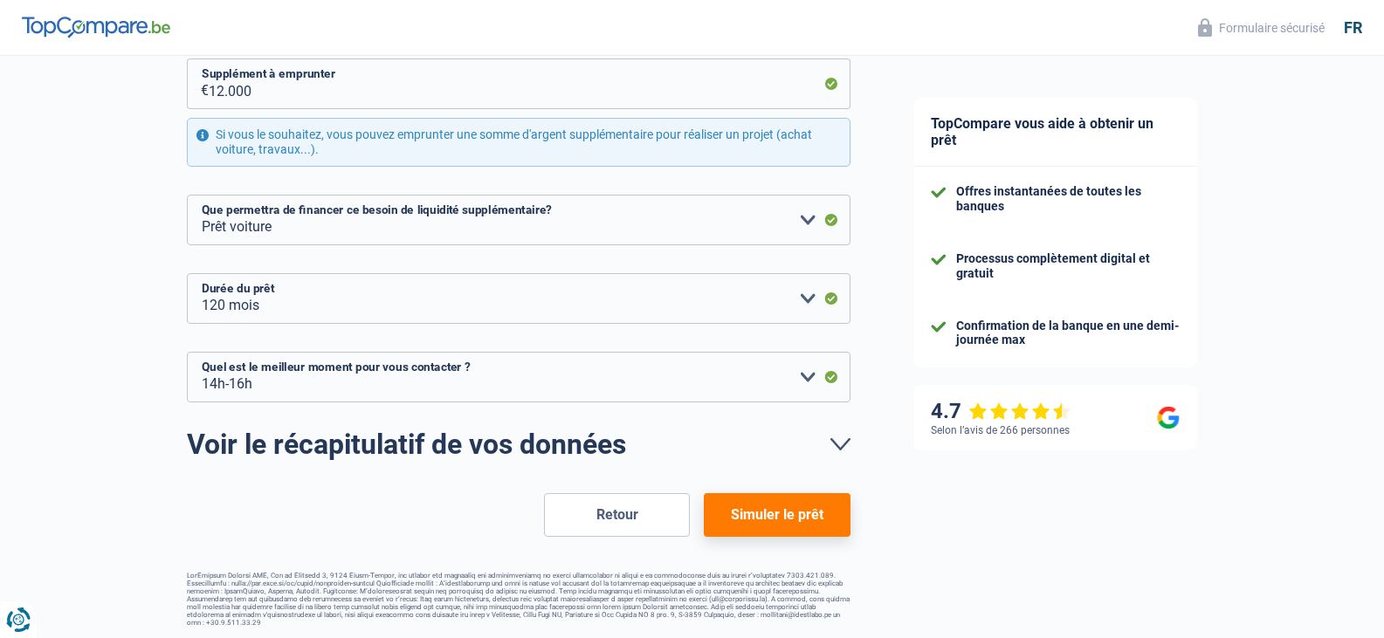
click at [759, 514] on button "Simuler le prêt" at bounding box center [777, 515] width 146 height 44
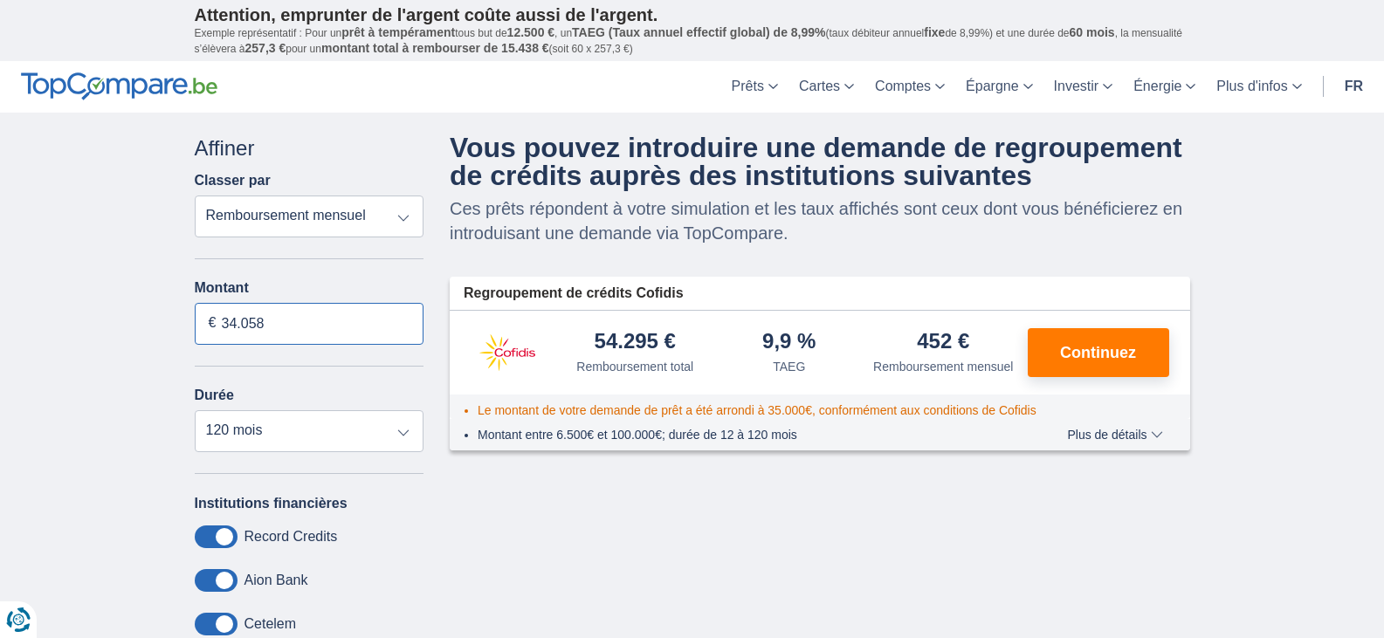
click at [278, 323] on input "34.058" at bounding box center [310, 324] width 230 height 42
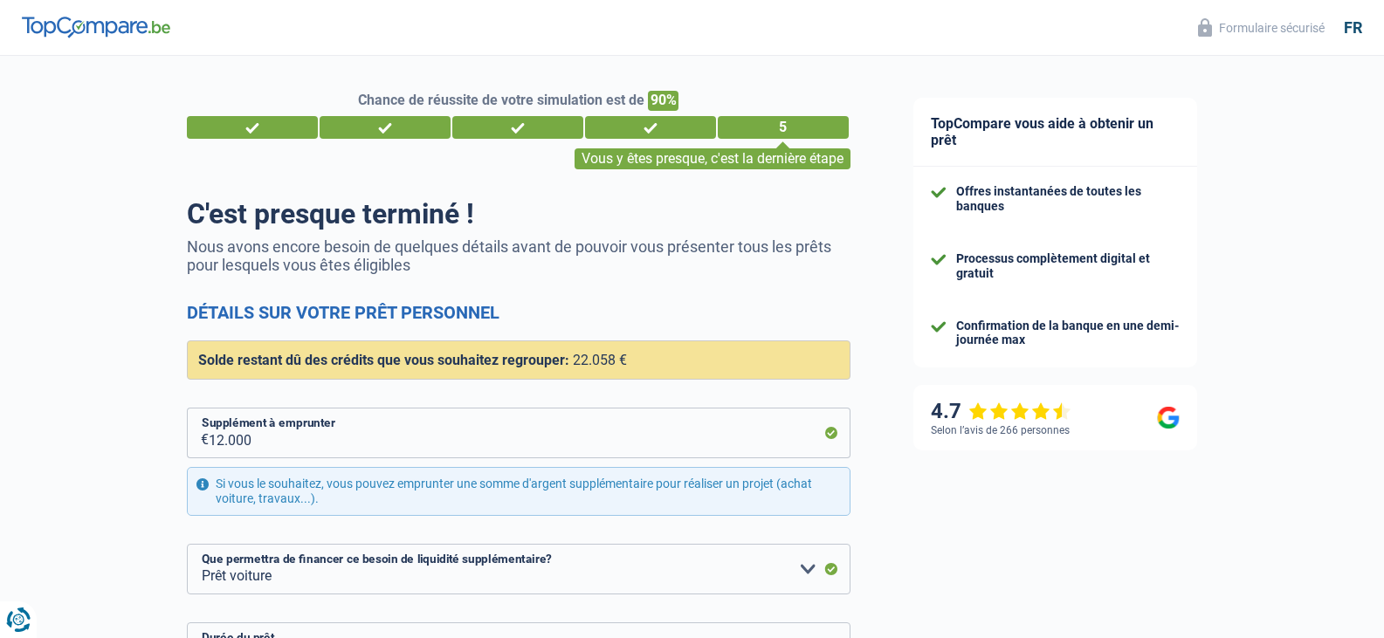
select select "refinancing"
select select "car"
select select "120"
select select "14-16"
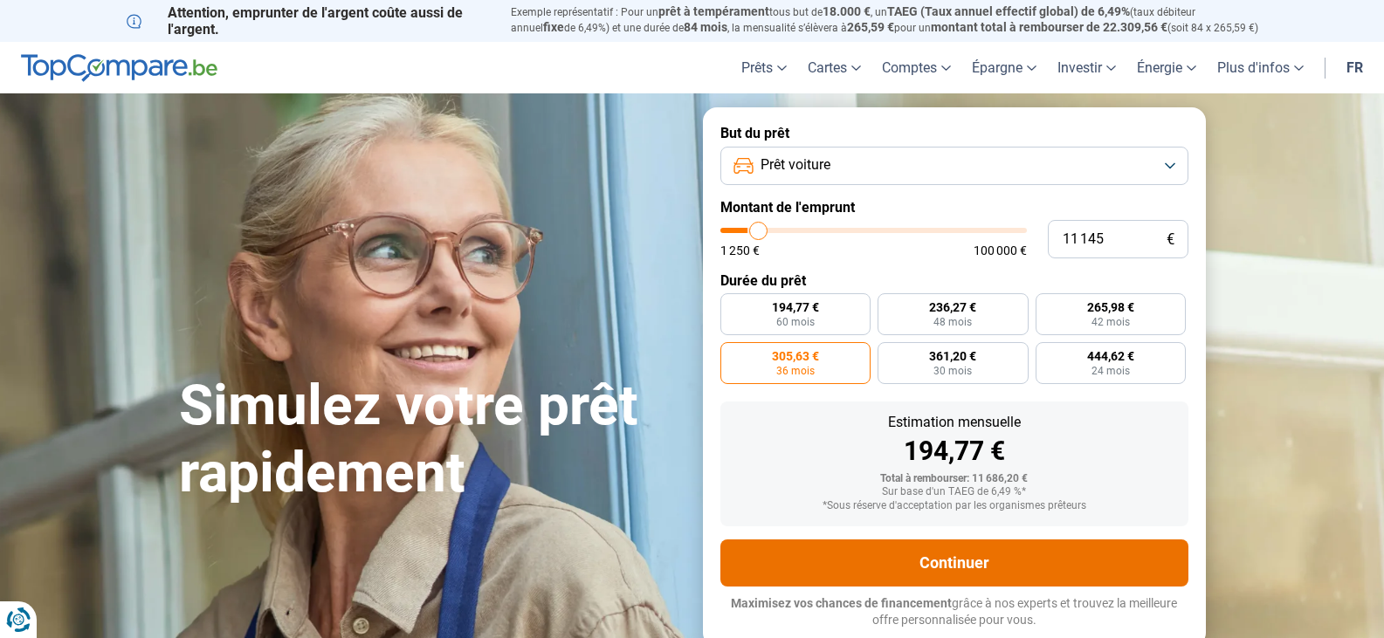
click at [941, 569] on button "Continuer" at bounding box center [954, 562] width 468 height 47
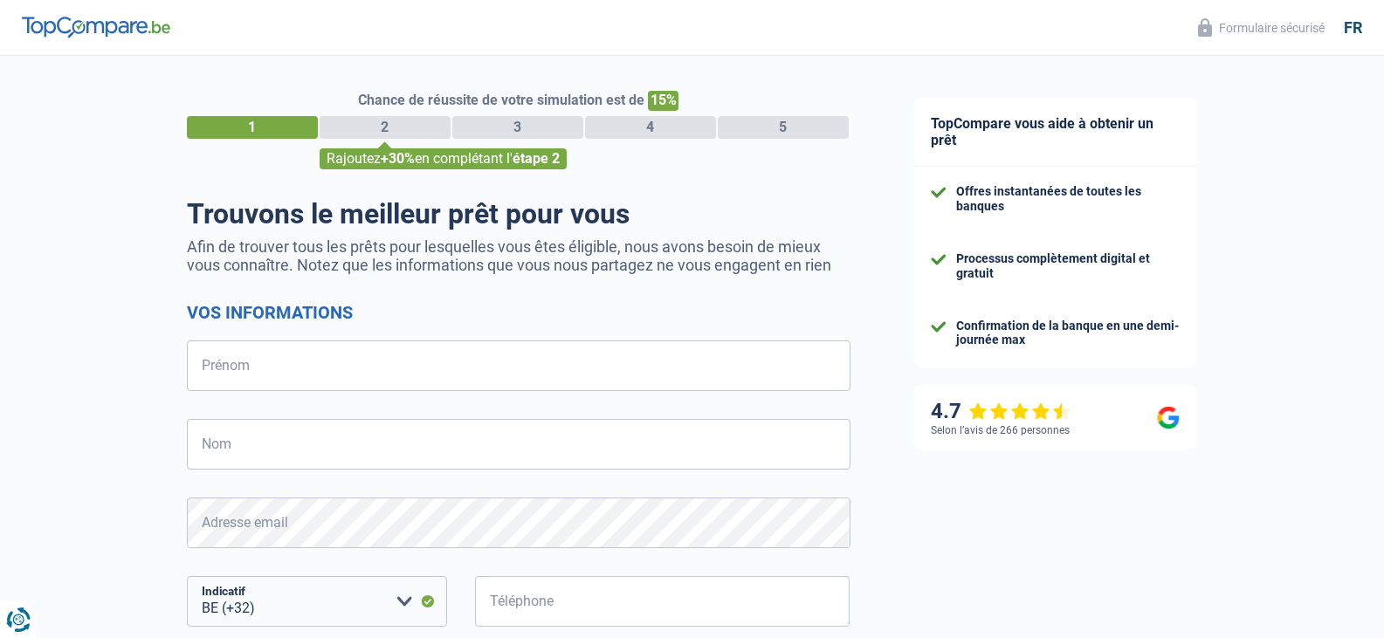
select select "32"
